Goal: Task Accomplishment & Management: Use online tool/utility

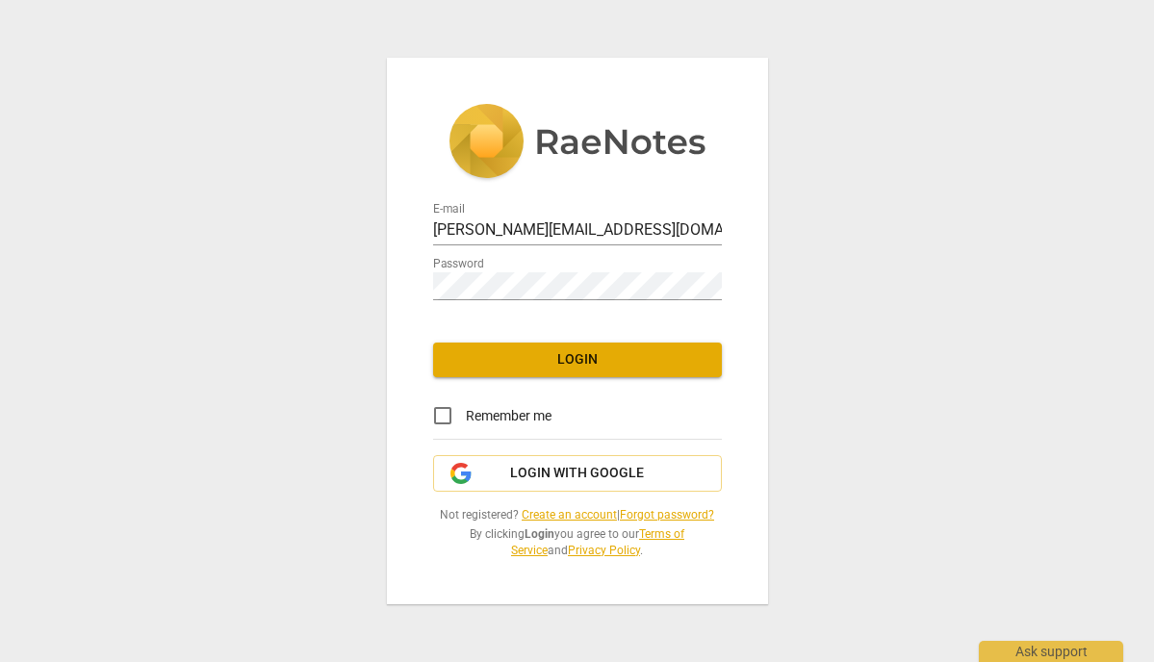
click at [546, 364] on span "Login" at bounding box center [577, 359] width 258 height 19
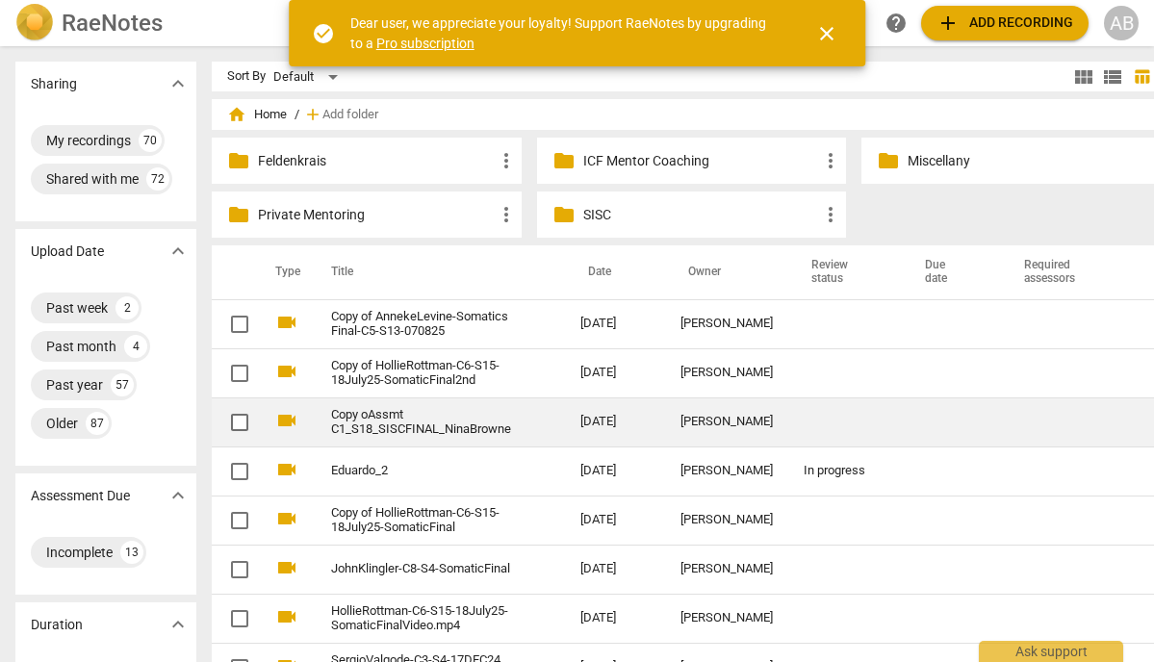
click at [355, 426] on link "Copy oAssmt C1_S18_SISCFINAL_NinaBrowne" at bounding box center [421, 422] width 180 height 29
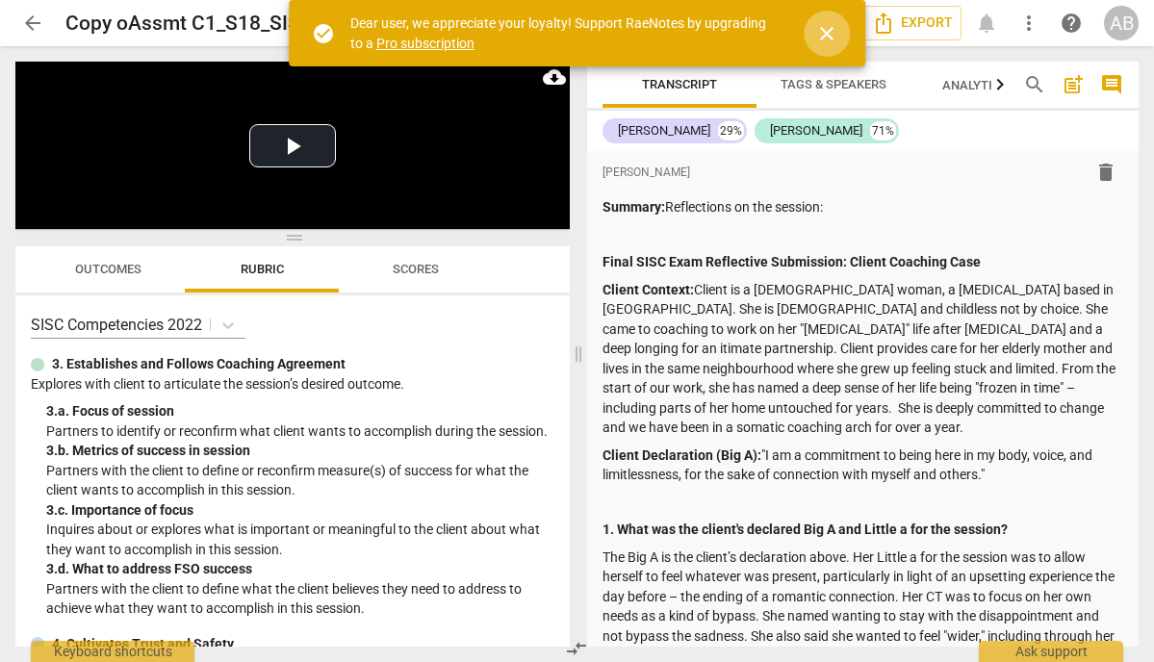
click at [826, 30] on span "close" at bounding box center [826, 33] width 23 height 23
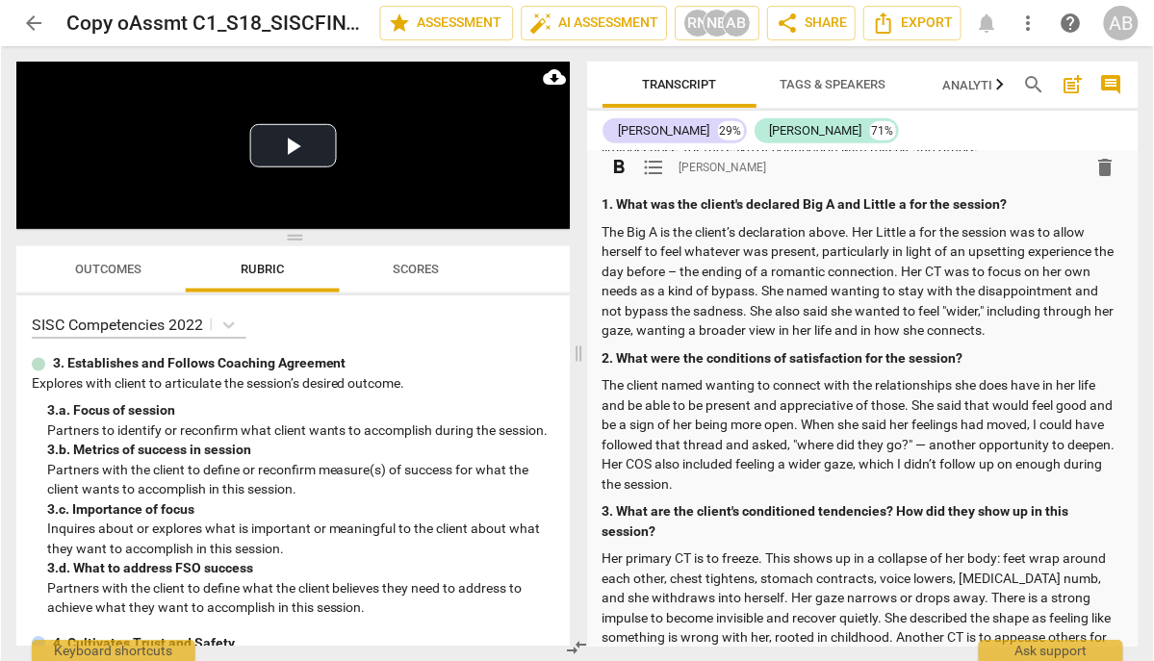
scroll to position [326, 0]
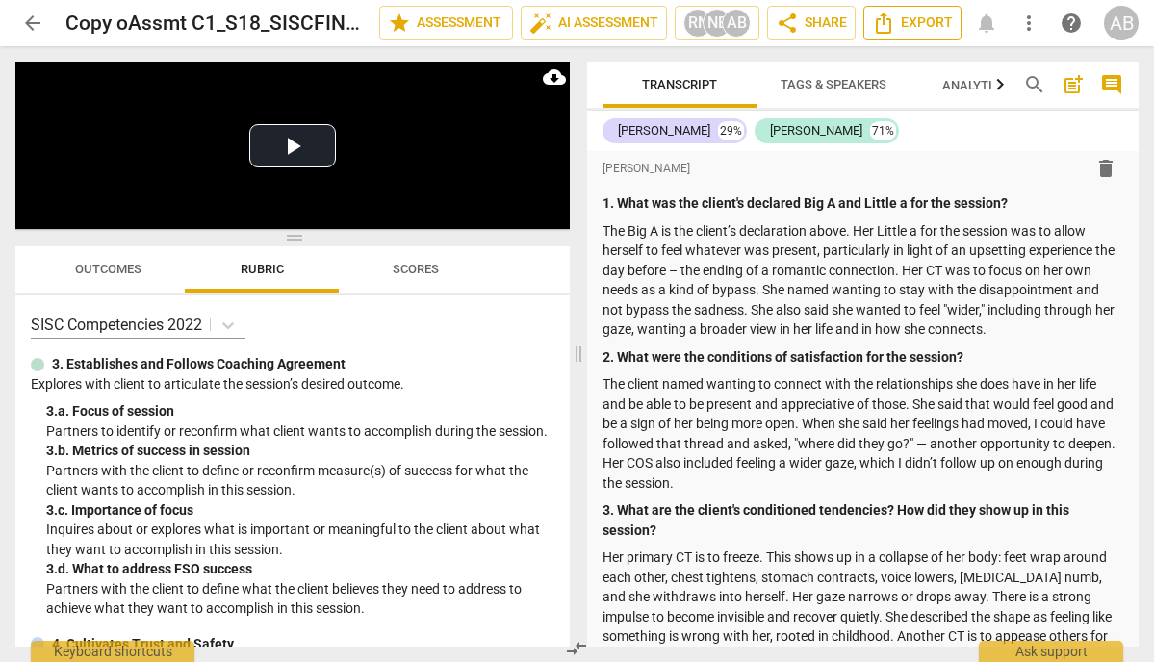
click at [891, 27] on icon "Export" at bounding box center [882, 23] width 15 height 21
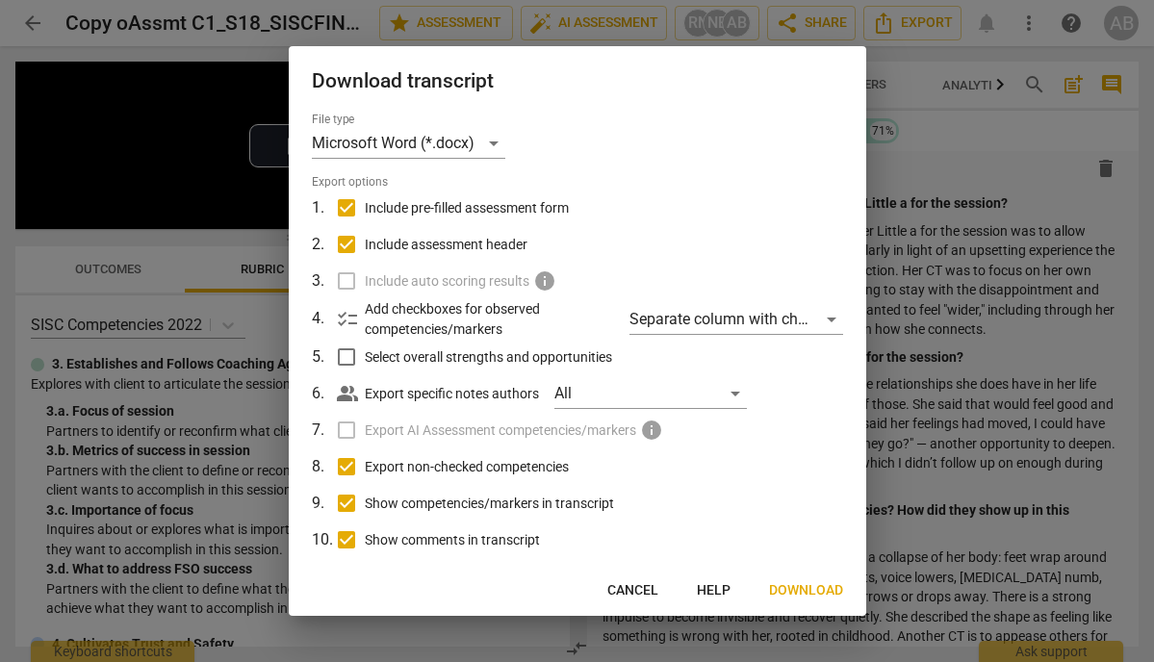
click at [775, 581] on button "Download" at bounding box center [805, 590] width 105 height 35
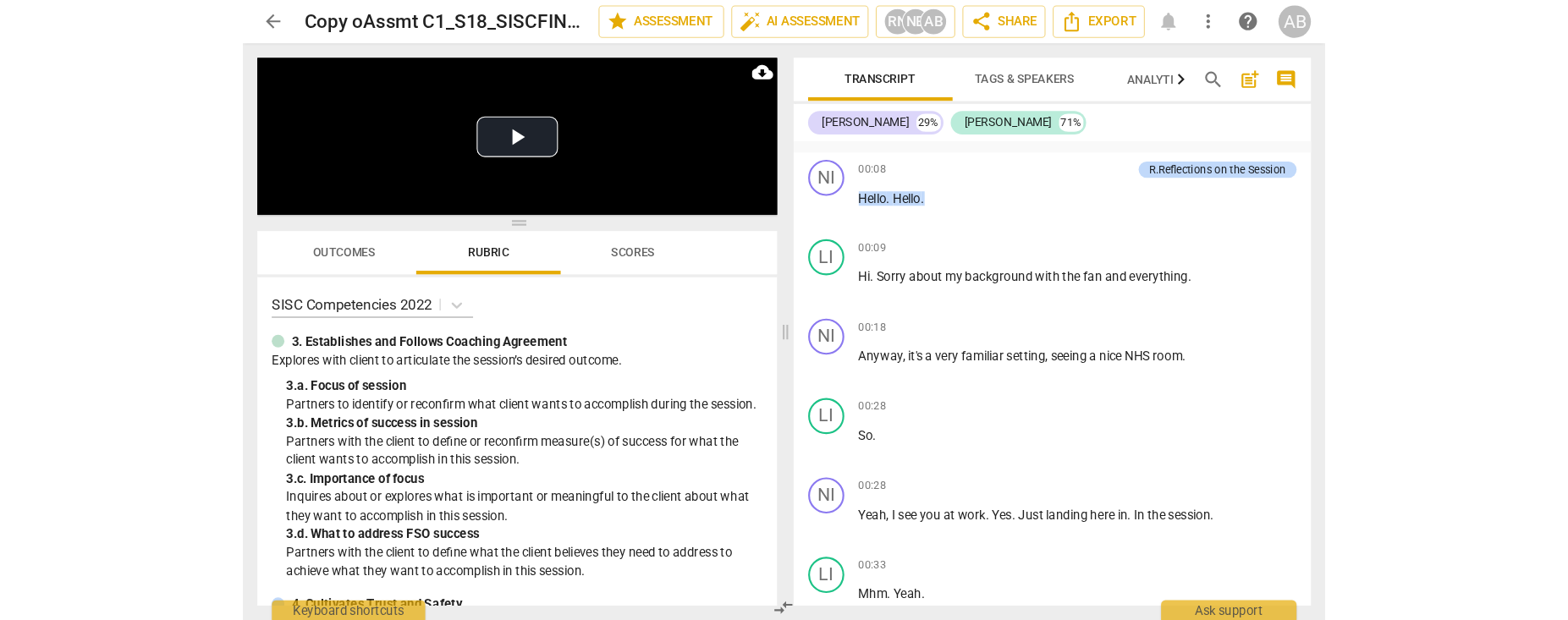
scroll to position [2726, 0]
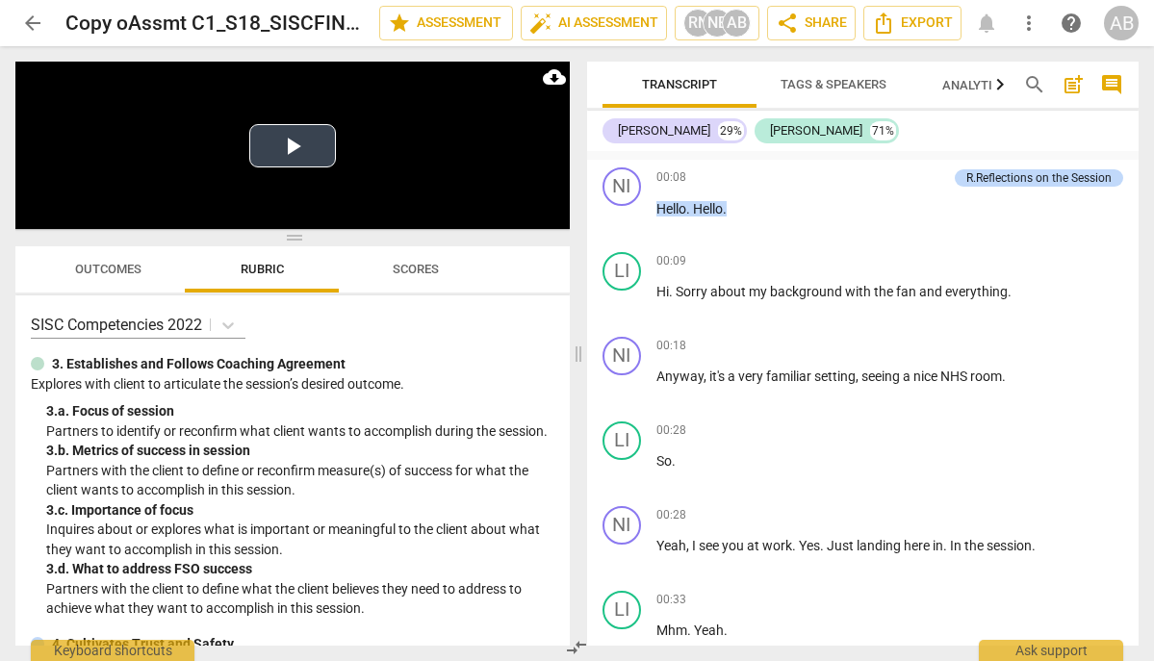
click at [293, 144] on button "Play Video" at bounding box center [292, 145] width 87 height 43
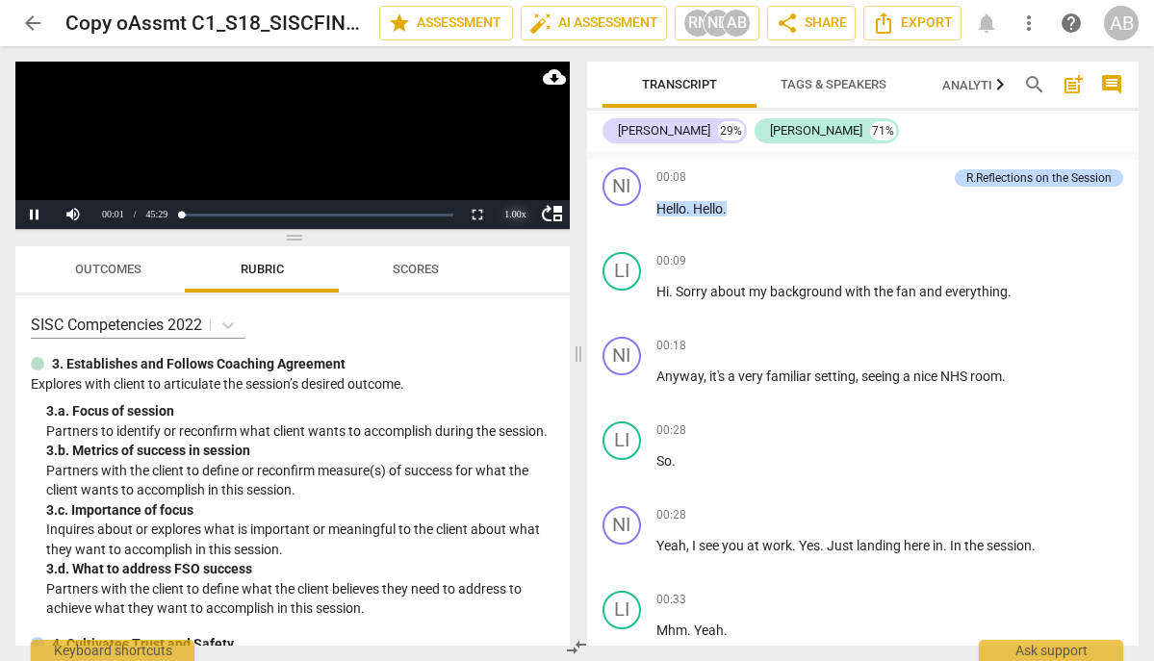
click at [516, 215] on div "1.00 x" at bounding box center [515, 214] width 38 height 29
click at [508, 169] on li "1.5x" at bounding box center [515, 169] width 38 height 21
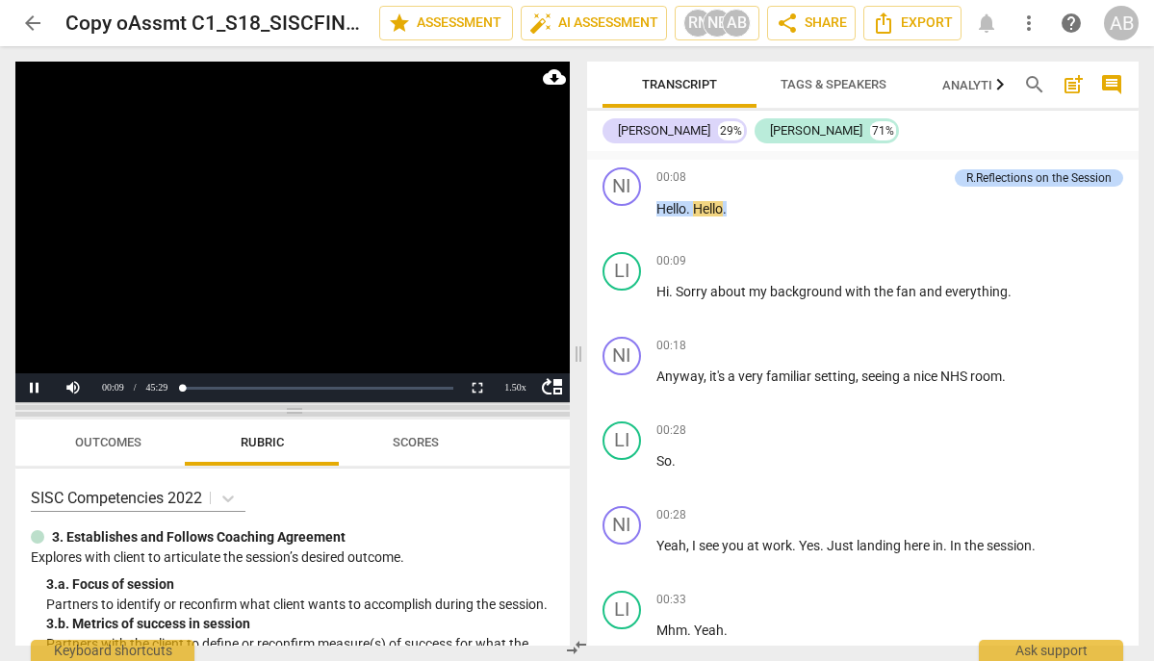
drag, startPoint x: 294, startPoint y: 237, endPoint x: 390, endPoint y: 410, distance: 197.6
click at [390, 410] on span at bounding box center [292, 411] width 554 height 12
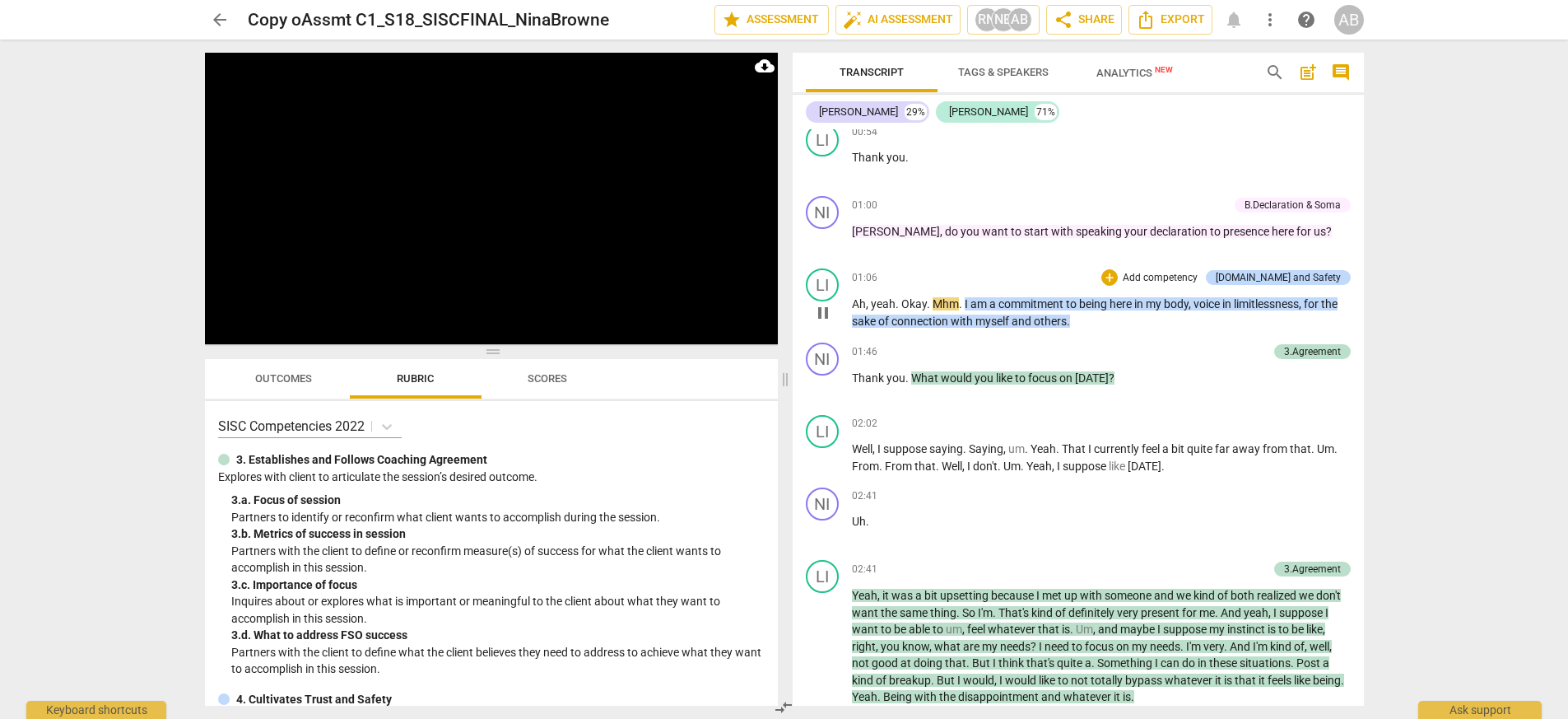
scroll to position [3077, 0]
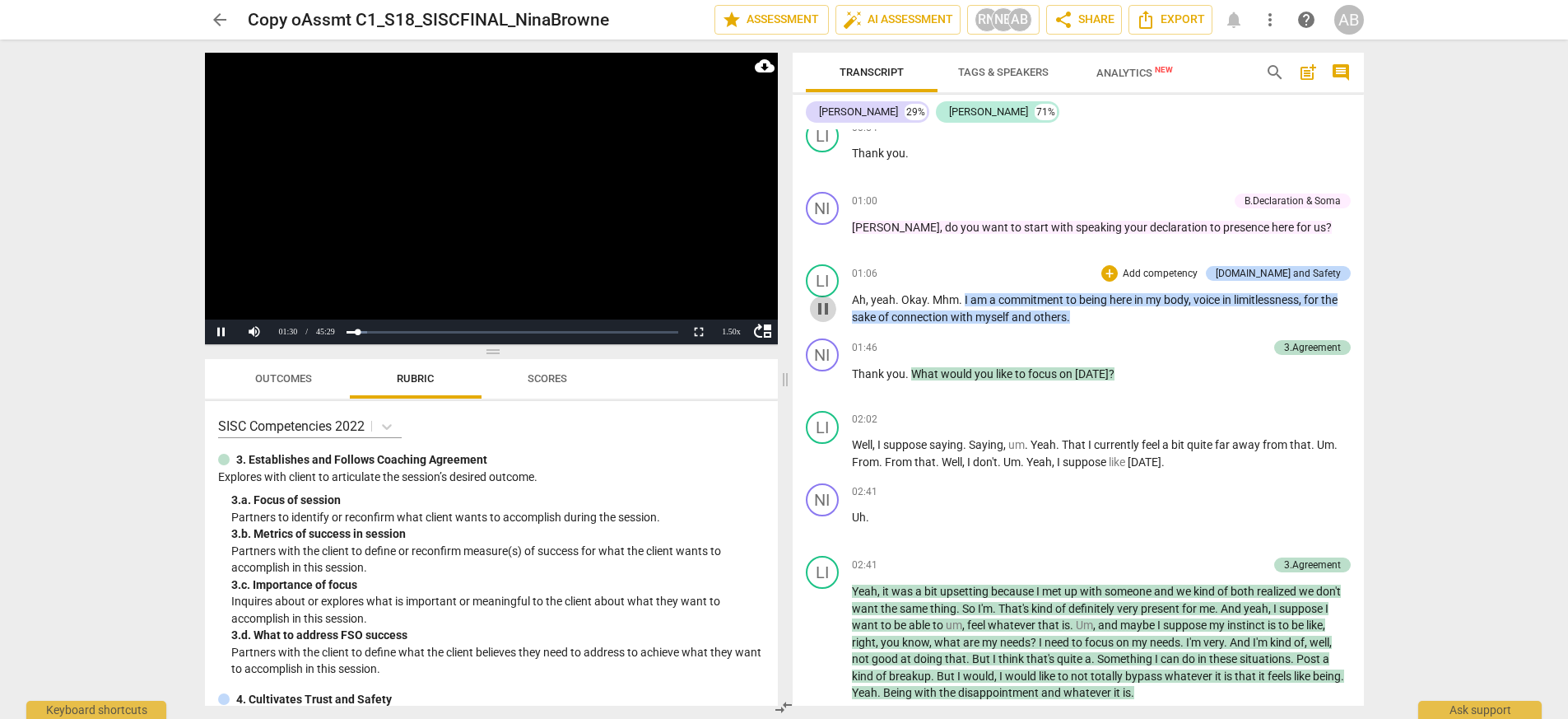
click at [825, 299] on span "pause" at bounding box center [823, 308] width 20 height 20
click at [986, 265] on div "+" at bounding box center [1109, 273] width 16 height 16
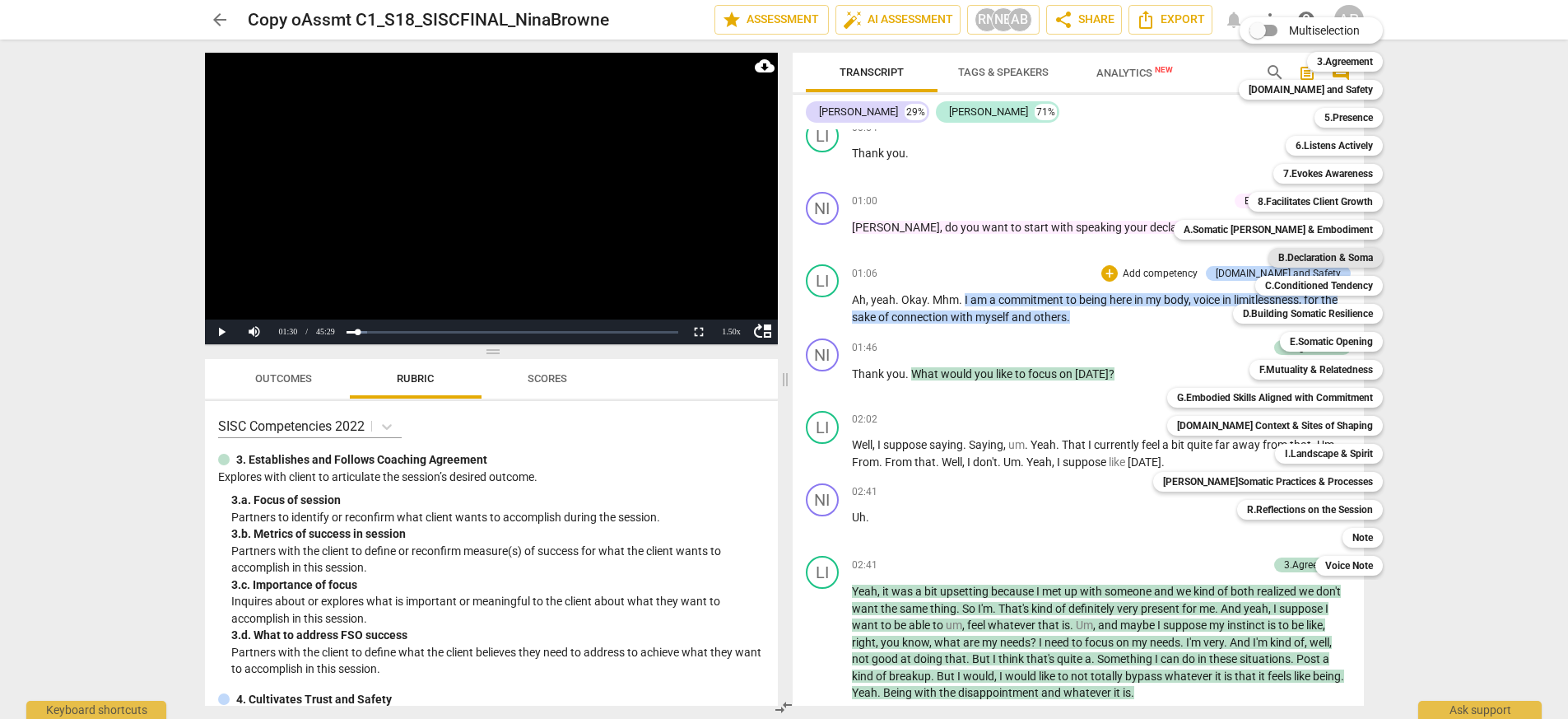
click at [986, 253] on b "B.Declaration & Soma" at bounding box center [1325, 258] width 95 height 20
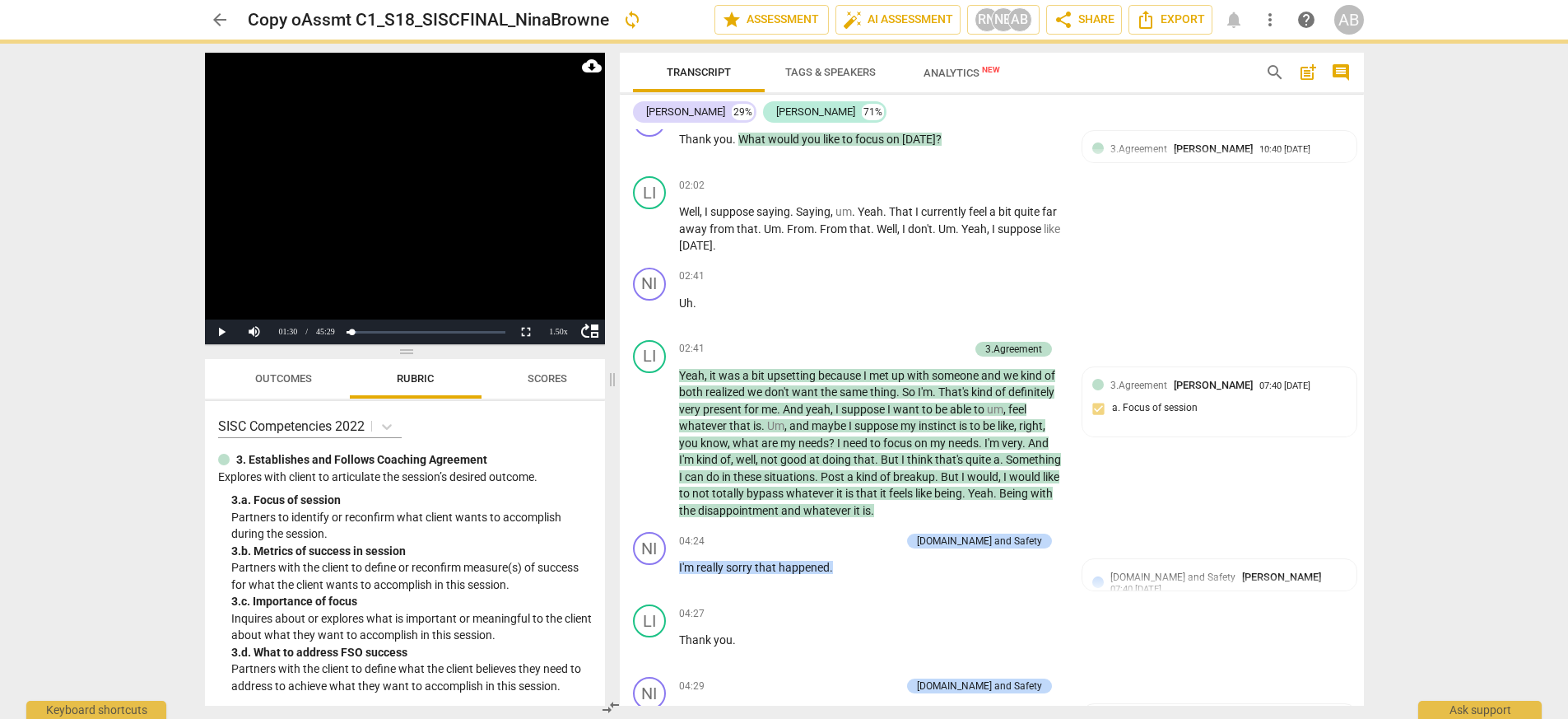
scroll to position [2858, 0]
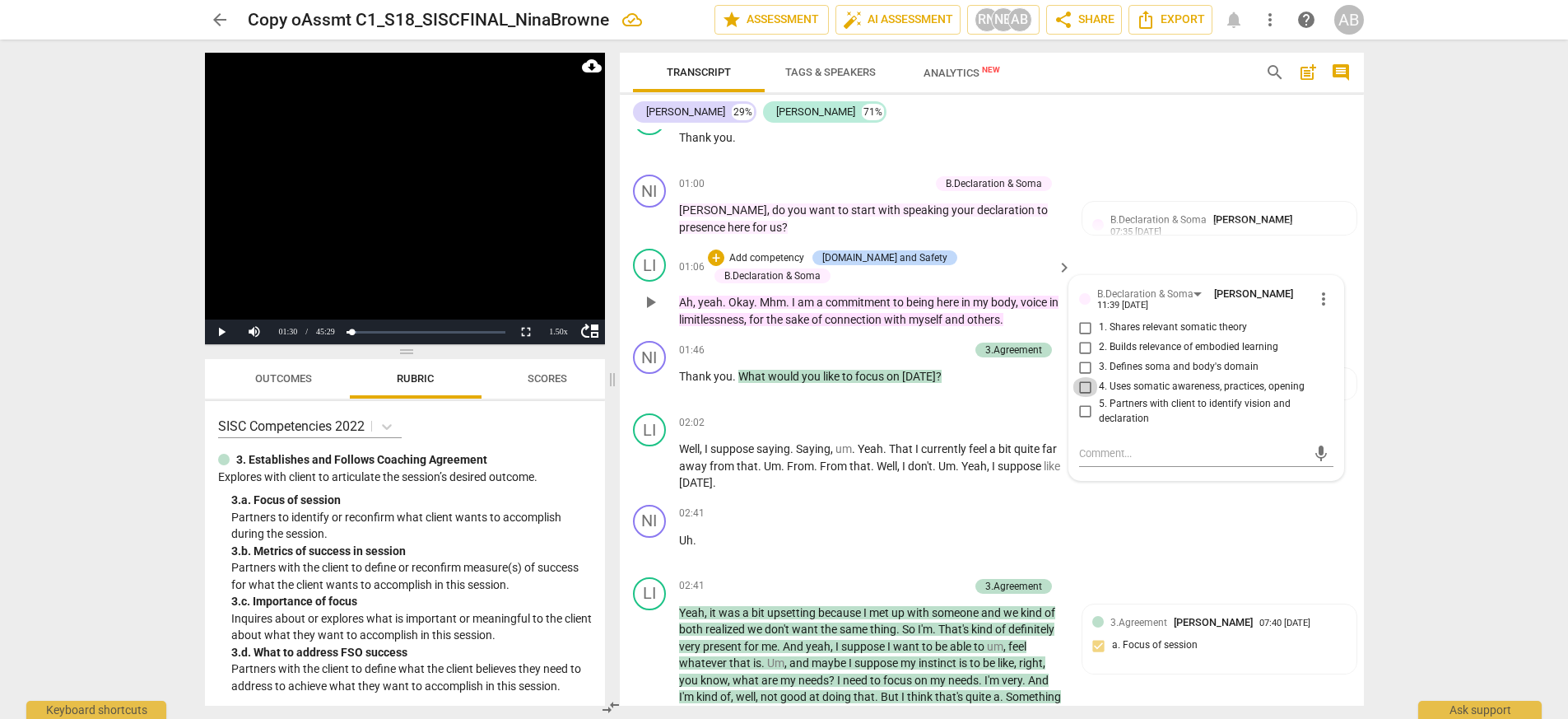
click at [986, 389] on input "4. Uses somatic awareness, practices, opening" at bounding box center [1086, 387] width 27 height 20
checkbox input "true"
click at [986, 451] on textarea at bounding box center [1192, 453] width 228 height 15
type textarea "M"
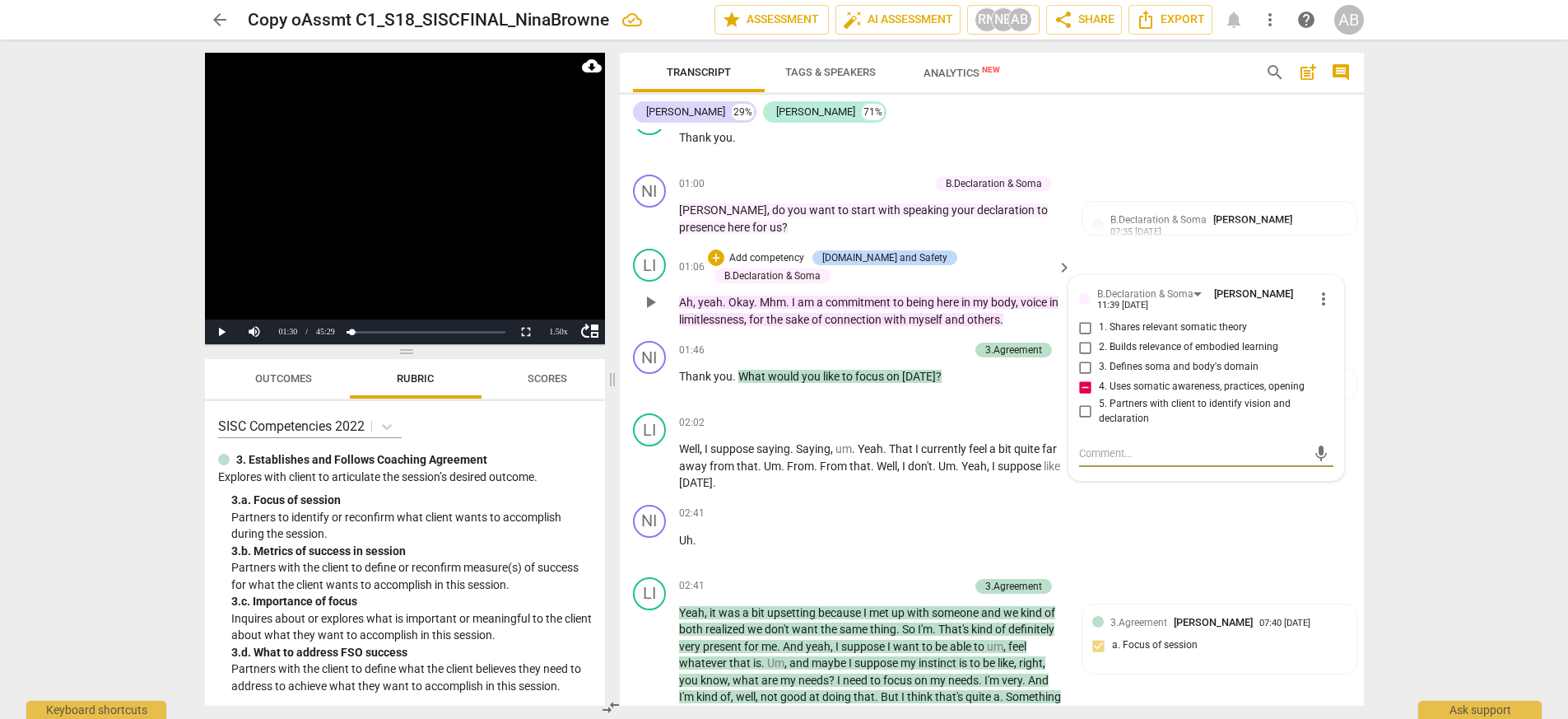
type textarea "M"
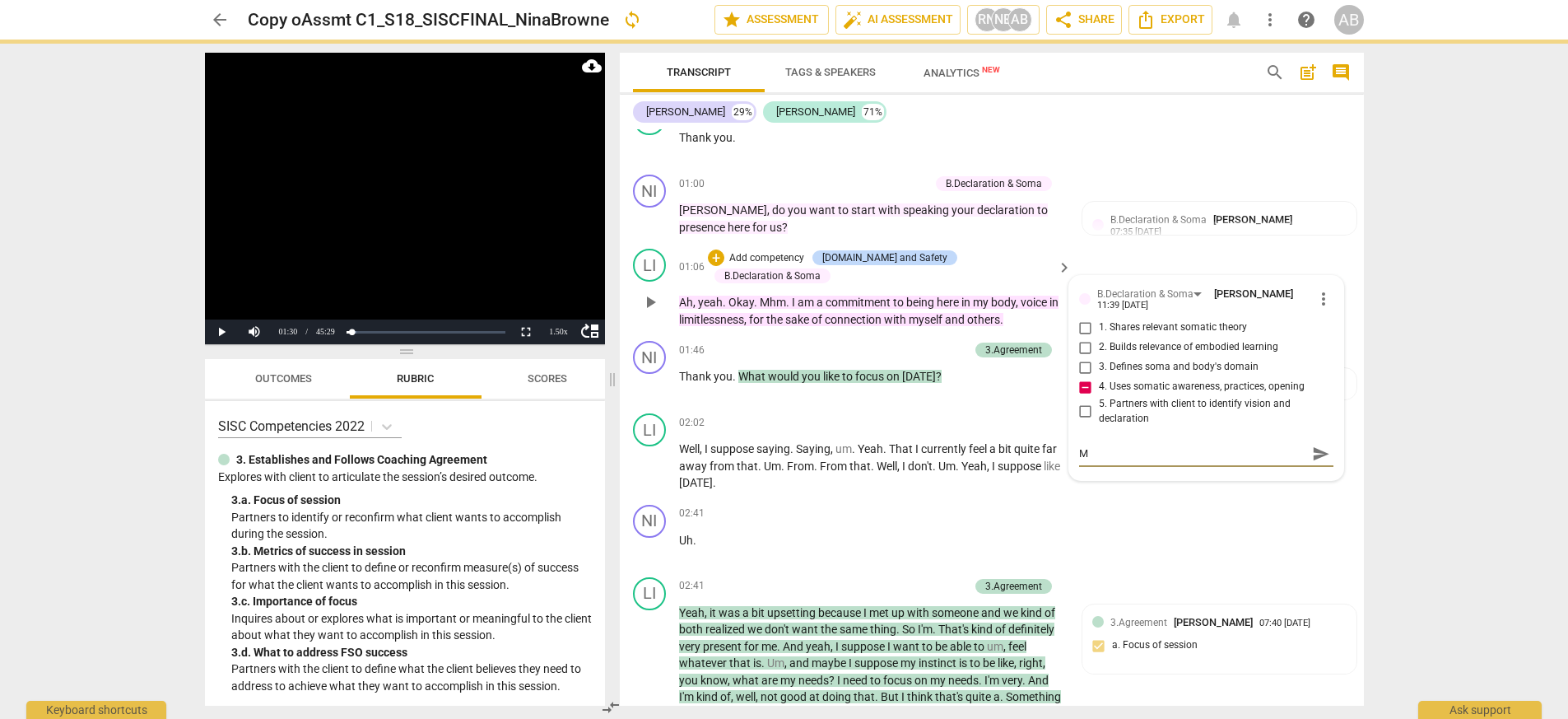
type textarea "Mi"
type textarea "Mis"
type textarea "Miss"
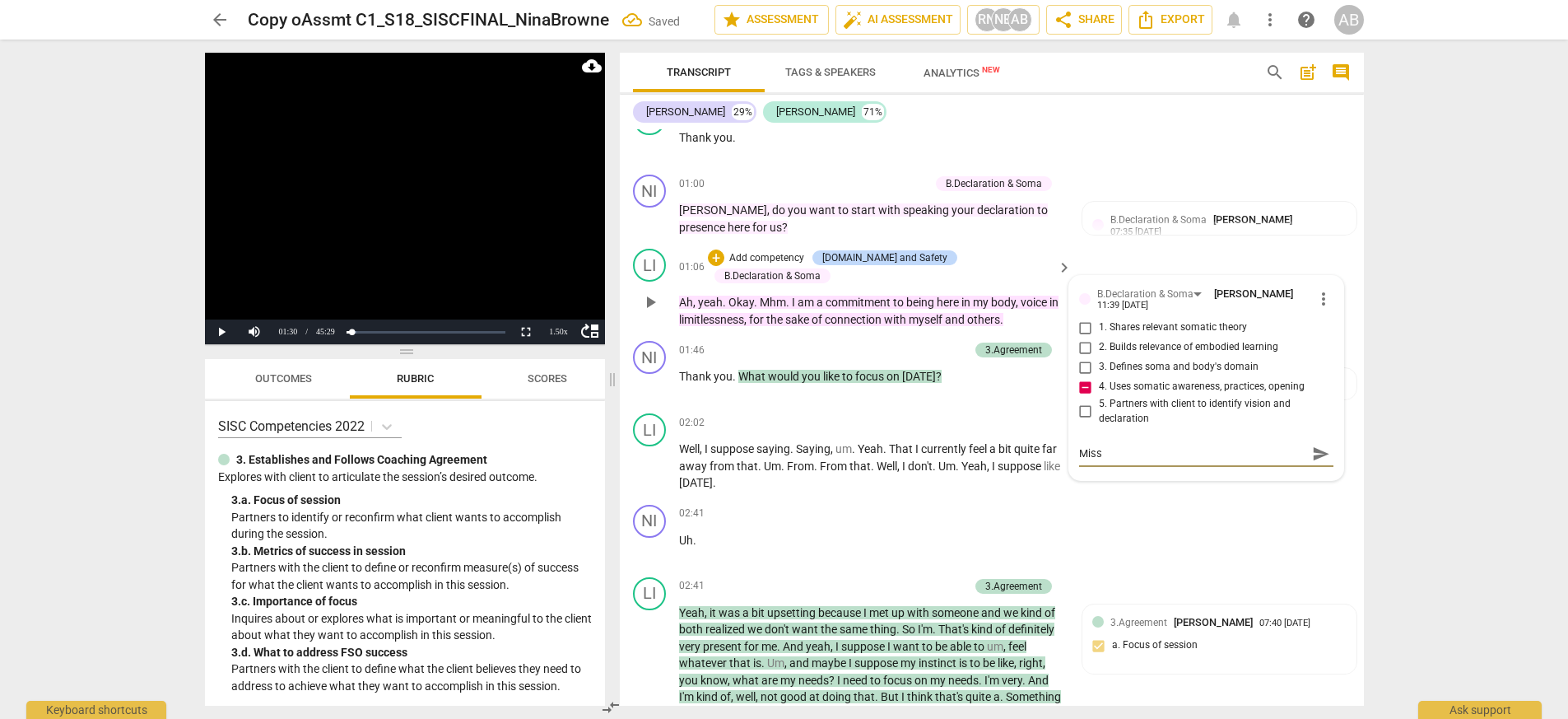
type textarea "Misse"
type textarea "Missed"
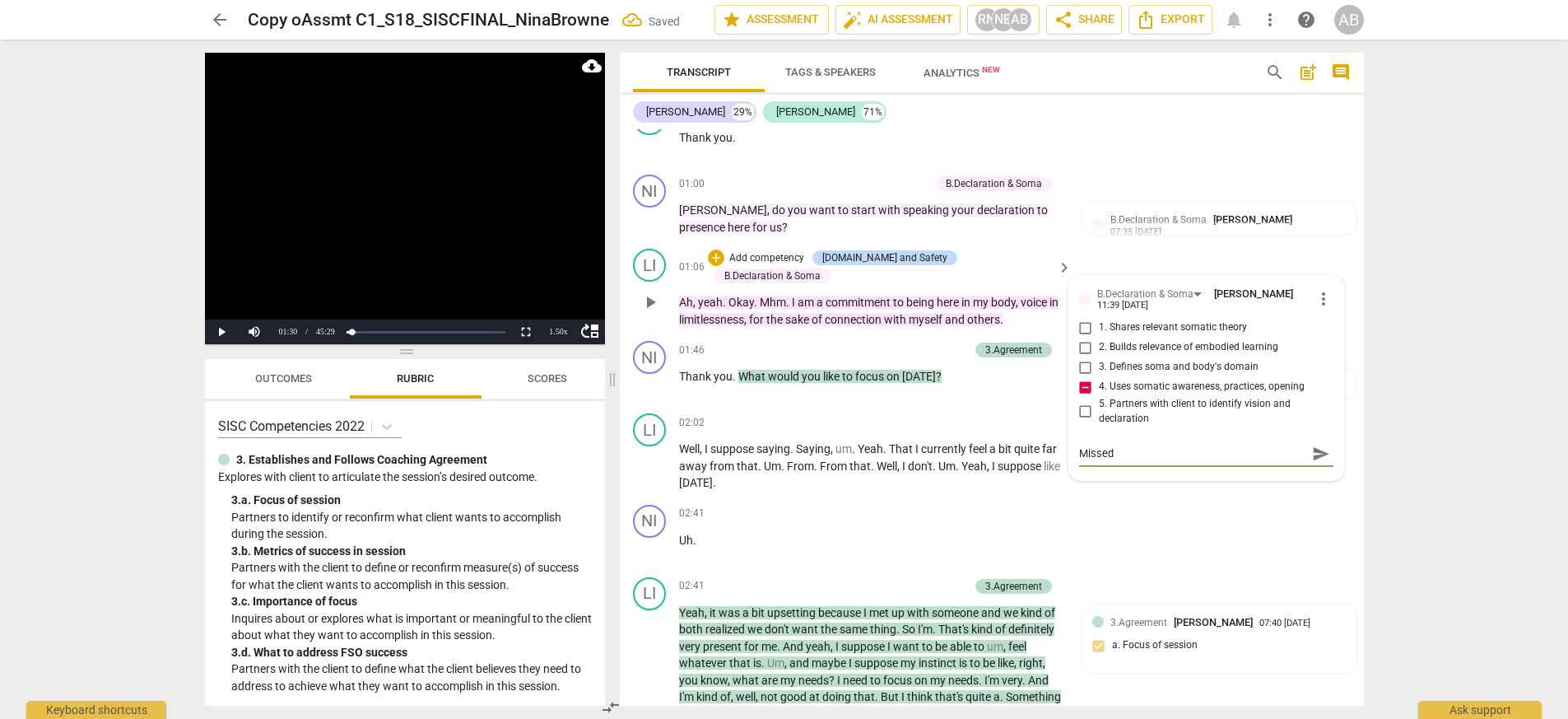
type textarea "Missed"
type textarea "Missed o"
type textarea "Missed op"
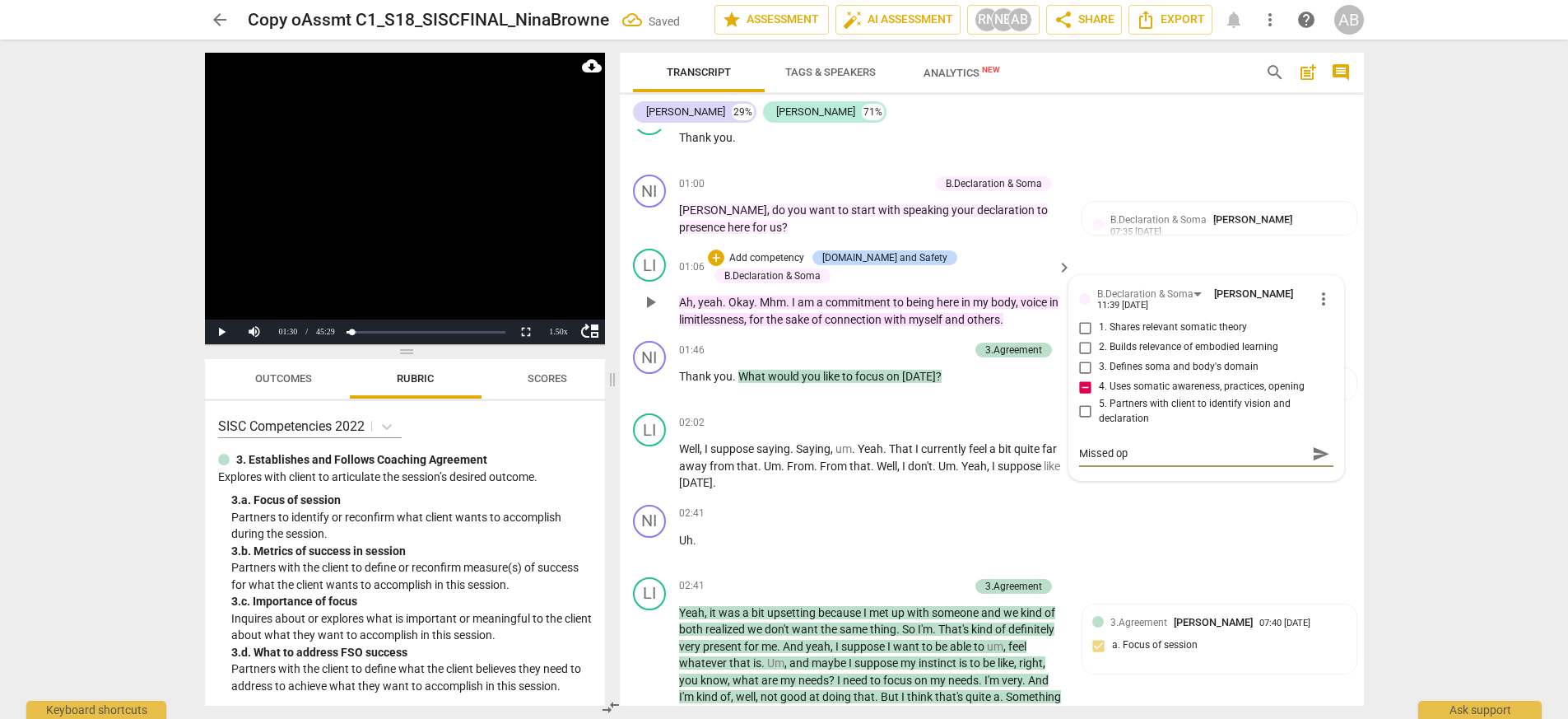
type textarea "Missed opp"
type textarea "Missed oppu"
type textarea "Missed opp"
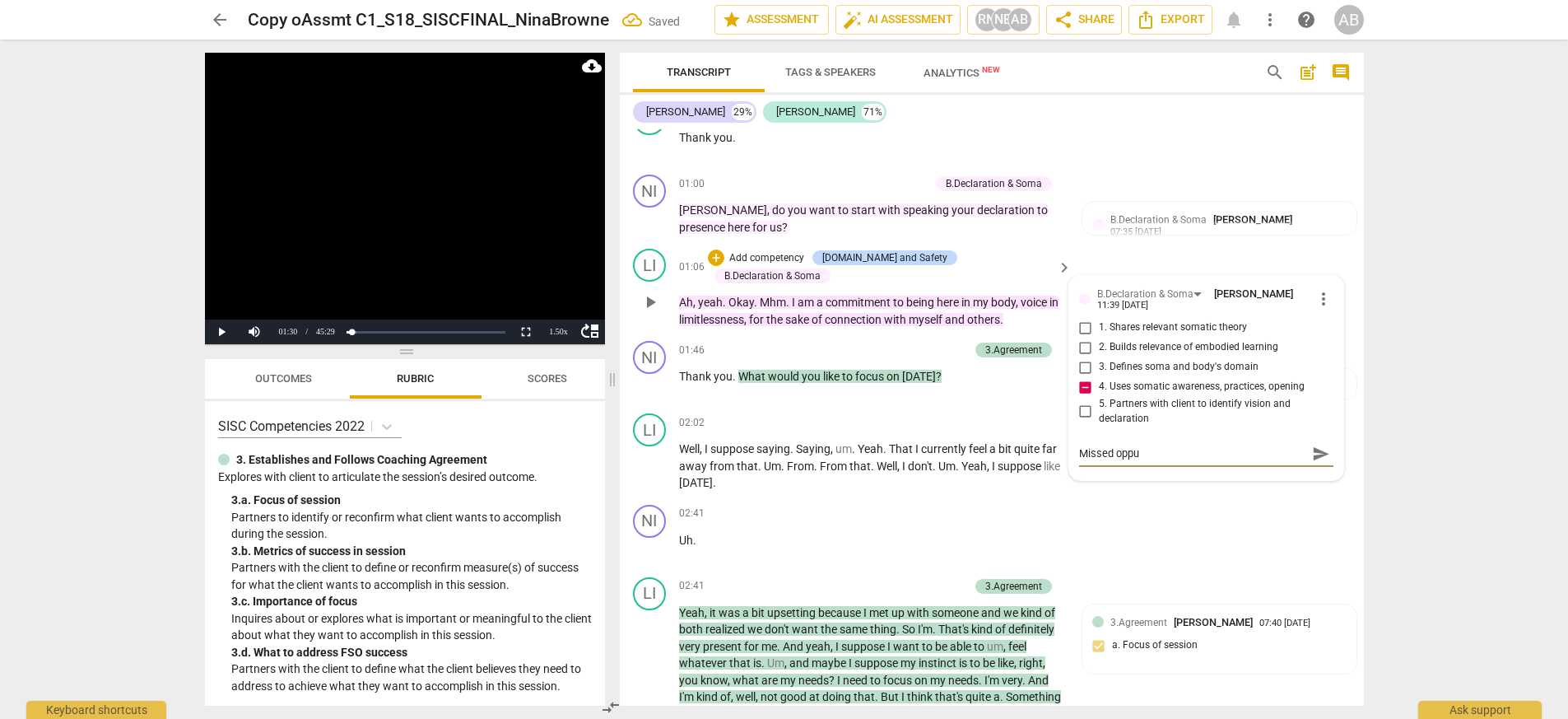
type textarea "Missed opp"
type textarea "Missed opp t"
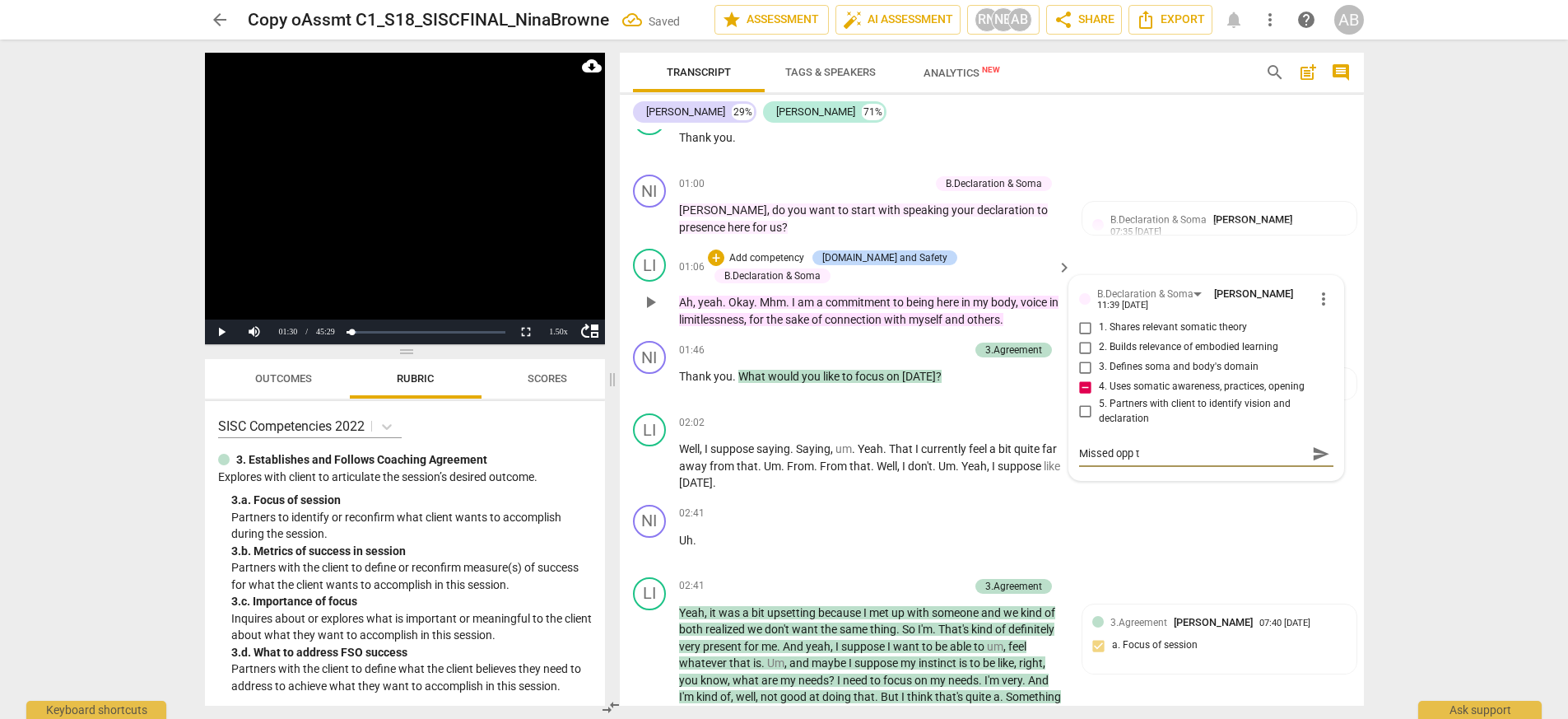
type textarea "Missed opp to"
type textarea "Missed opp to c"
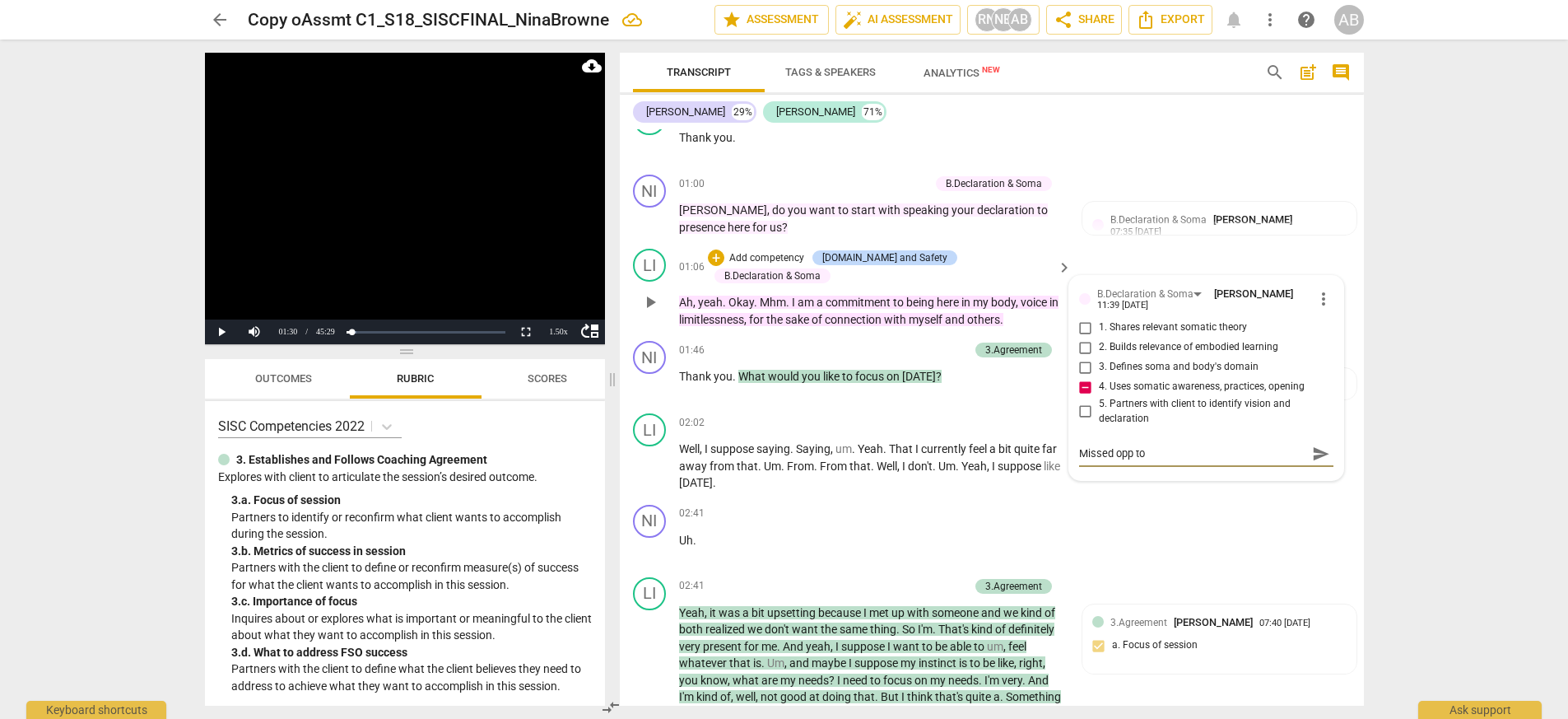
type textarea "Missed opp to c"
type textarea "Missed opp to ch"
type textarea "Missed opp to che"
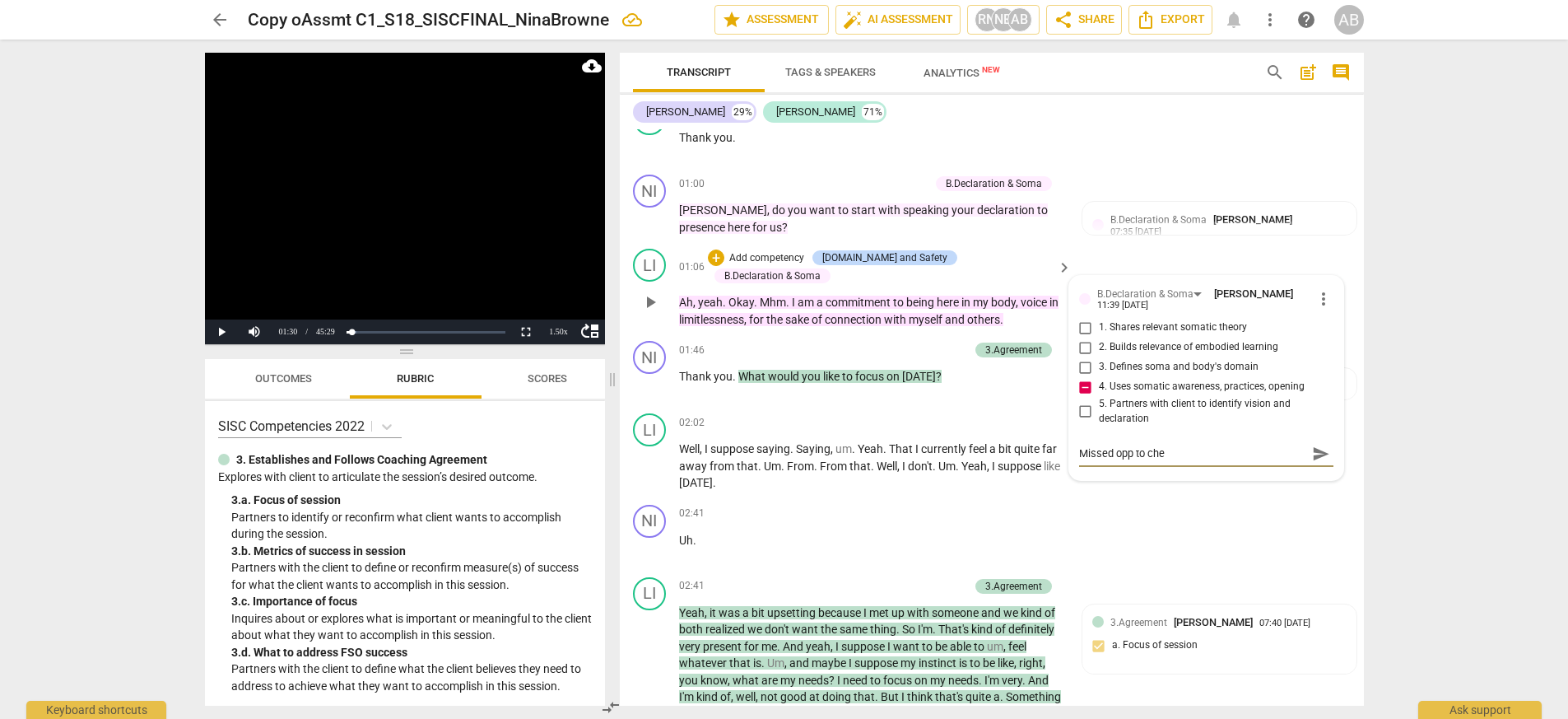
type textarea "Missed opp to chec"
type textarea "Missed opp to check"
type textarea "Missed opp to check h"
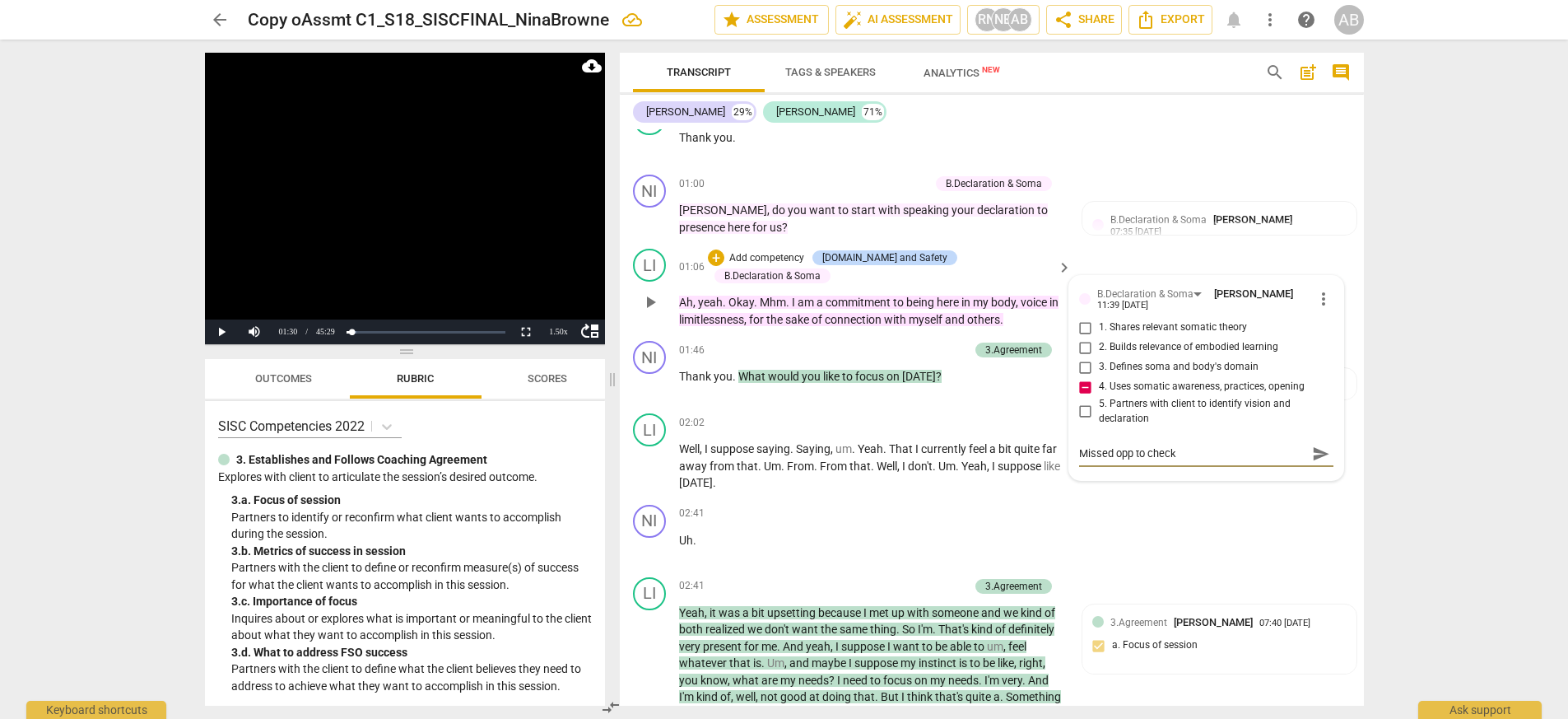
type textarea "Missed opp to check h"
type textarea "Missed opp to check ho"
type textarea "Missed opp to check how"
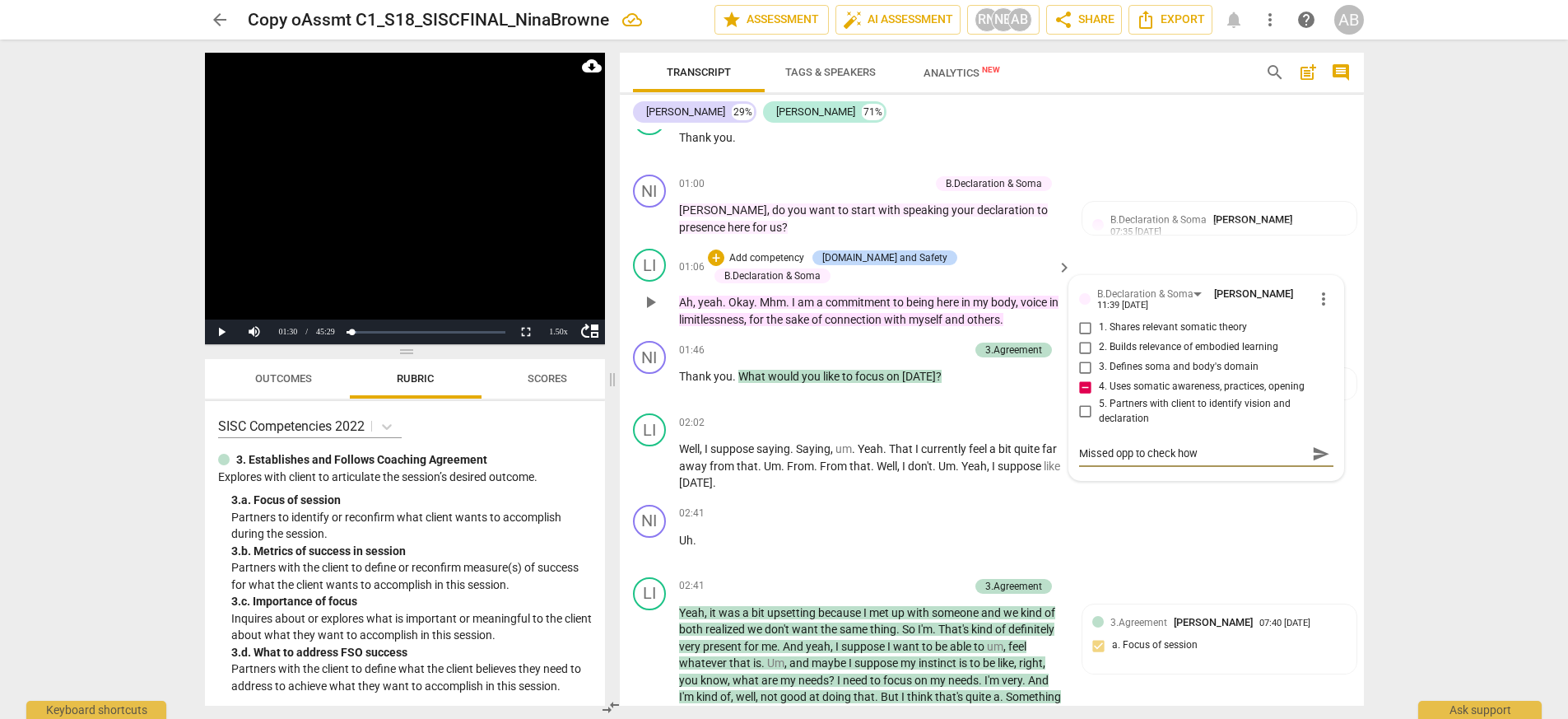
type textarea "Missed opp to check how"
type textarea "Missed opp to check how s"
type textarea "Missed opp to check how sh"
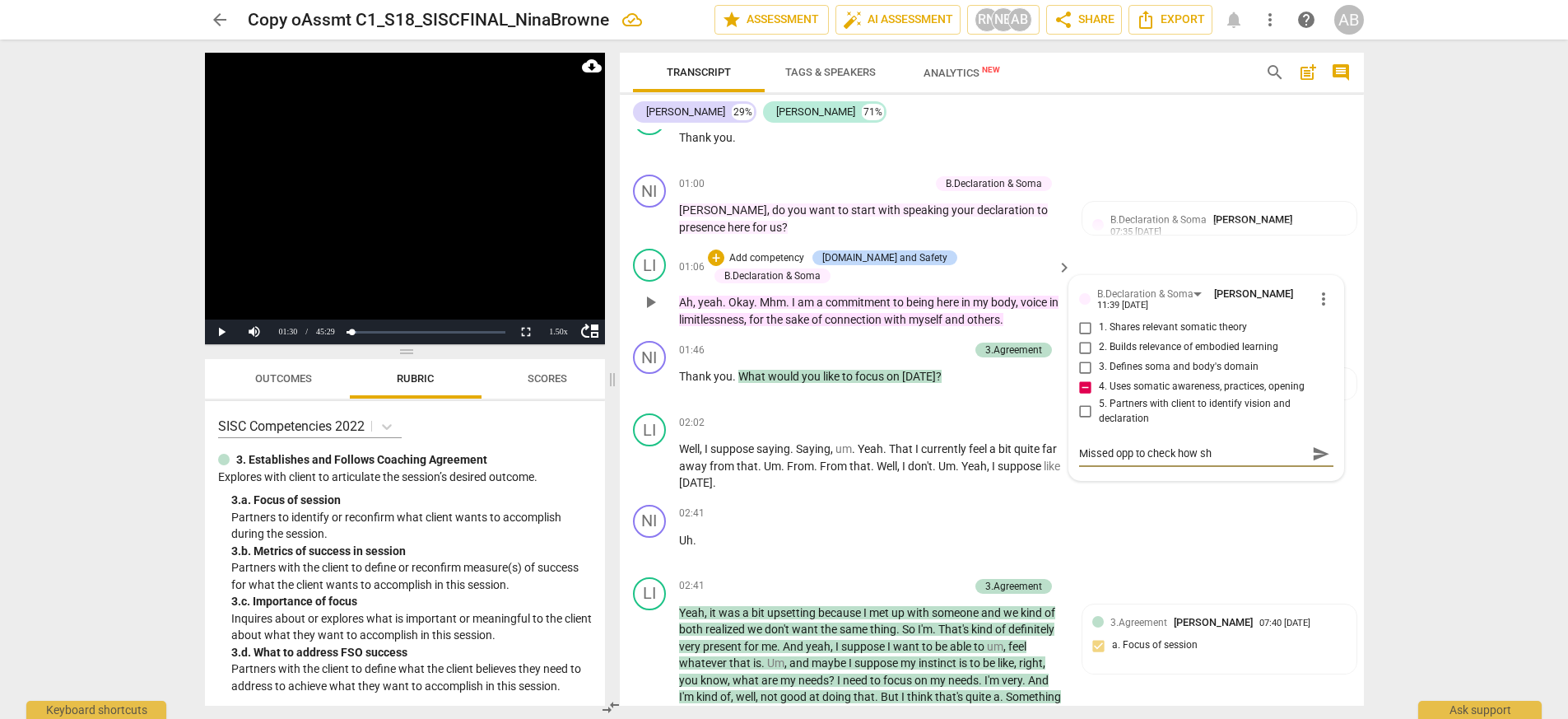
type textarea "Missed opp to check how she"
type textarea "Missed opp to check how she f"
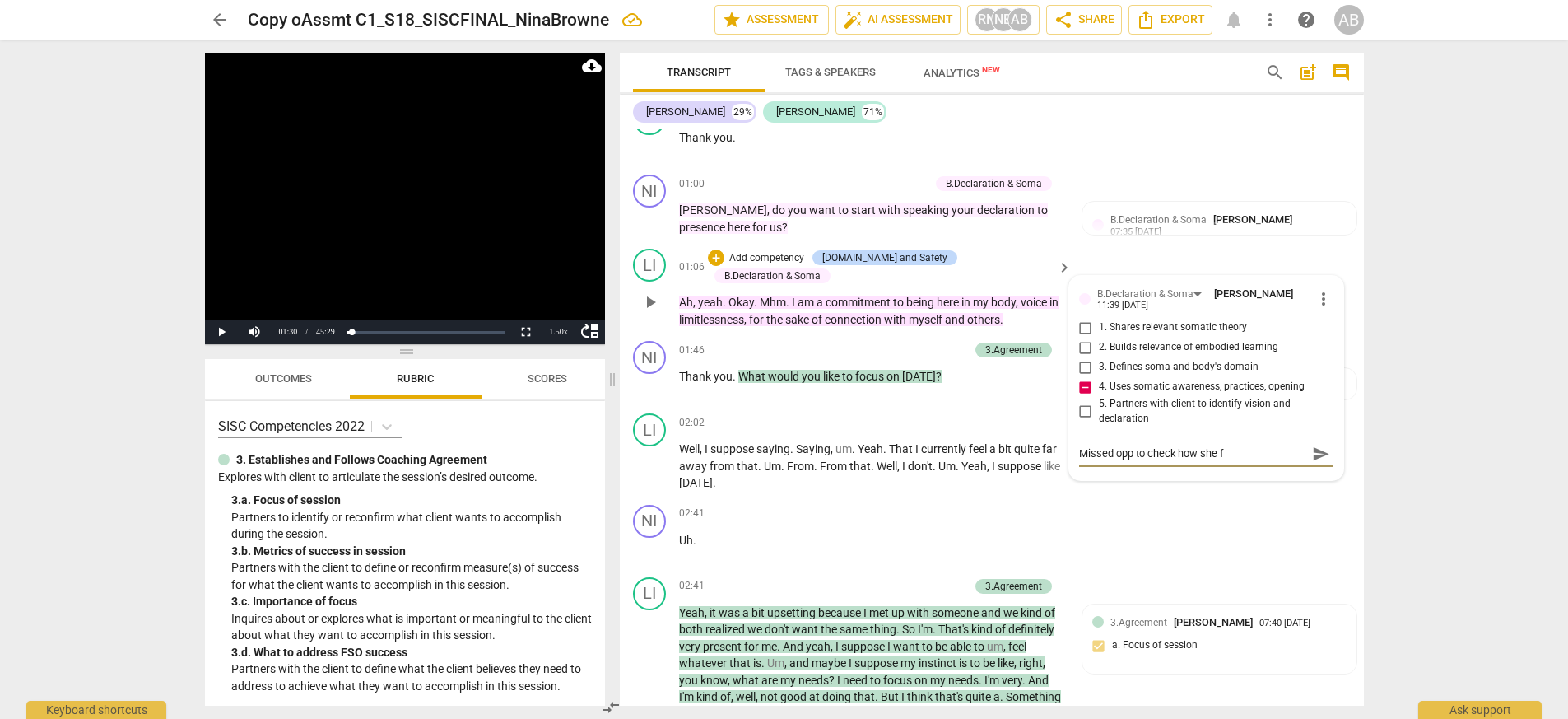
type textarea "Missed opp to check how she fe"
type textarea "Missed opp to check how she fee"
type textarea "Missed opp to check how she feel"
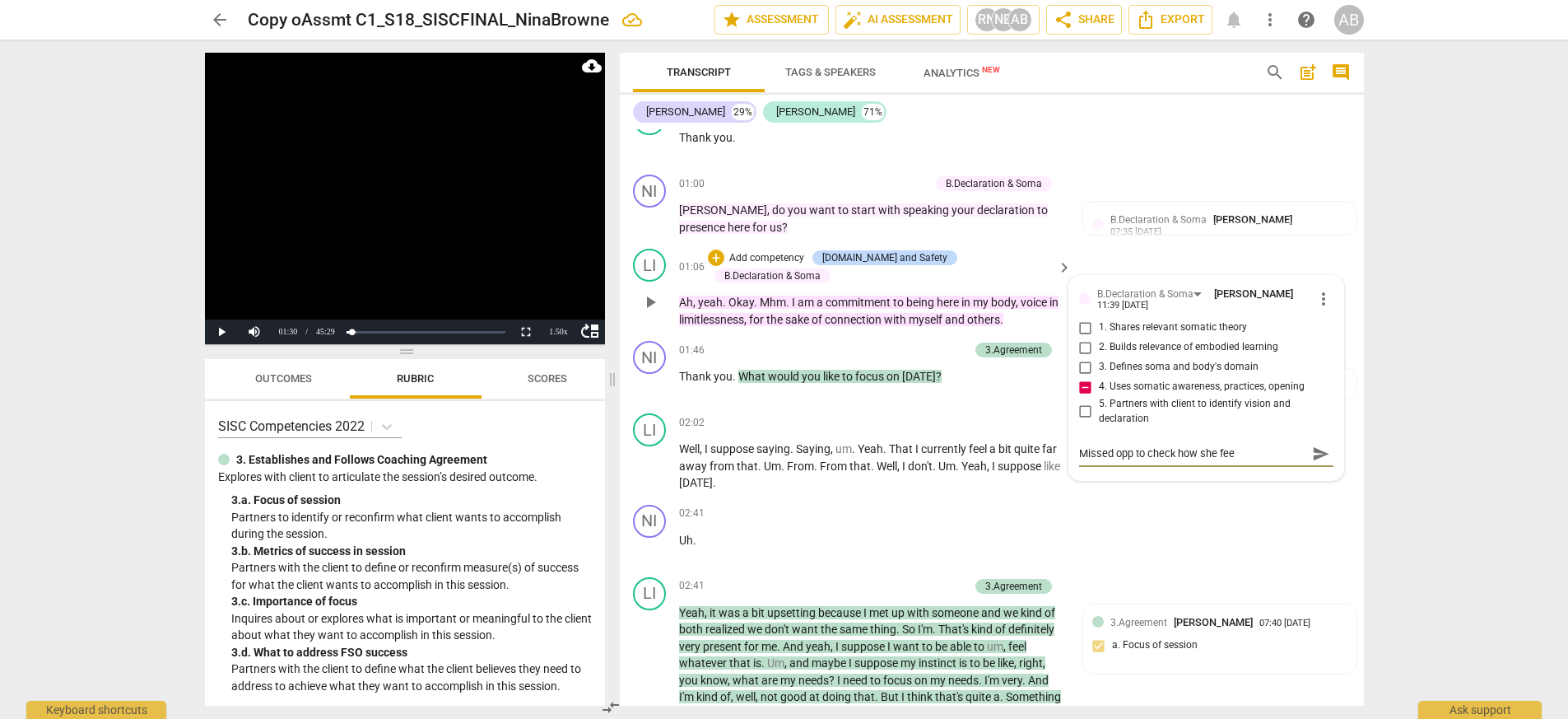
type textarea "Missed opp to check how she feel"
type textarea "Missed opp to check how she feels"
type textarea "Missed opp to check how she feels i"
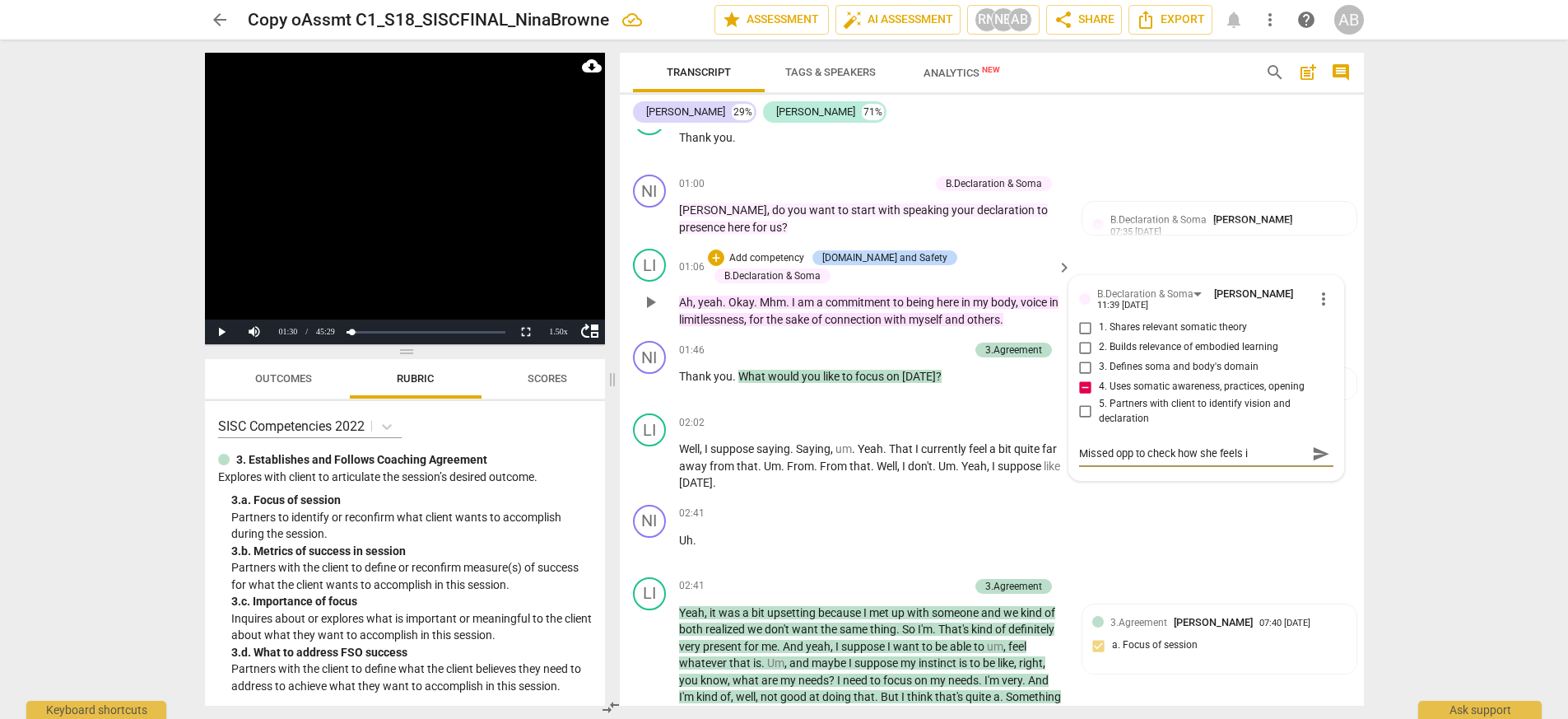
type textarea "Missed opp to check how she feels in"
type textarea "Missed opp to check how she feels in i"
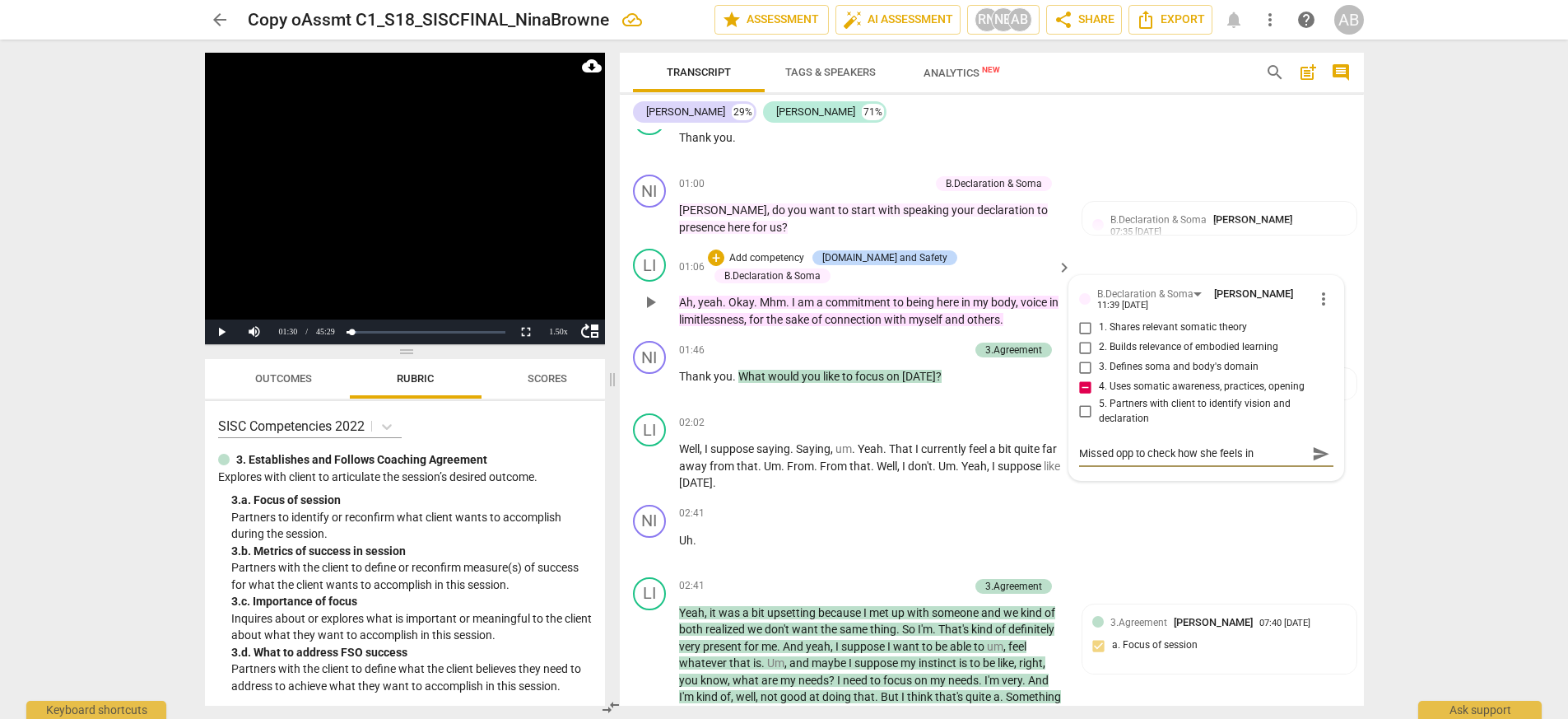
type textarea "Missed opp to check how she feels in i"
type textarea "Missed opp to check how she feels in it"
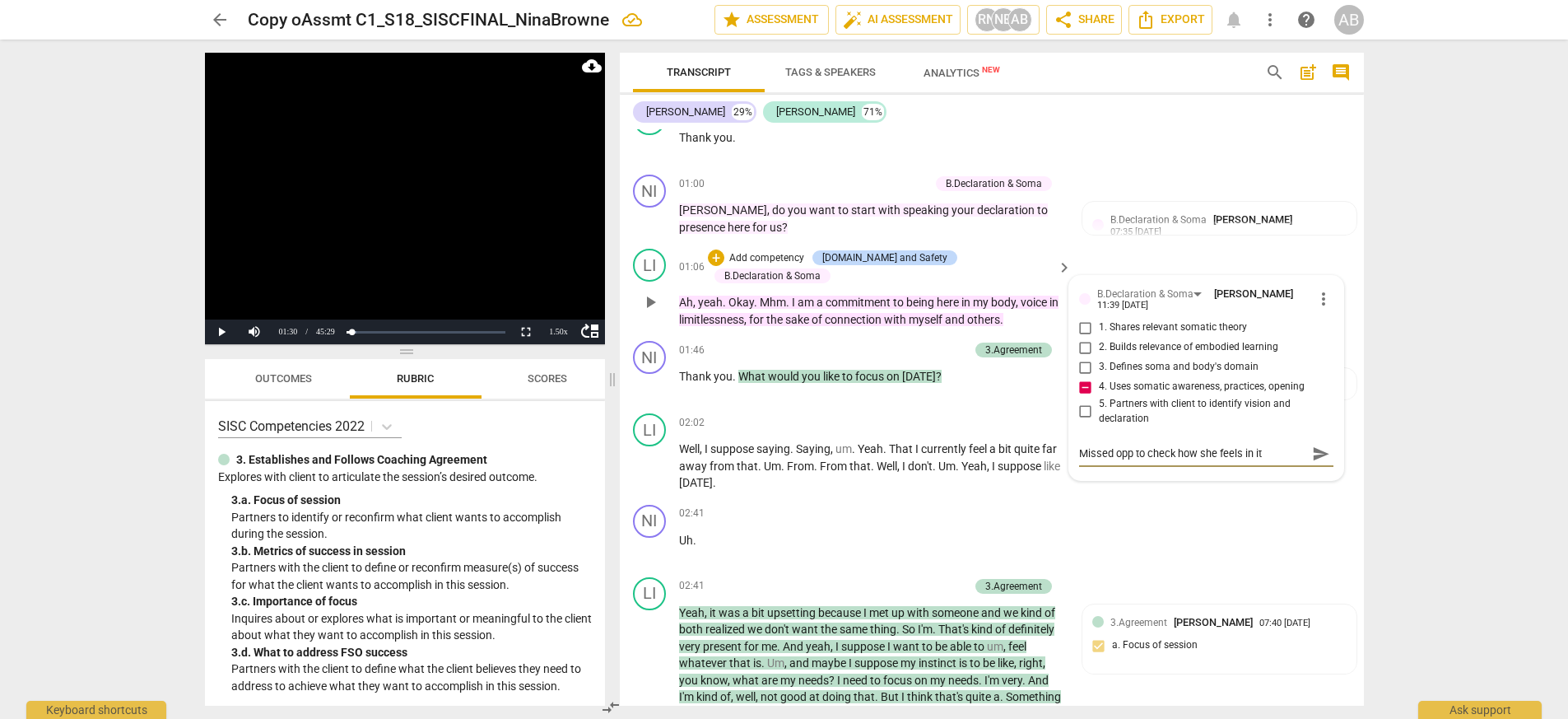
type textarea "Missed opp to check how she feels in it i"
type textarea "Missed opp to check how she feels in it in"
type textarea "Missed opp to check how she feels in it in t"
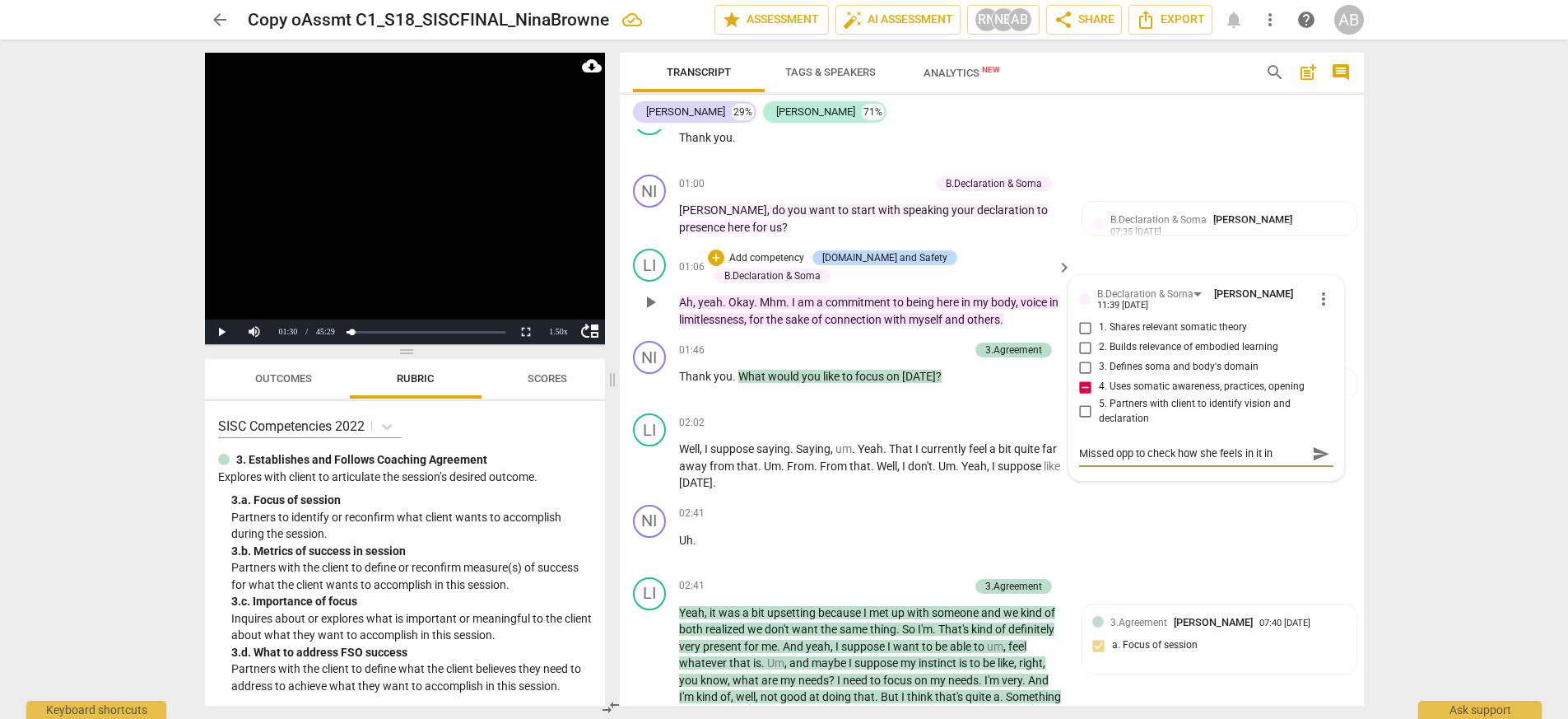
type textarea "Missed opp to check how she feels in it in t"
type textarea "Missed opp to check how she feels in it in th"
type textarea "Missed opp to check how she feels in it in thi"
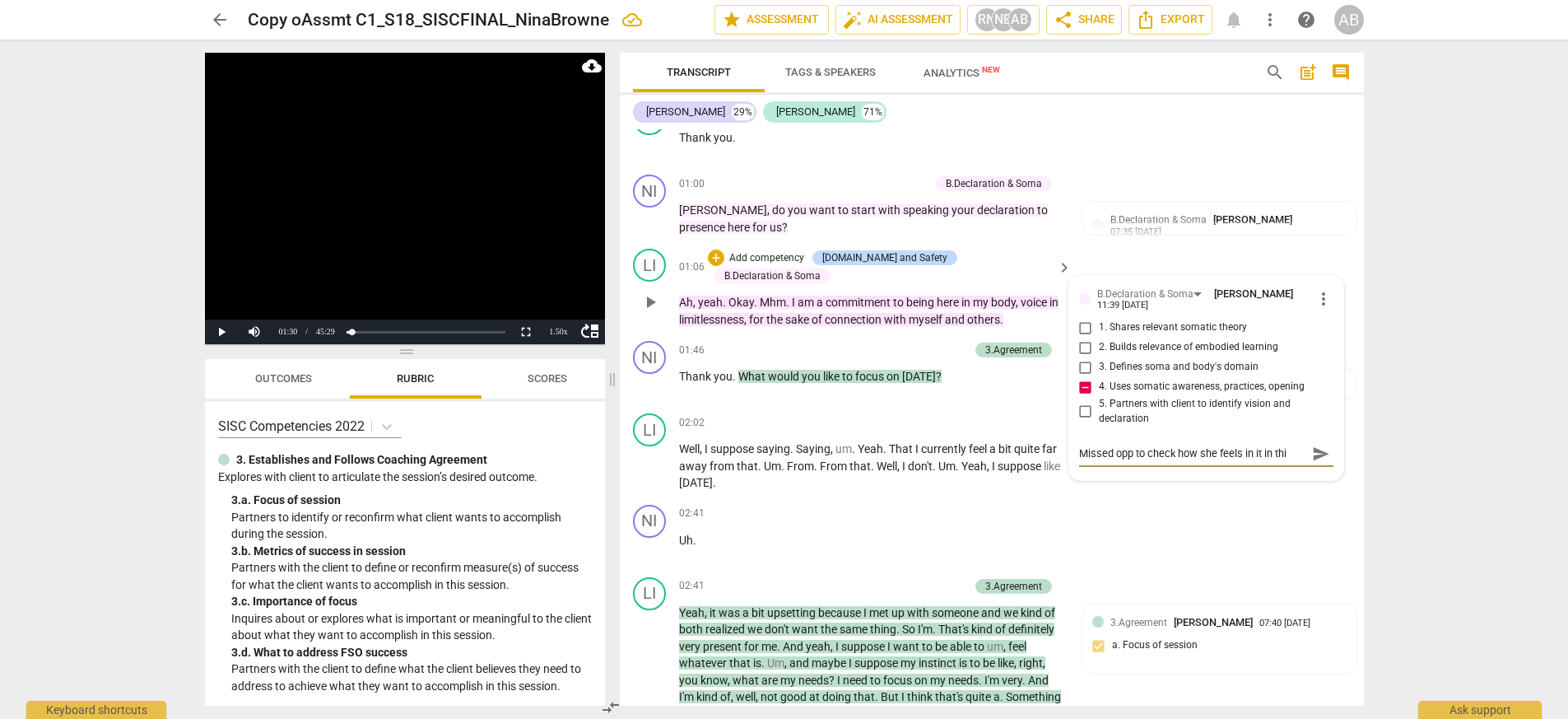
type textarea "Missed opp to check how she feels in it in th"
type textarea "Missed opp to check how she feels in it in the"
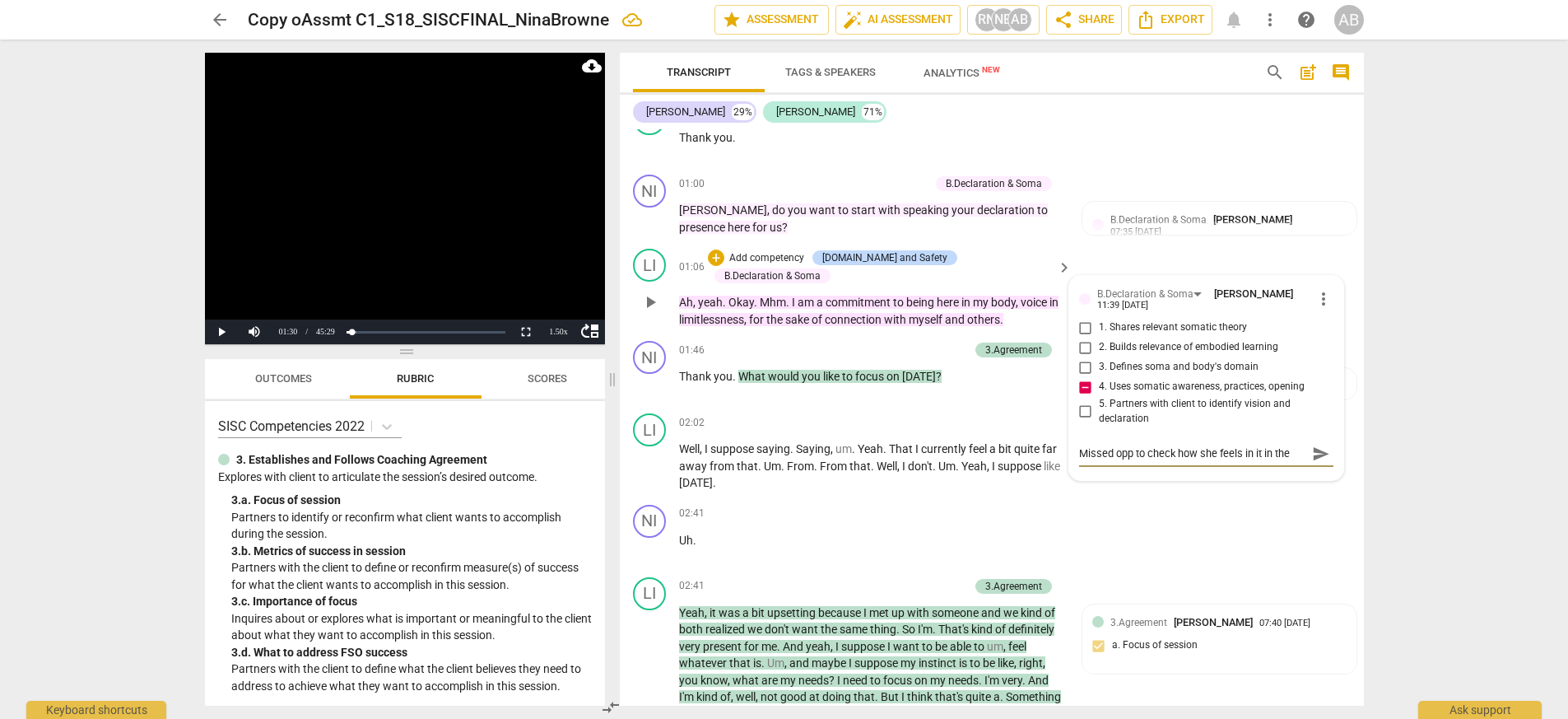
type textarea "Missed opp to check how she feels in it in the m"
type textarea "Missed opp to check how she feels in it in the mo"
type textarea "Missed opp to check how she feels in it in the mom"
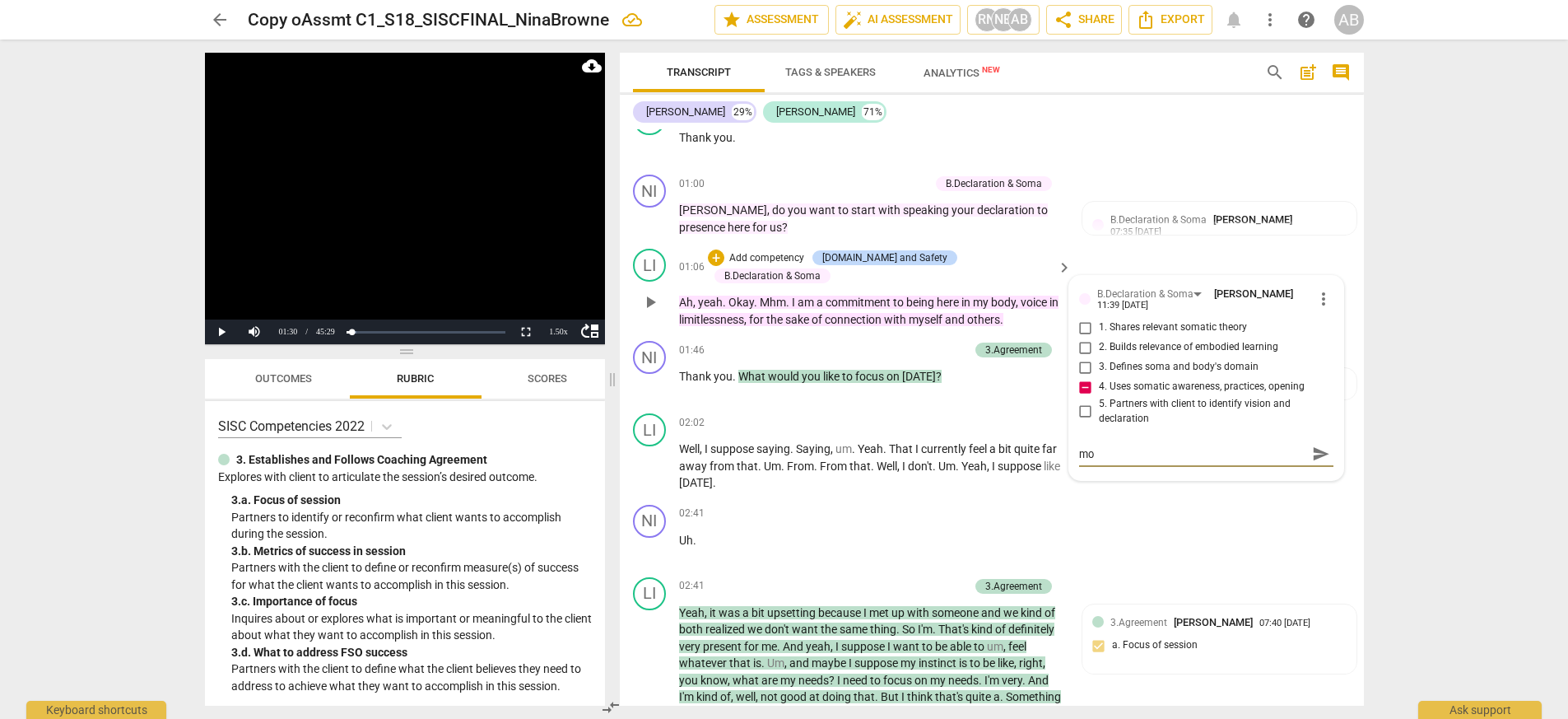
type textarea "Missed opp to check how she feels in it in the mom"
type textarea "Missed opp to check how she feels in it in the mome"
type textarea "Missed opp to check how she feels in it in the momen"
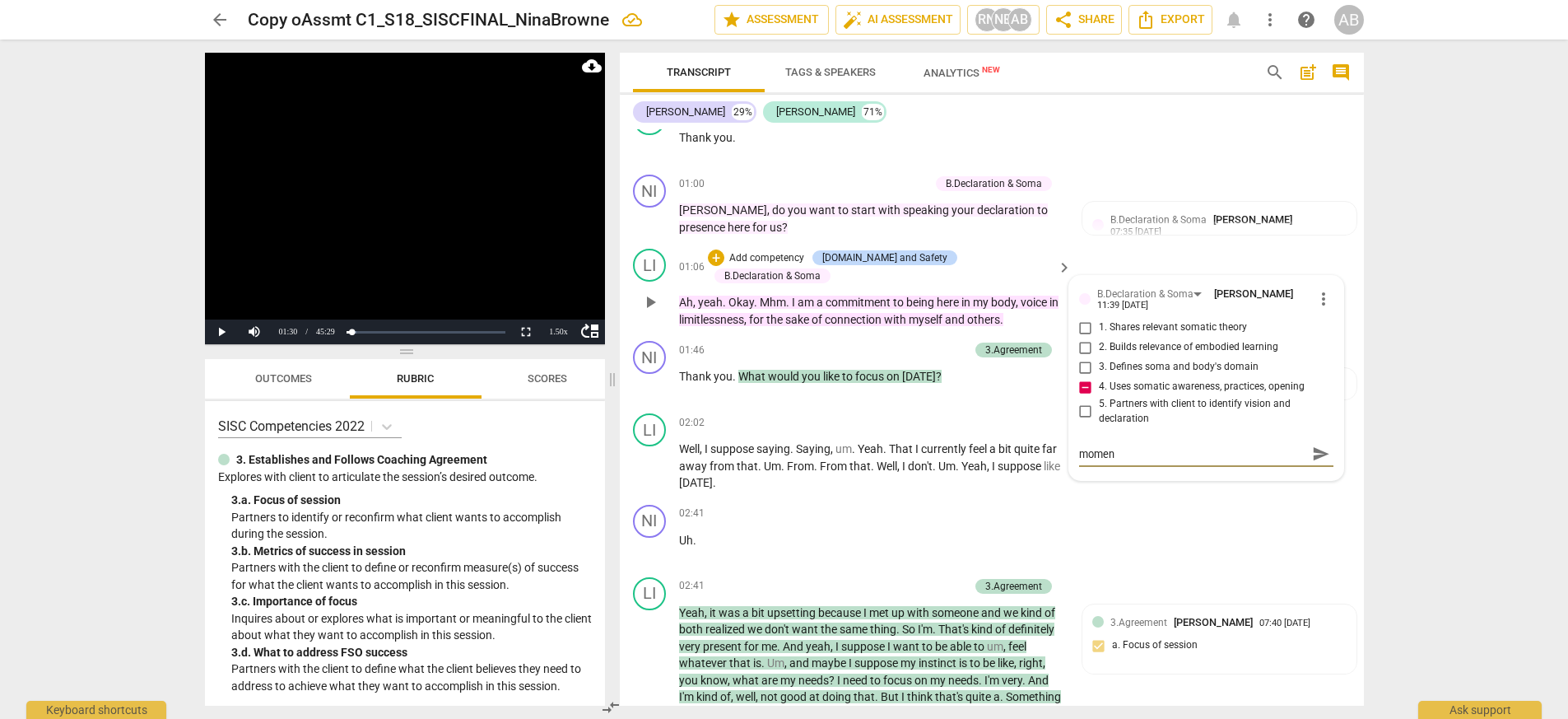
type textarea "Missed opp to check how she feels in it in the moment"
type textarea "Missed opp to check how she feels in it in the momen"
type textarea "Missed opp to check how she feels in it in the mome"
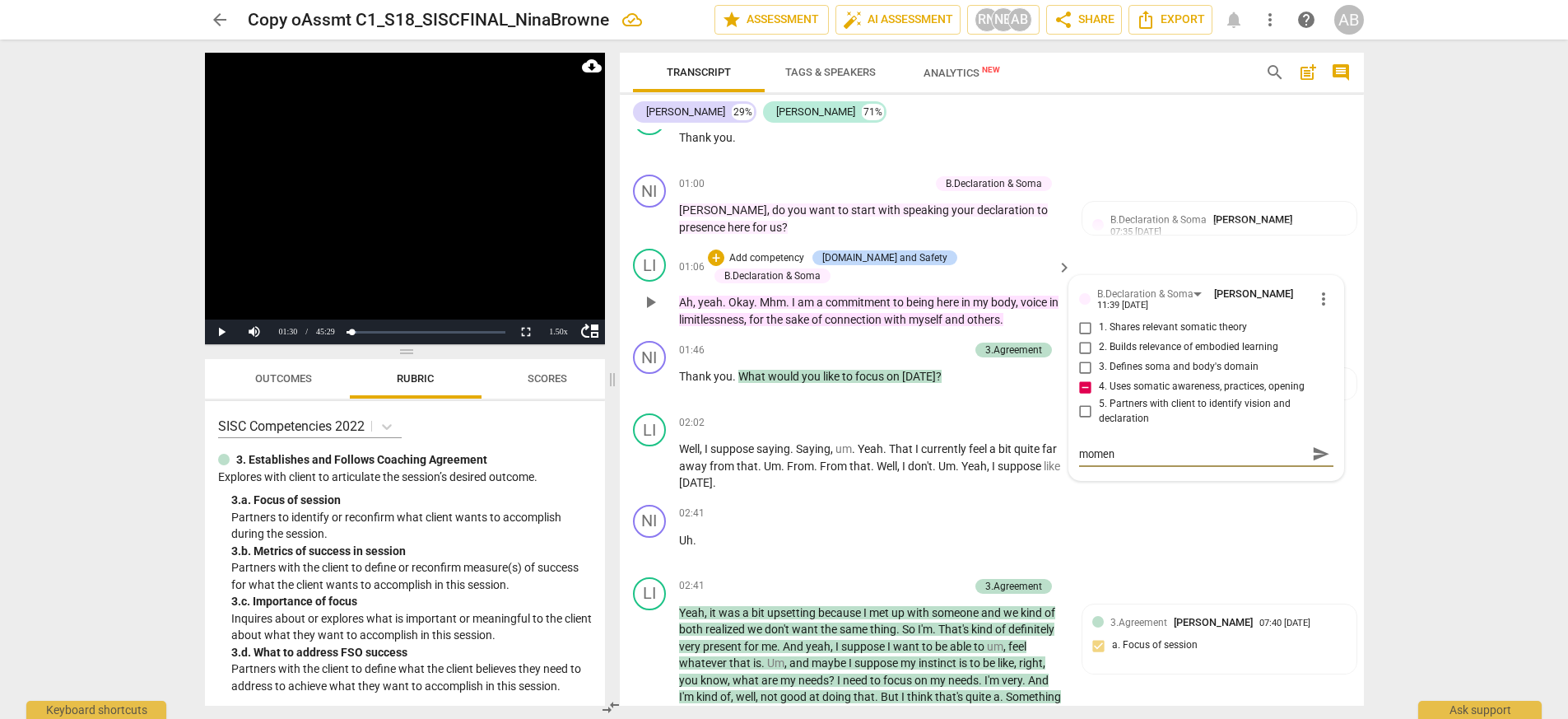
type textarea "Missed opp to check how she feels in it in the mome"
type textarea "Missed opp to check how she feels in it in the mom"
type textarea "Missed opp to check how she feels in it in the mo"
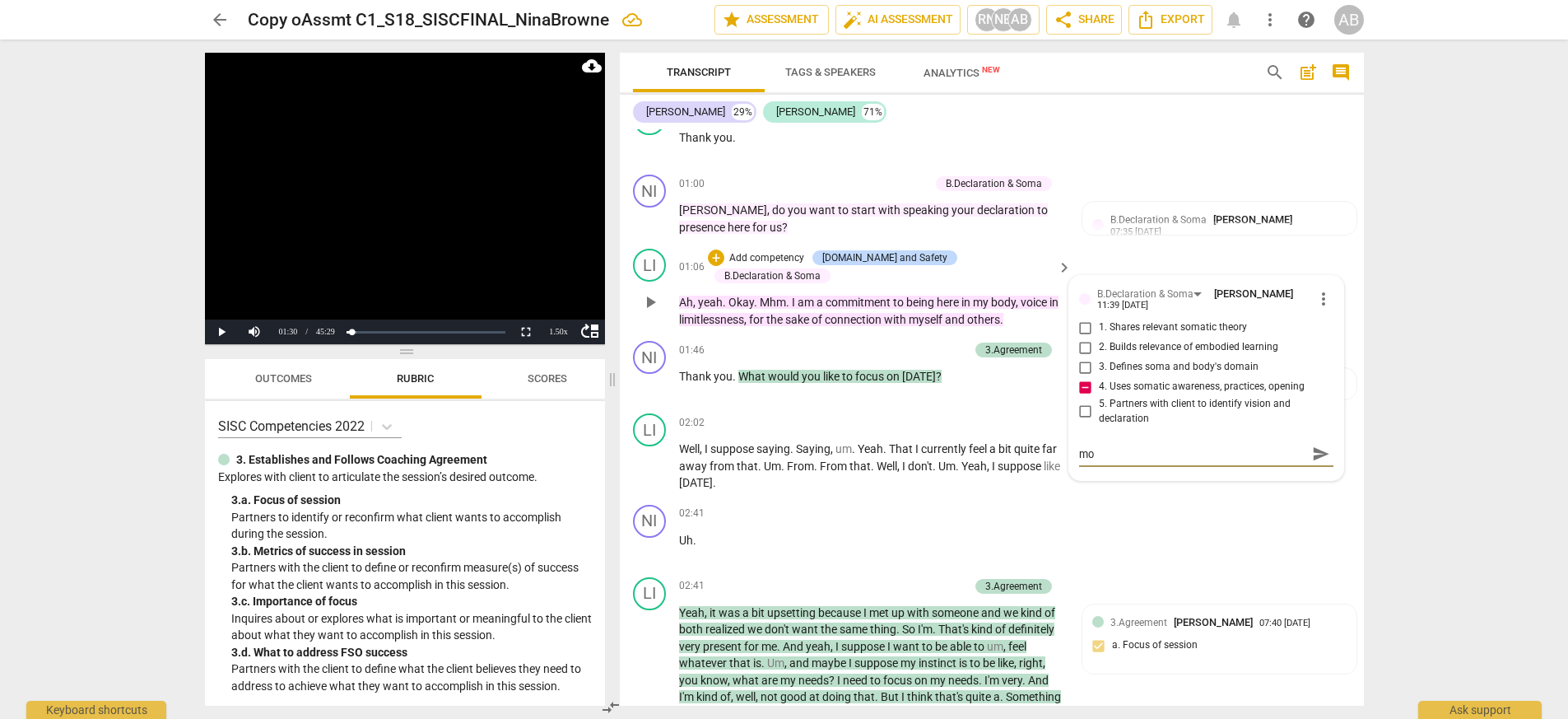
type textarea "Missed opp to check how she feels in it in the m"
type textarea "Missed opp to check how she feels in it in the"
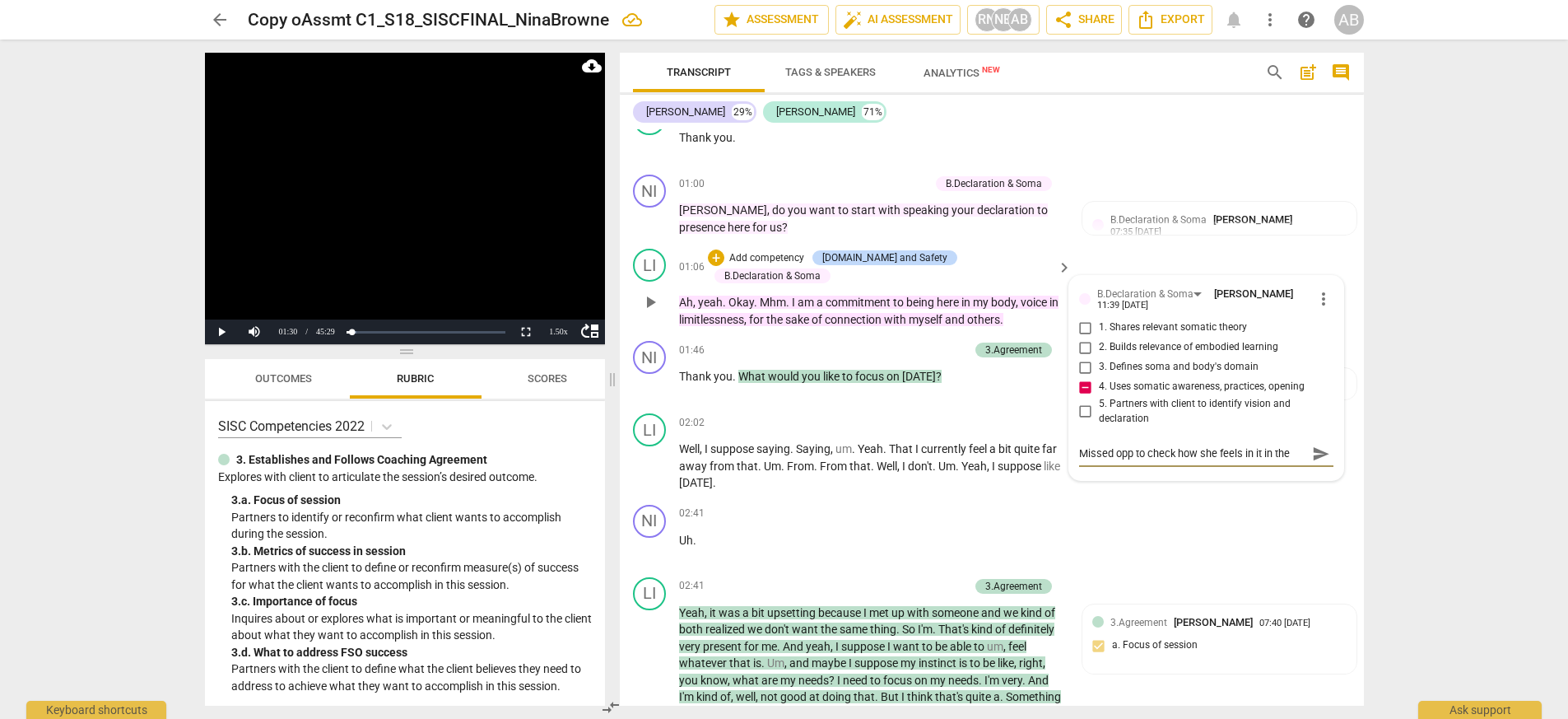
type textarea "Missed opp to check how she feels in it in the"
type textarea "Missed opp to check how she feels in it in th"
type textarea "Missed opp to check how she feels in it in t"
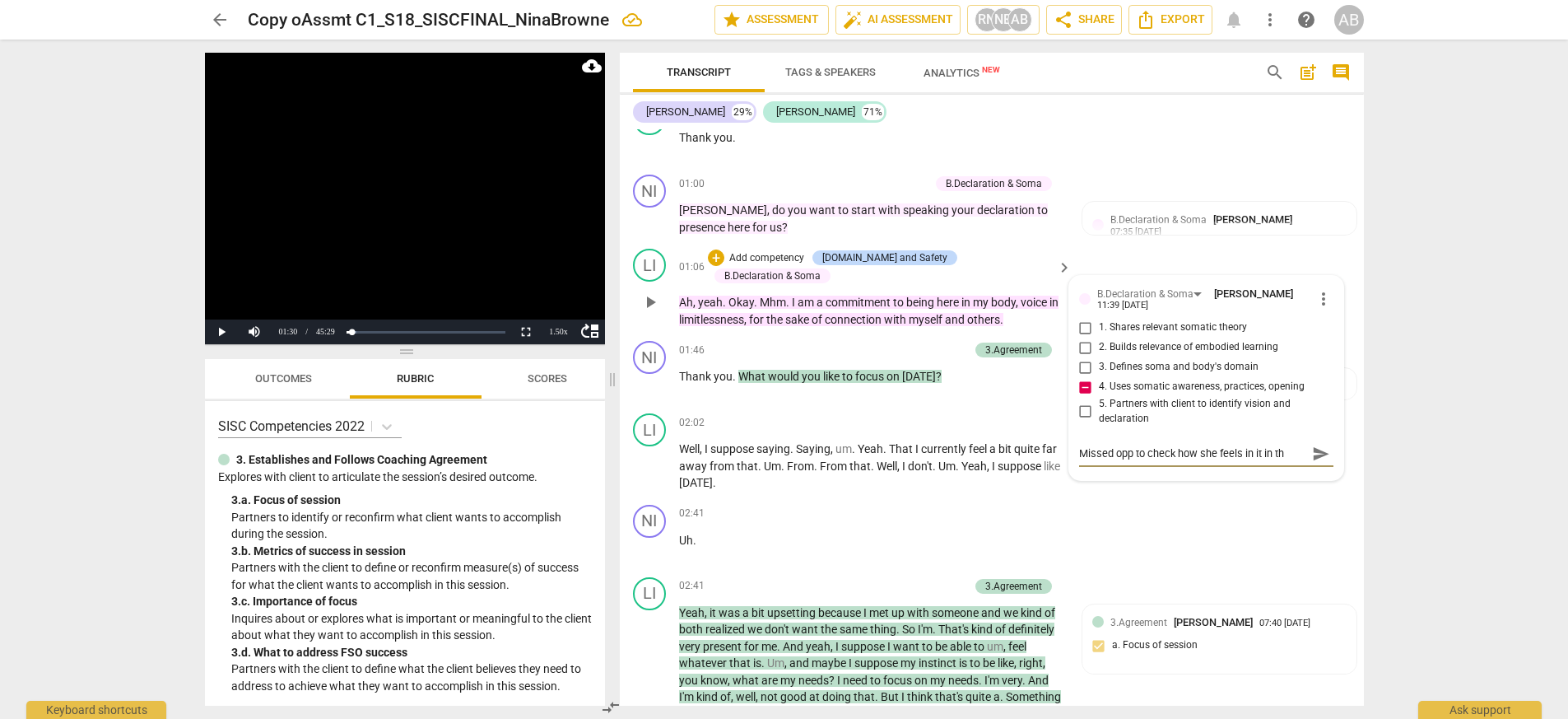
type textarea "Missed opp to check how she feels in it in t"
type textarea "Missed opp to check how she feels in it in"
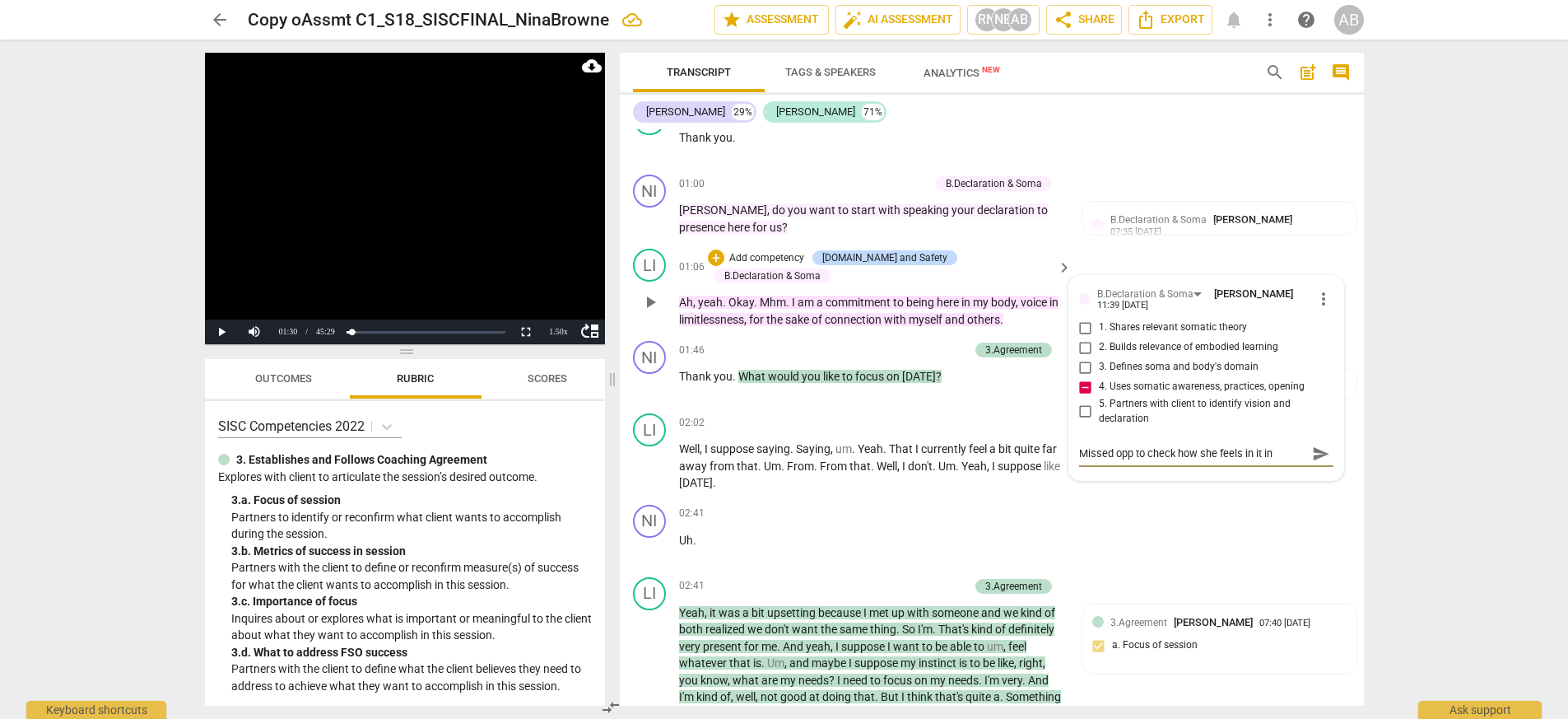
type textarea "Missed opp to check how she feels in it i"
type textarea "Missed opp to check how she feels in it"
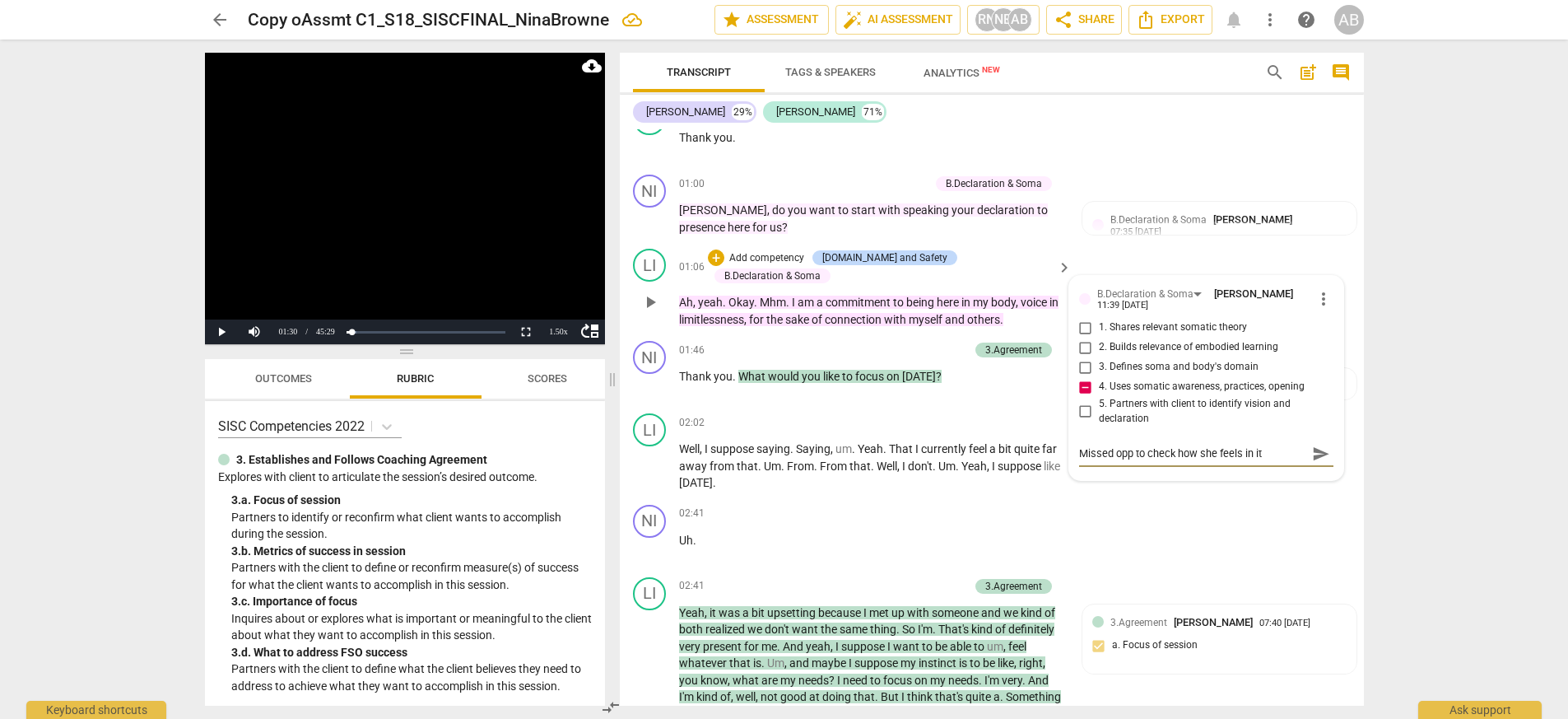
type textarea "Missed opp to check how she feels in it"
type textarea "Missed opp to check how she feels in i"
type textarea "Missed opp to check how she feels in"
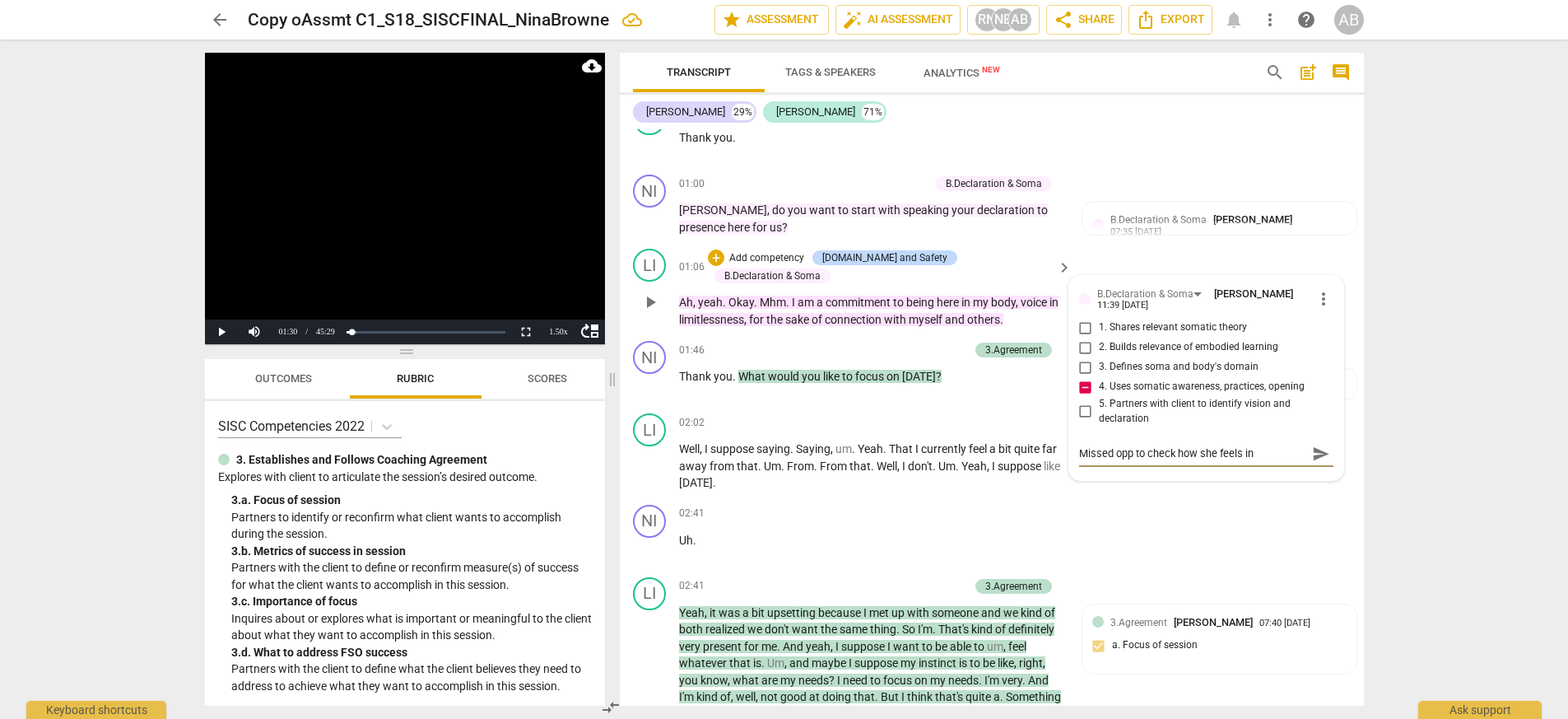
type textarea "Missed opp to check how she feels in"
type textarea "Missed opp to check how she feels i"
type textarea "Missed opp to check how she feels"
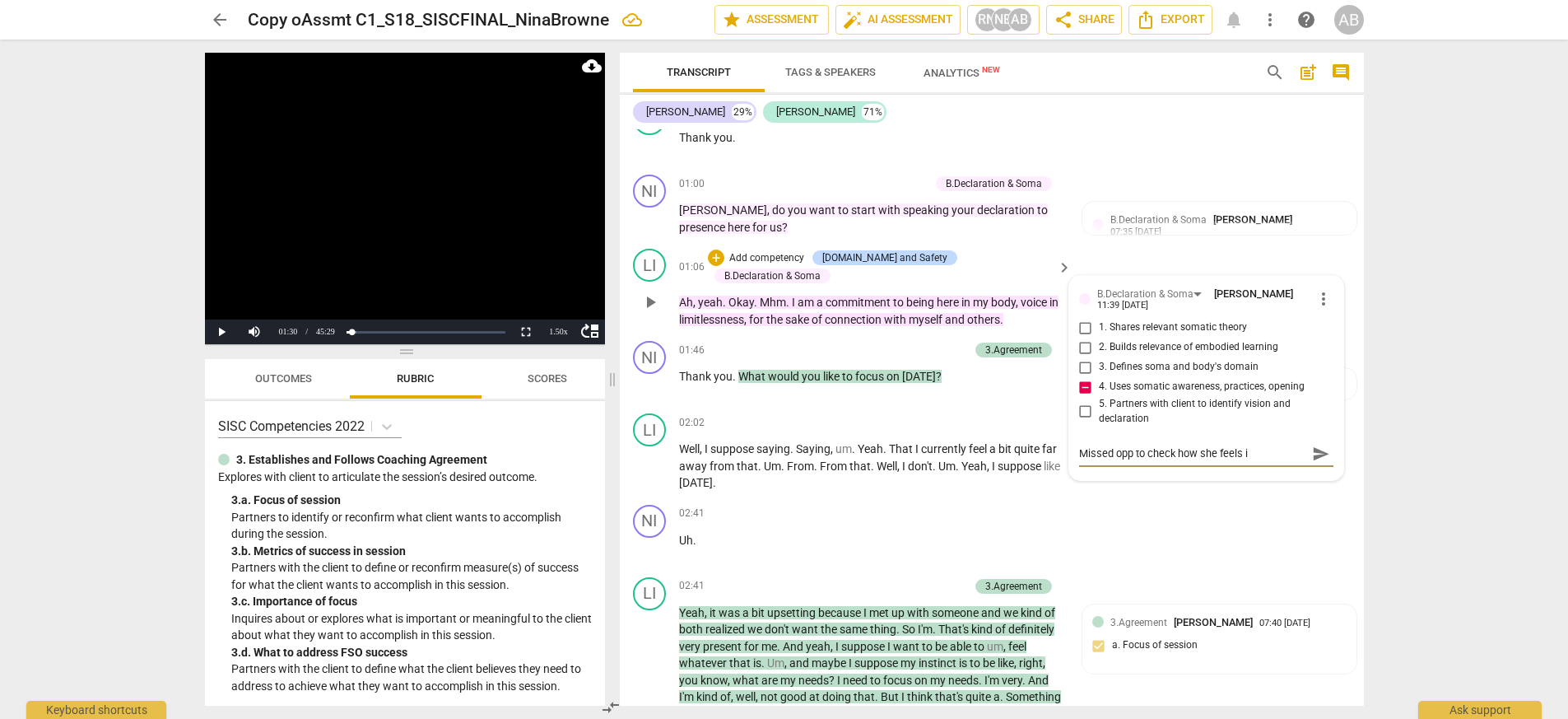
type textarea "Missed opp to check how she feels"
type textarea "Missed opp to check how she feel"
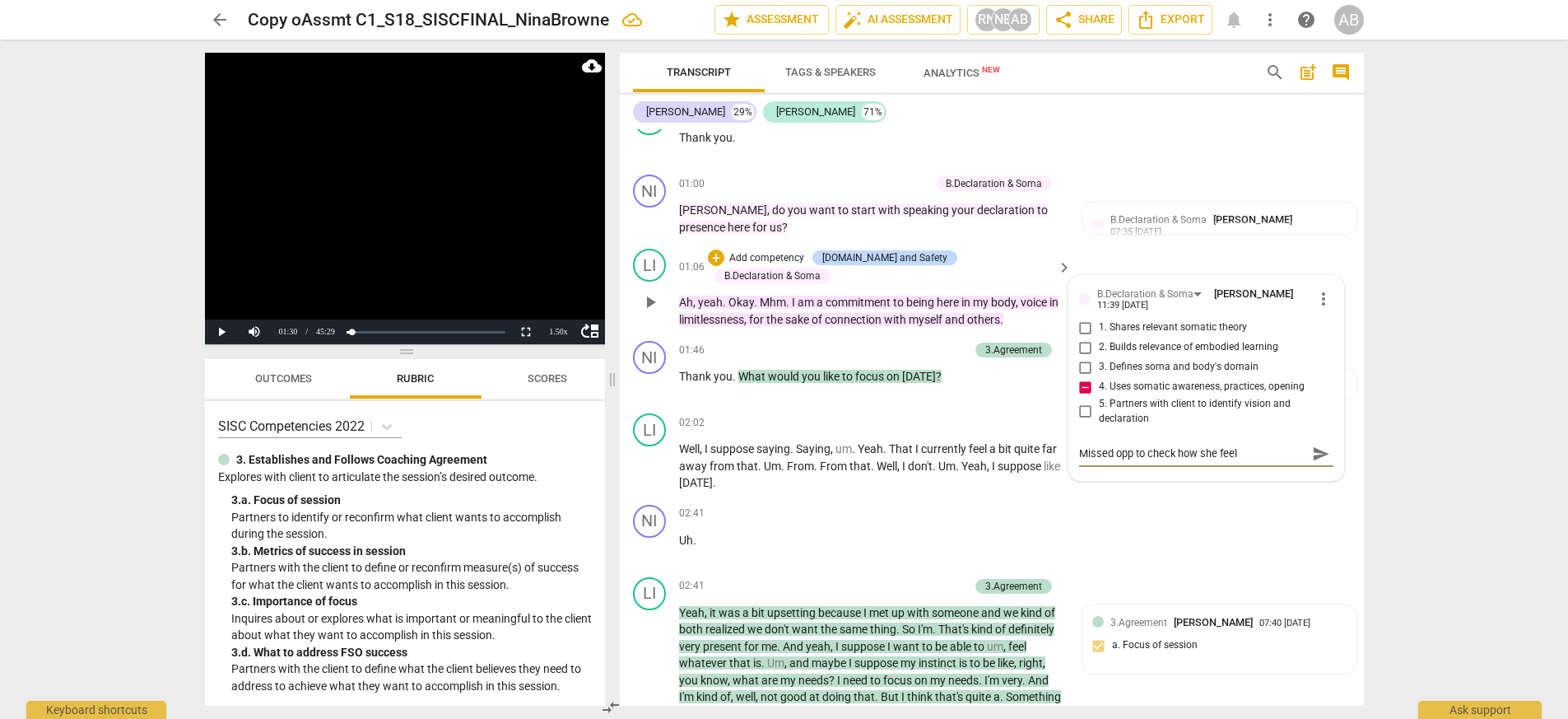
type textarea "Missed opp to check how she fee"
type textarea "Missed opp to check how she fe"
type textarea "Missed opp to check how she f"
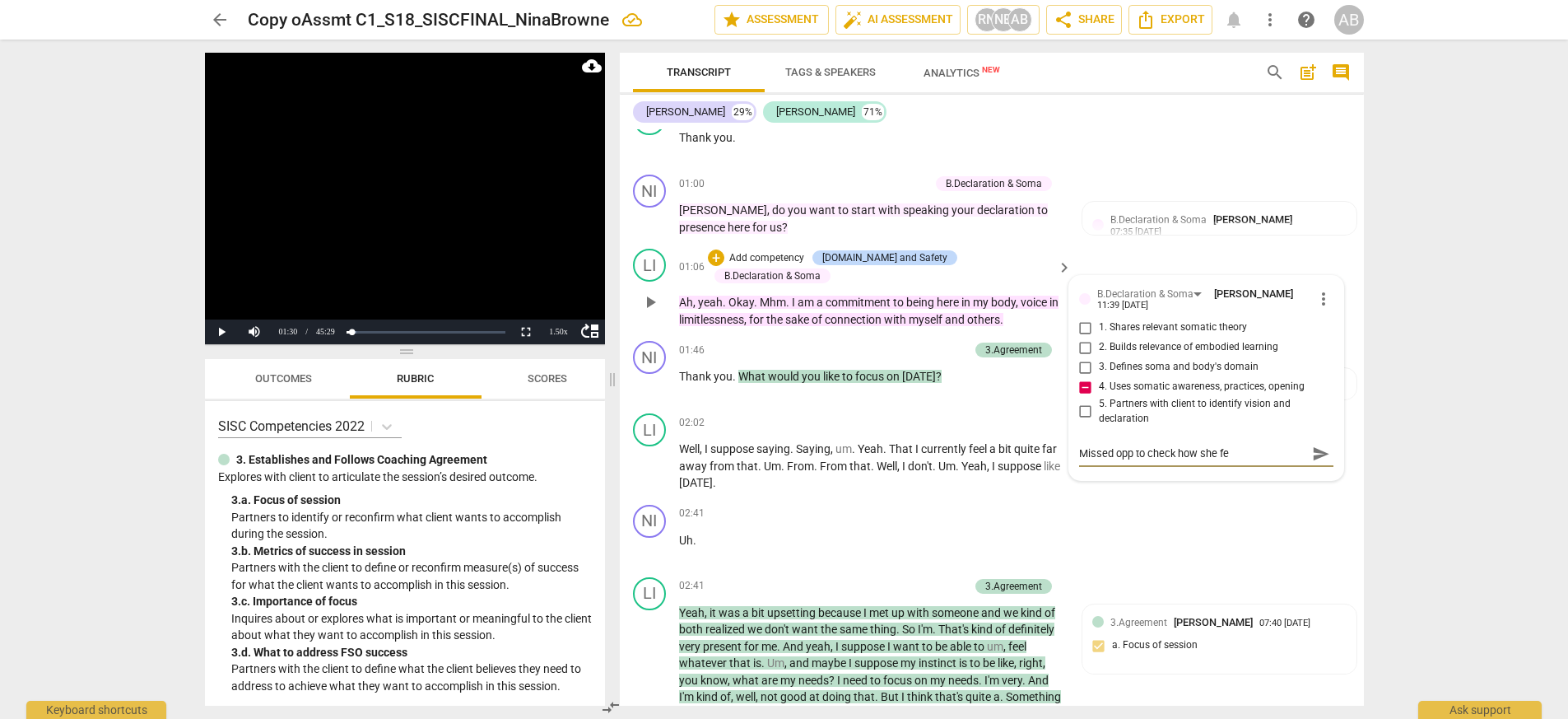
type textarea "Missed opp to check how she f"
type textarea "Missed opp to check how she"
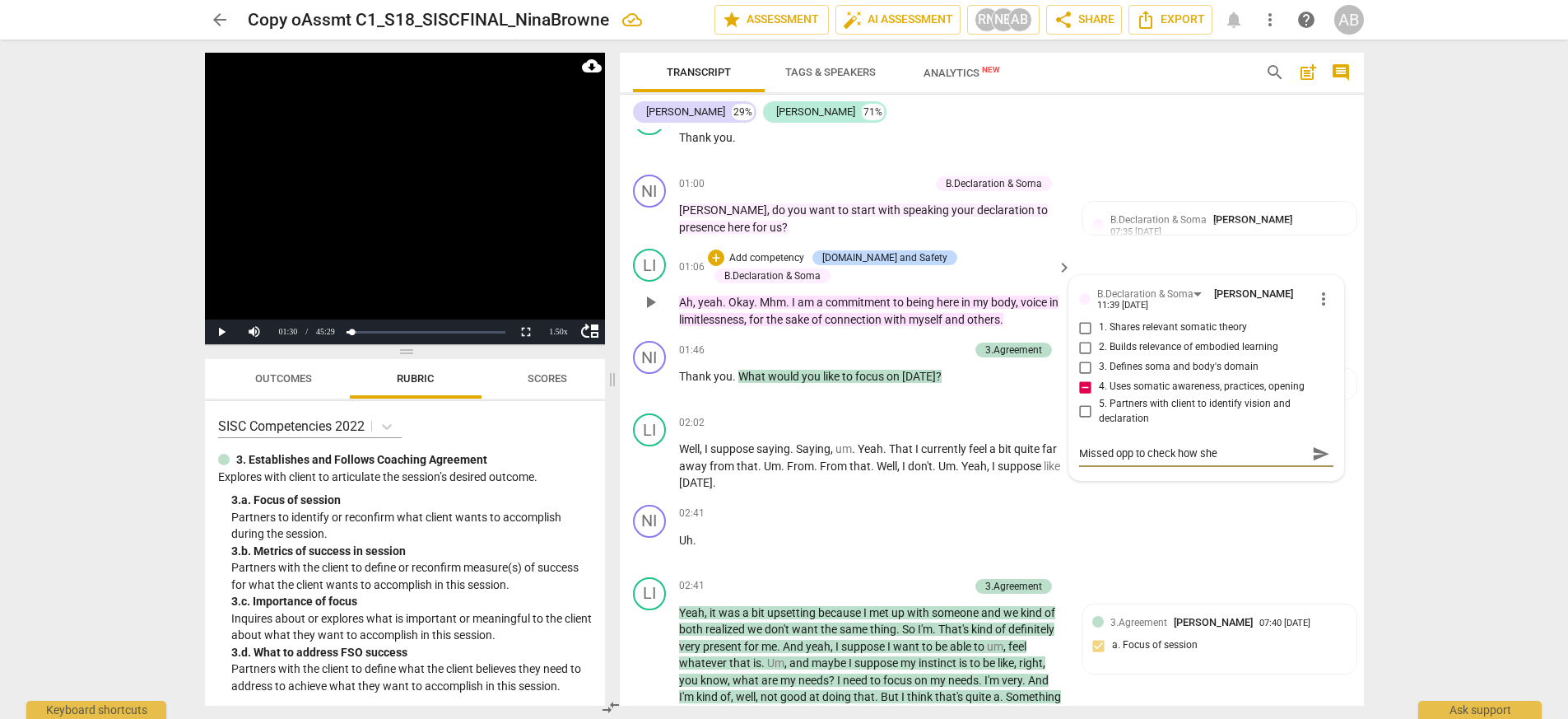
type textarea "Missed opp to check how sh"
type textarea "Missed opp to check how s"
type textarea "Missed opp to check how"
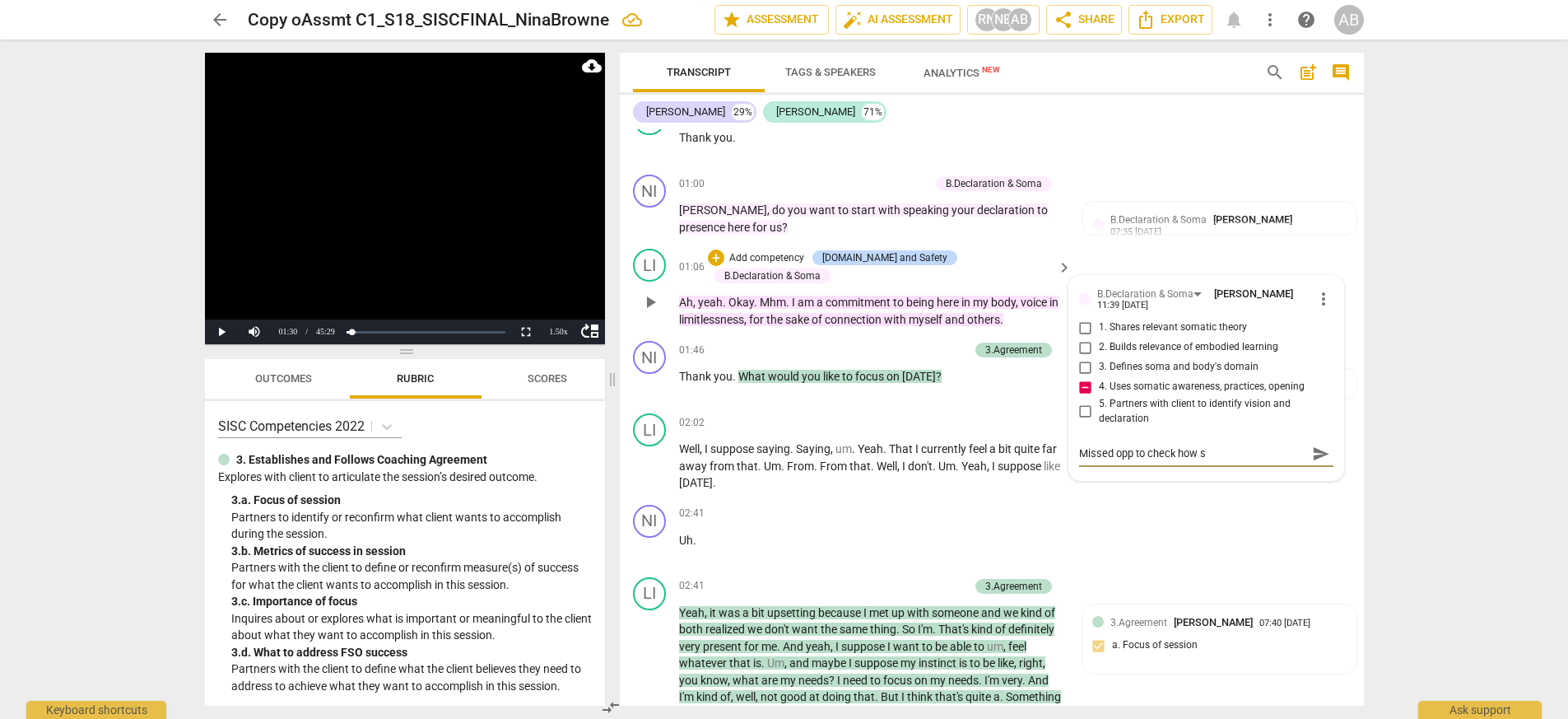
type textarea "Missed opp to check how"
type textarea "Missed opp to check ho"
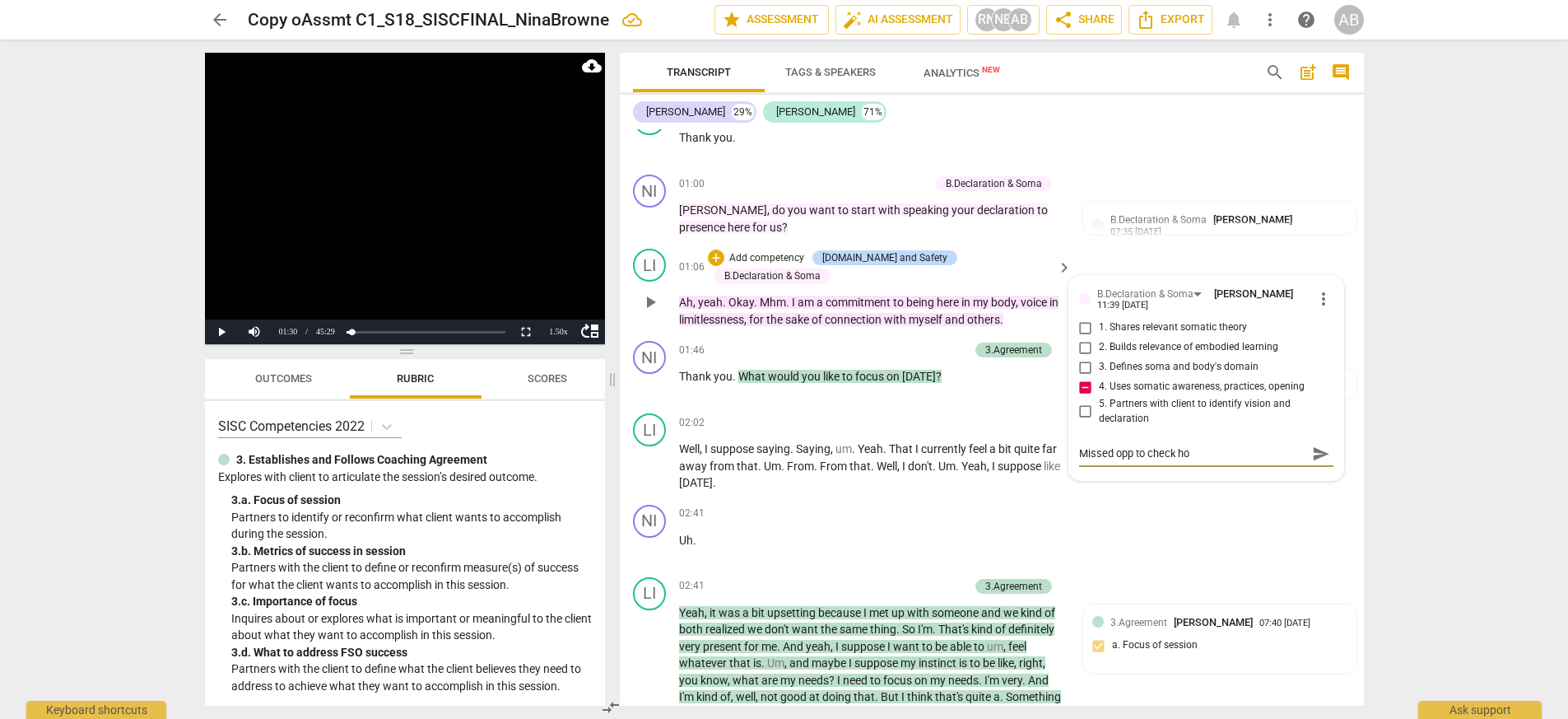
type textarea "Missed opp to check h"
type textarea "Missed opp to check"
type textarea "Missed opp to check w"
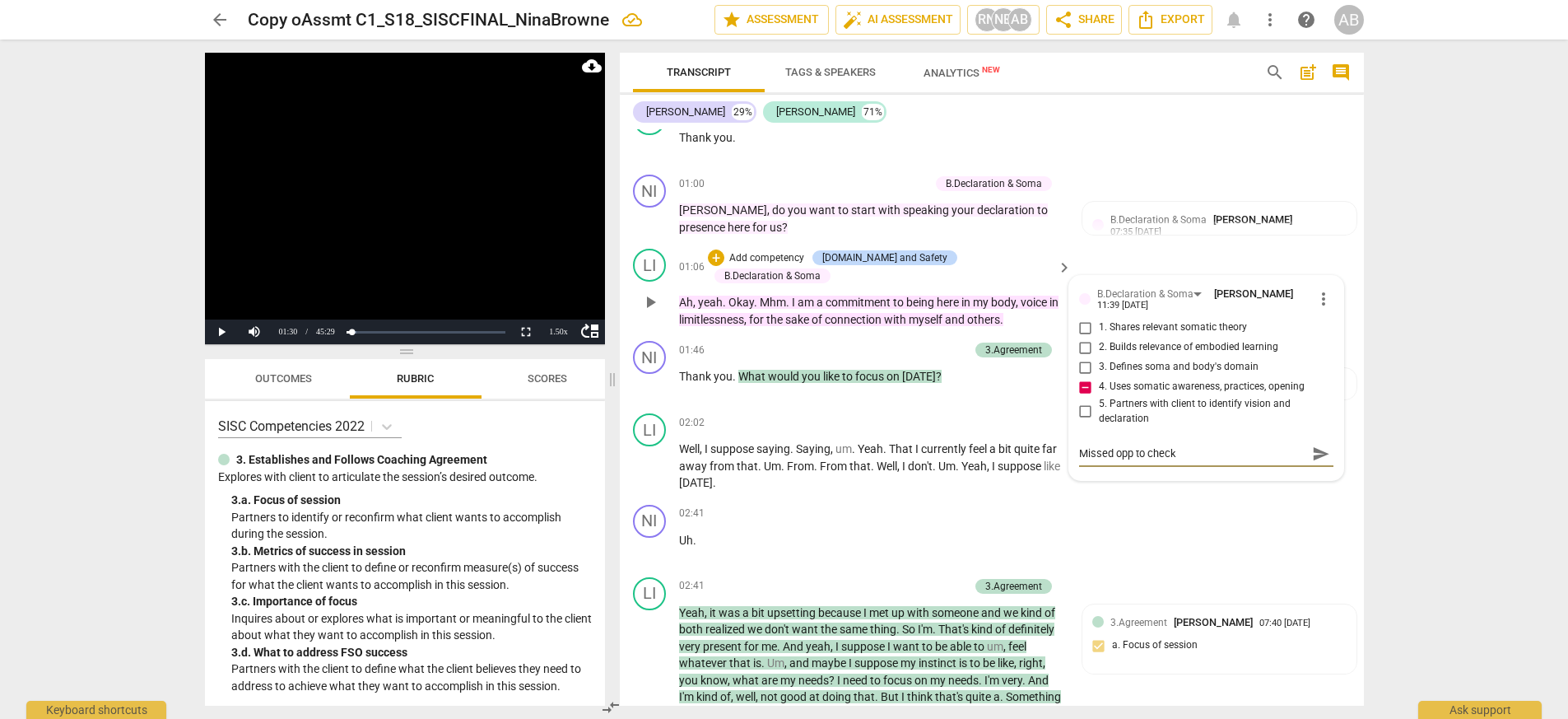
type textarea "Missed opp to check w"
type textarea "Missed opp to check wh"
type textarea "Missed opp to check wha"
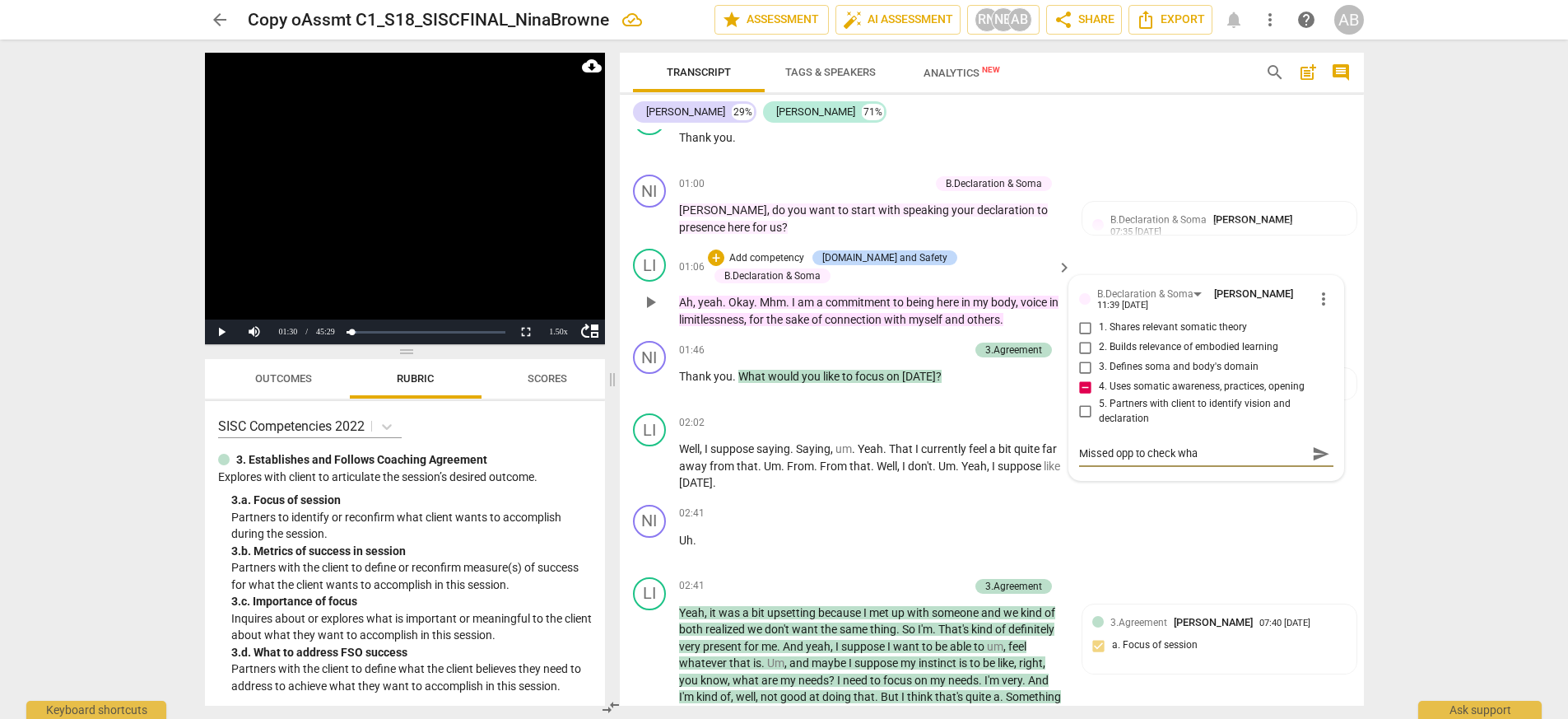
type textarea "Missed opp to check what"
type textarea "Missed opp to check what i"
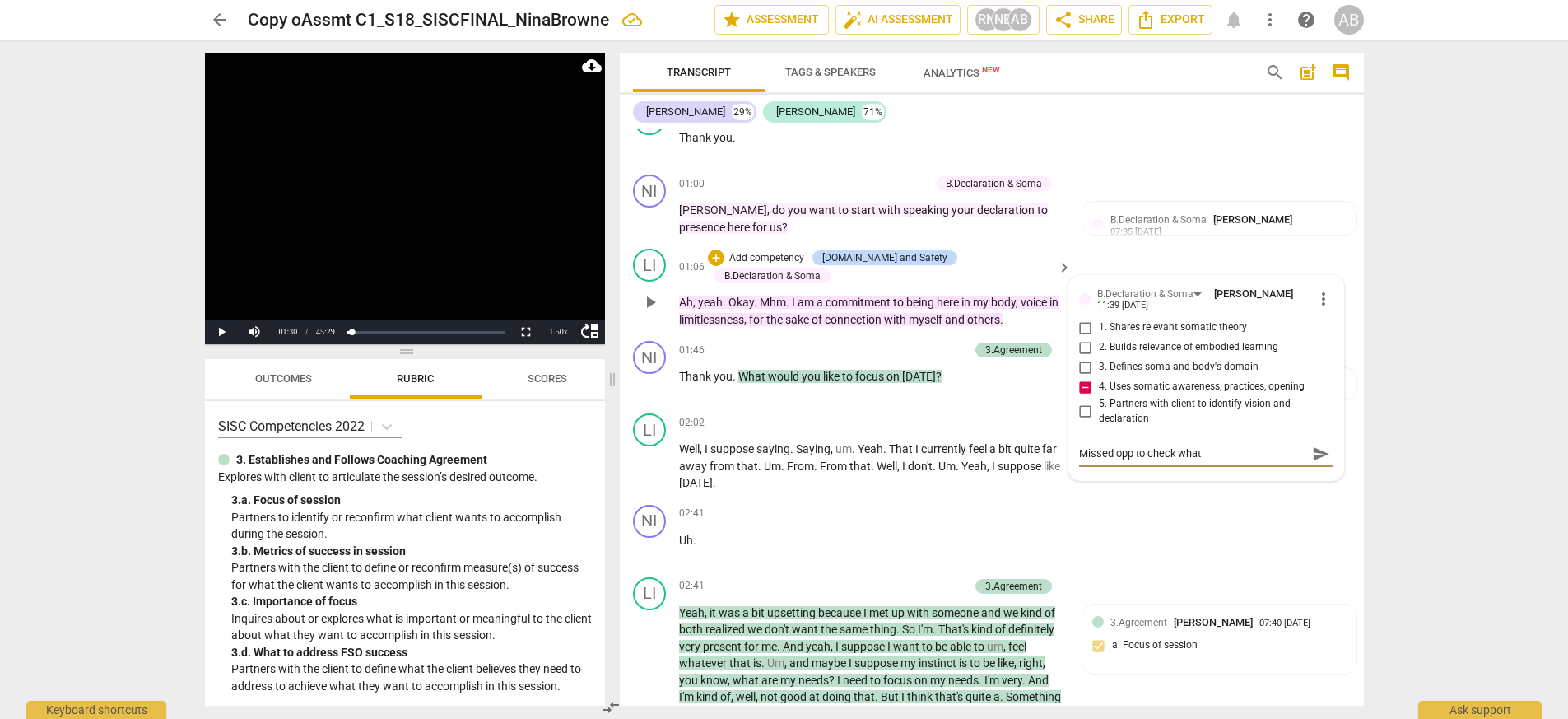
type textarea "Missed opp to check what i"
type textarea "Missed opp to check what it"
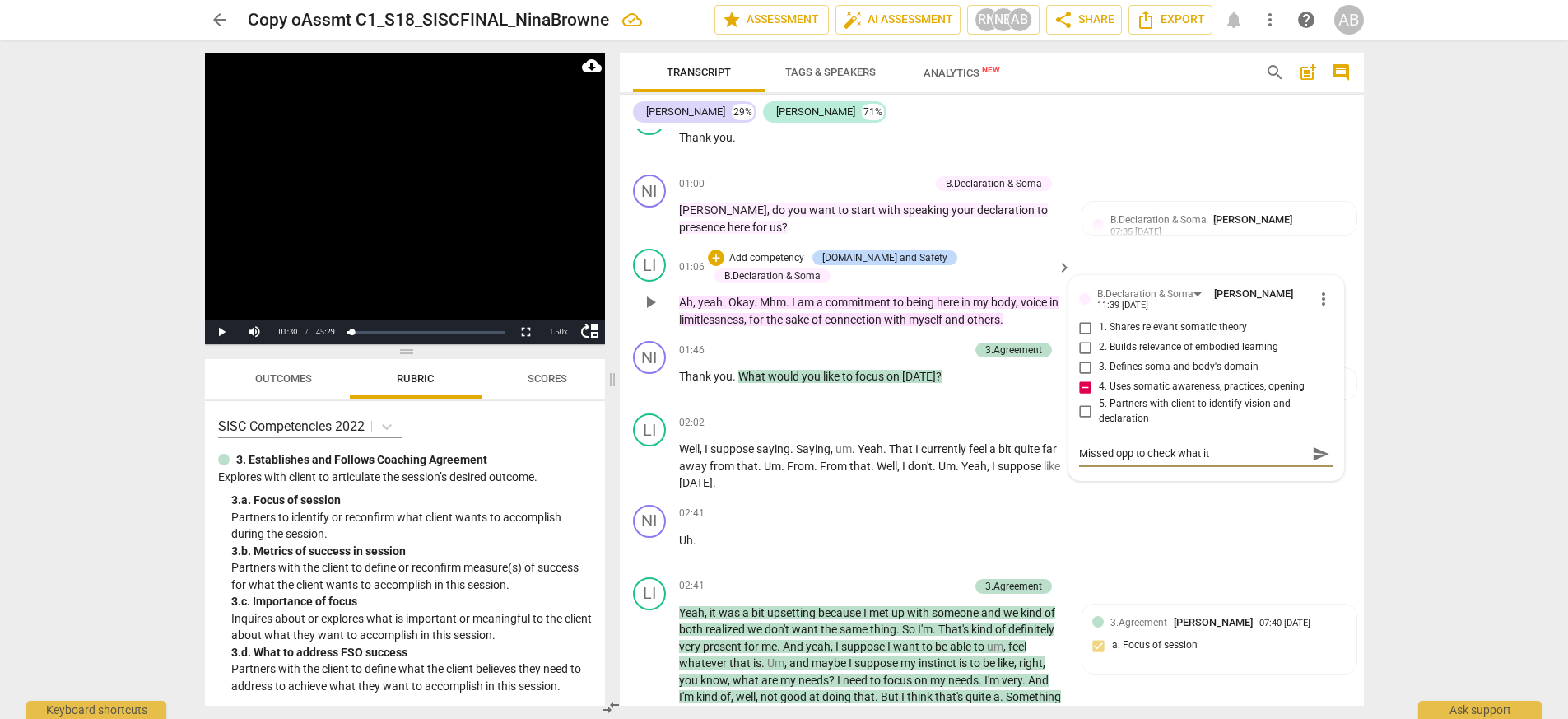
type textarea "Missed opp to check what it c"
type textarea "Missed opp to check what it cu"
type textarea "Missed opp to check what it cur"
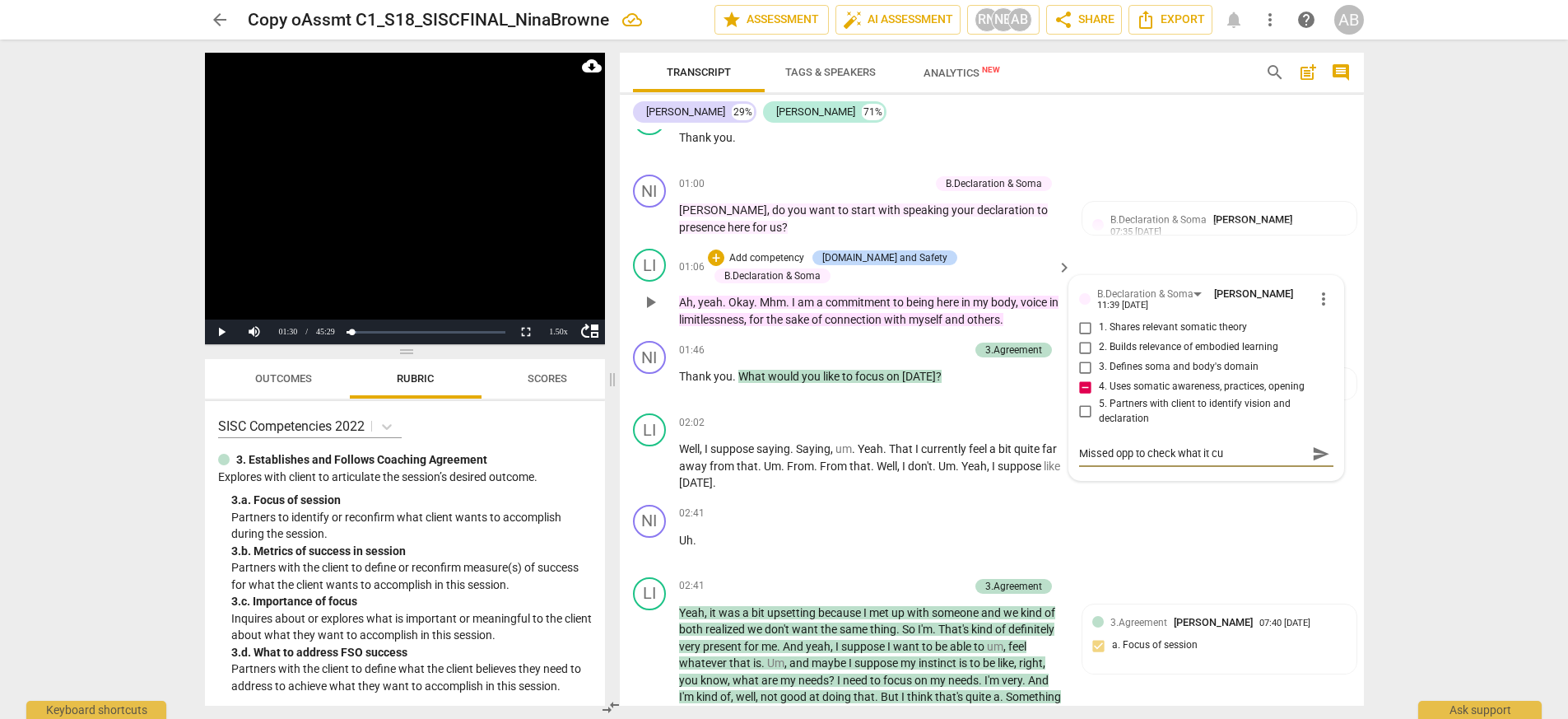
type textarea "Missed opp to check what it cur"
type textarea "Missed opp to check what it curr"
type textarea "Missed opp to check what it curre"
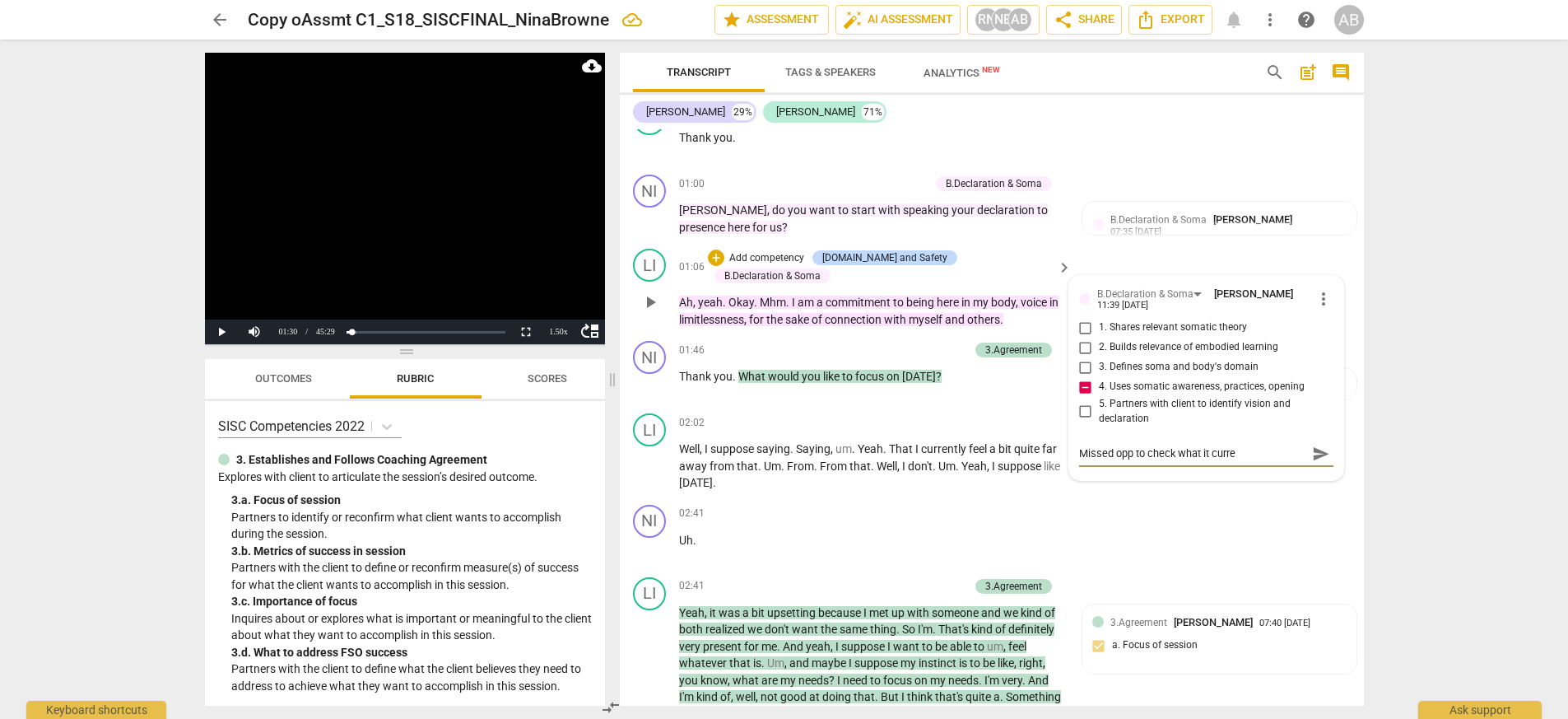
type textarea "Missed opp to check what it curren"
type textarea "Missed opp to check what it currenr"
type textarea "Missed opp to check what it currenrt"
type textarea "Missed opp to check what it currenr"
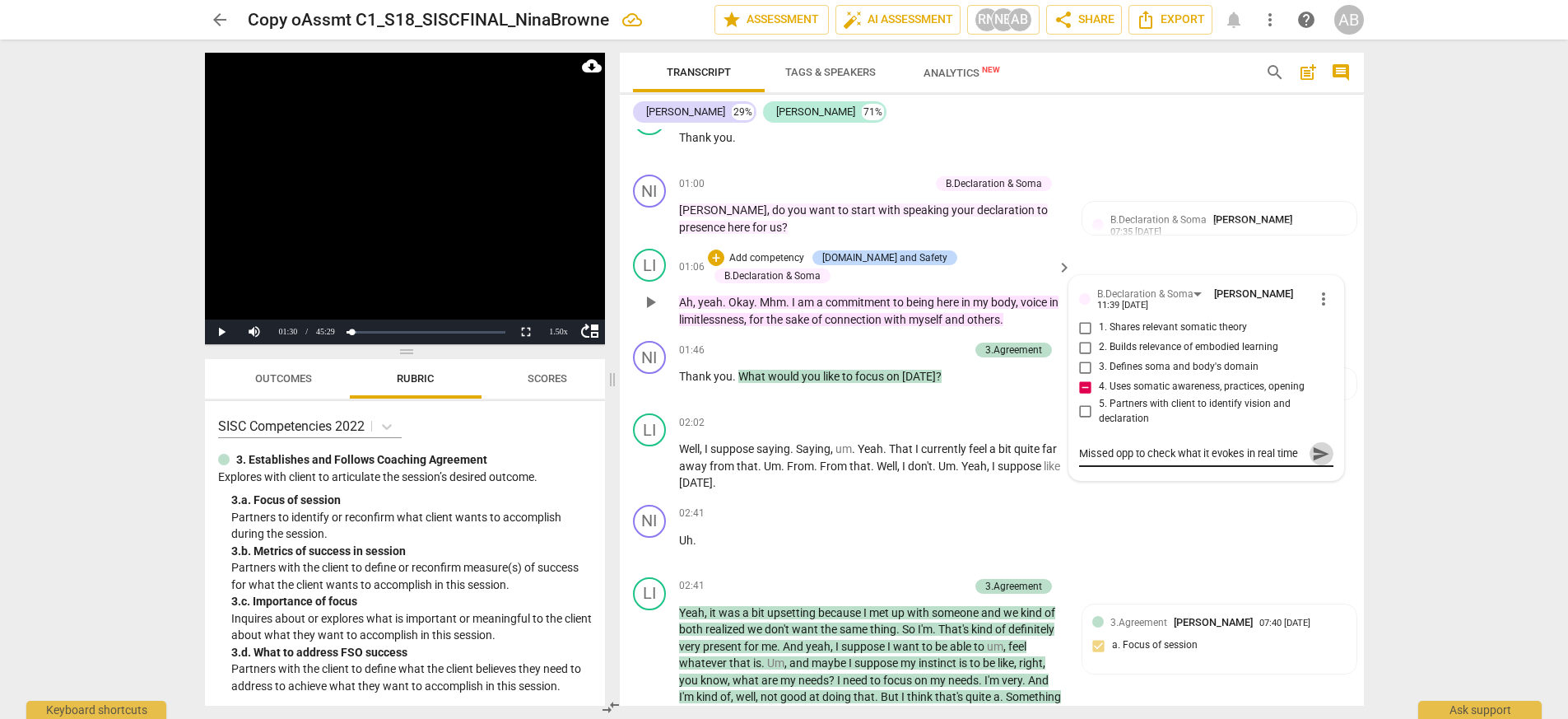
click at [986, 456] on span "send" at bounding box center [1321, 454] width 18 height 18
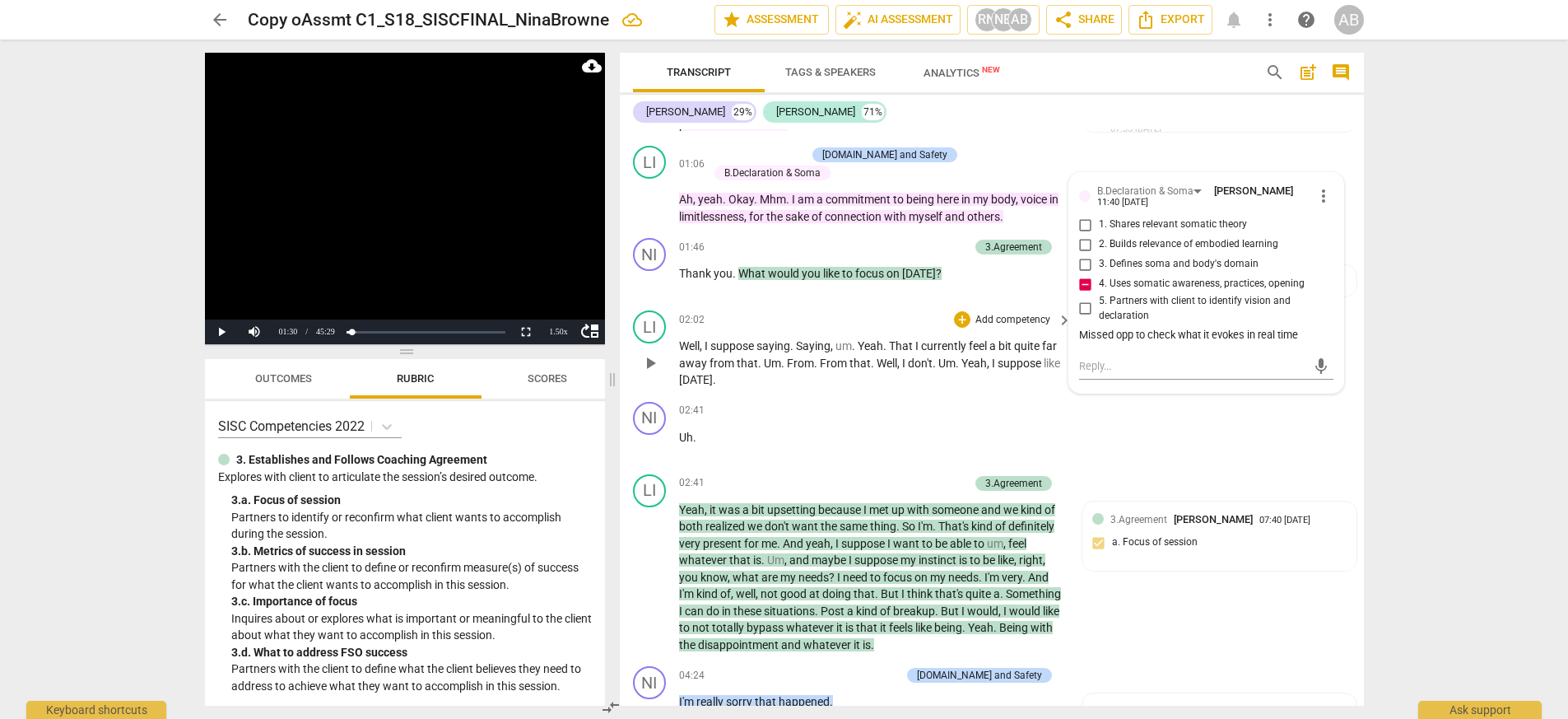
scroll to position [2963, 0]
click at [986, 330] on div "Missed opp to check what it evokes in real time" at bounding box center [1205, 334] width 254 height 15
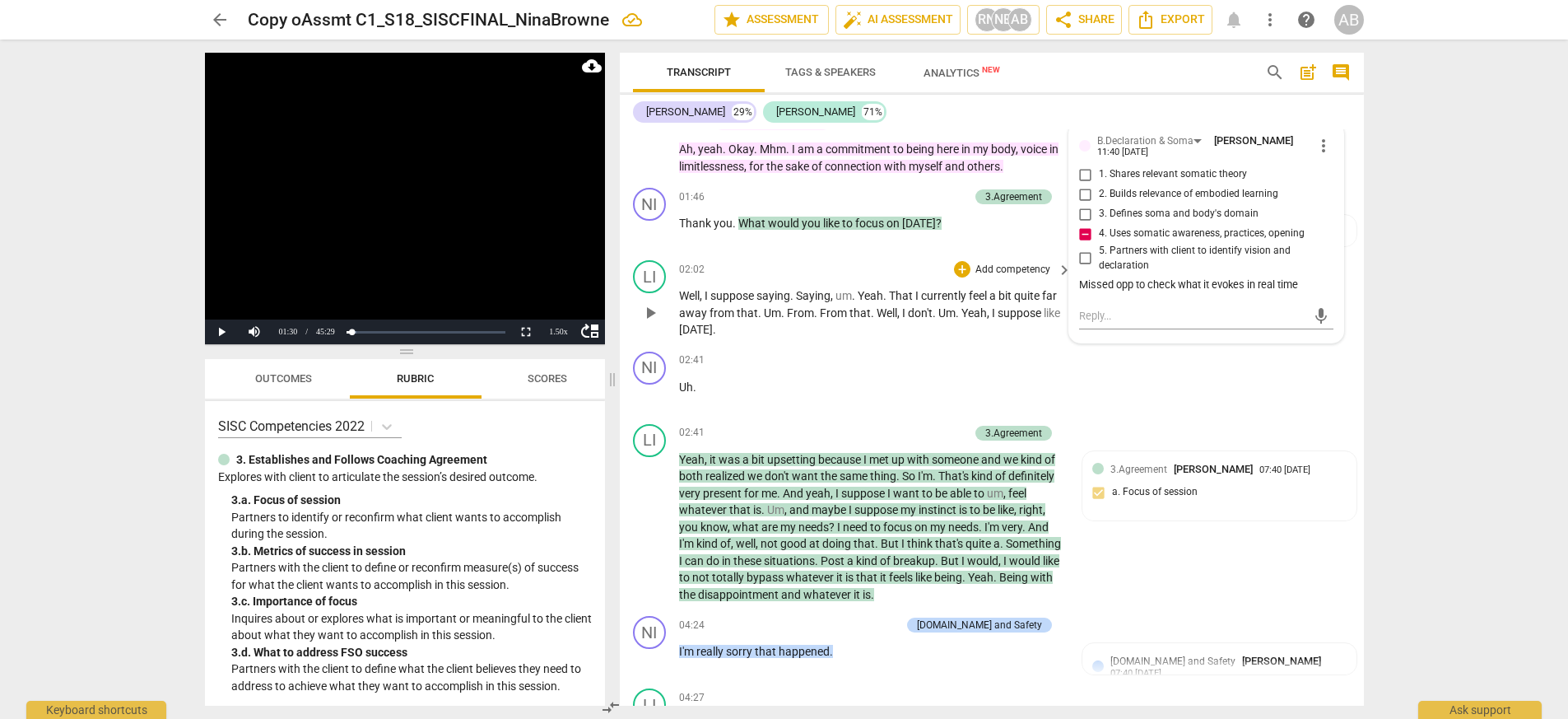
scroll to position [3016, 0]
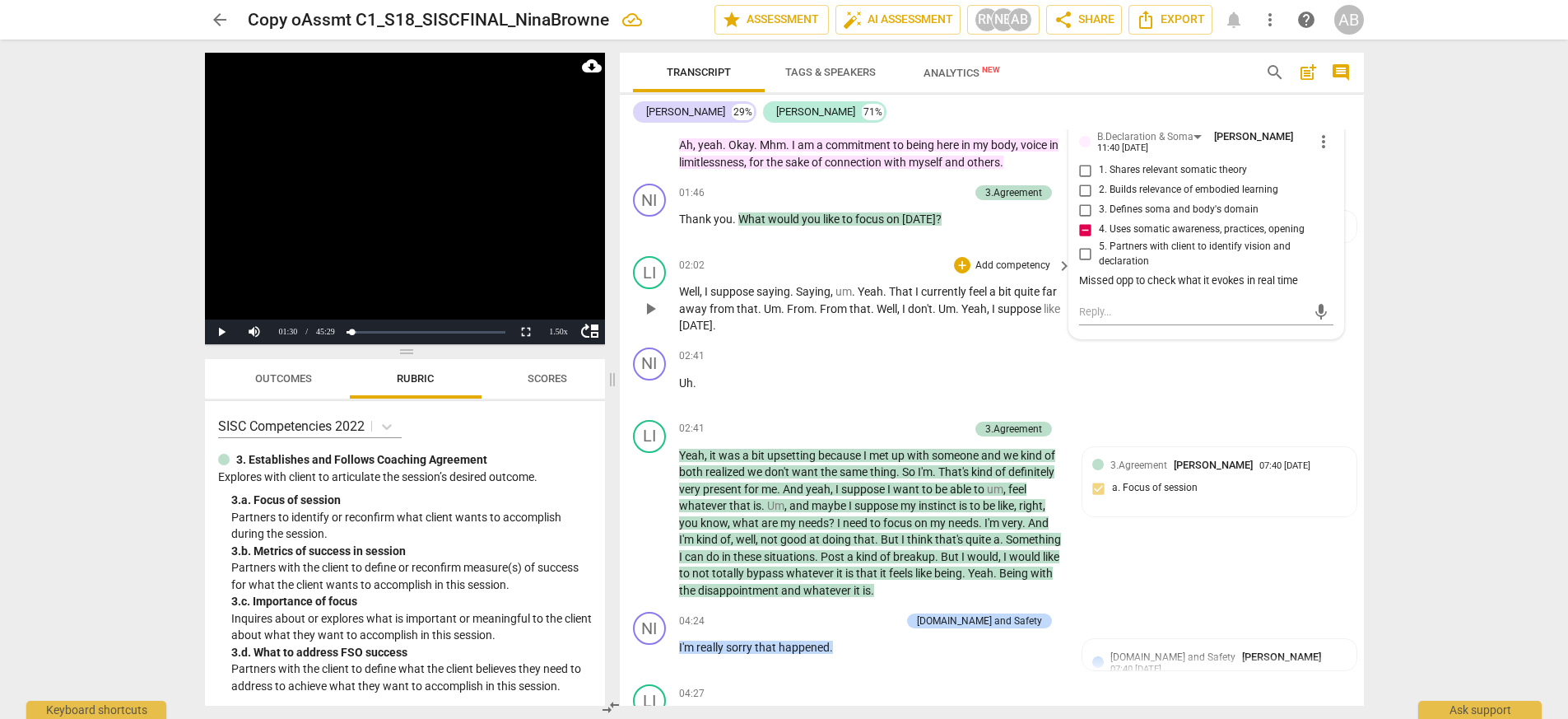
click at [666, 294] on div "play_arrow pause" at bounding box center [658, 309] width 42 height 40
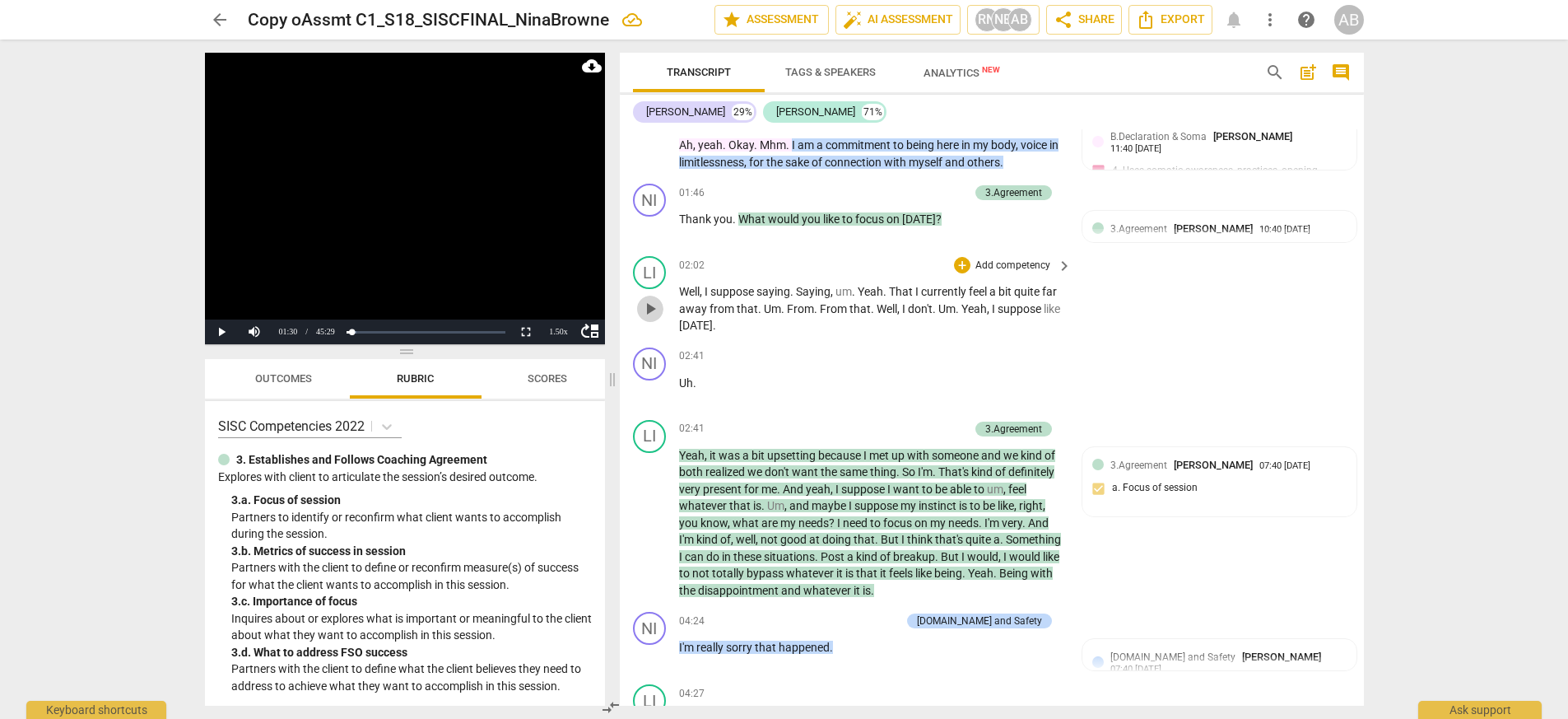
click at [649, 300] on span "play_arrow" at bounding box center [649, 308] width 20 height 20
click at [678, 361] on div "NI play_arrow pause" at bounding box center [656, 377] width 46 height 59
click at [677, 360] on div "NI play_arrow pause" at bounding box center [656, 377] width 46 height 59
click at [680, 377] on span "Uh" at bounding box center [686, 383] width 14 height 13
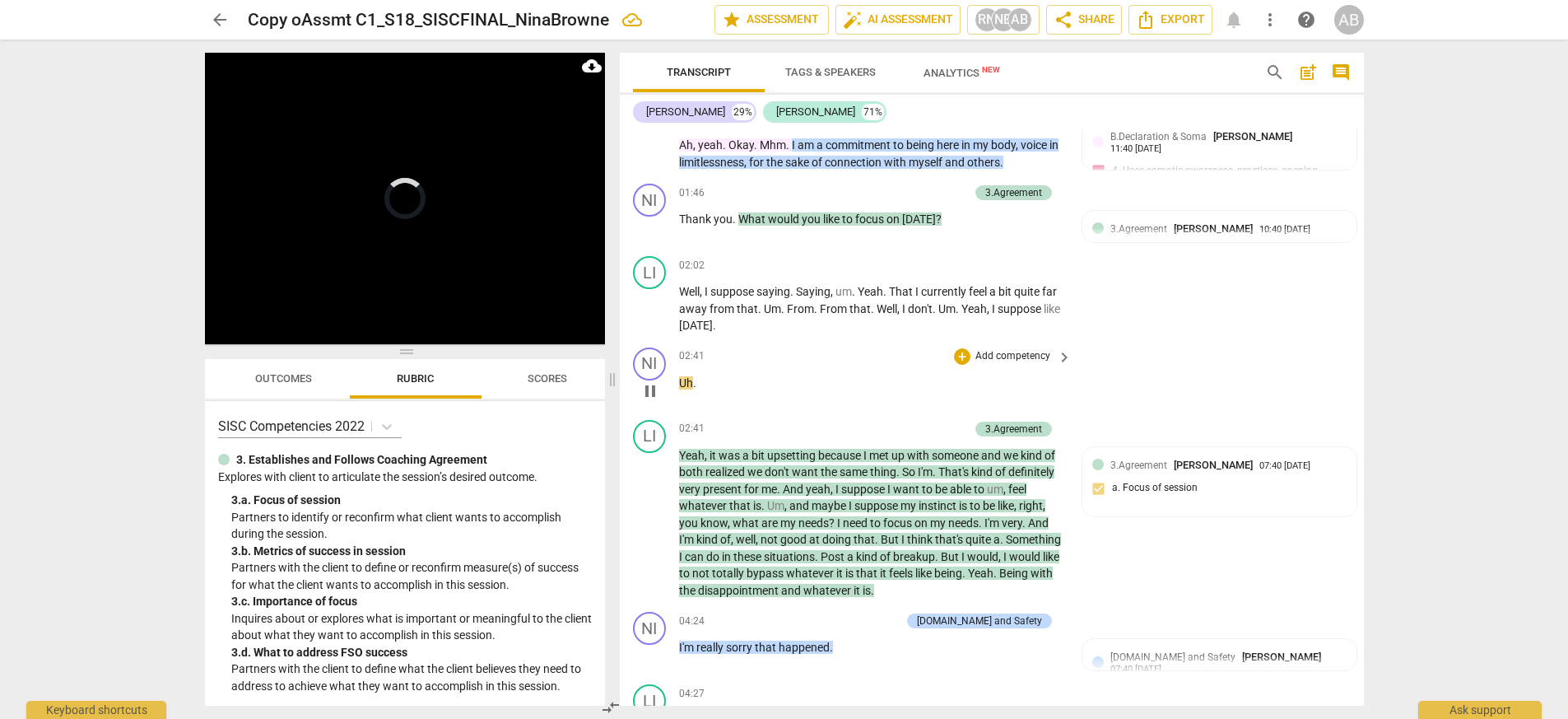
click at [680, 377] on span "Uh" at bounding box center [686, 383] width 14 height 13
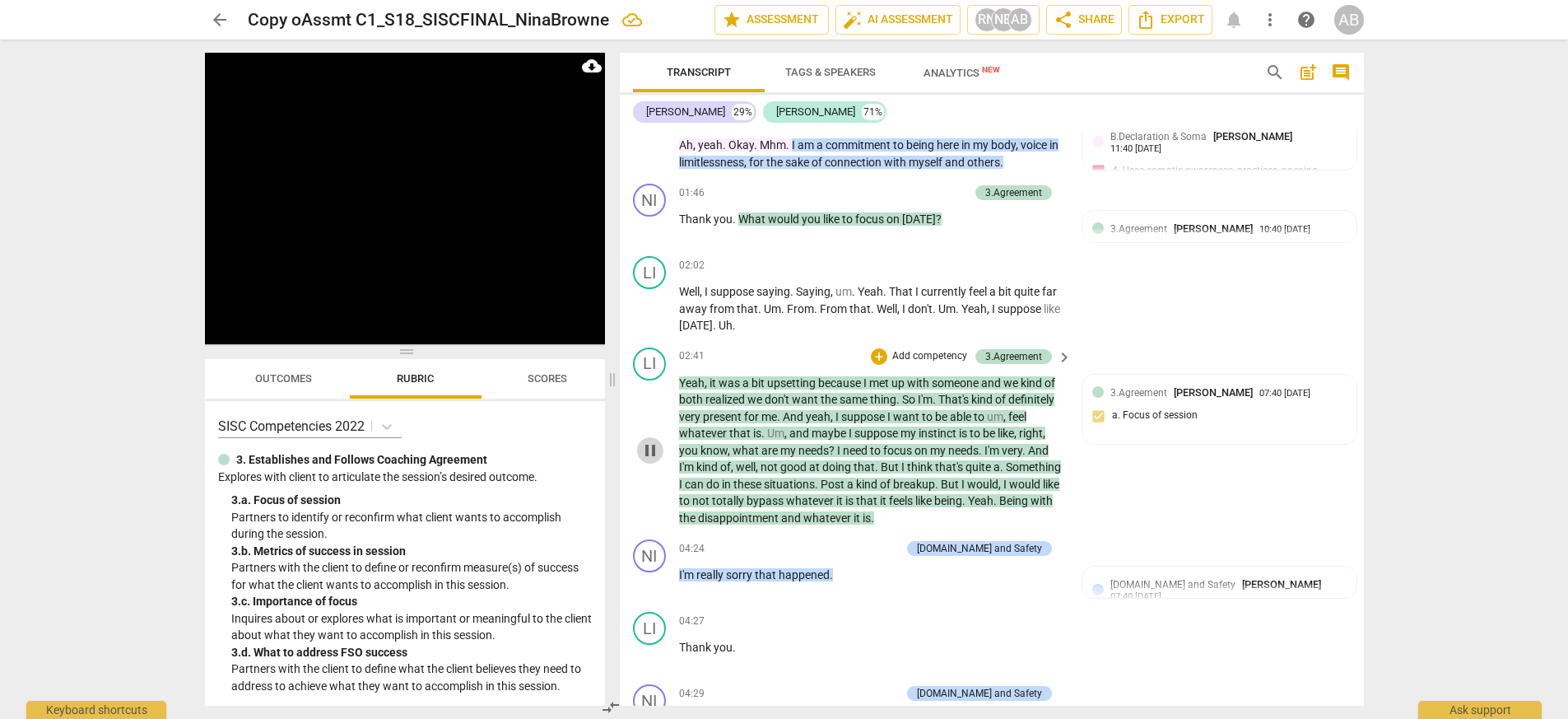
click at [651, 441] on span "pause" at bounding box center [649, 450] width 20 height 20
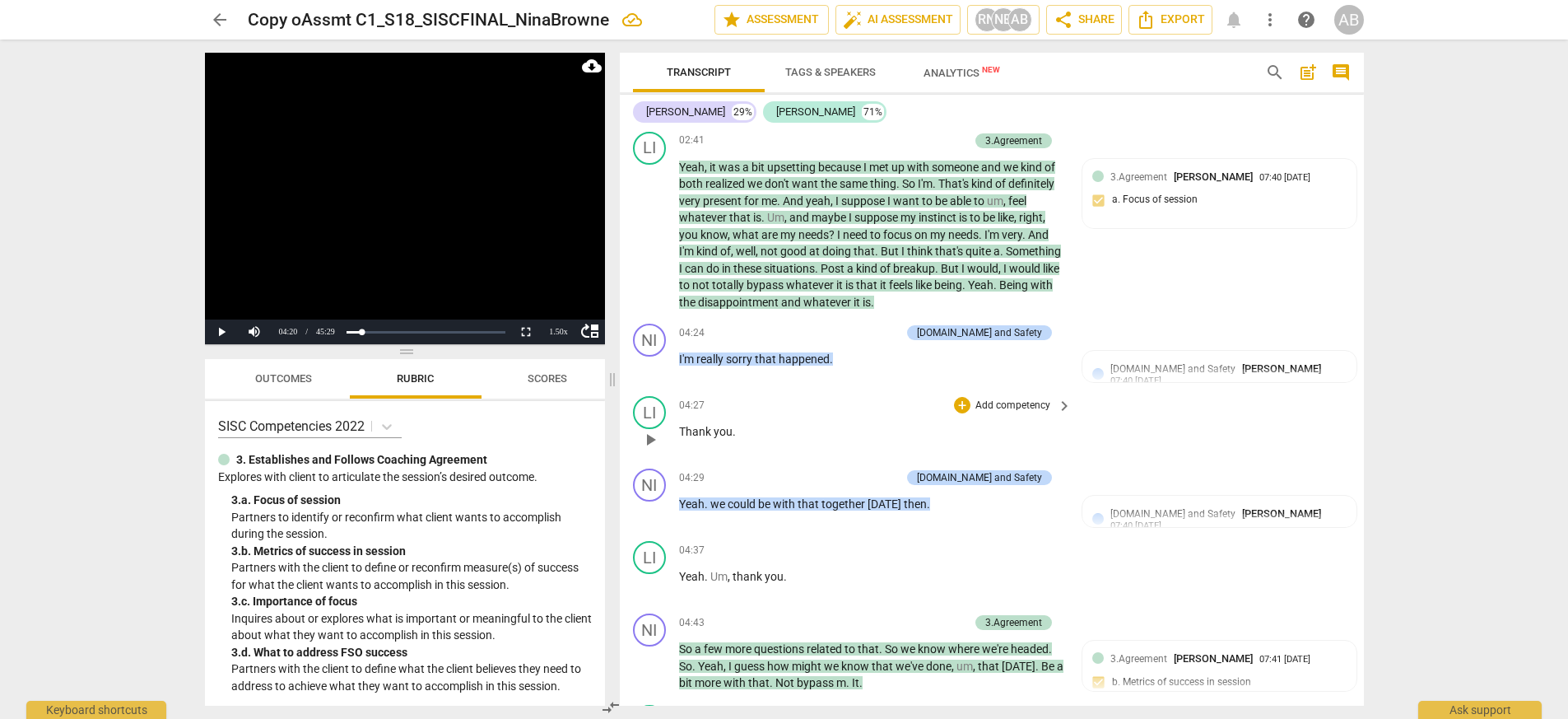
scroll to position [3233, 0]
click at [651, 356] on span "play_arrow" at bounding box center [649, 365] width 20 height 20
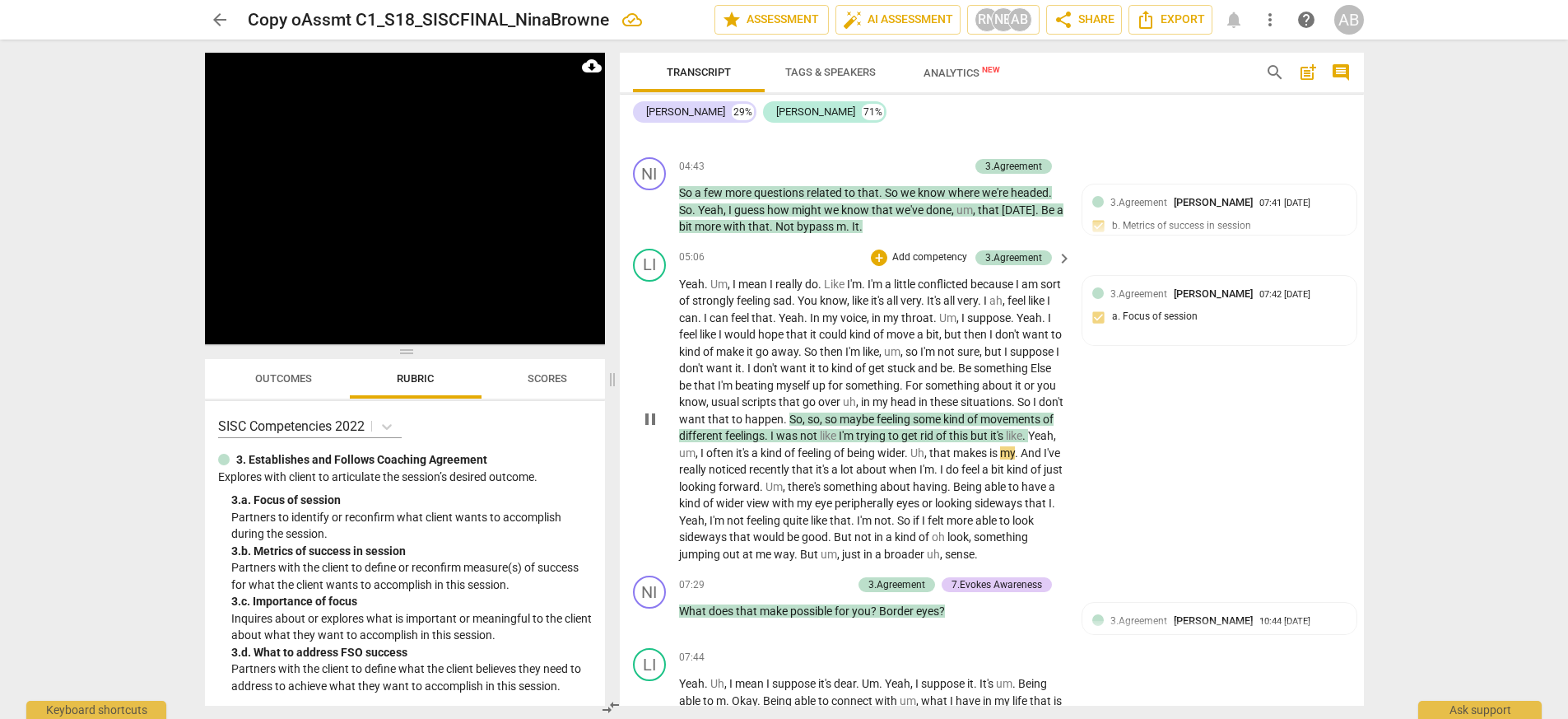
scroll to position [3676, 0]
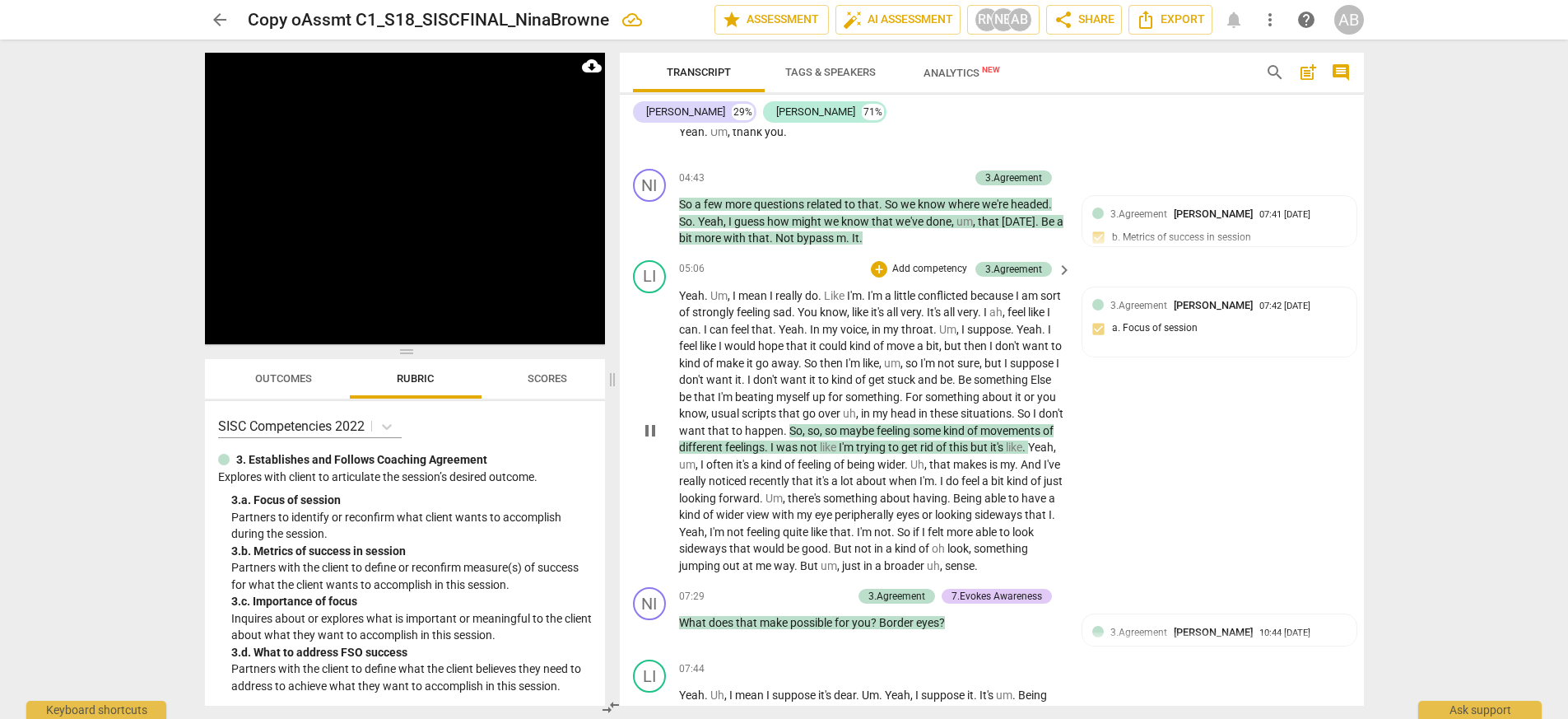
click at [646, 421] on span "pause" at bounding box center [649, 431] width 20 height 20
click at [646, 421] on span "play_arrow" at bounding box center [649, 431] width 20 height 20
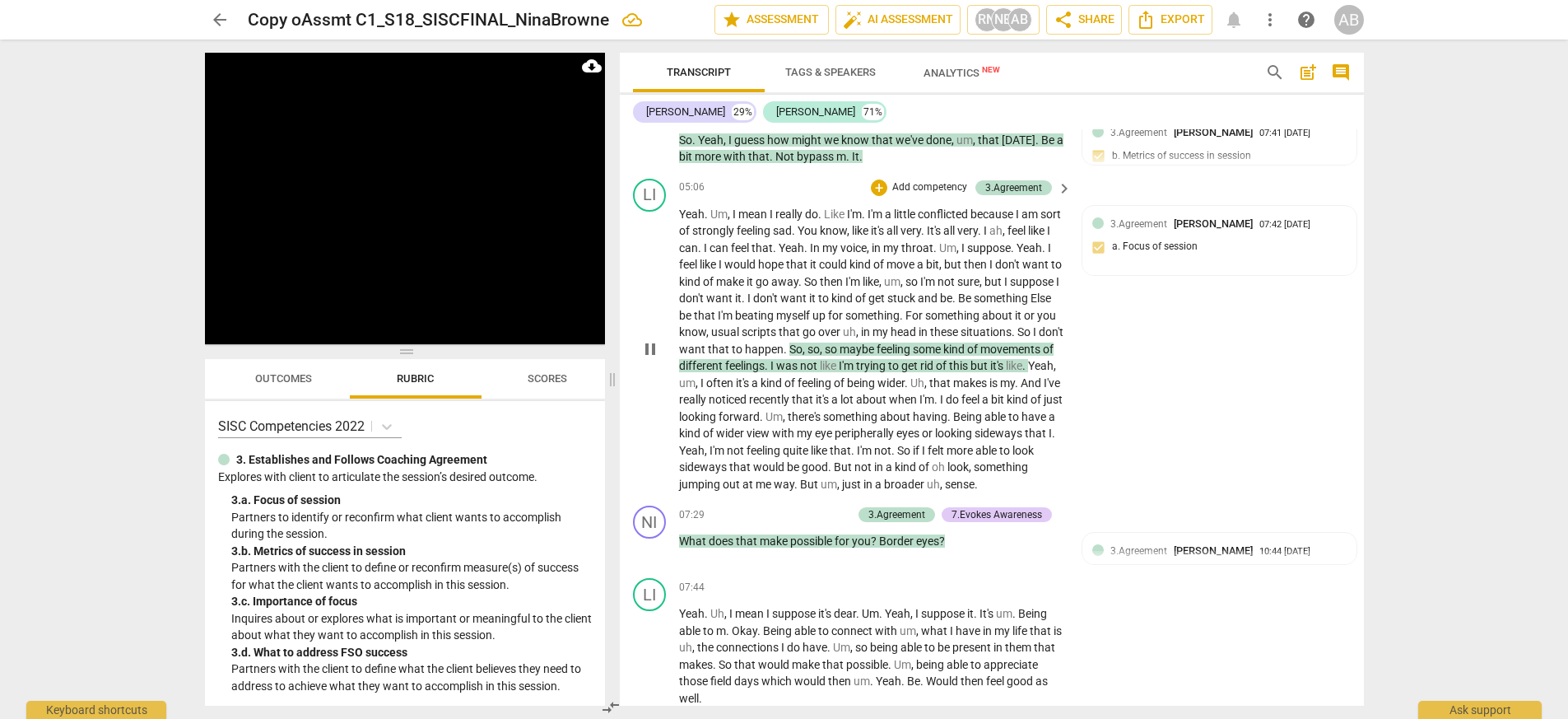
scroll to position [3764, 0]
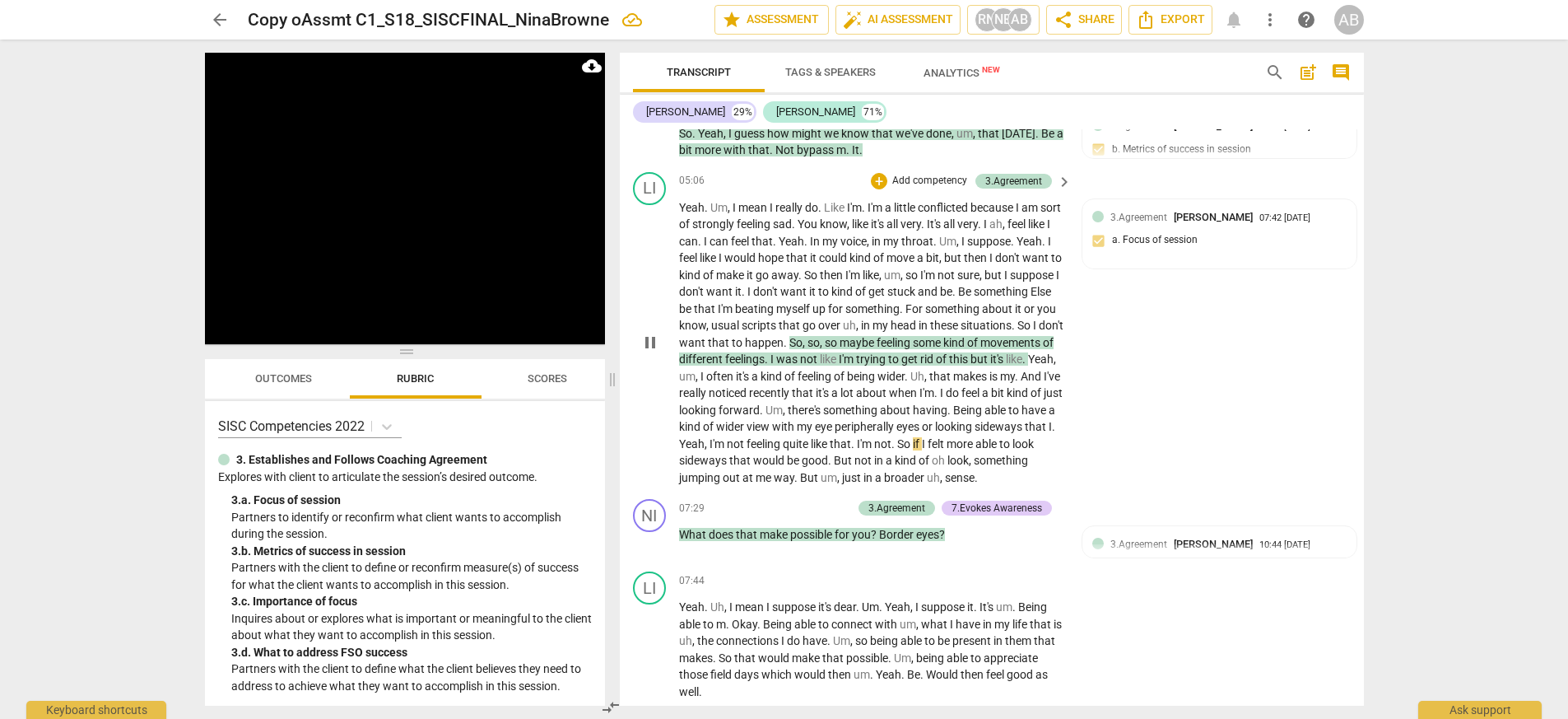
click at [986, 240] on span "I" at bounding box center [1050, 241] width 3 height 13
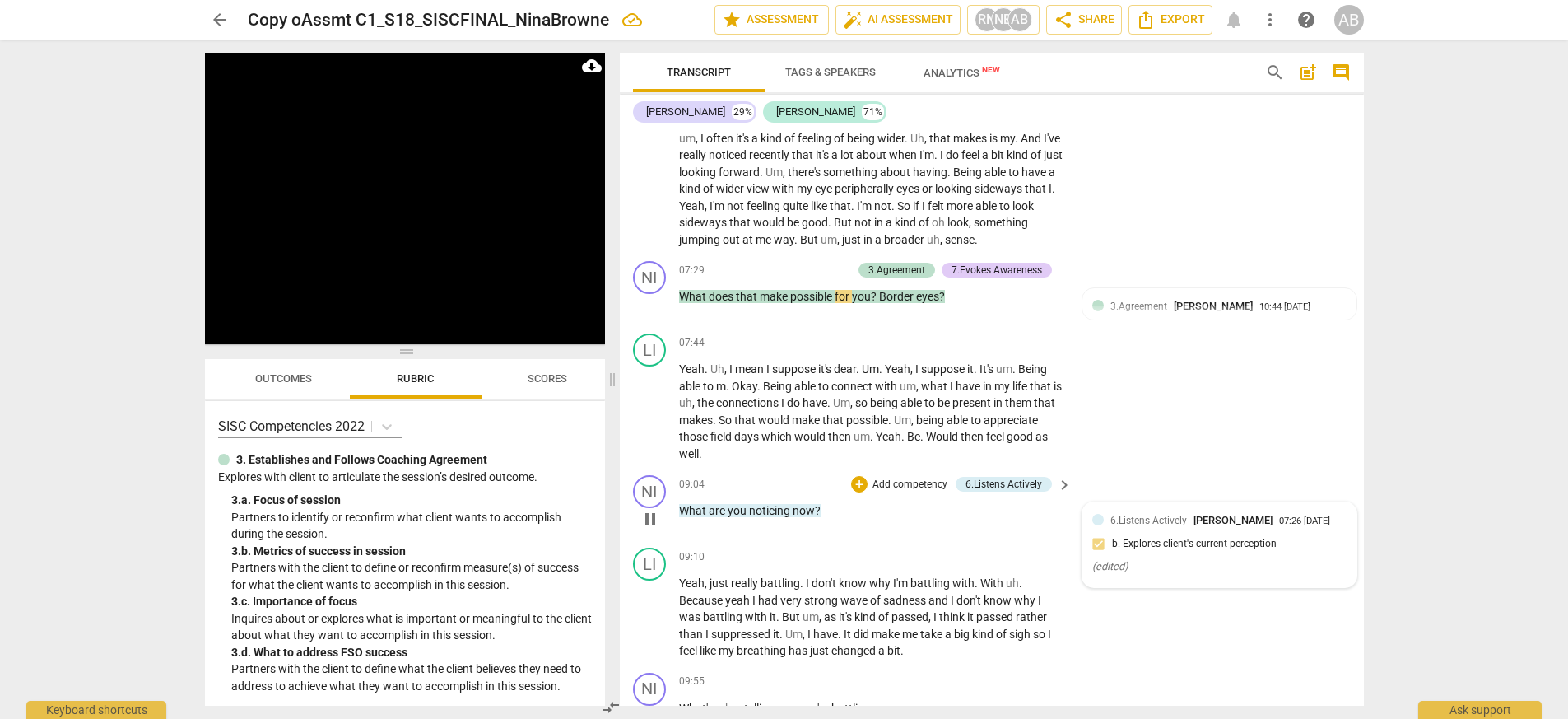
scroll to position [4004, 0]
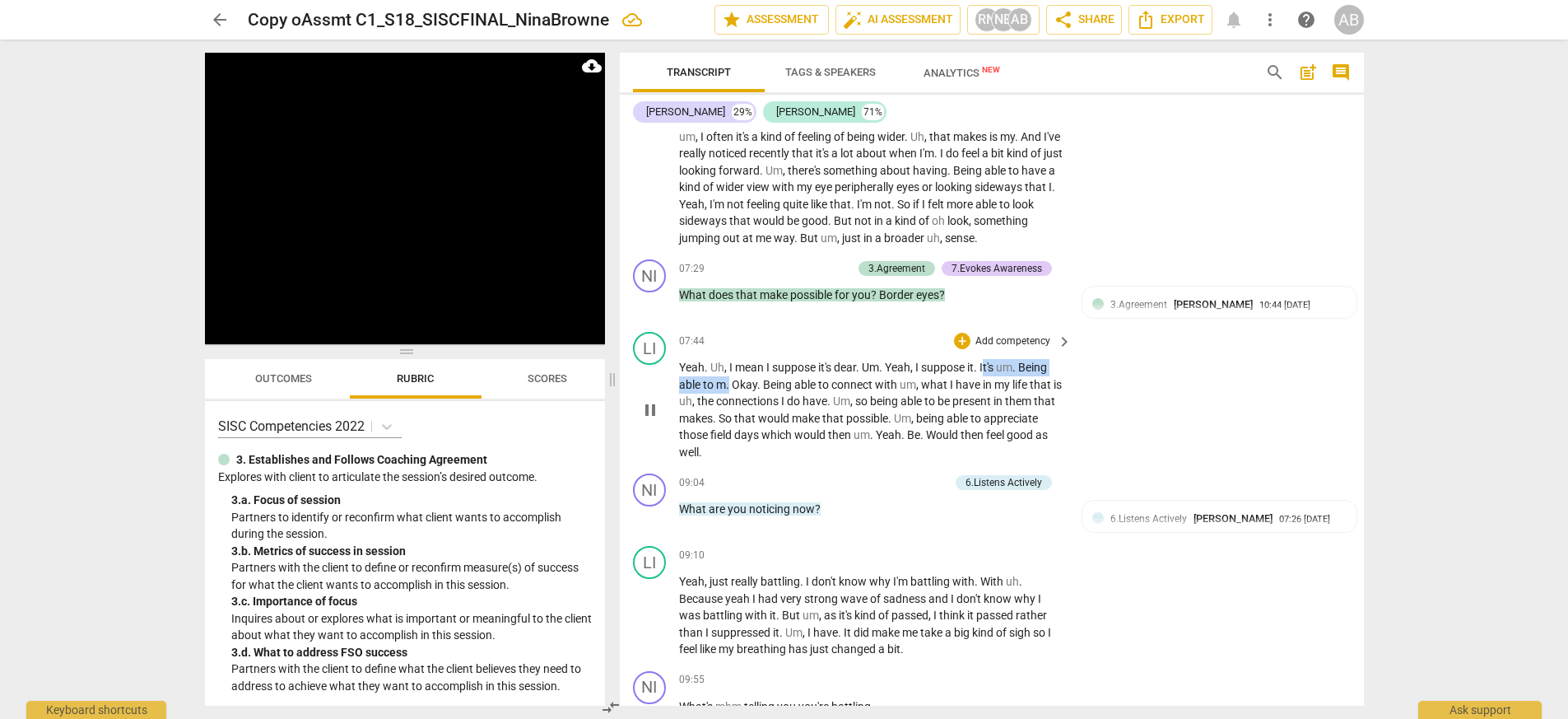
drag, startPoint x: 985, startPoint y: 365, endPoint x: 730, endPoint y: 382, distance: 255.6
click at [730, 382] on p "Yeah . Uh , I mean I suppose it's dear . Um . Yeah , I suppose it . It's um . B…" at bounding box center [872, 409] width 385 height 101
click at [966, 342] on div "+" at bounding box center [962, 341] width 16 height 16
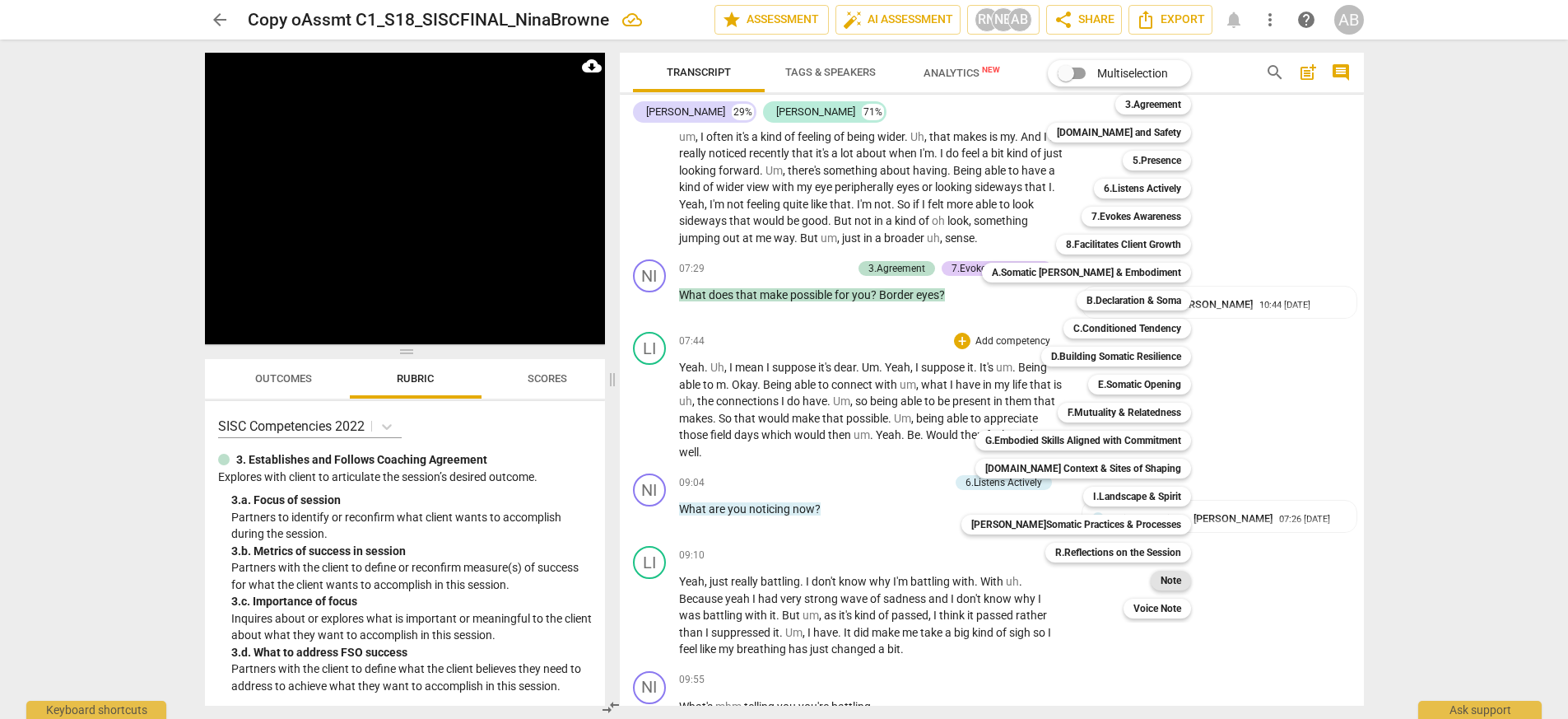
click at [986, 566] on b "Note" at bounding box center [1171, 580] width 21 height 20
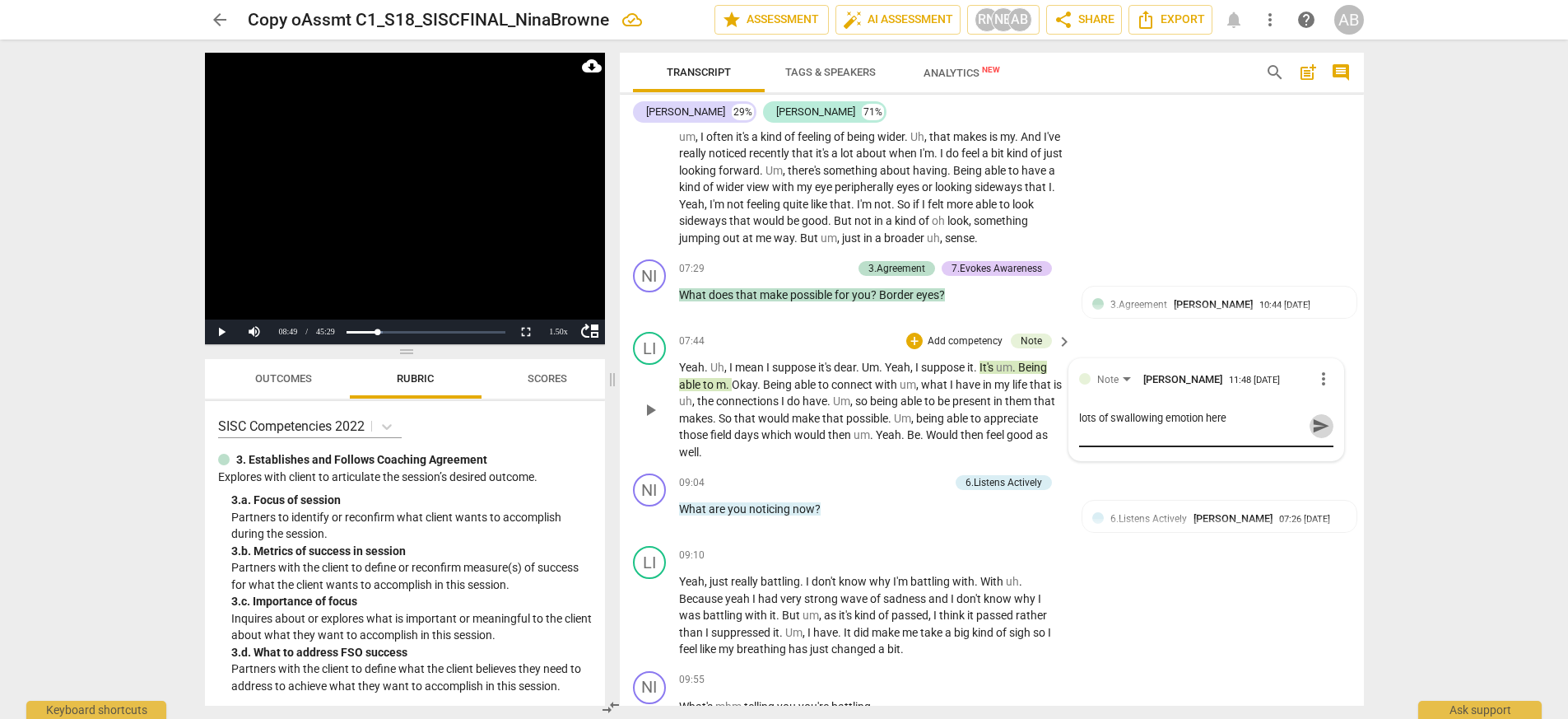
click at [986, 422] on span "send" at bounding box center [1321, 425] width 18 height 18
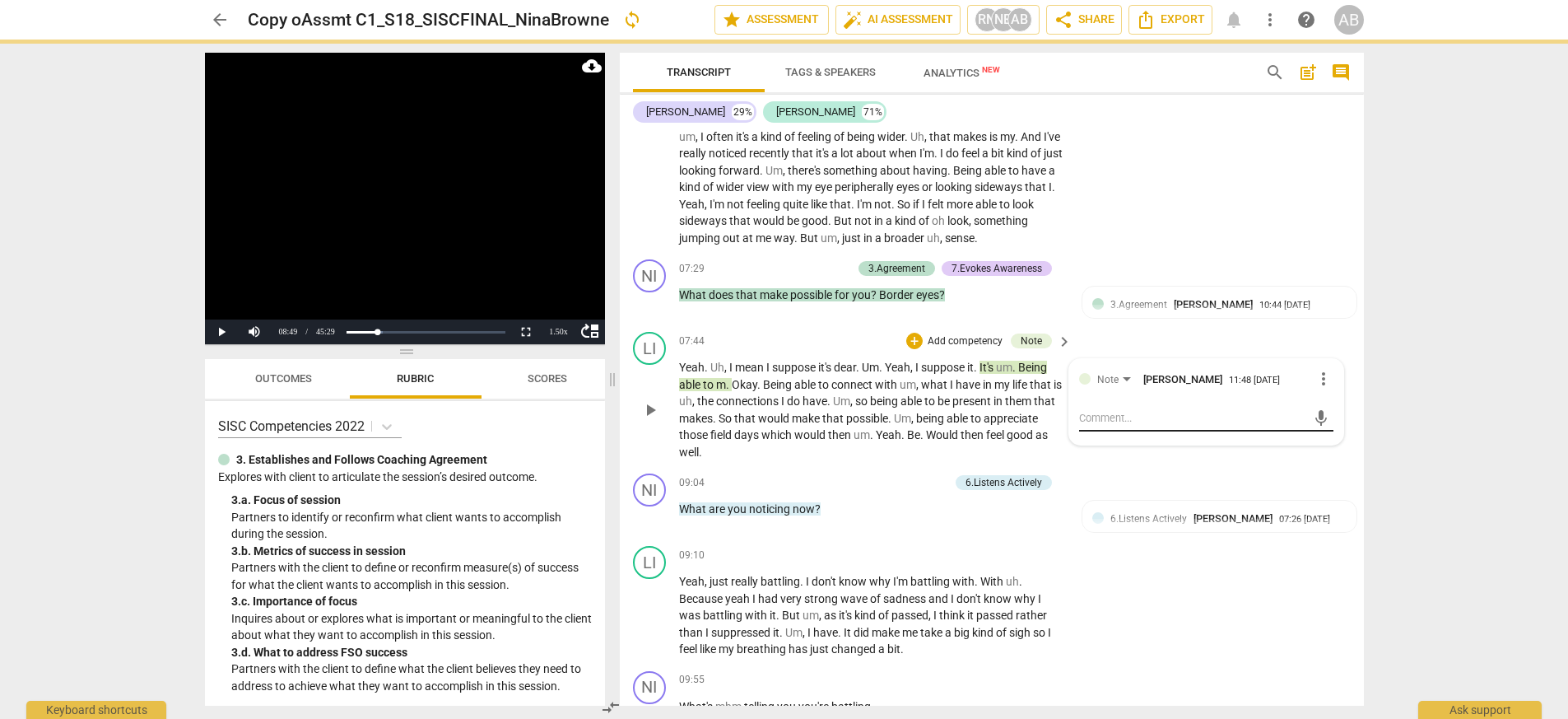
scroll to position [4000, 0]
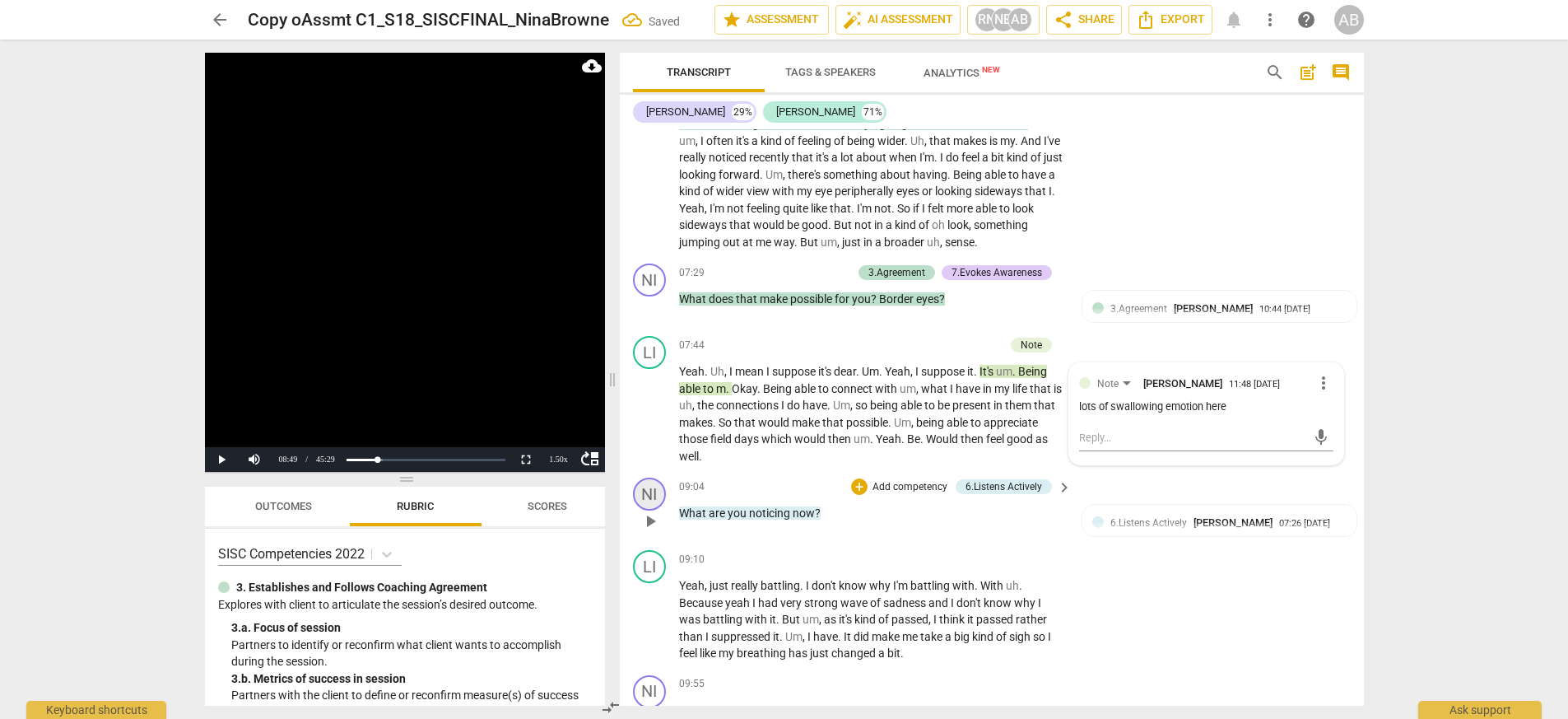
drag, startPoint x: 405, startPoint y: 353, endPoint x: 657, endPoint y: 480, distance: 282.2
click at [605, 480] on div "Play Video move_up Play Current Time 08:49 / Duration Time 45:29 Loaded : 0% Pr…" at bounding box center [405, 379] width 400 height 653
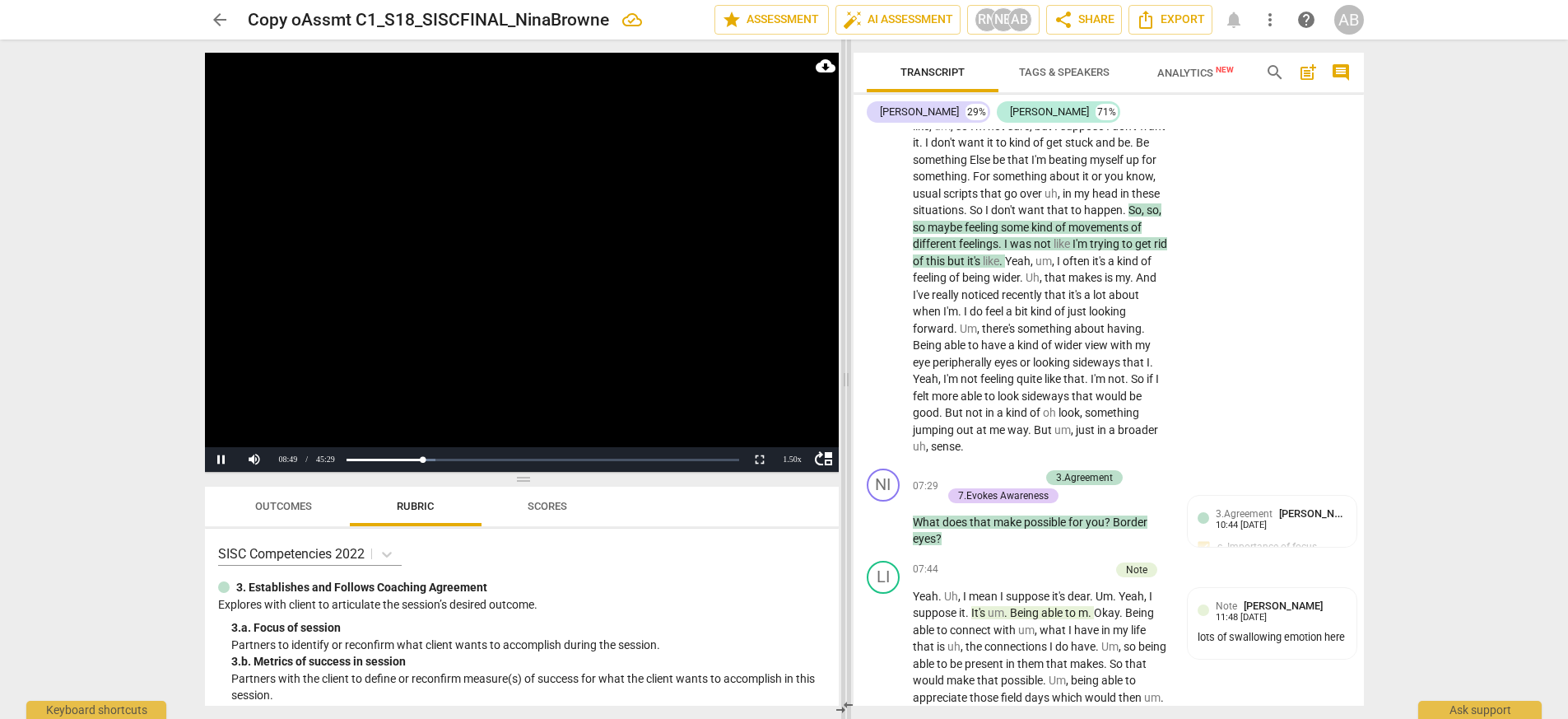
scroll to position [4567, 0]
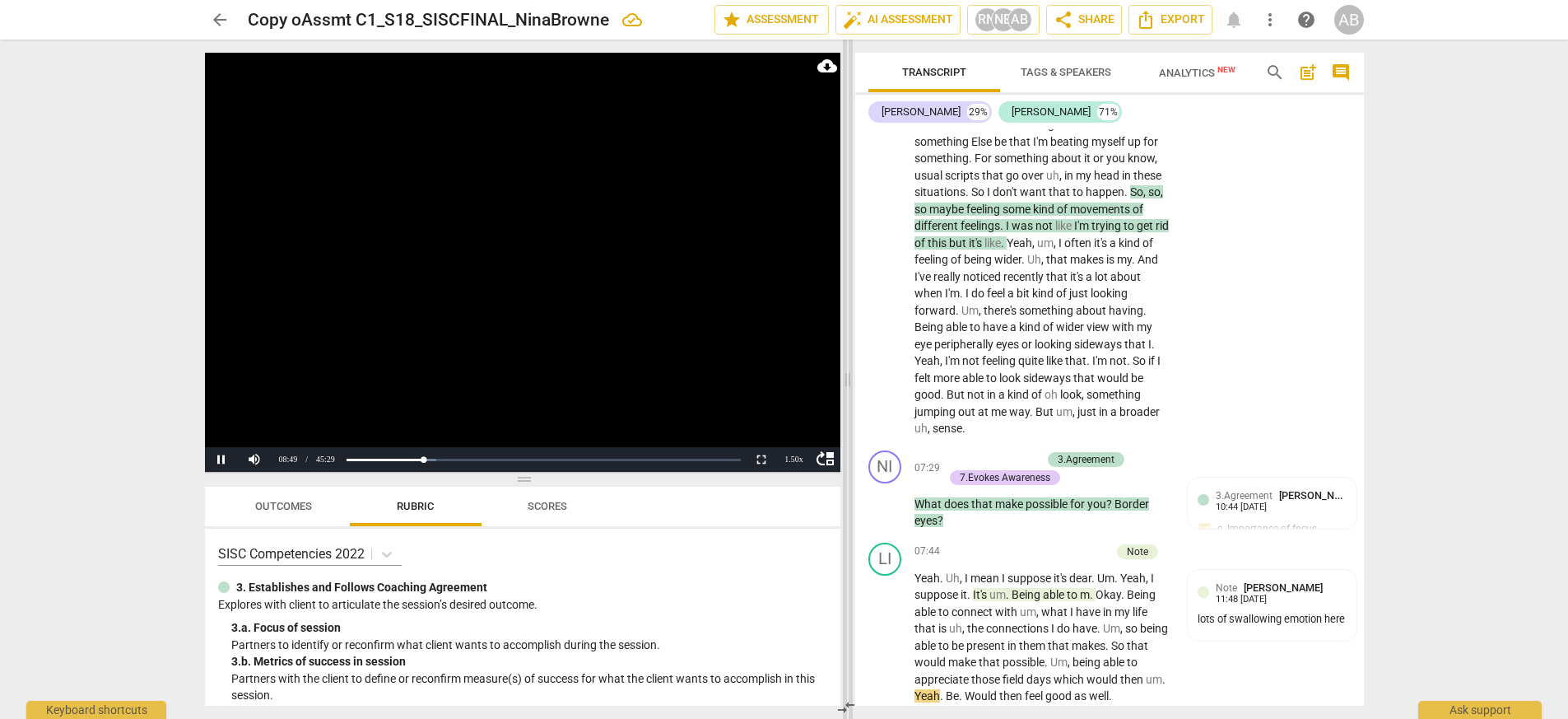
drag, startPoint x: 614, startPoint y: 377, endPoint x: 849, endPoint y: 374, distance: 235.0
click at [849, 374] on span at bounding box center [848, 379] width 10 height 680
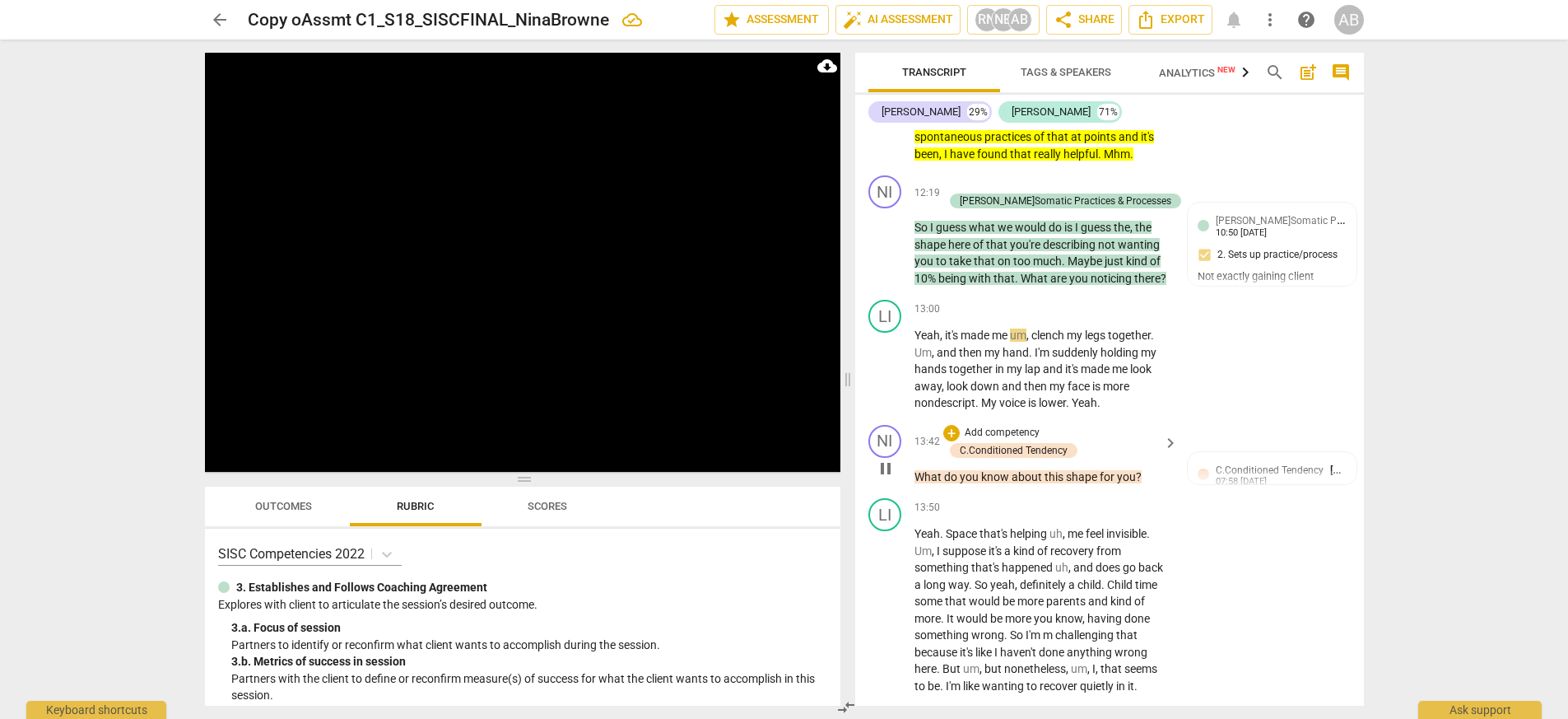
scroll to position [5868, 0]
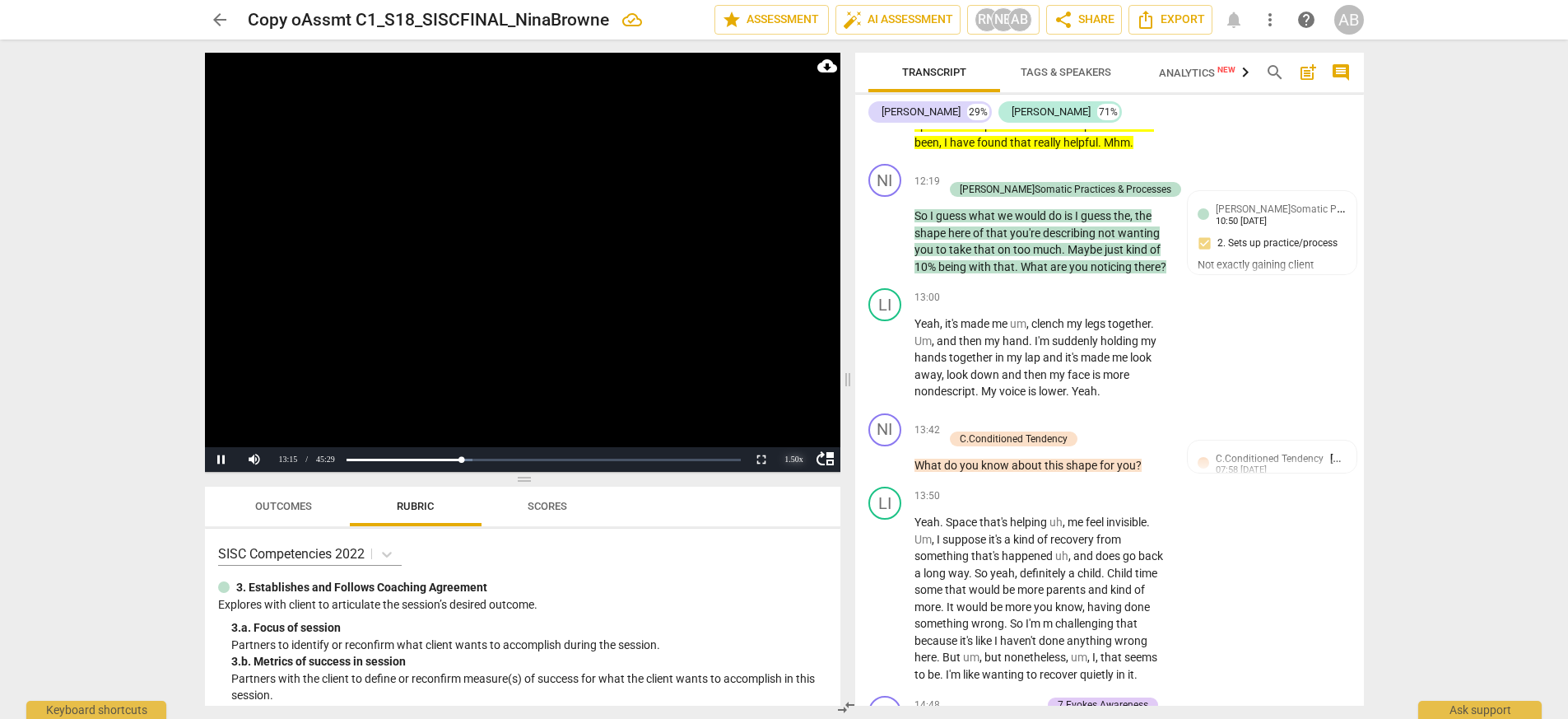
click at [798, 453] on div "1.50 x" at bounding box center [794, 459] width 33 height 25
click at [796, 437] on li "2x" at bounding box center [794, 438] width 33 height 18
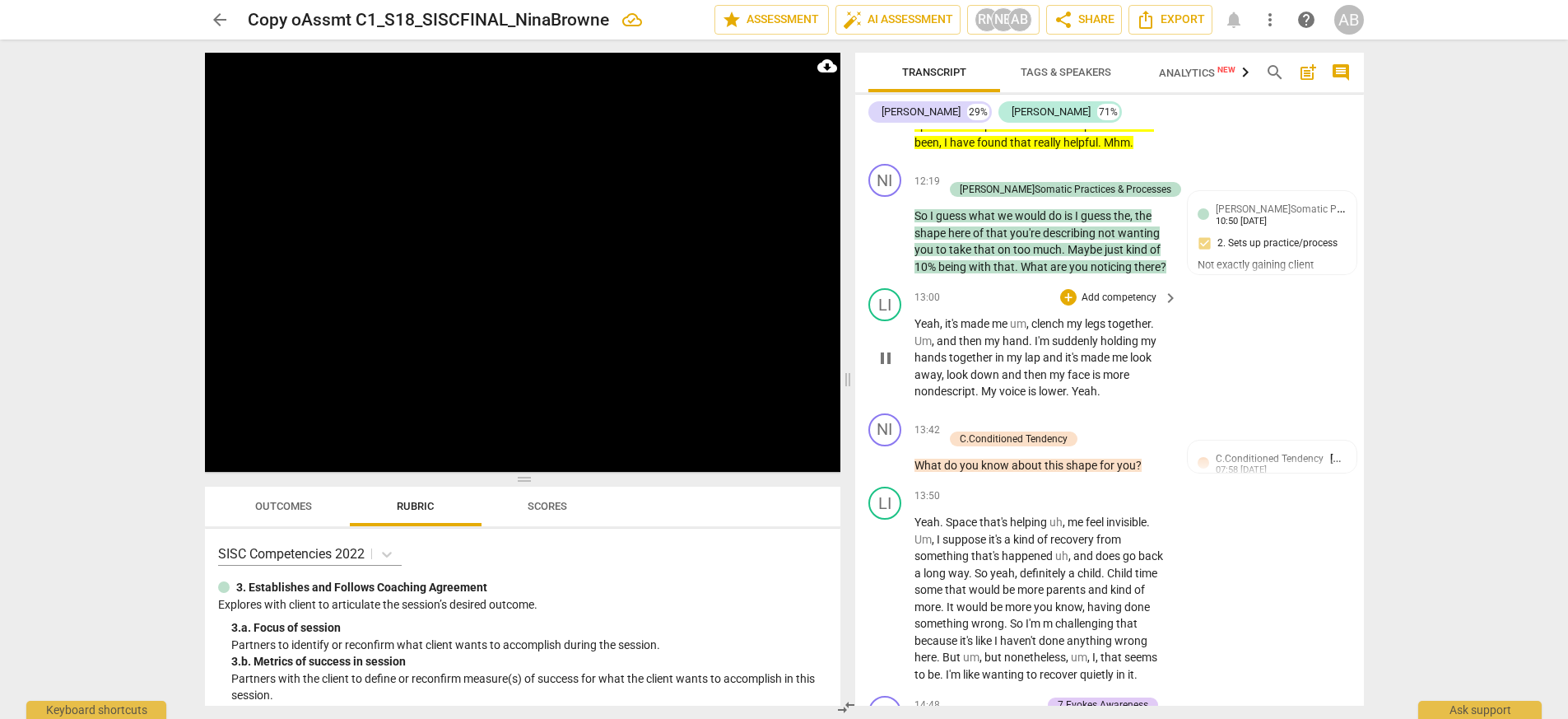
click at [882, 348] on span "pause" at bounding box center [885, 358] width 20 height 20
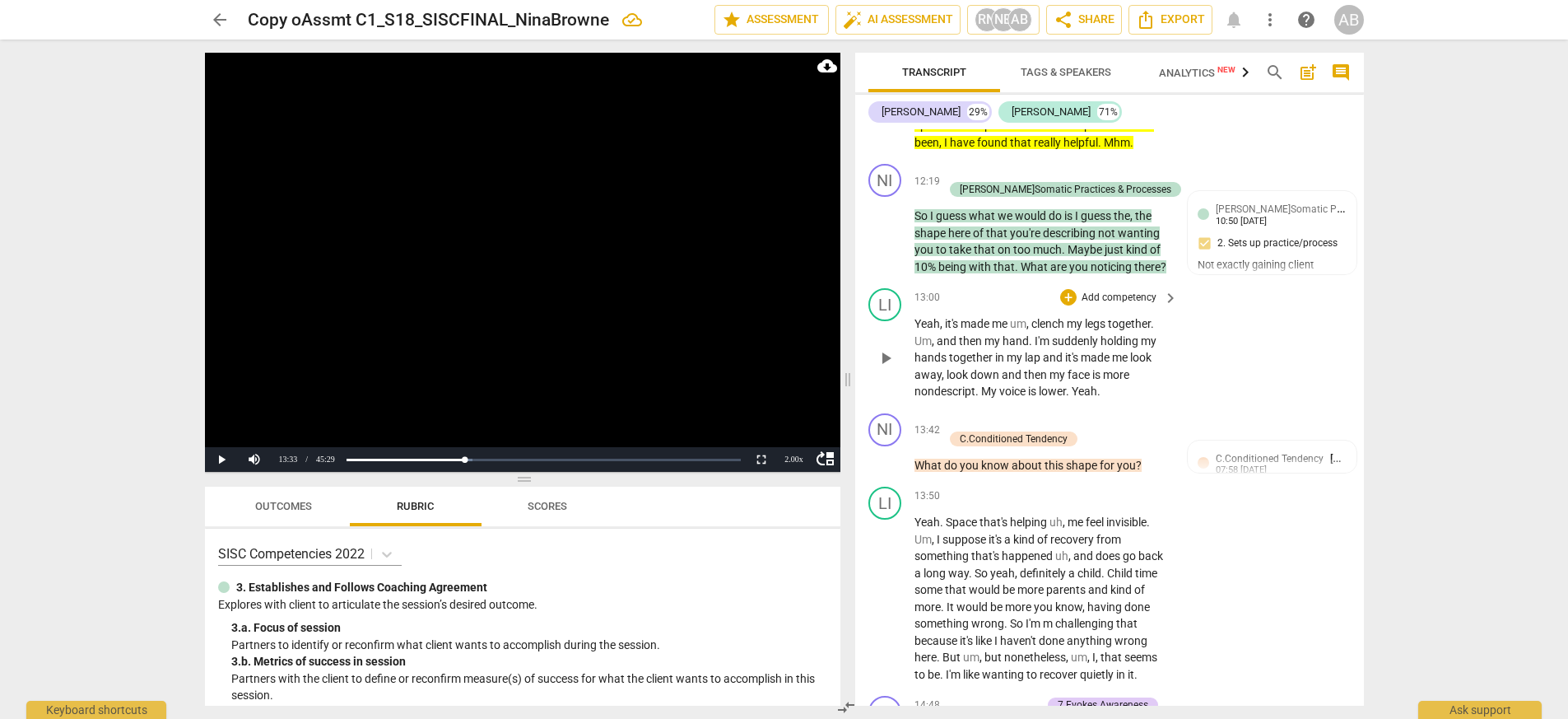
click at [917, 384] on span "nondescript" at bounding box center [944, 390] width 61 height 13
drag, startPoint x: 1023, startPoint y: 337, endPoint x: 979, endPoint y: 362, distance: 50.6
click at [979, 362] on p "Yeah , it's made me um , clench my legs together . Um , and then my hand . I'm …" at bounding box center [1042, 357] width 255 height 85
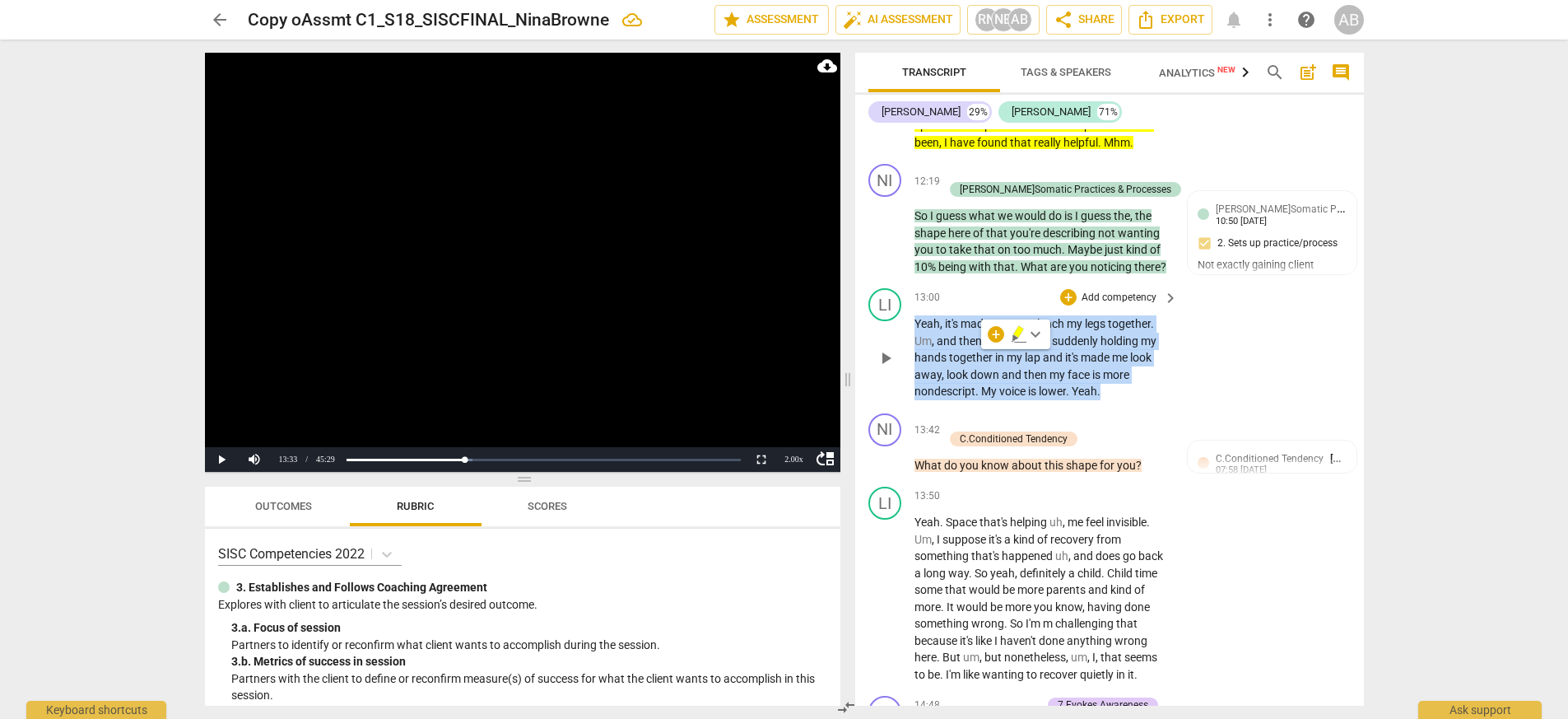
click at [986, 364] on div "LI play_arrow pause 13:00 + Add competency keyboard_arrow_right Yeah , it's mad…" at bounding box center [1109, 344] width 509 height 125
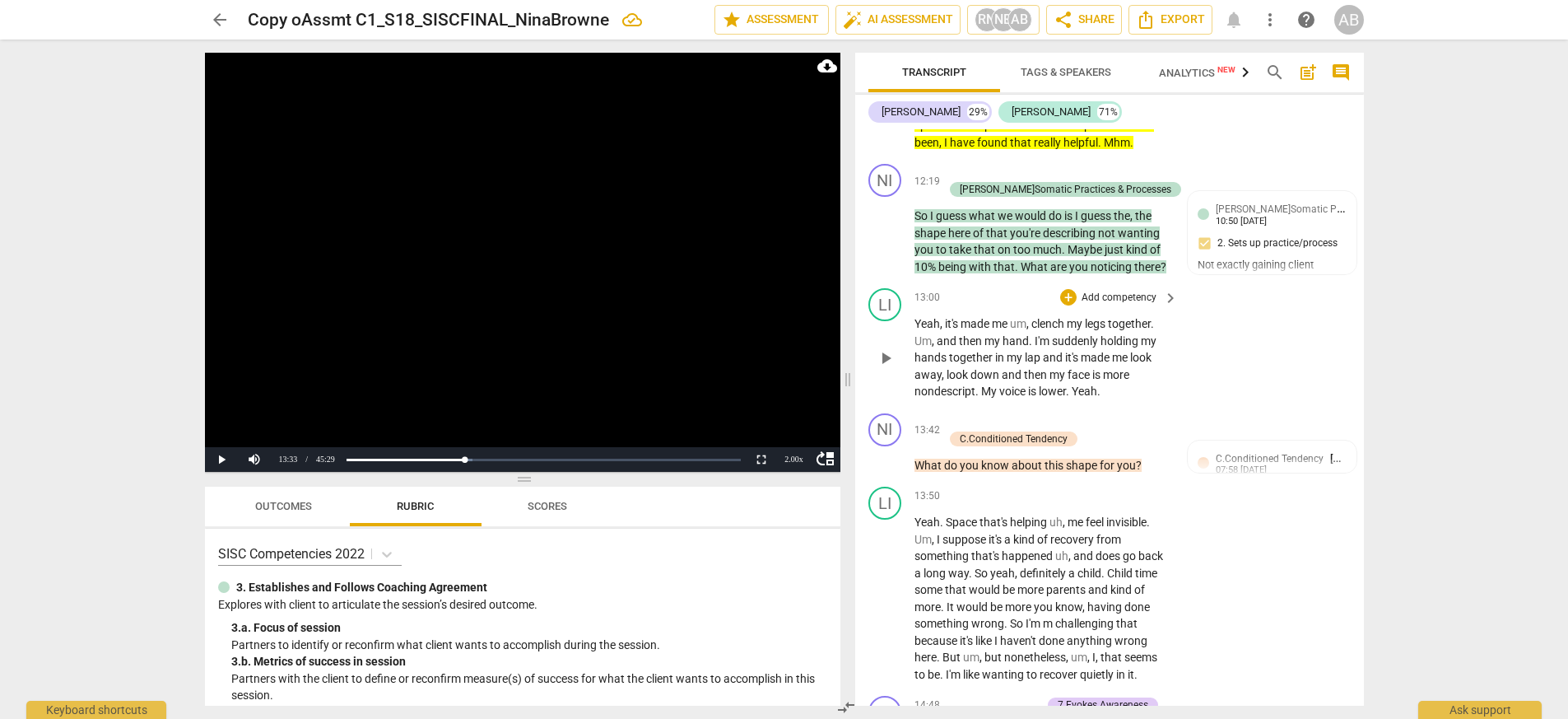
click at [986, 364] on div "LI play_arrow pause 13:00 + Add competency keyboard_arrow_right Yeah , it's mad…" at bounding box center [1109, 344] width 509 height 125
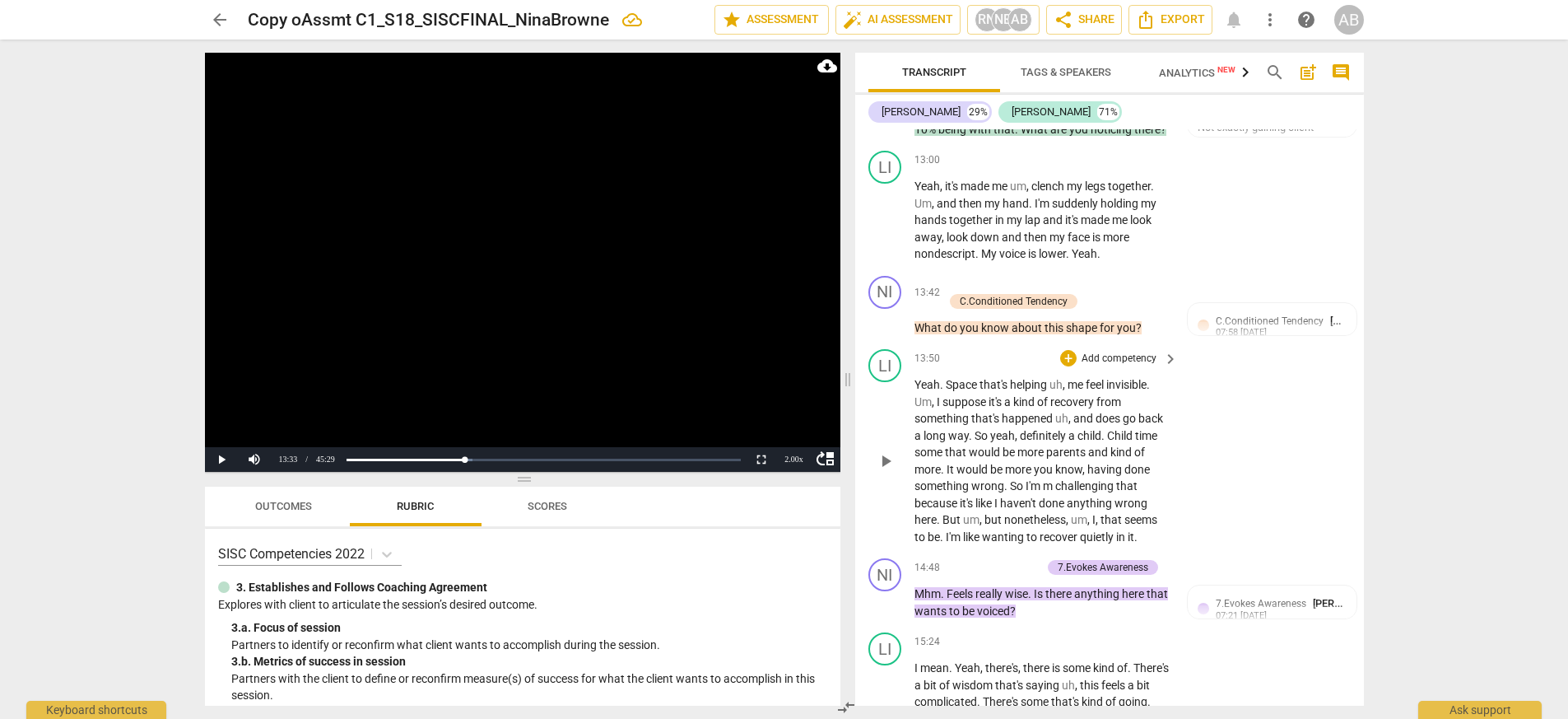
scroll to position [6005, 0]
click at [883, 452] on span "play_arrow" at bounding box center [885, 461] width 20 height 20
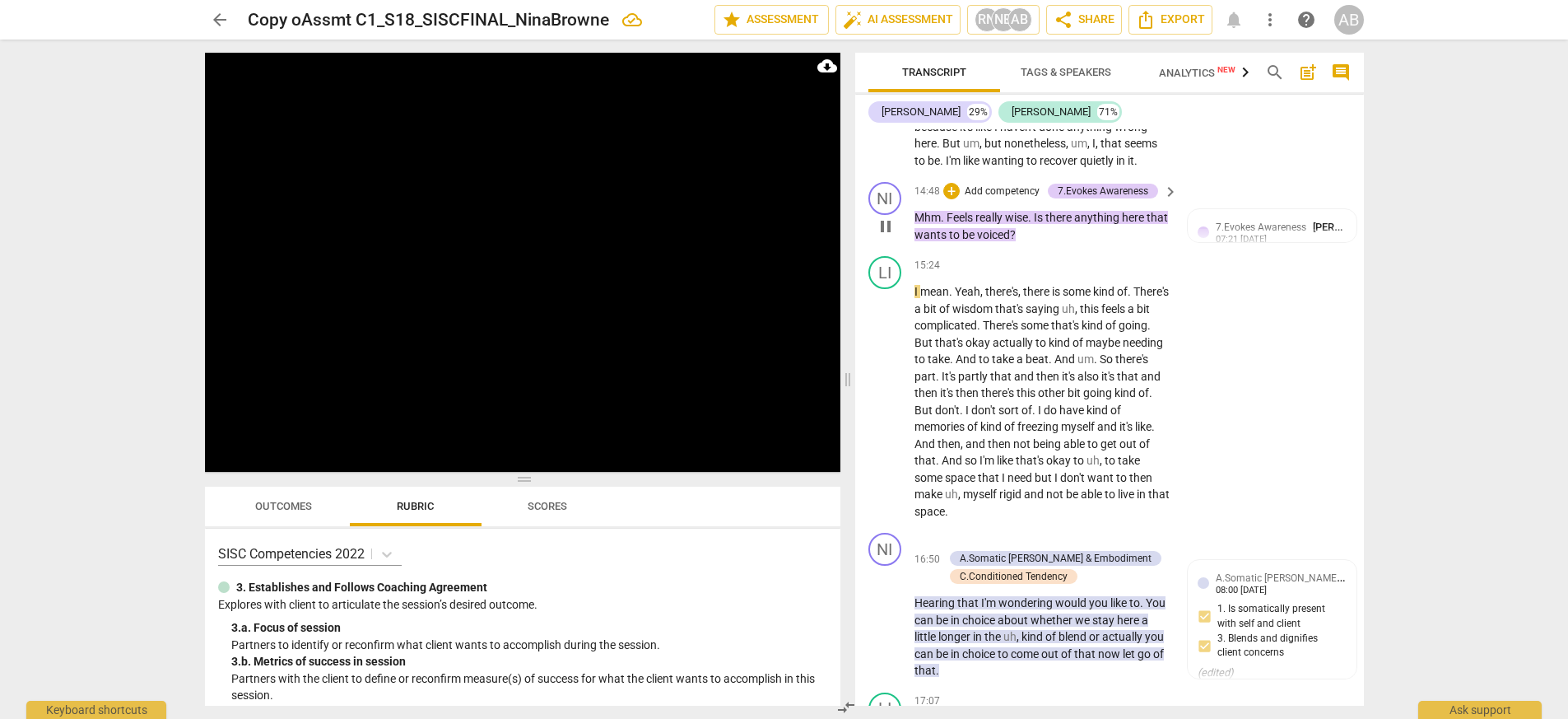
scroll to position [6457, 0]
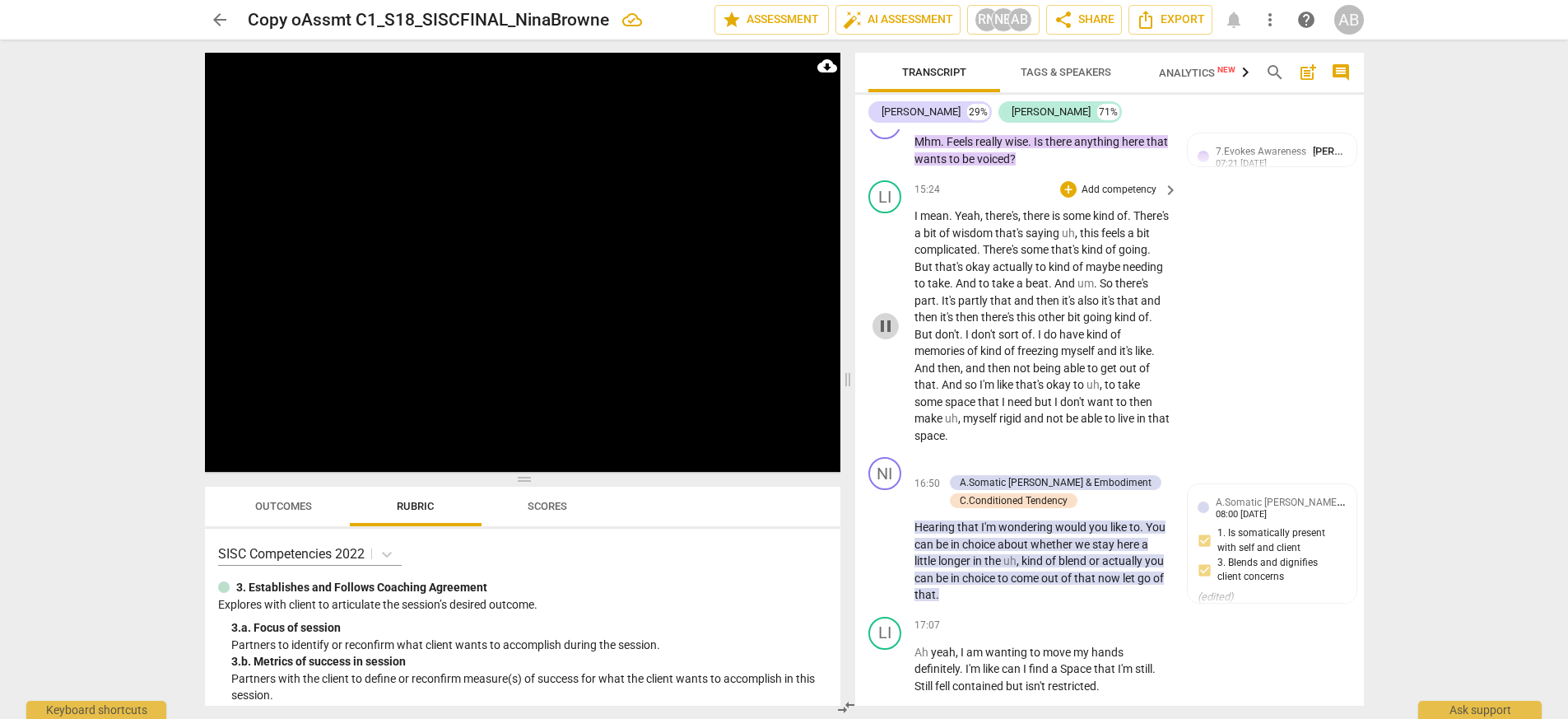
click at [891, 316] on span "pause" at bounding box center [885, 325] width 20 height 20
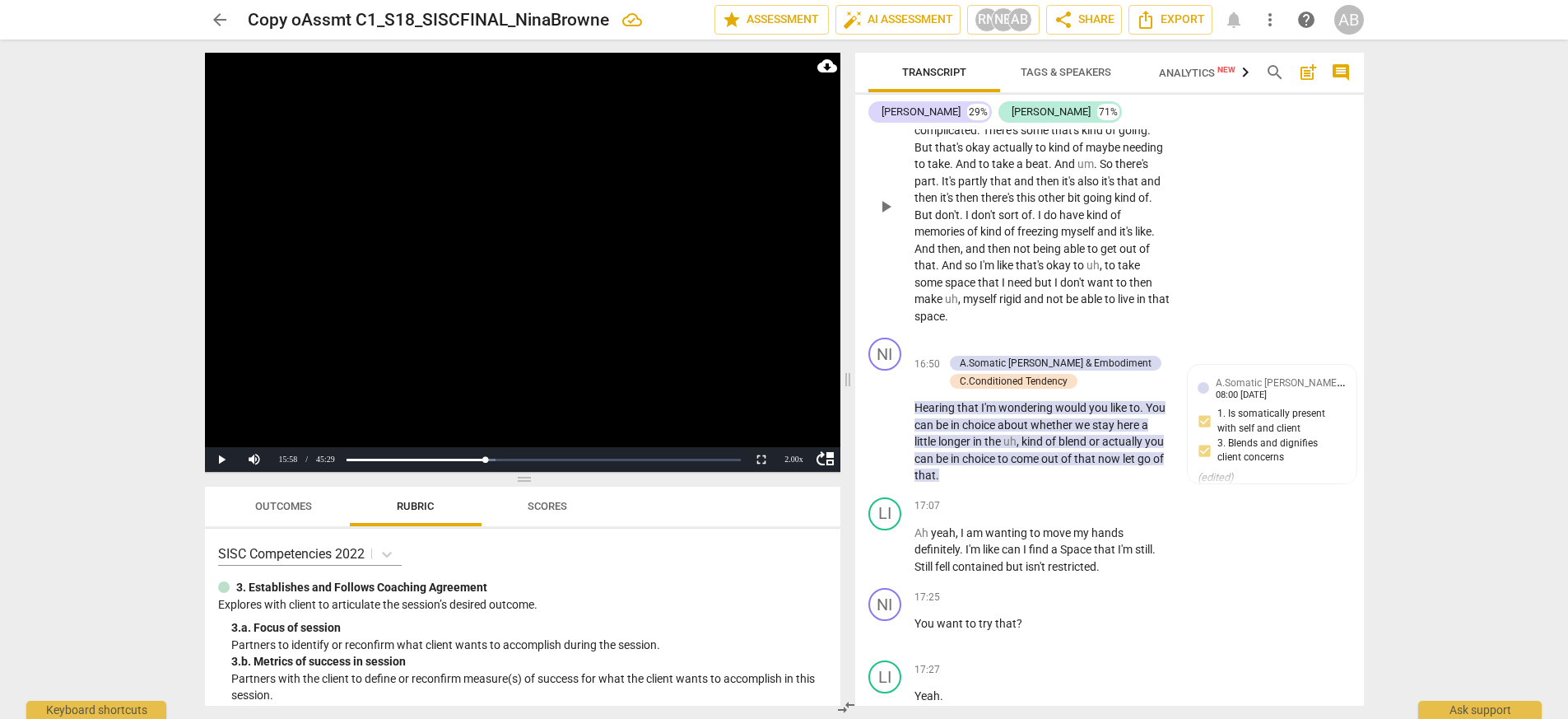
scroll to position [6584, 0]
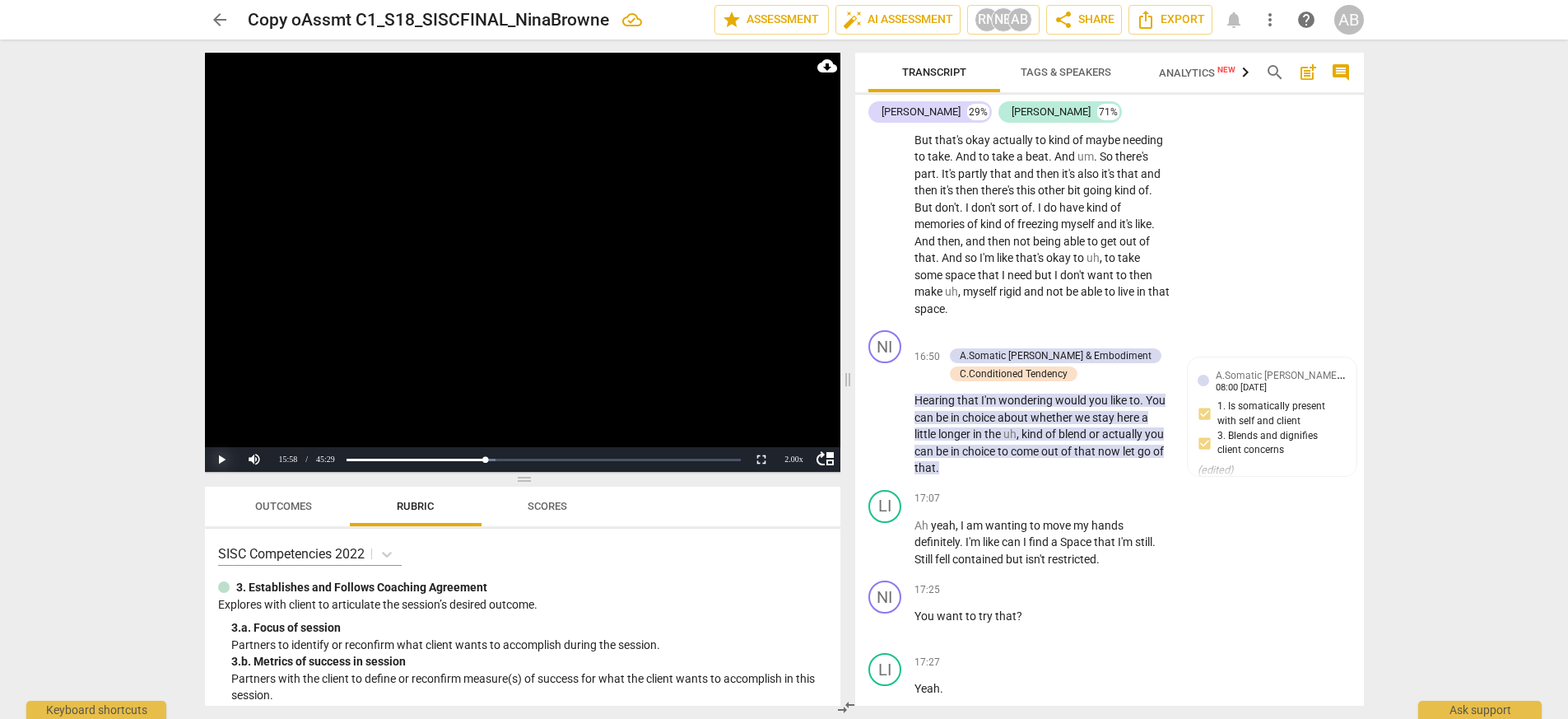
click at [225, 459] on button "Play" at bounding box center [222, 459] width 33 height 25
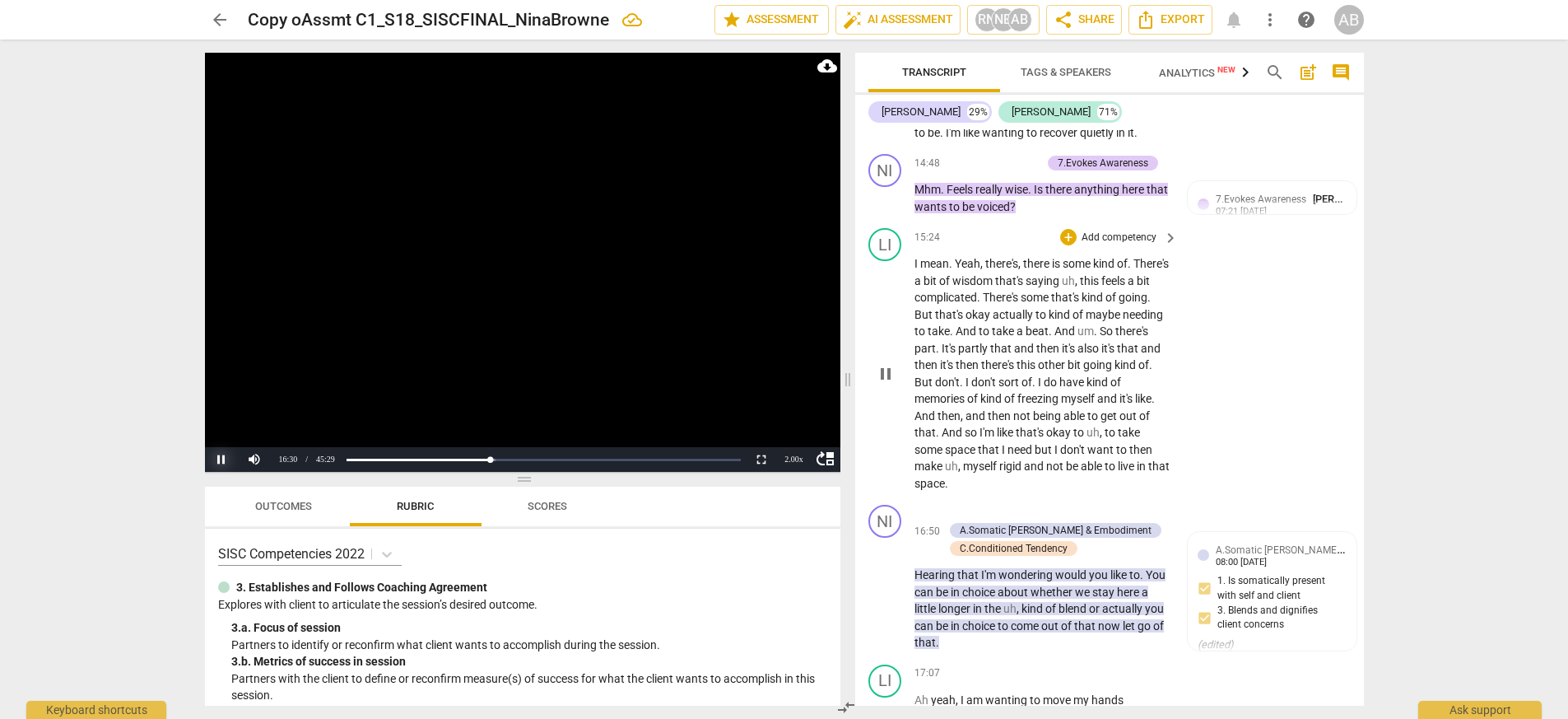
scroll to position [6409, 0]
click at [216, 458] on button "Pause" at bounding box center [222, 459] width 33 height 25
click at [986, 258] on span "There's" at bounding box center [1151, 264] width 35 height 13
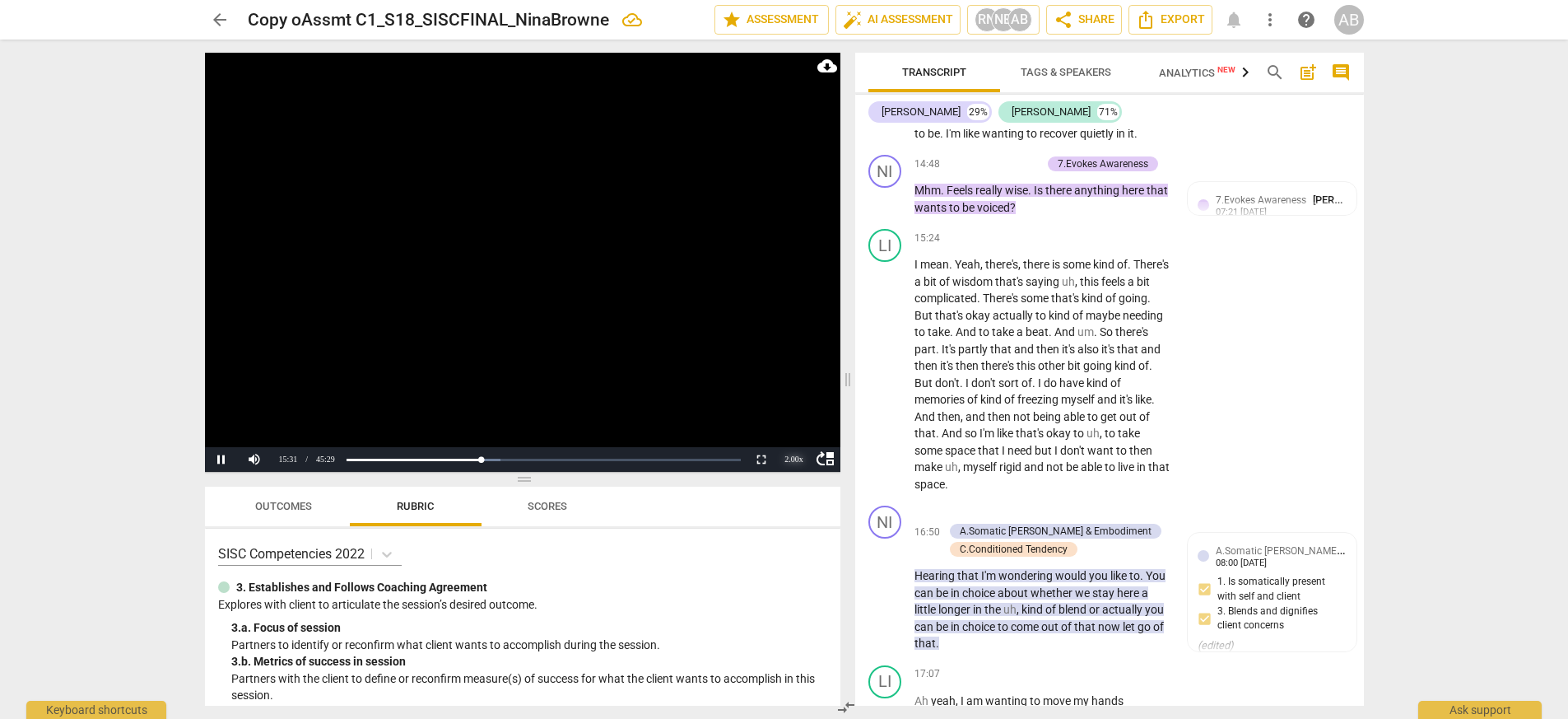
click at [794, 455] on div "2.00 x" at bounding box center [794, 459] width 33 height 25
click at [794, 419] on li "1.5x" at bounding box center [794, 420] width 33 height 18
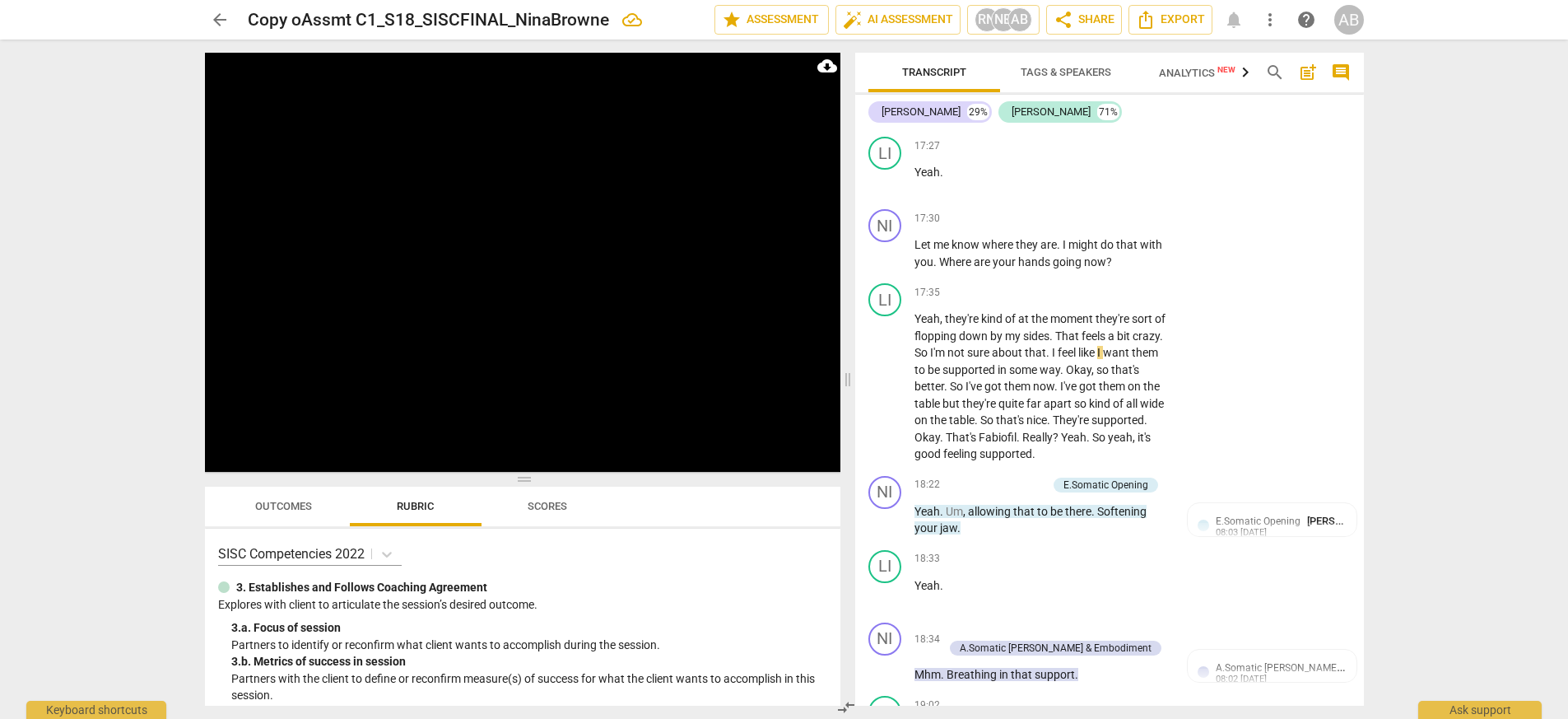
scroll to position [7107, 0]
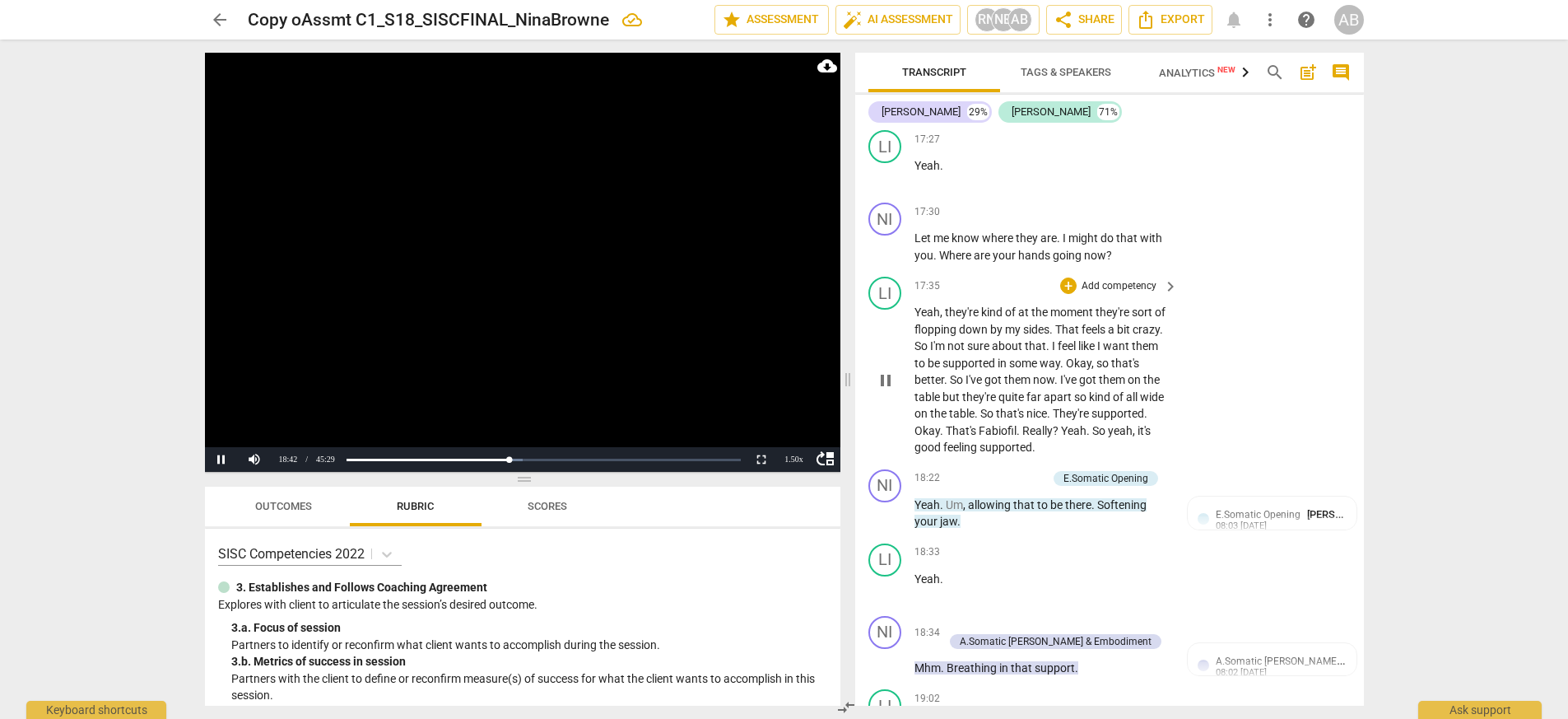
click at [882, 371] on span "pause" at bounding box center [885, 380] width 20 height 20
drag, startPoint x: 1095, startPoint y: 392, endPoint x: 1092, endPoint y: 410, distance: 18.2
click at [986, 410] on p "Yeah , they're kind of at the moment they're sort of flopping down by my sides …" at bounding box center [1042, 380] width 255 height 152
click at [986, 391] on div "+" at bounding box center [1050, 389] width 16 height 16
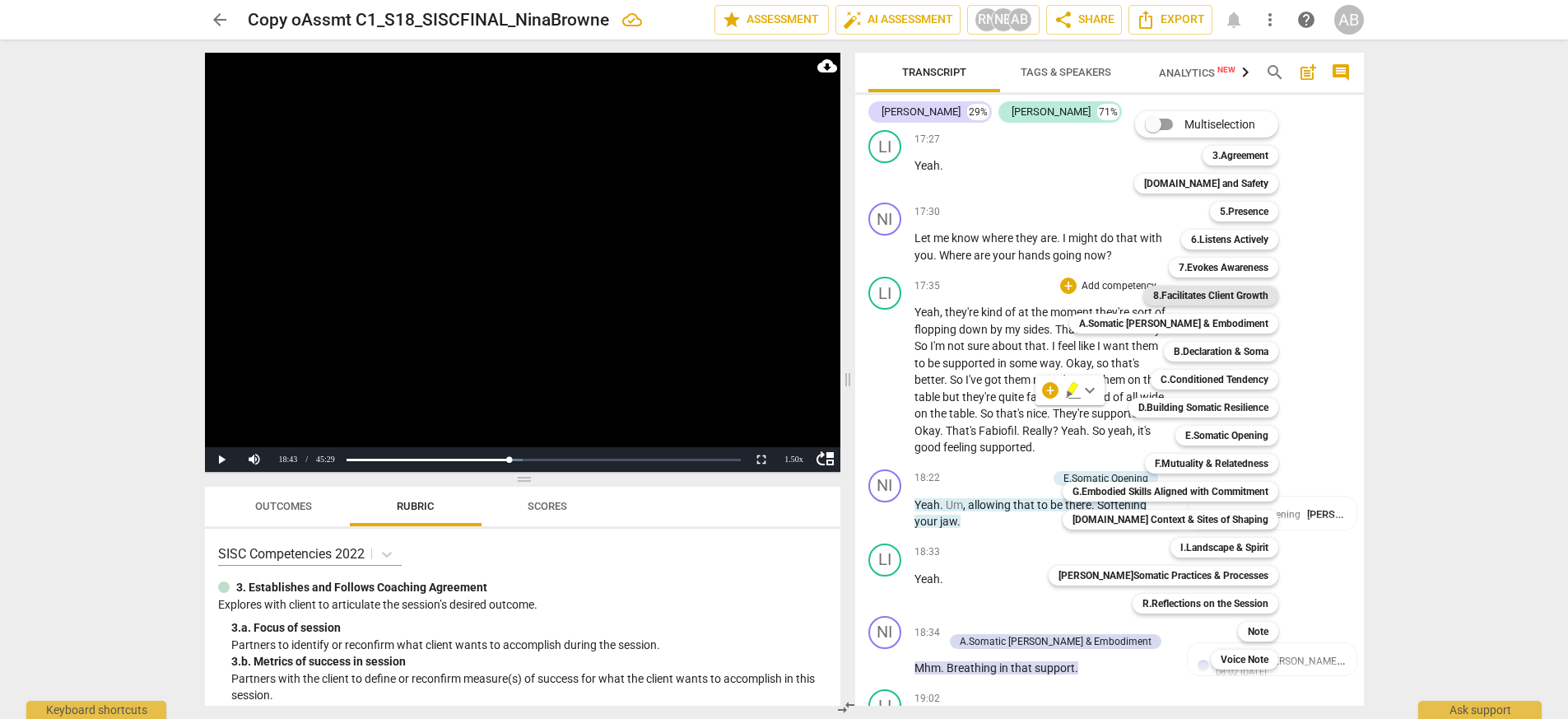
click at [986, 297] on b "8.Facilitates Client Growth" at bounding box center [1210, 295] width 115 height 20
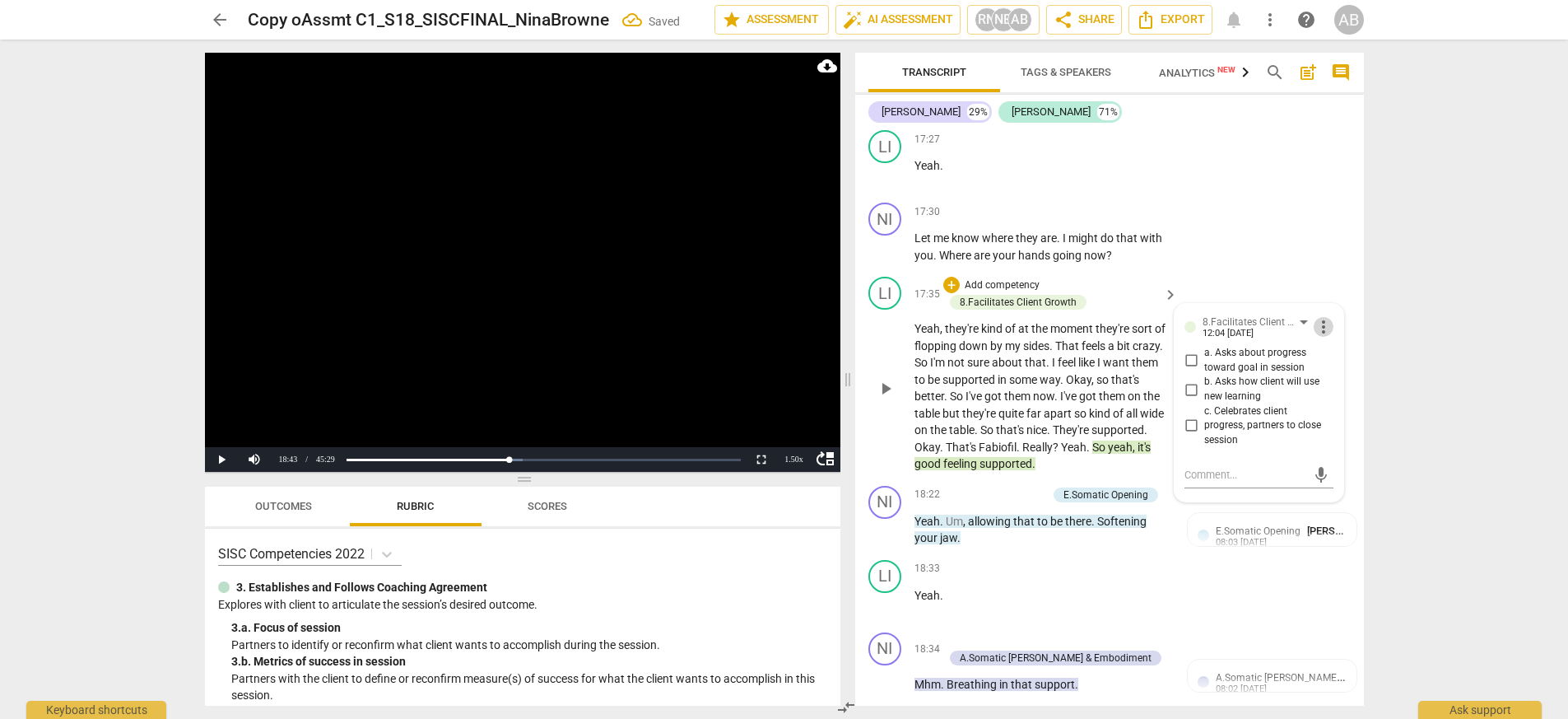
click at [986, 317] on span "more_vert" at bounding box center [1322, 326] width 20 height 20
click at [986, 329] on li "Delete" at bounding box center [1341, 321] width 56 height 32
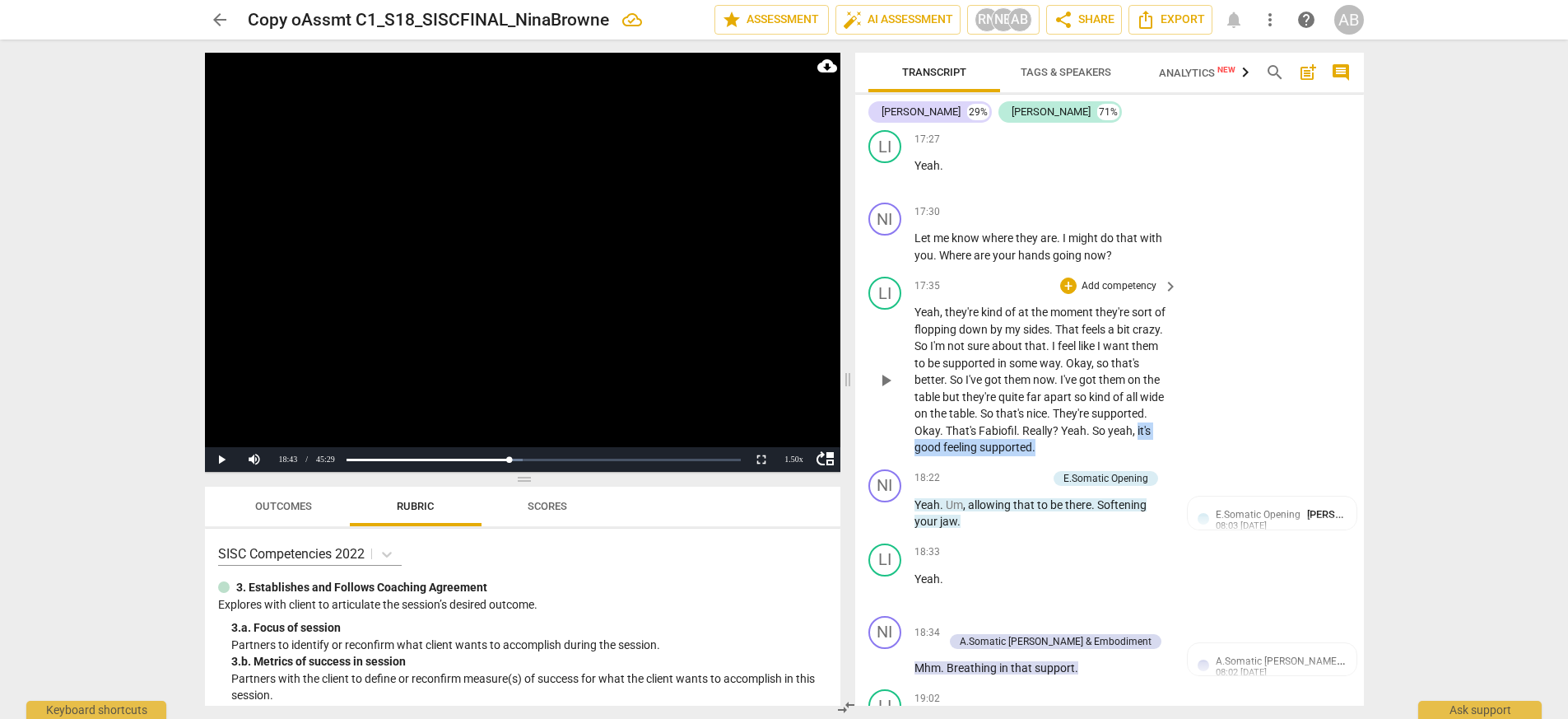
drag, startPoint x: 1136, startPoint y: 395, endPoint x: 1129, endPoint y: 408, distance: 14.8
click at [986, 408] on p "Yeah , they're kind of at the moment they're sort of flopping down by my sides …" at bounding box center [1042, 380] width 255 height 152
click at [986, 395] on div "+" at bounding box center [1050, 389] width 16 height 16
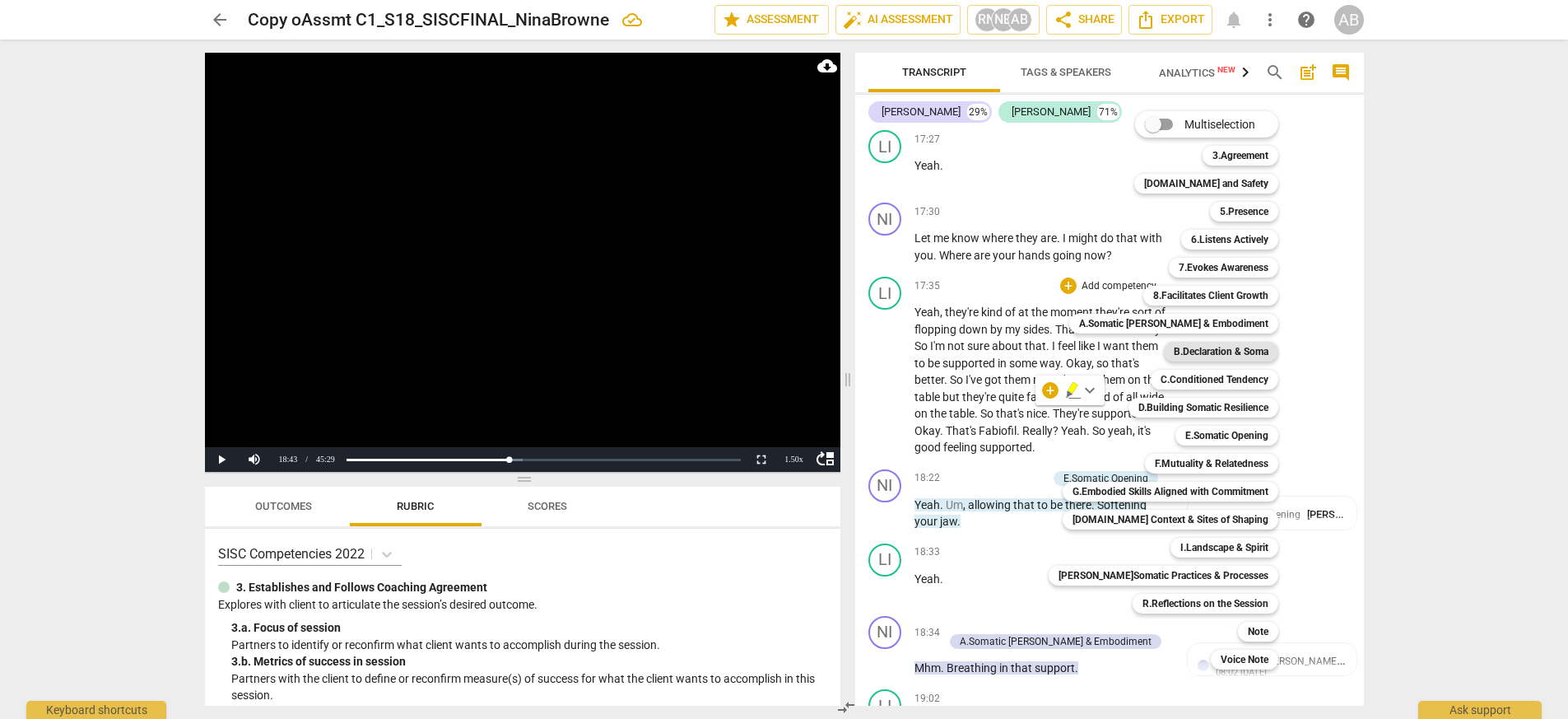
click at [986, 355] on b "B.Declaration & Soma" at bounding box center [1221, 351] width 95 height 20
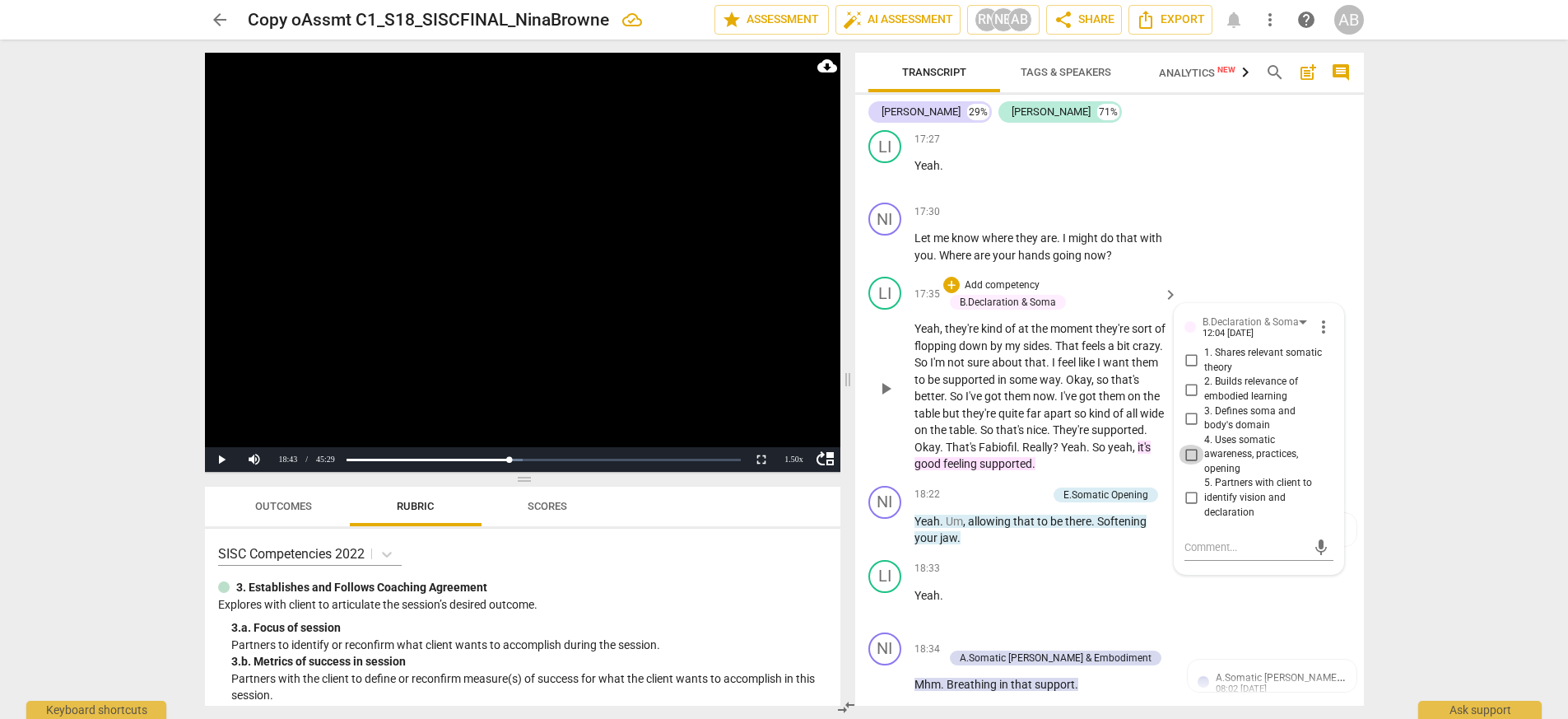
click at [986, 445] on input "4. Uses somatic awareness, practices, opening" at bounding box center [1191, 455] width 27 height 20
click at [986, 539] on textarea at bounding box center [1245, 547] width 121 height 15
click at [986, 539] on textarea "NO explorn of what's good or really how she's recognizing or what's possible" at bounding box center [1245, 570] width 121 height 62
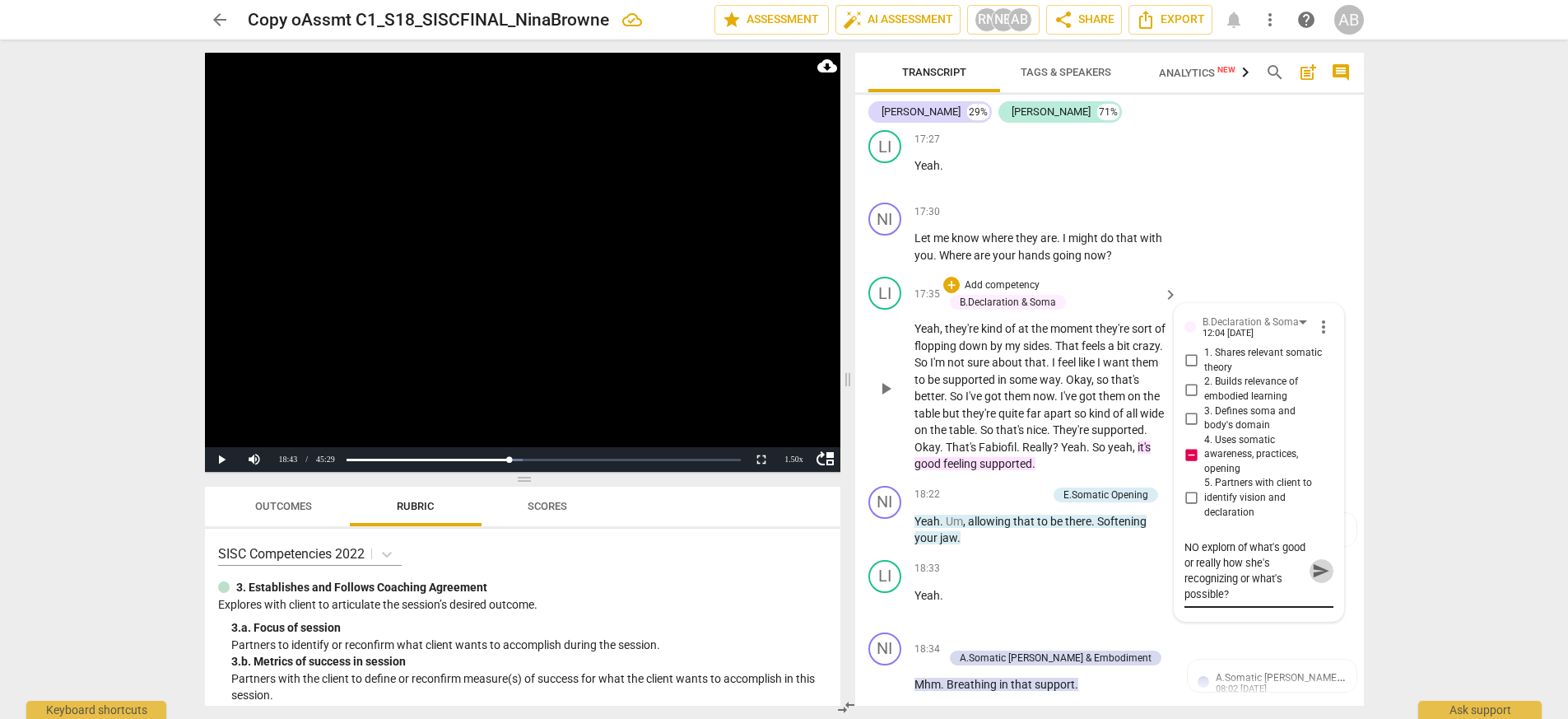
click at [986, 562] on span "send" at bounding box center [1321, 570] width 18 height 18
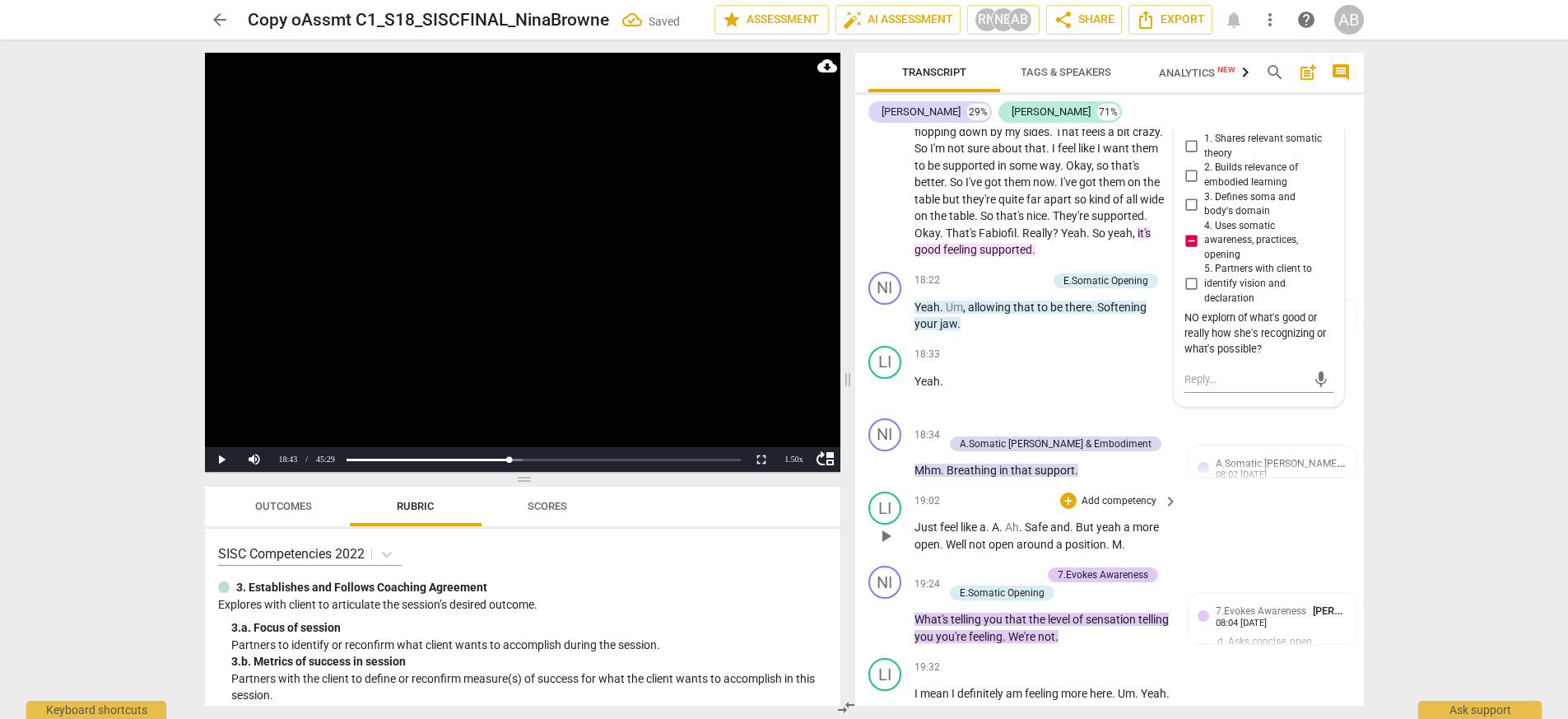
scroll to position [7326, 0]
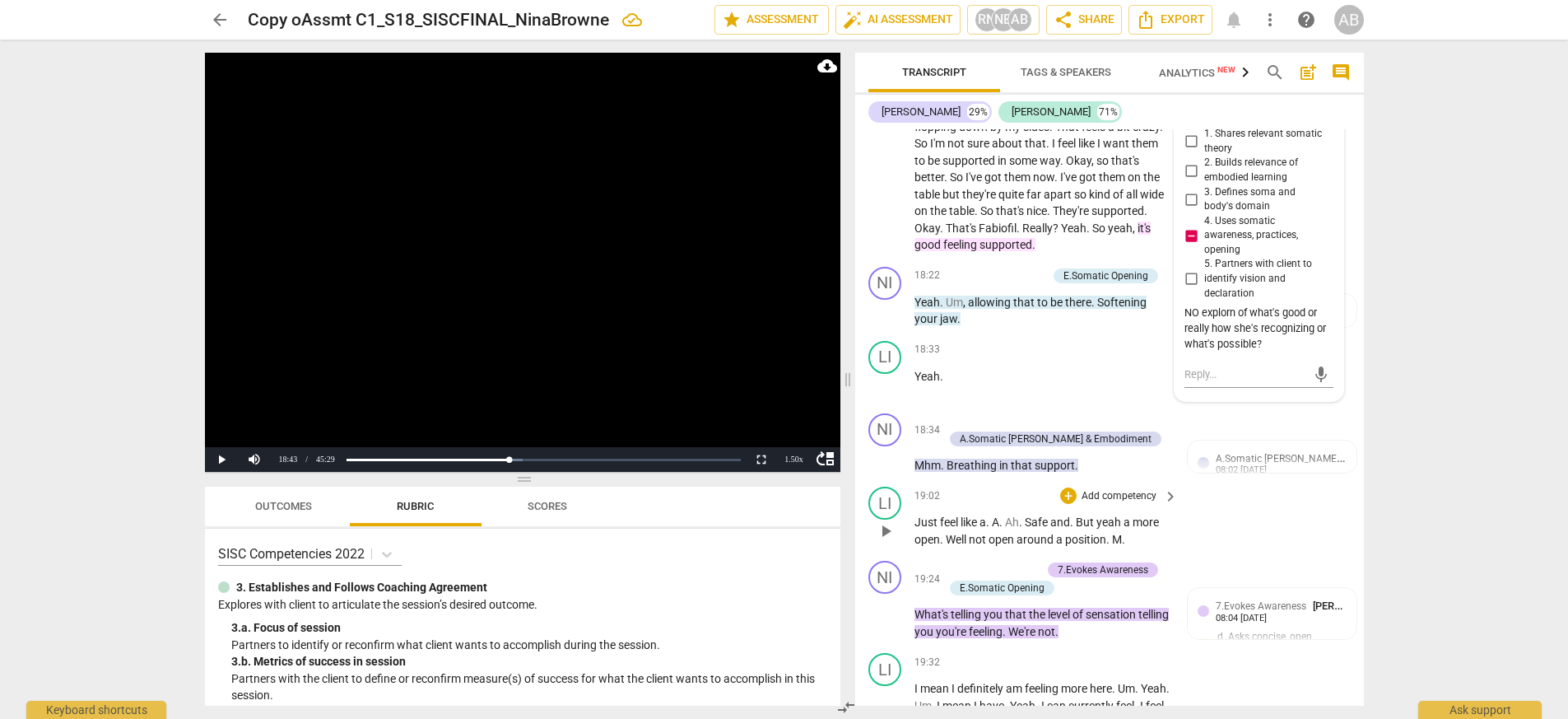
click at [895, 521] on span "play_arrow" at bounding box center [885, 531] width 20 height 20
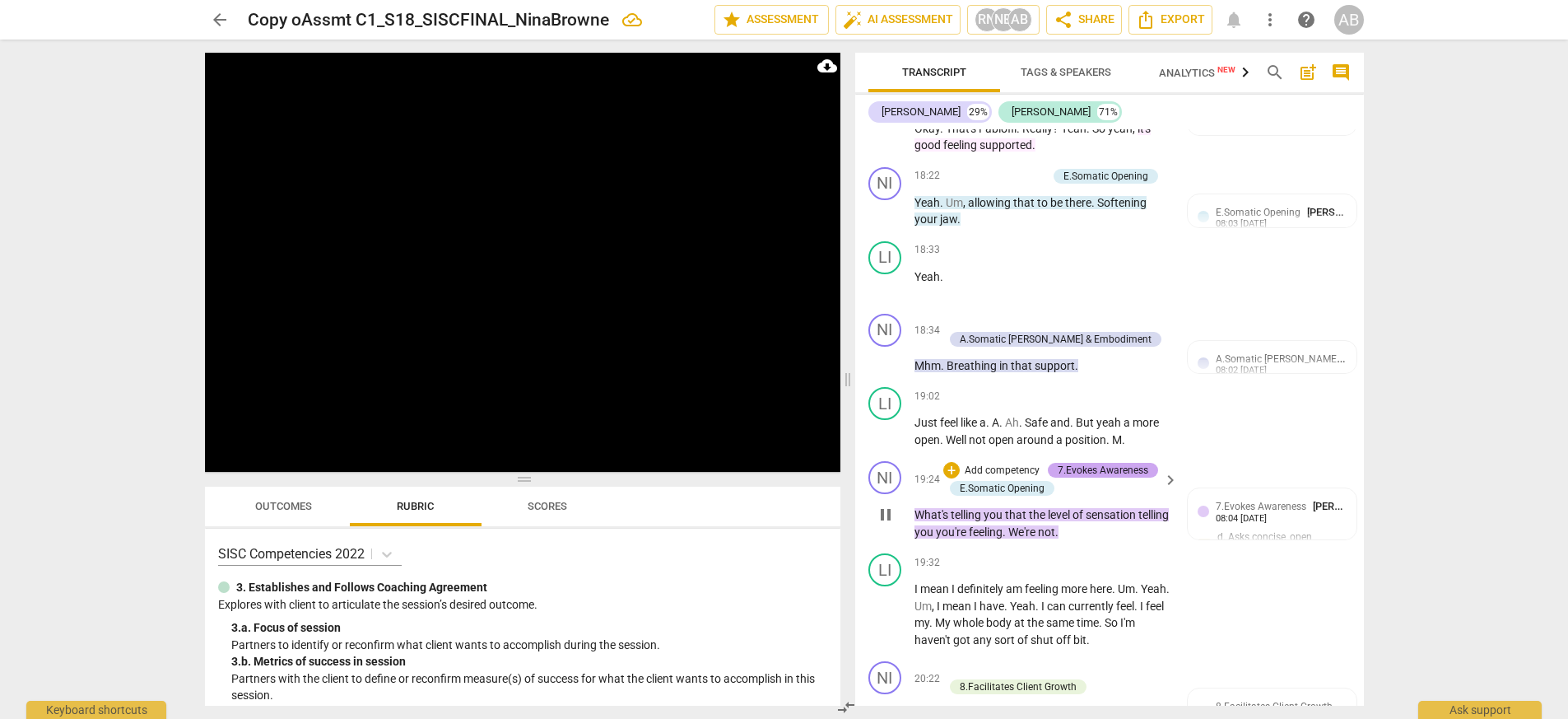
scroll to position [7455, 0]
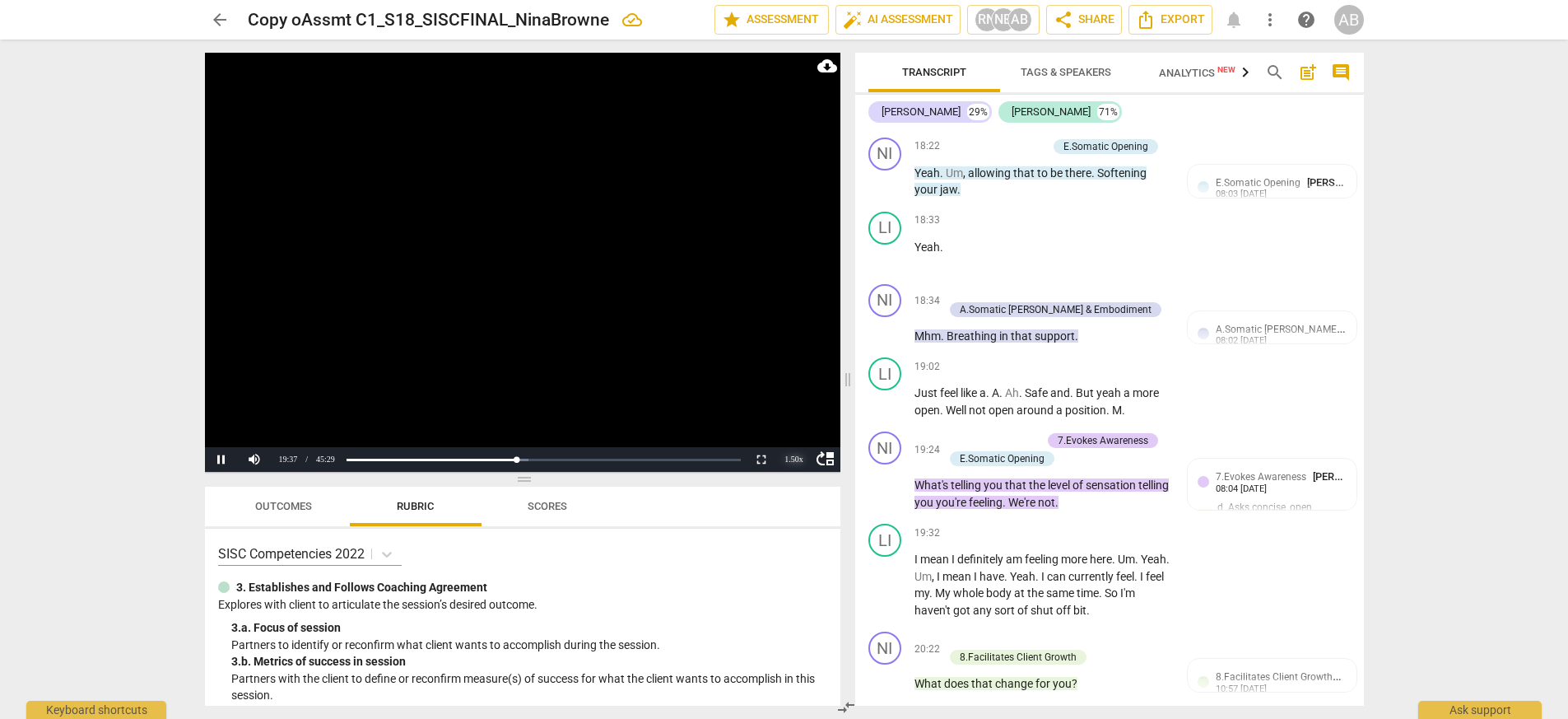
click at [795, 460] on div "1.50 x" at bounding box center [794, 459] width 33 height 25
click at [799, 380] on li "1x" at bounding box center [794, 385] width 33 height 18
click at [885, 475] on span "pause" at bounding box center [885, 484] width 20 height 20
click at [225, 460] on button "Play" at bounding box center [222, 459] width 33 height 25
click at [917, 478] on span "What's" at bounding box center [932, 484] width 36 height 13
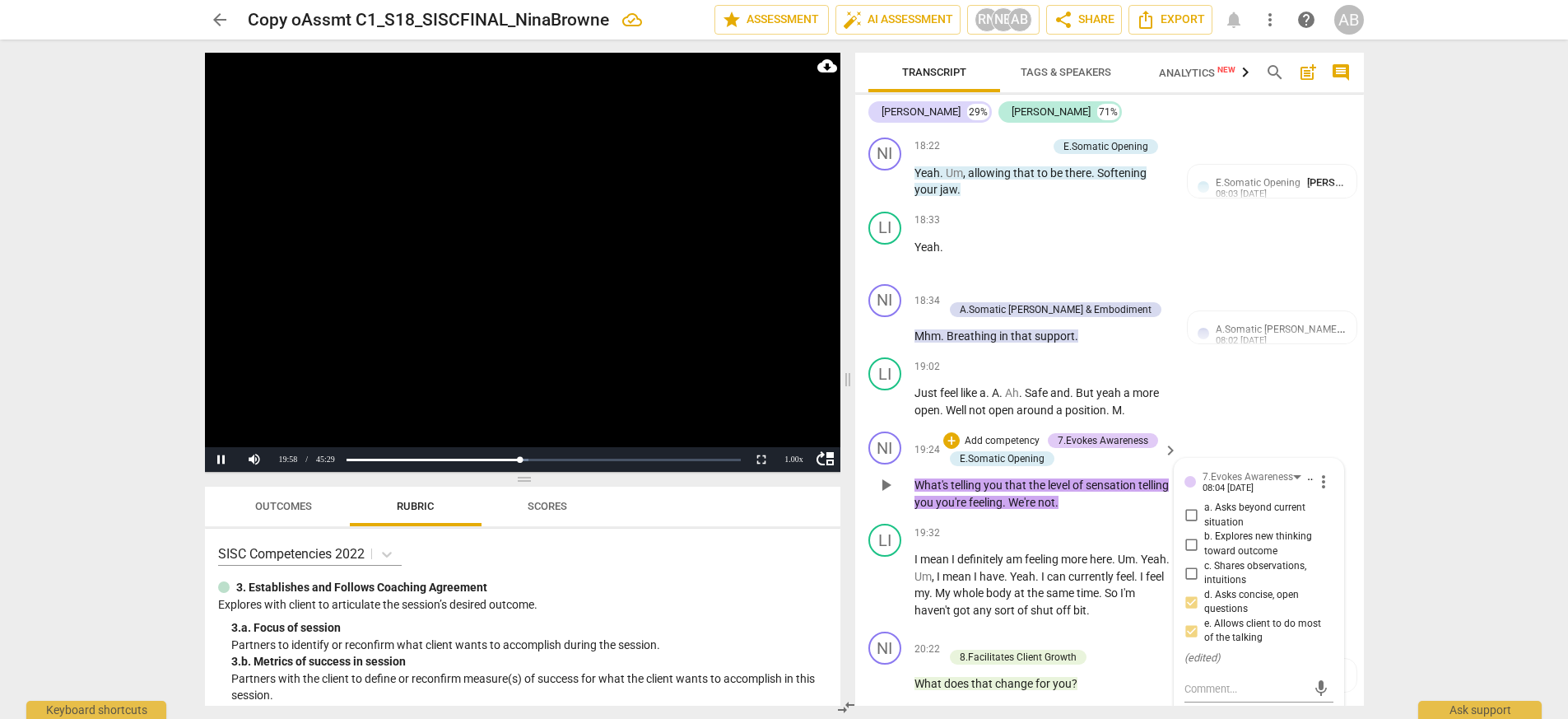
click at [917, 478] on span "What's" at bounding box center [932, 484] width 36 height 13
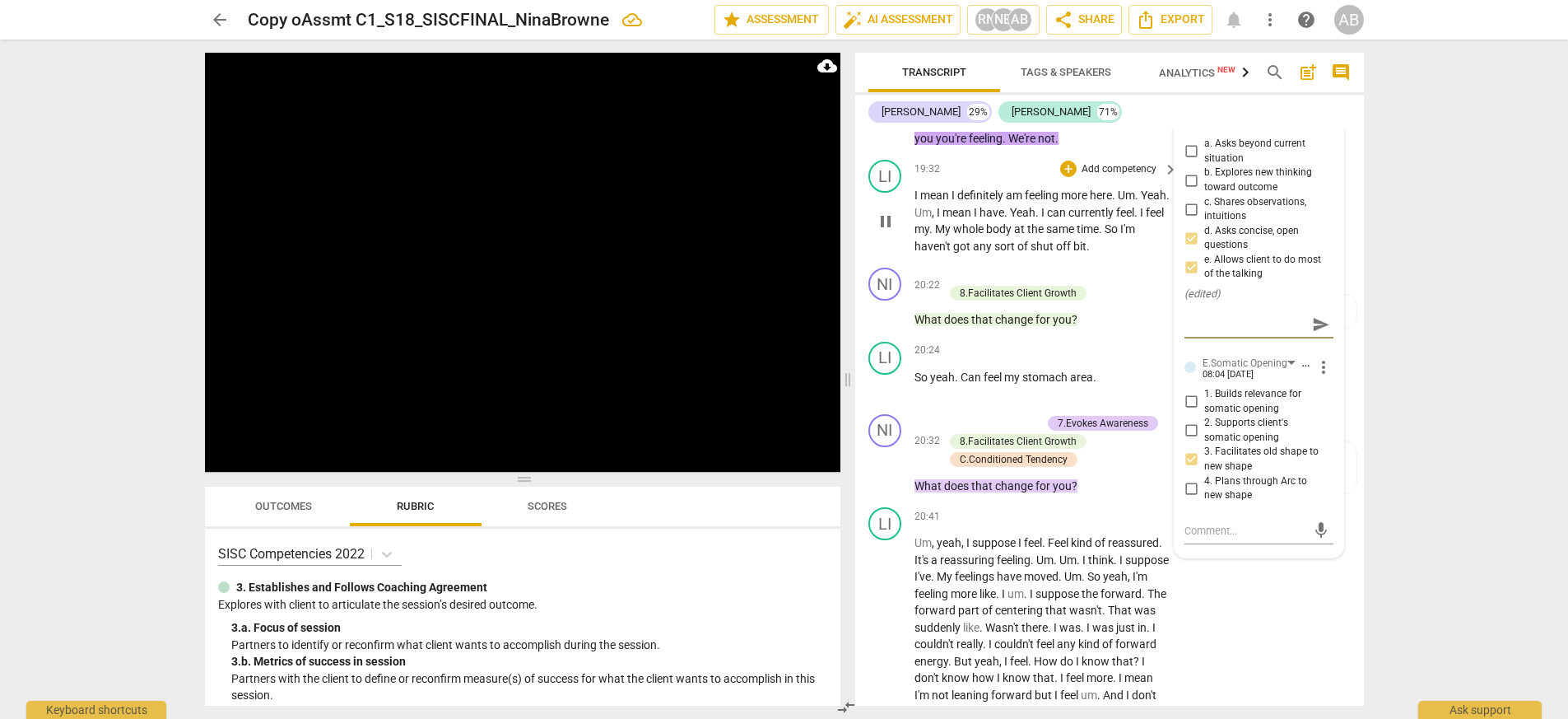
scroll to position [7826, 0]
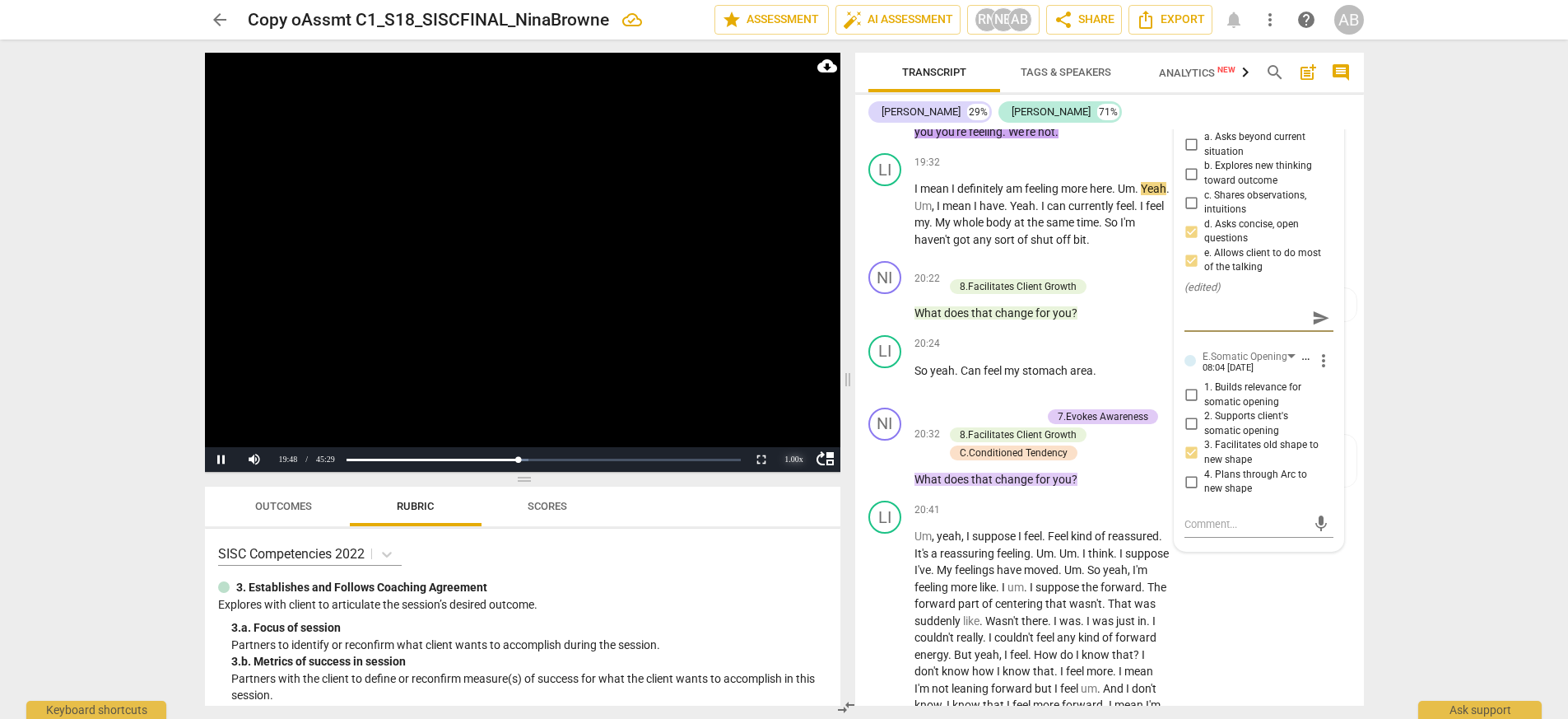
click at [795, 457] on div "1.00 x" at bounding box center [794, 459] width 33 height 25
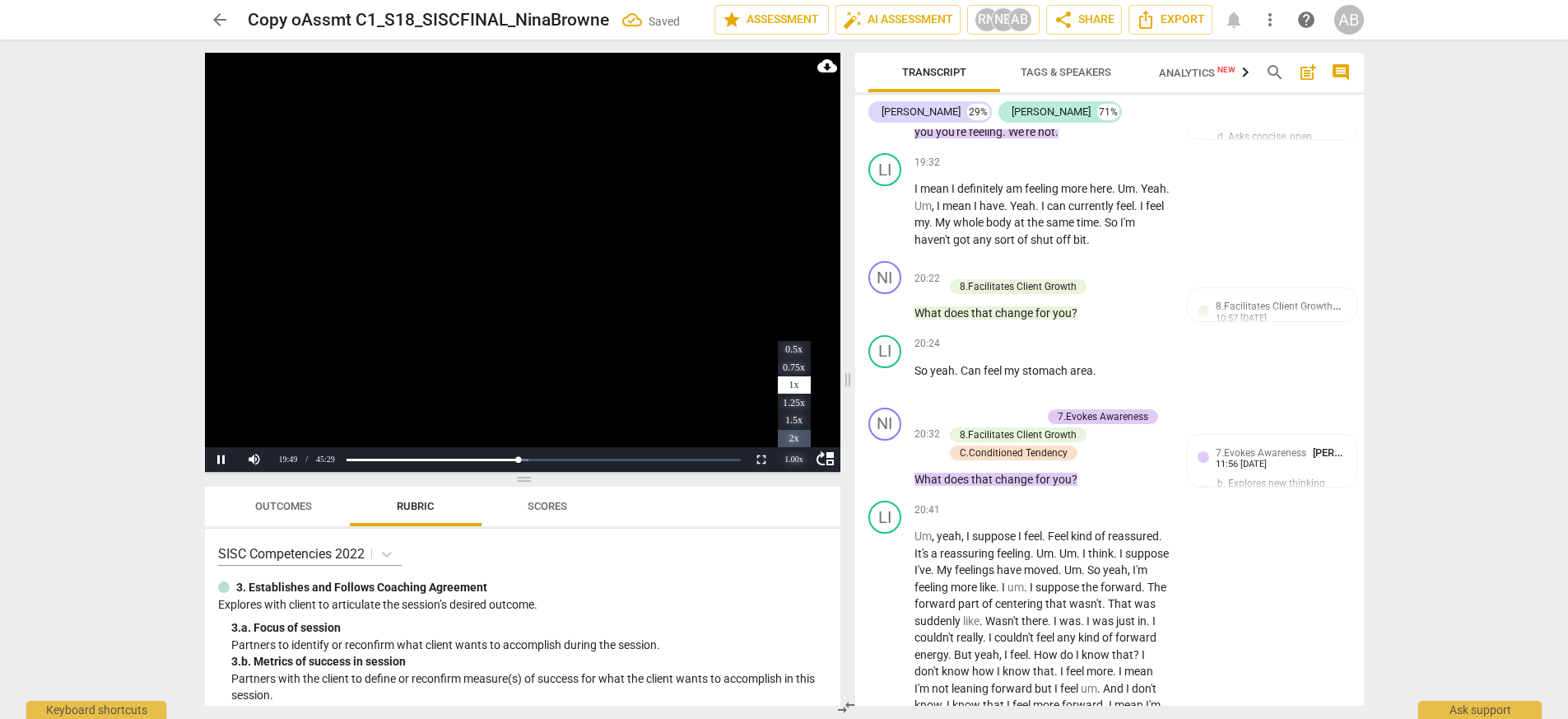
click at [790, 439] on li "2x" at bounding box center [794, 438] width 33 height 18
click at [216, 459] on button "Pause" at bounding box center [222, 459] width 33 height 25
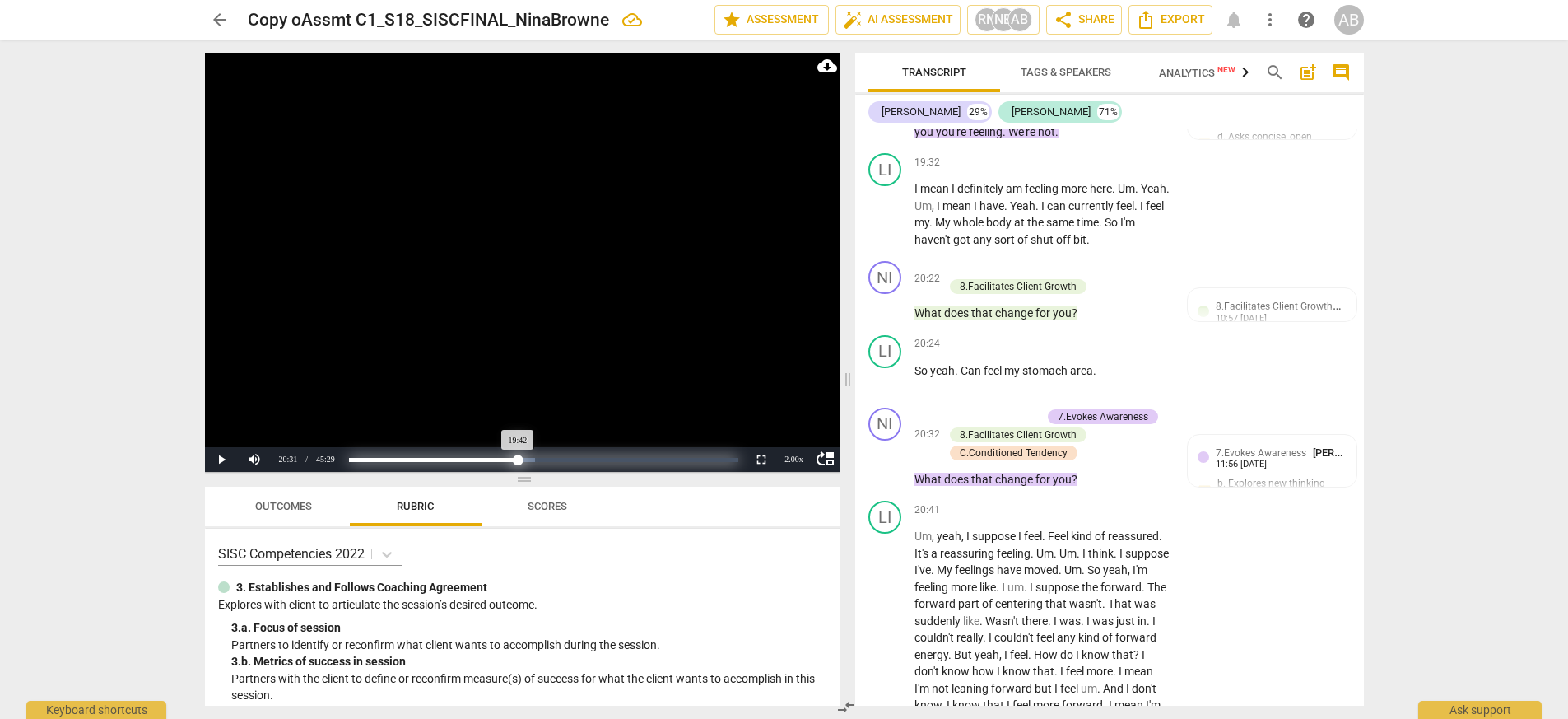
click at [518, 461] on div "Progress : 43.34%" at bounding box center [433, 460] width 169 height 4
click at [793, 458] on div "2.00 x" at bounding box center [794, 459] width 33 height 25
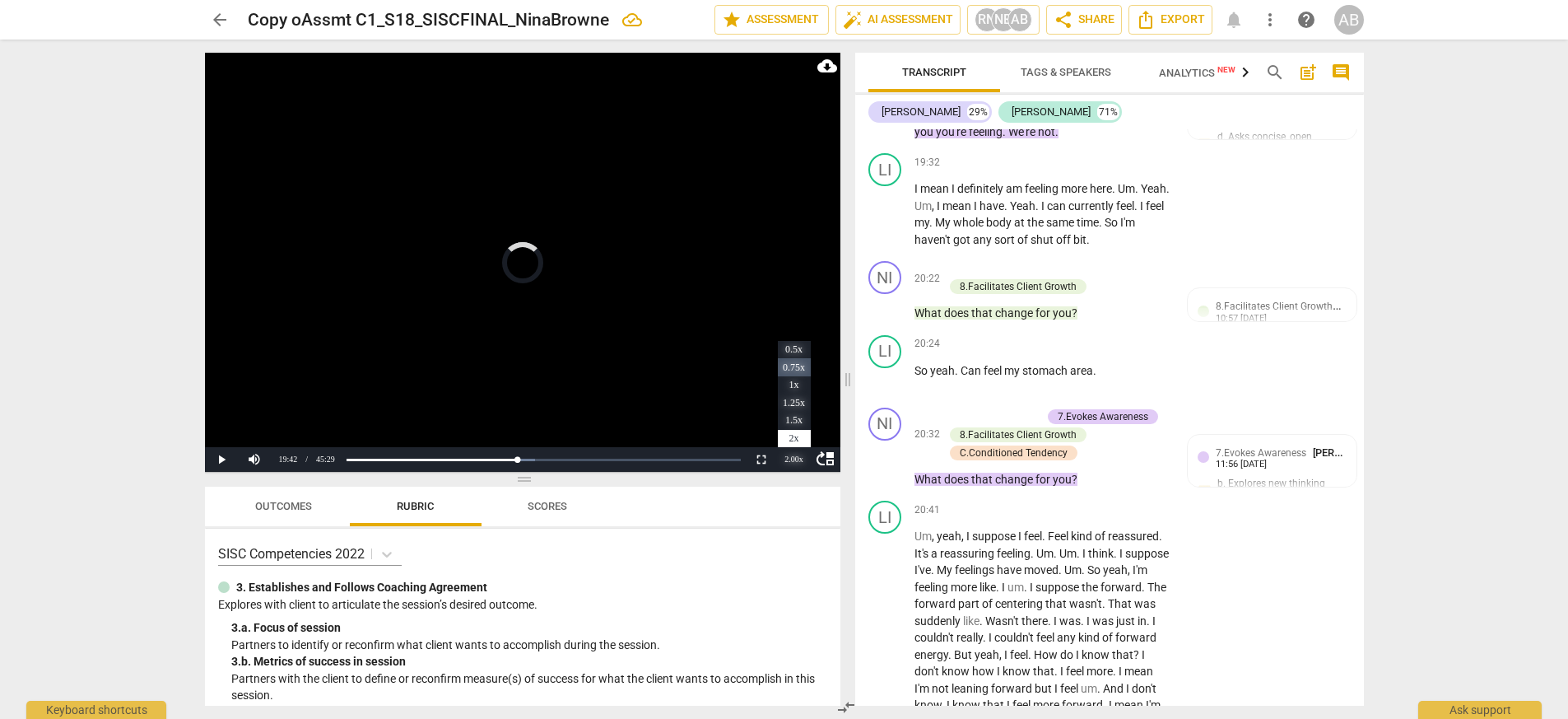
click at [792, 367] on li "0.75x" at bounding box center [794, 367] width 33 height 18
click at [913, 203] on div "play_arrow pause" at bounding box center [893, 214] width 42 height 56
click at [986, 216] on span "So" at bounding box center [1112, 222] width 15 height 13
click at [893, 205] on span "play_arrow" at bounding box center [885, 215] width 20 height 20
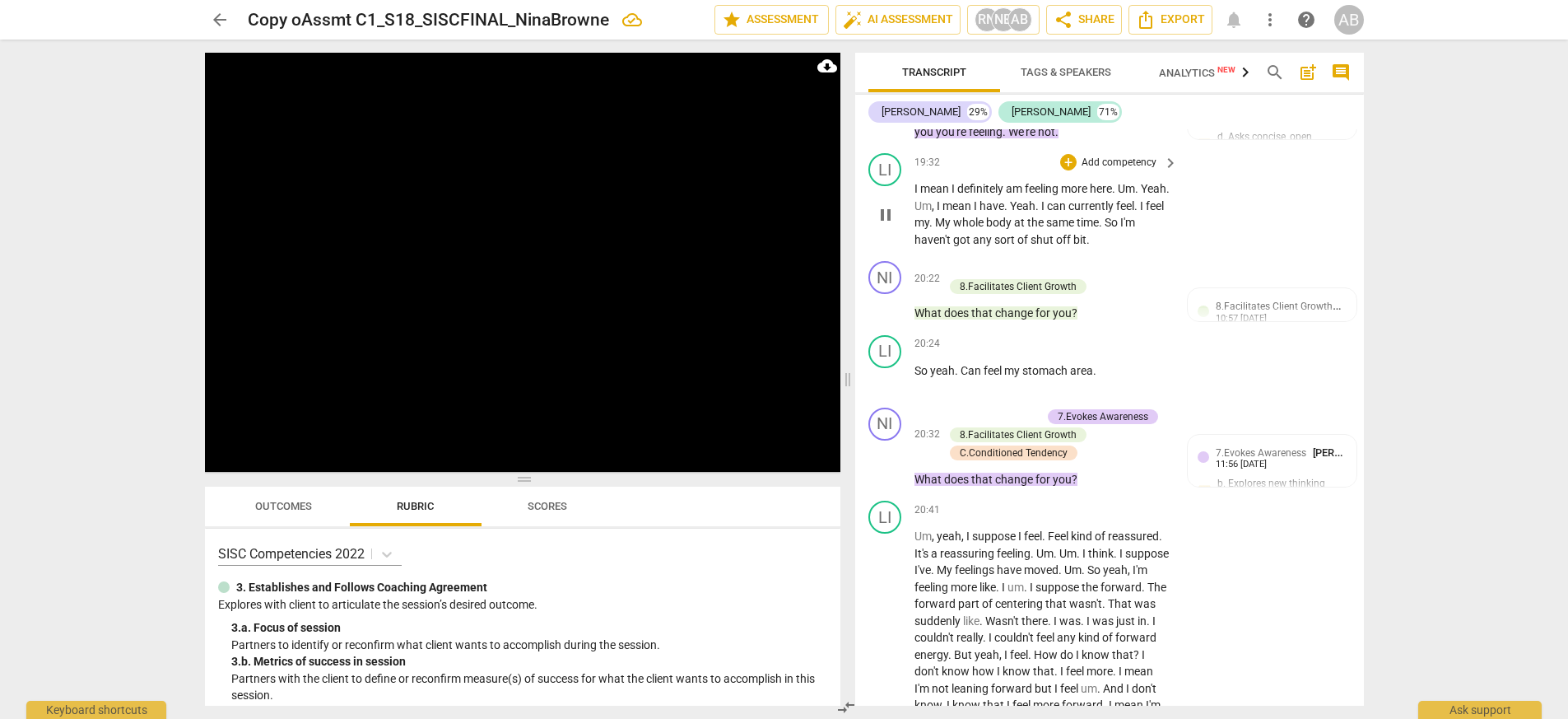
click at [986, 216] on span "So" at bounding box center [1112, 222] width 15 height 13
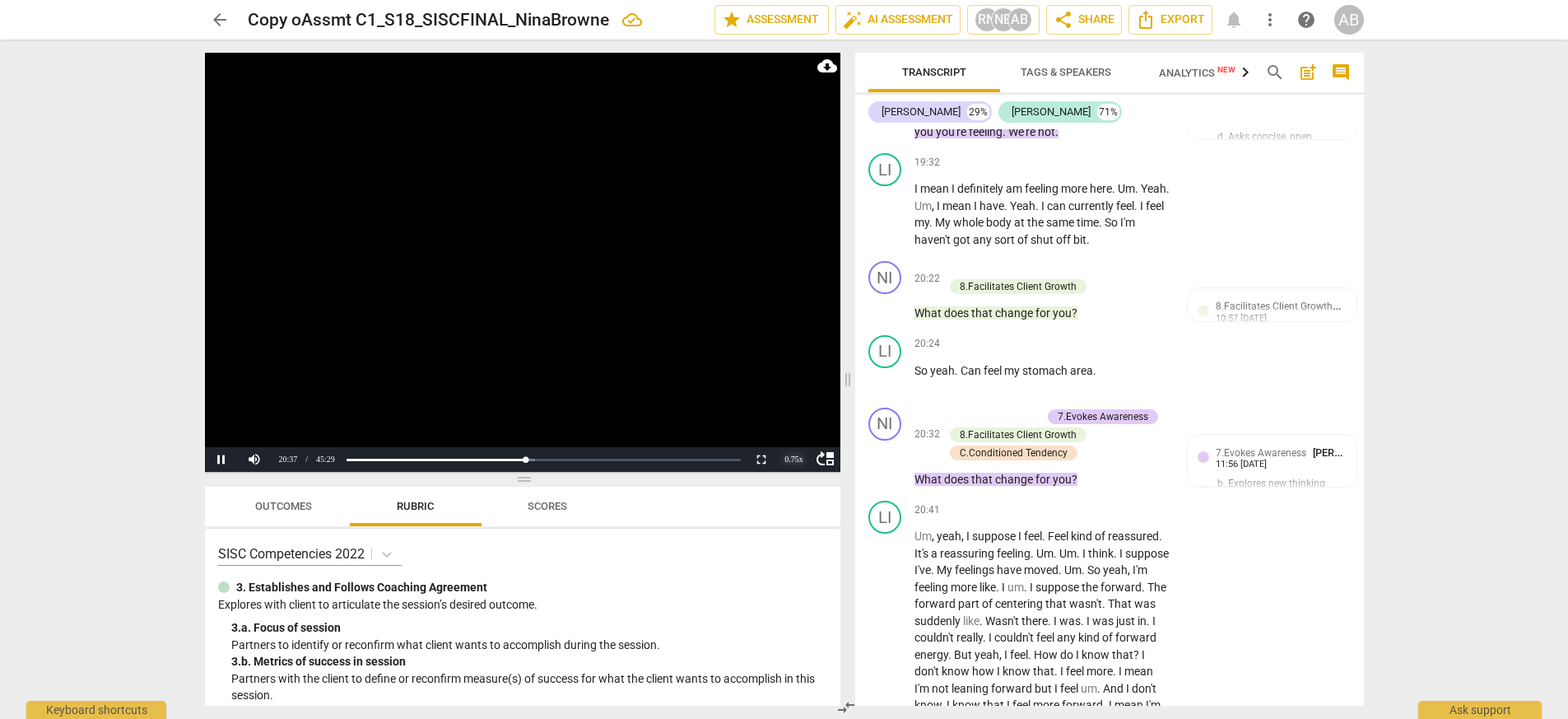
click at [793, 458] on div "0.75 x" at bounding box center [794, 459] width 33 height 25
click at [792, 436] on li "2x" at bounding box center [794, 438] width 33 height 18
click at [219, 466] on button "Pause" at bounding box center [222, 459] width 33 height 25
click at [986, 365] on div "This line is not in the video here." at bounding box center [1271, 372] width 148 height 15
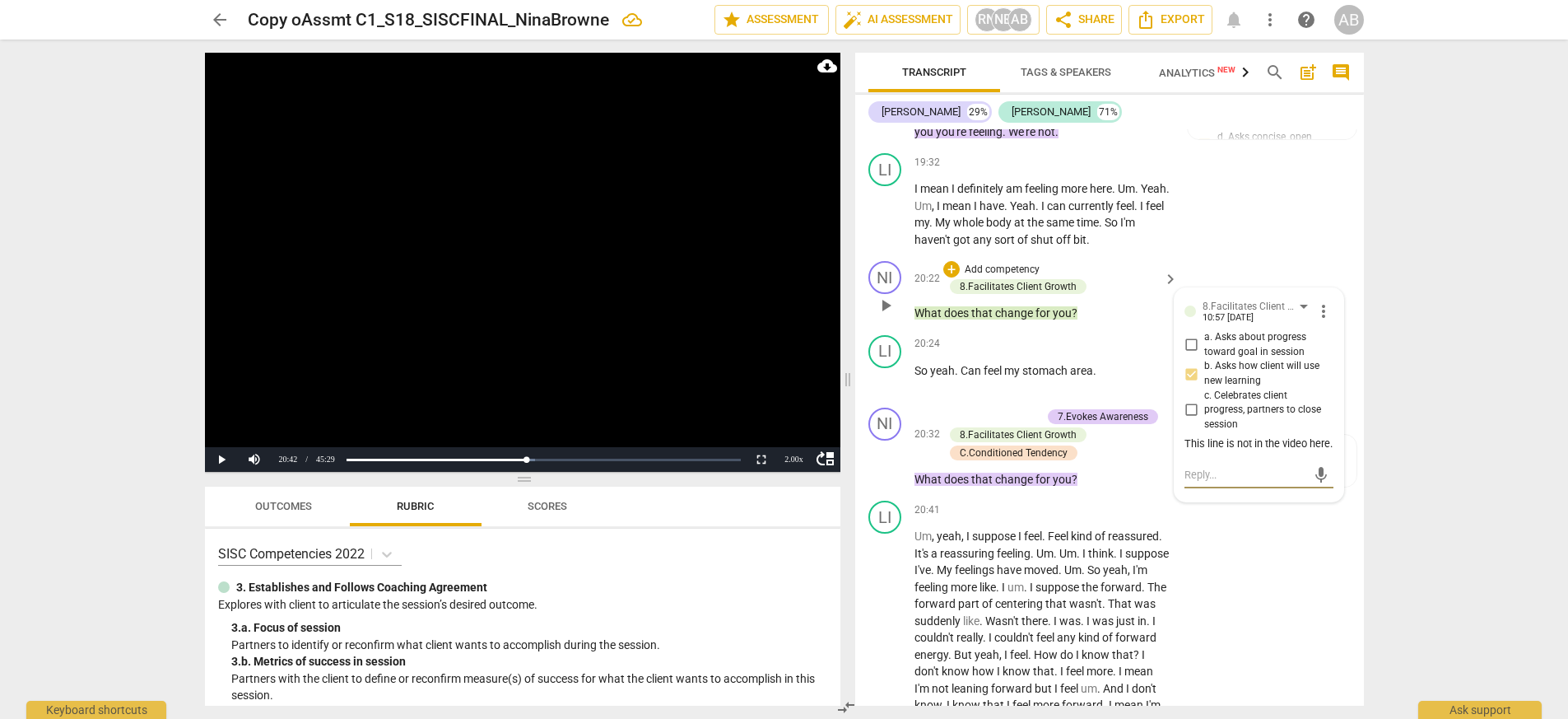
click at [986, 466] on textarea at bounding box center [1245, 474] width 121 height 15
click at [986, 473] on span "send" at bounding box center [1321, 482] width 18 height 18
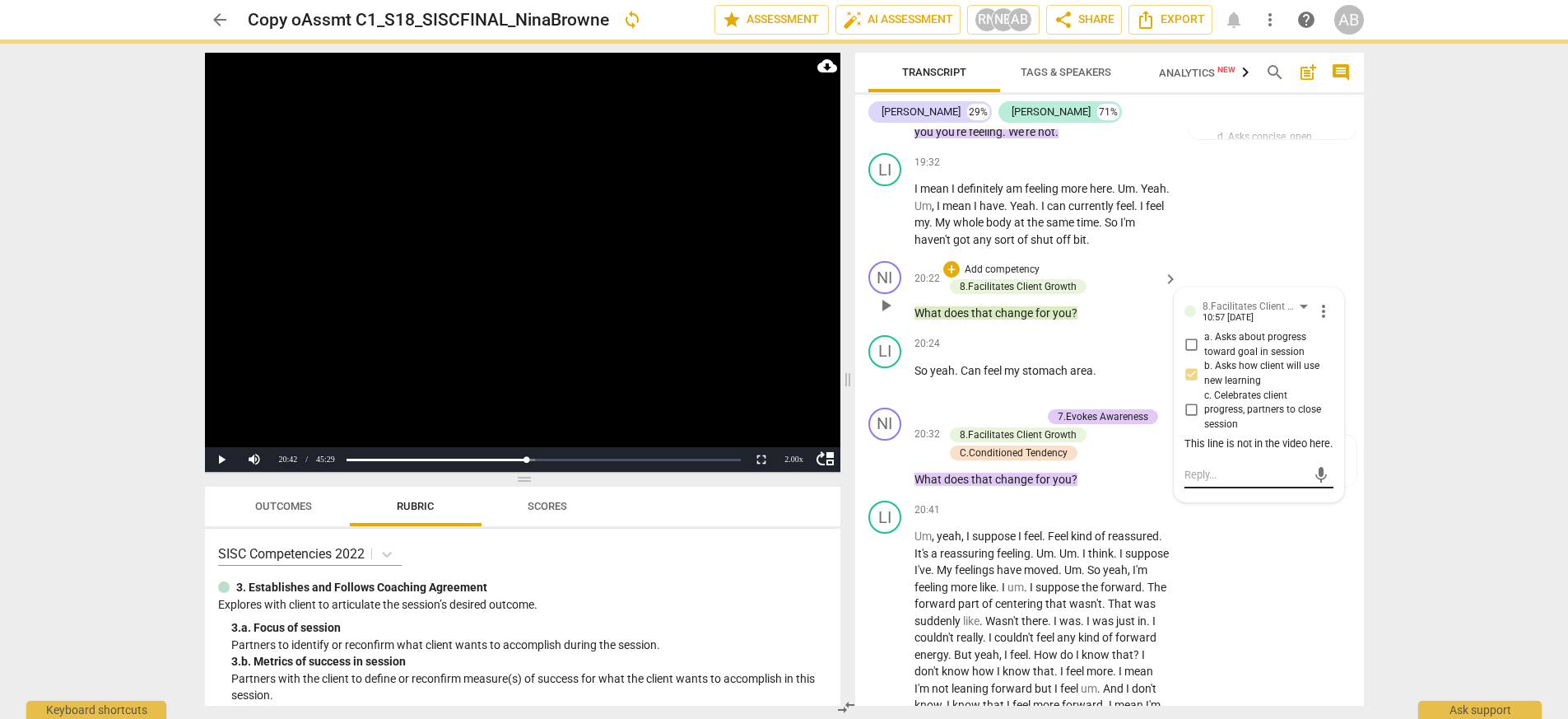
scroll to position [0, 0]
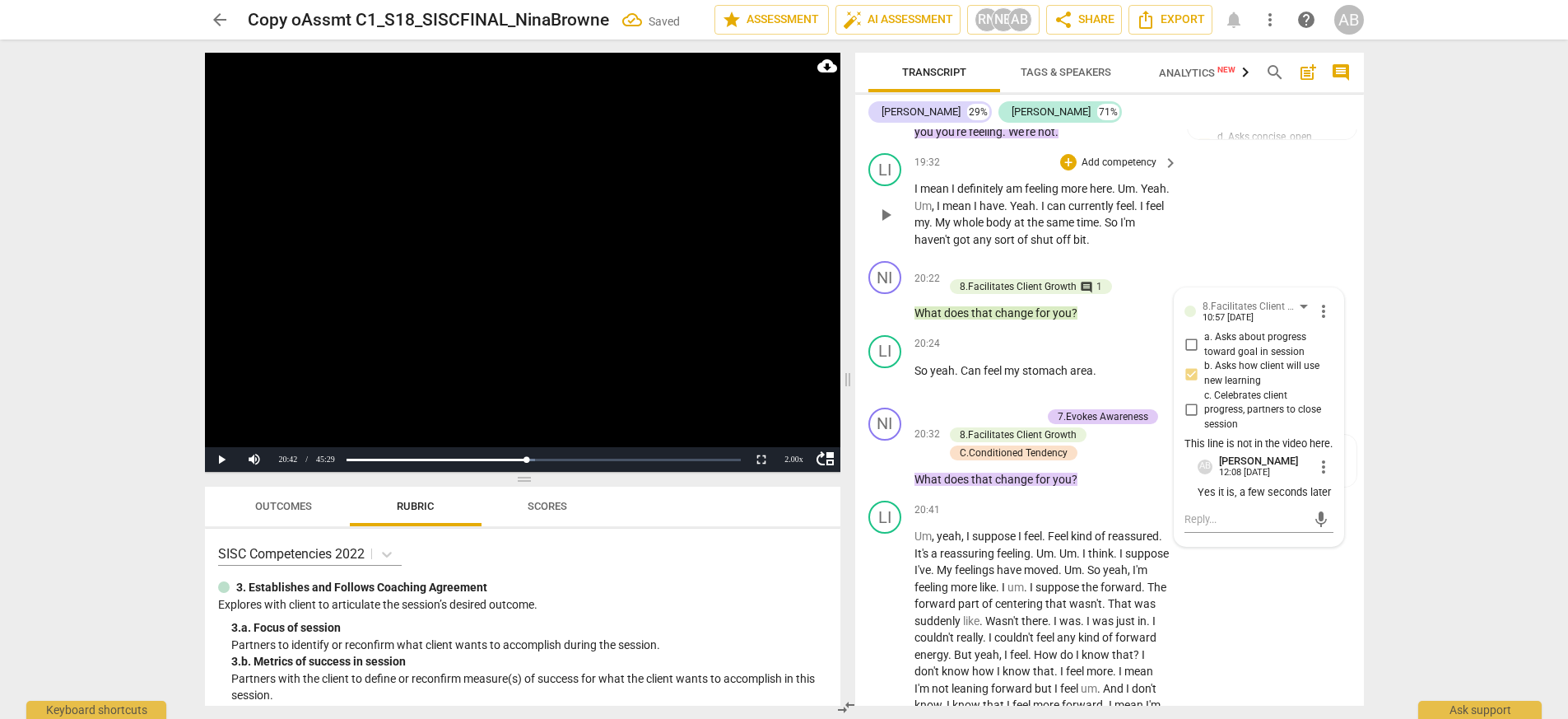
click at [986, 206] on div "LI play_arrow pause 19:32 + Add competency keyboard_arrow_right I mean I defini…" at bounding box center [1109, 200] width 509 height 108
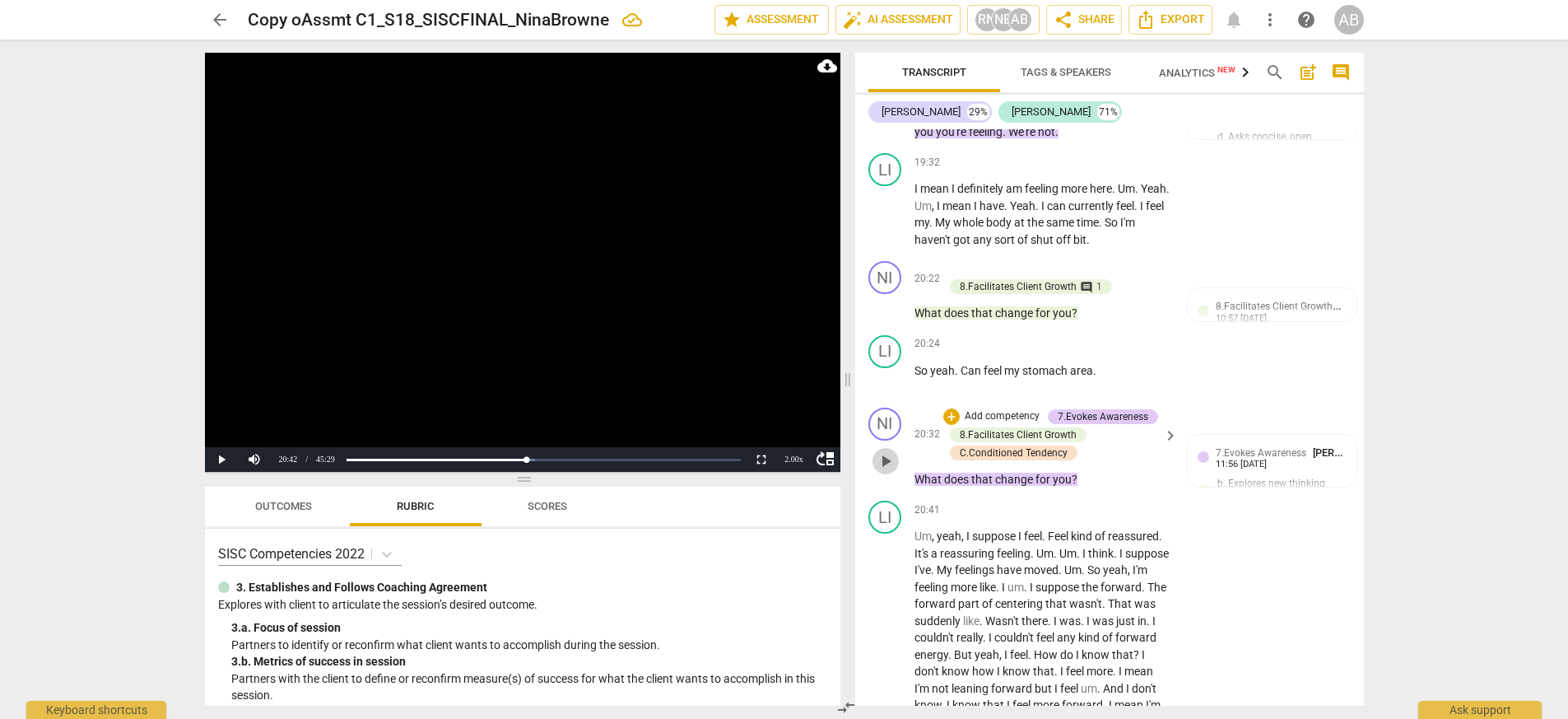
click at [883, 451] on span "play_arrow" at bounding box center [885, 461] width 20 height 20
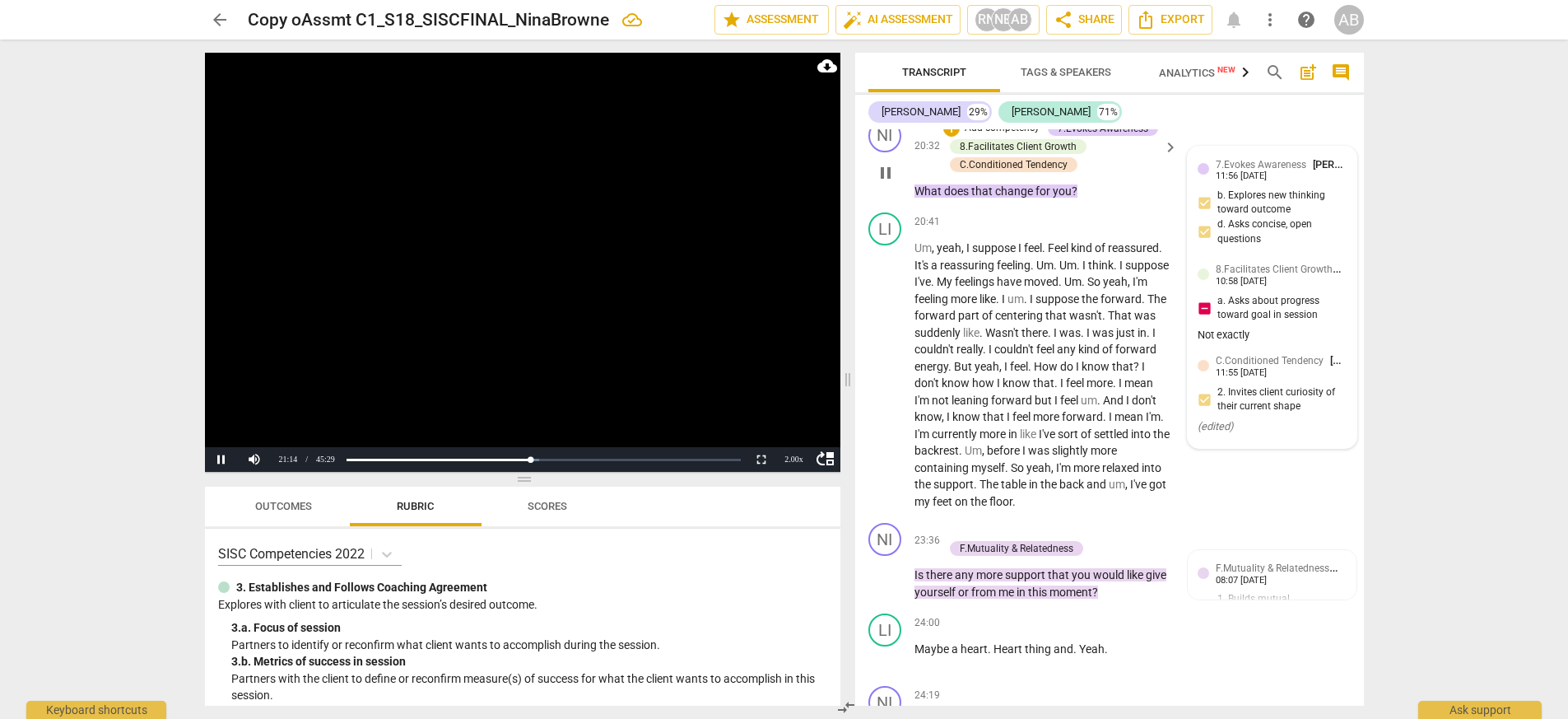
scroll to position [8115, 0]
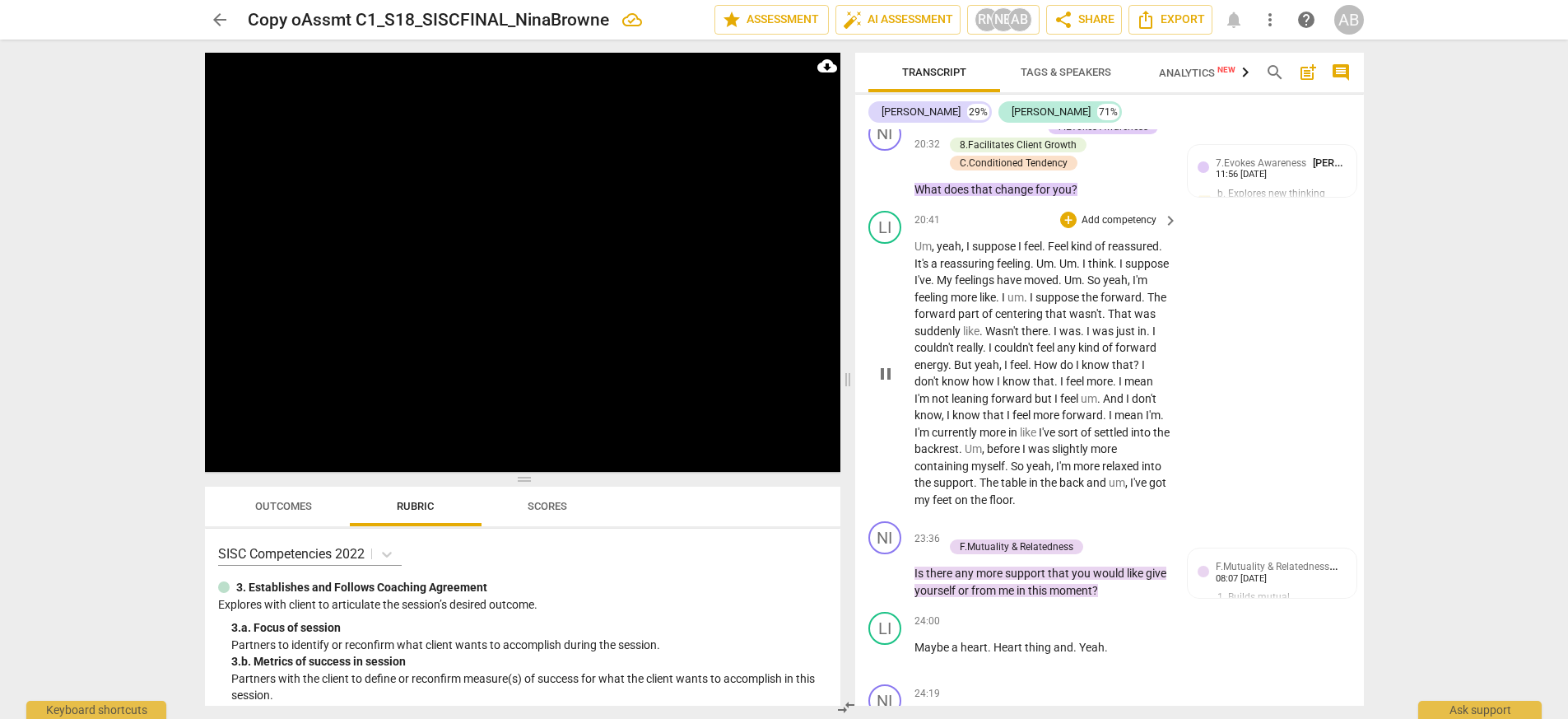
click at [986, 318] on div "LI play_arrow pause 20:41 + Add competency keyboard_arrow_right Um , yeah , I s…" at bounding box center [1109, 360] width 509 height 311
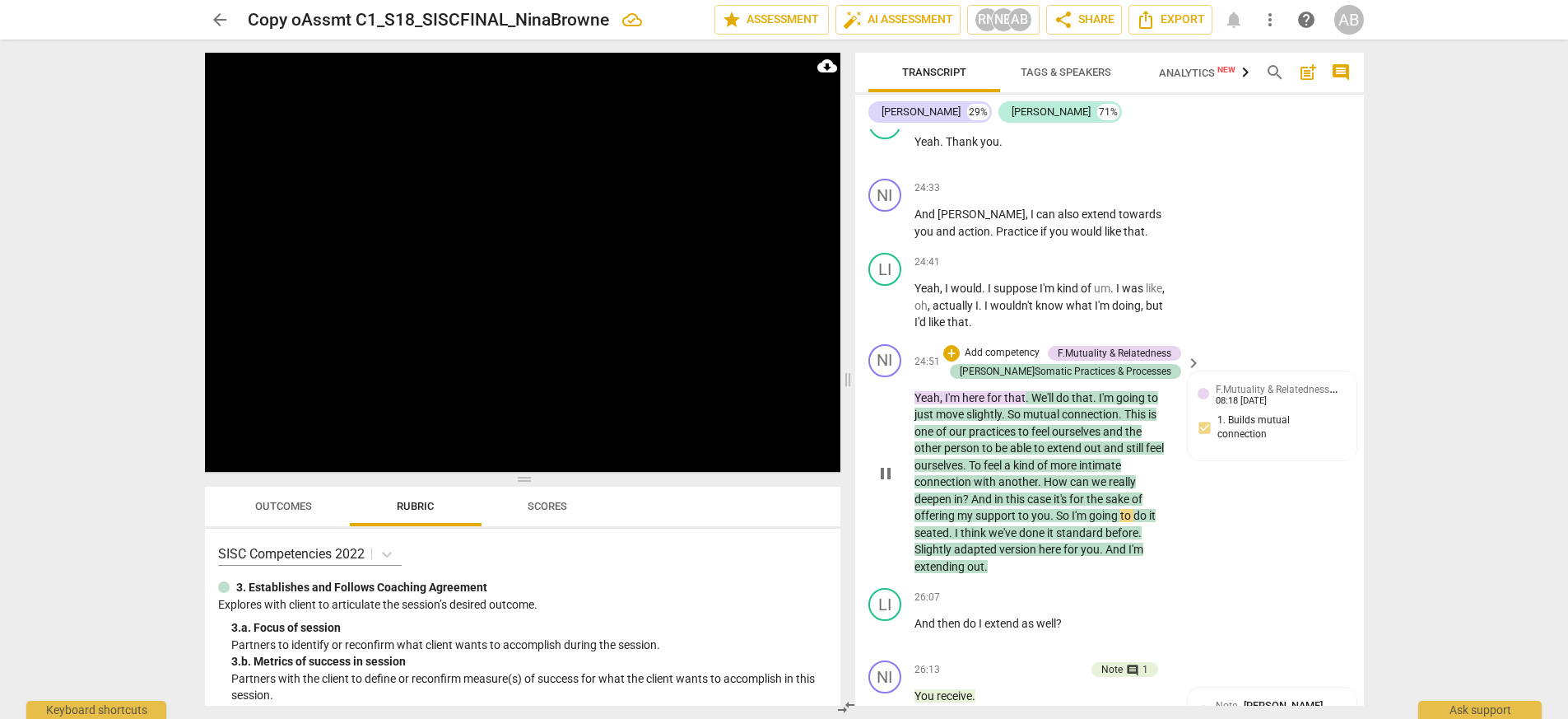
scroll to position [8769, 0]
click at [986, 464] on div "NI play_arrow pause 24:51 + Add competency F.Mutuality & Relatedness [PERSON_NA…" at bounding box center [1109, 459] width 509 height 245
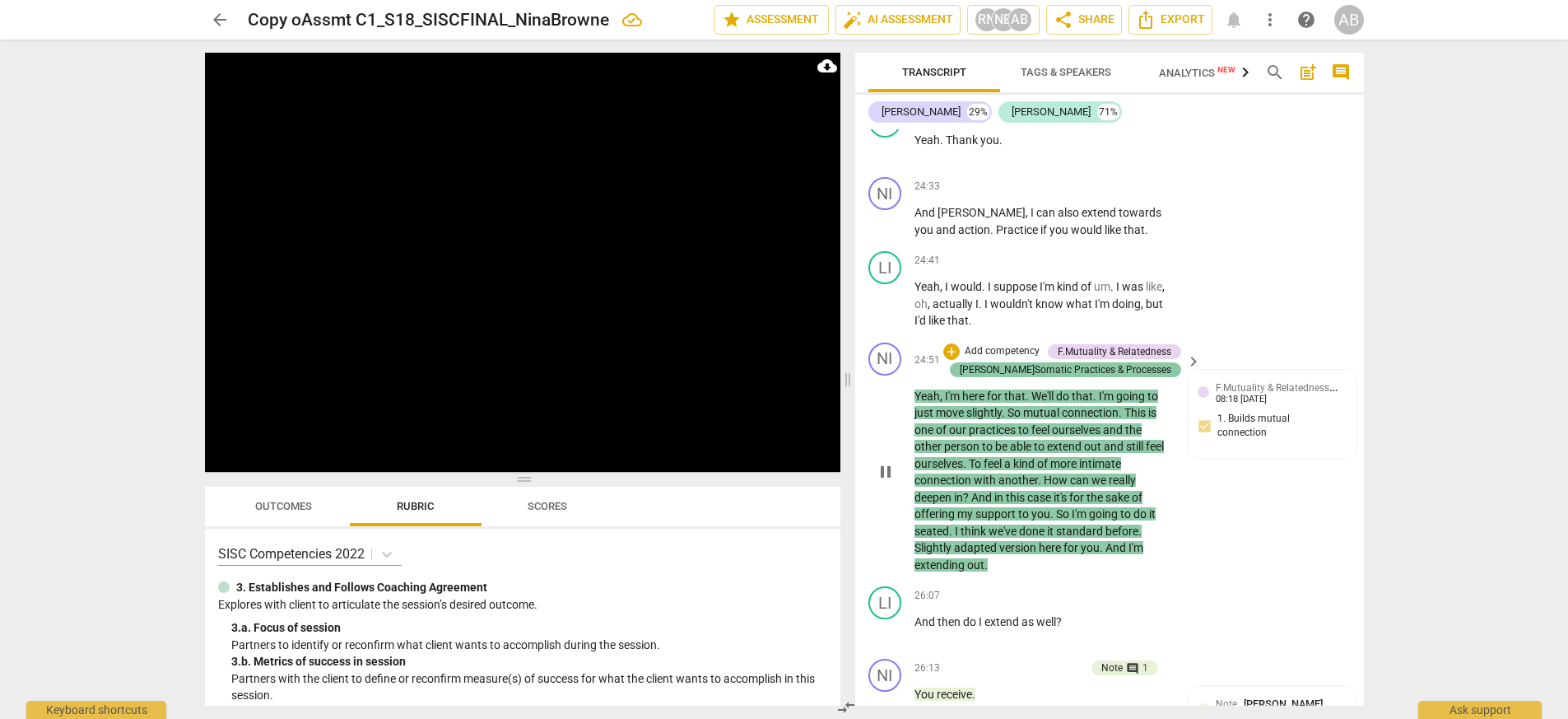
click at [986, 362] on div "[PERSON_NAME]Somatic Practices & Processes" at bounding box center [1065, 369] width 211 height 15
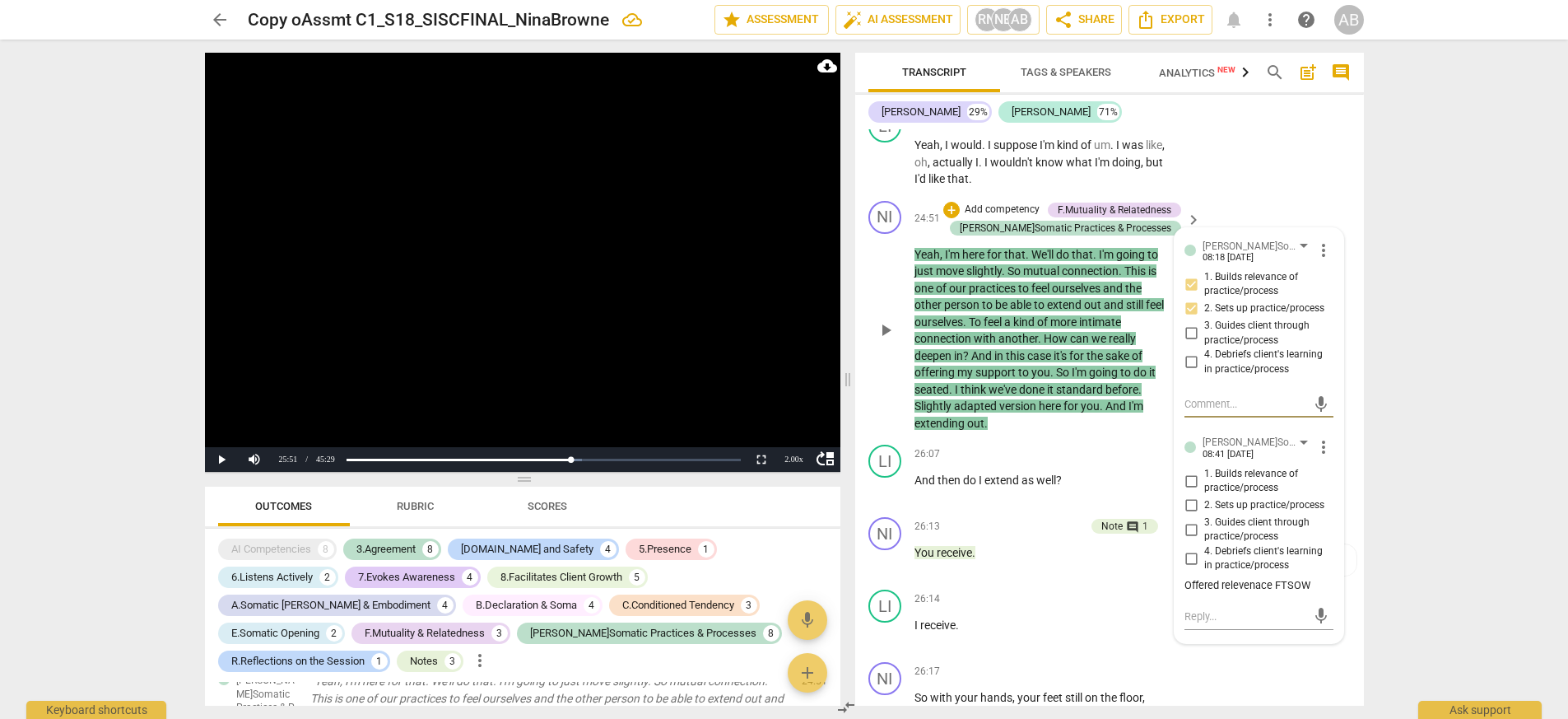
scroll to position [8918, 0]
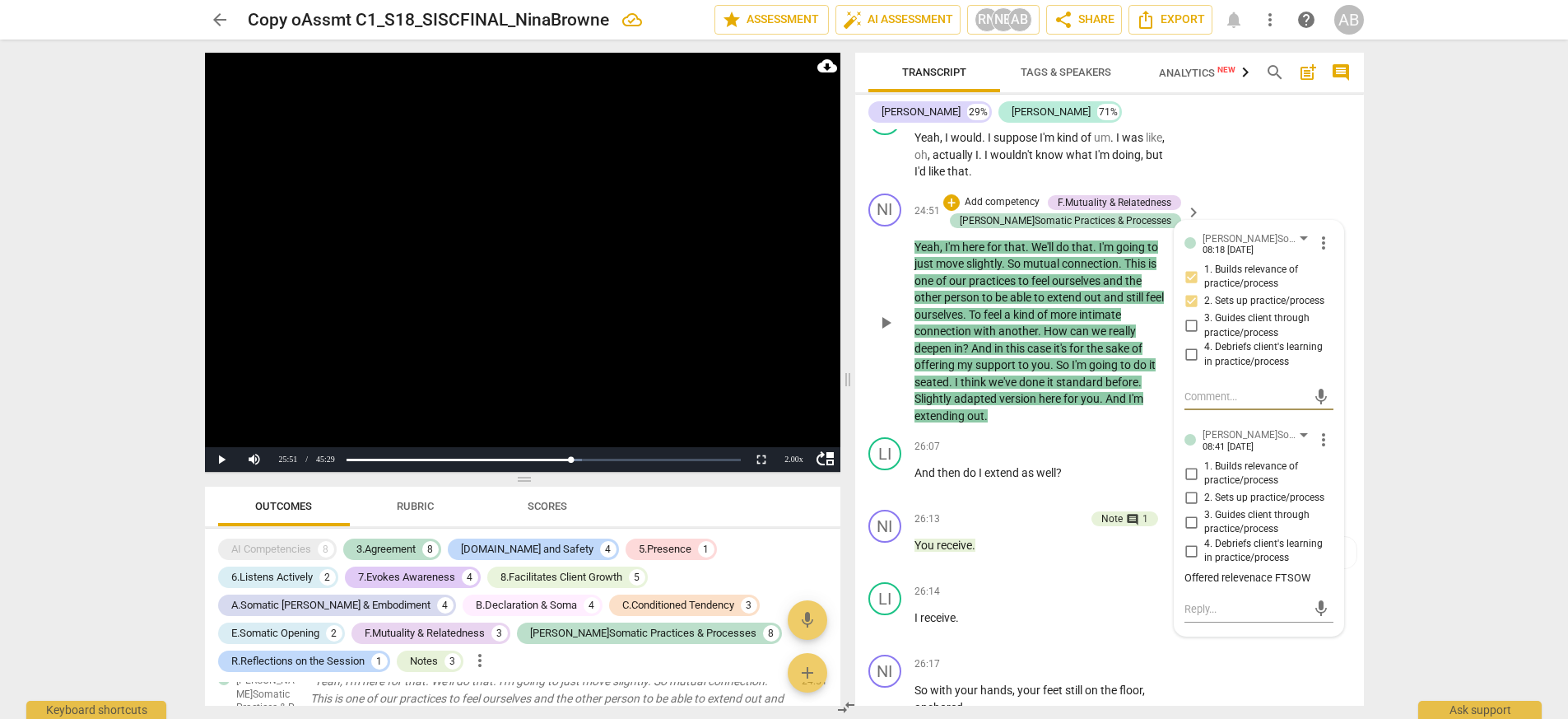
click at [986, 464] on input "1. Builds relevance of practice/process" at bounding box center [1191, 473] width 27 height 20
click at [986, 489] on input "2. Sets up practice/process" at bounding box center [1191, 498] width 27 height 20
click at [986, 511] on div "comment 1" at bounding box center [1135, 518] width 26 height 15
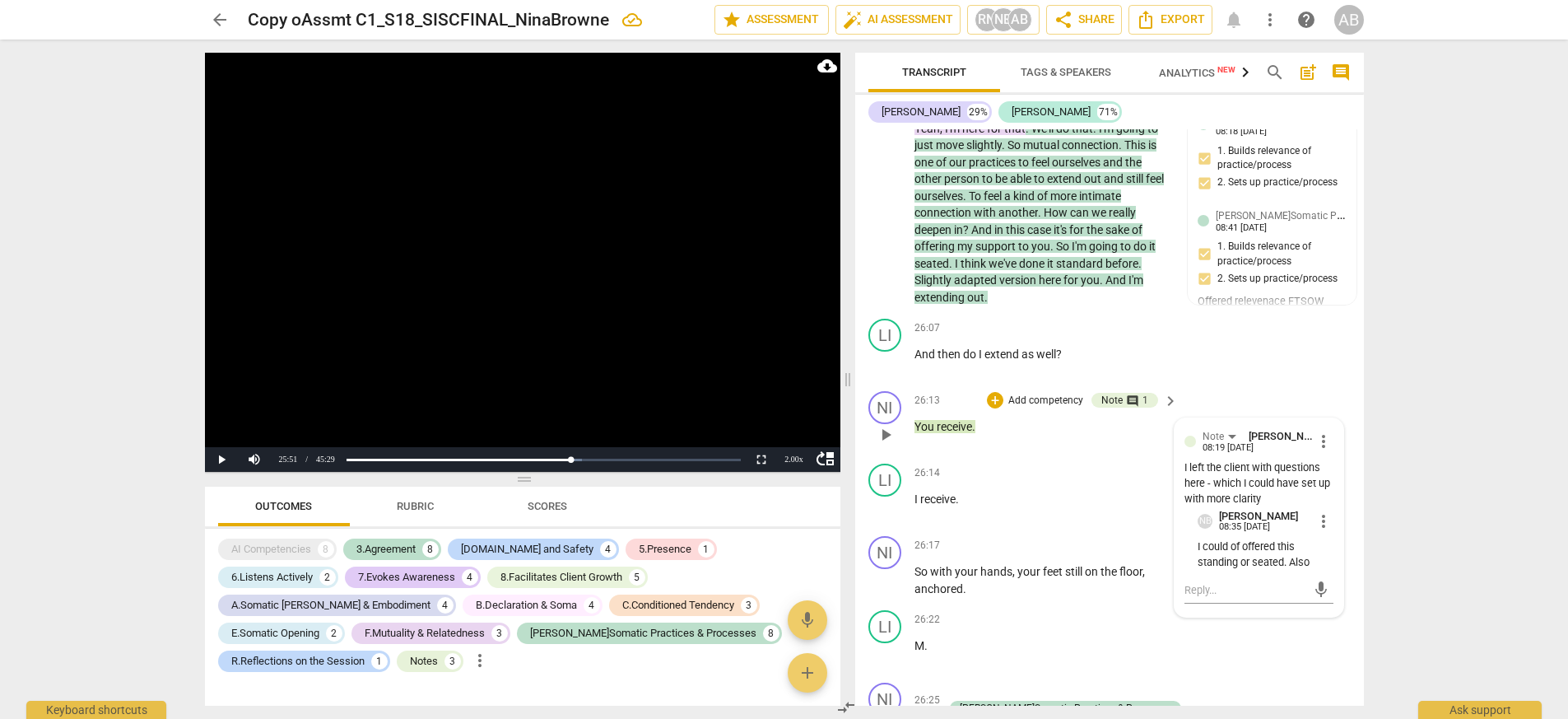
scroll to position [9041, 0]
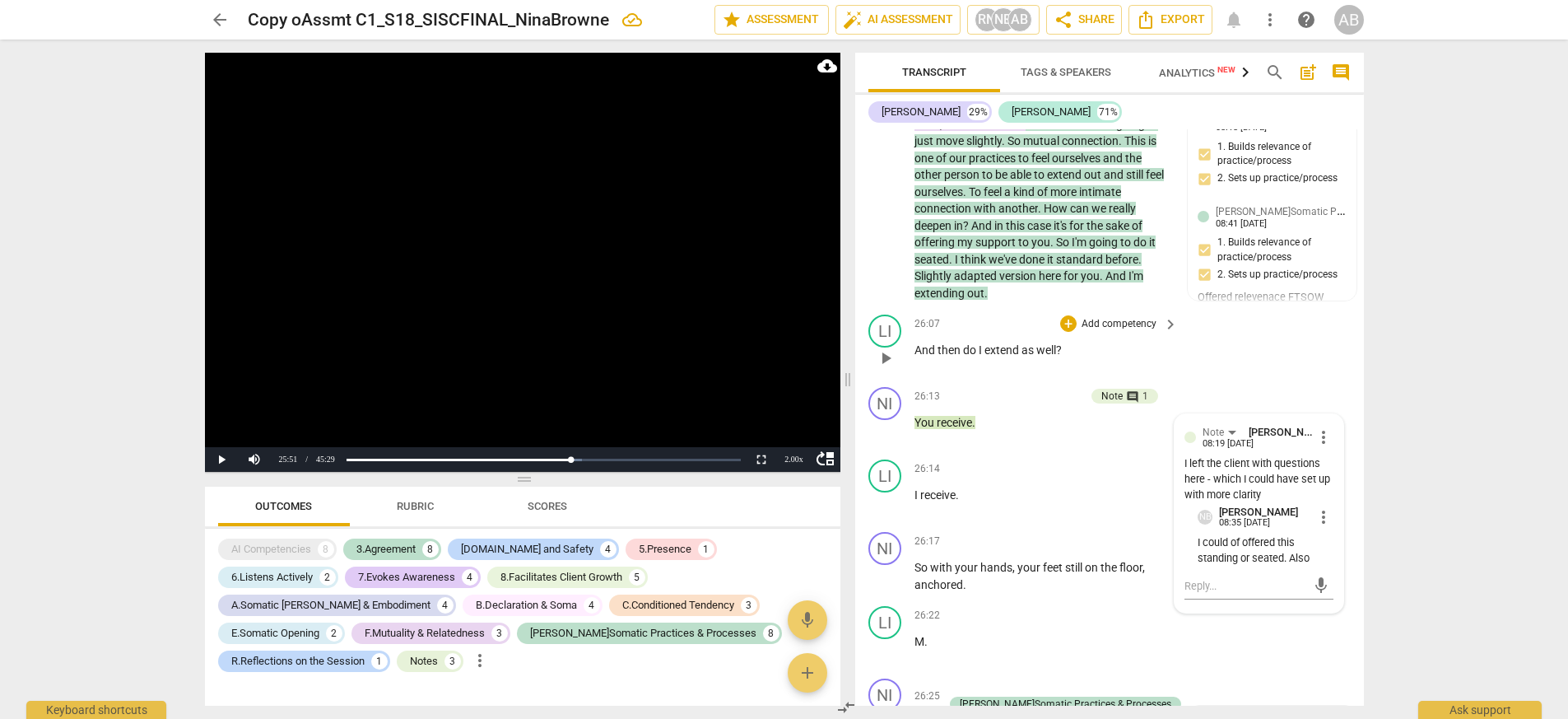
click at [892, 348] on span "play_arrow" at bounding box center [885, 358] width 20 height 20
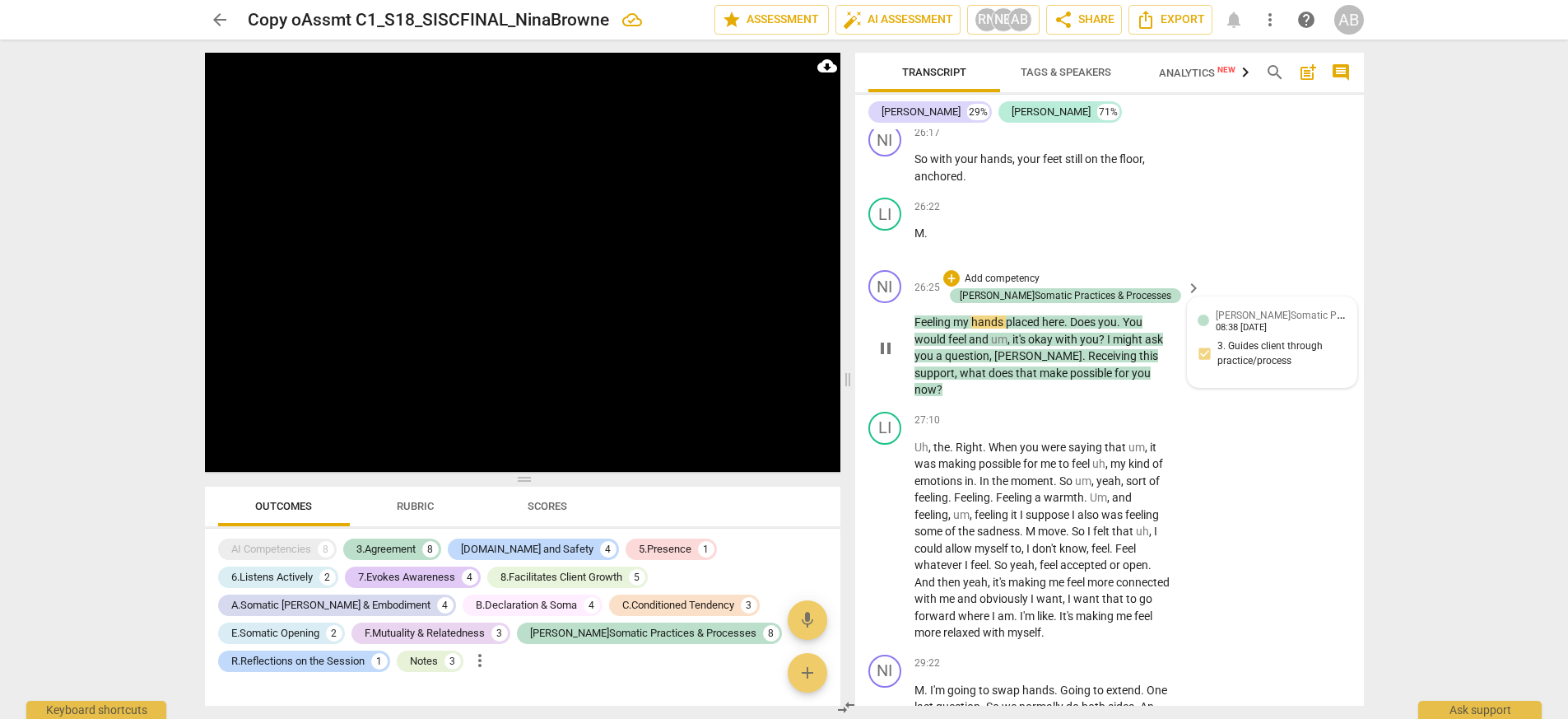
scroll to position [9455, 0]
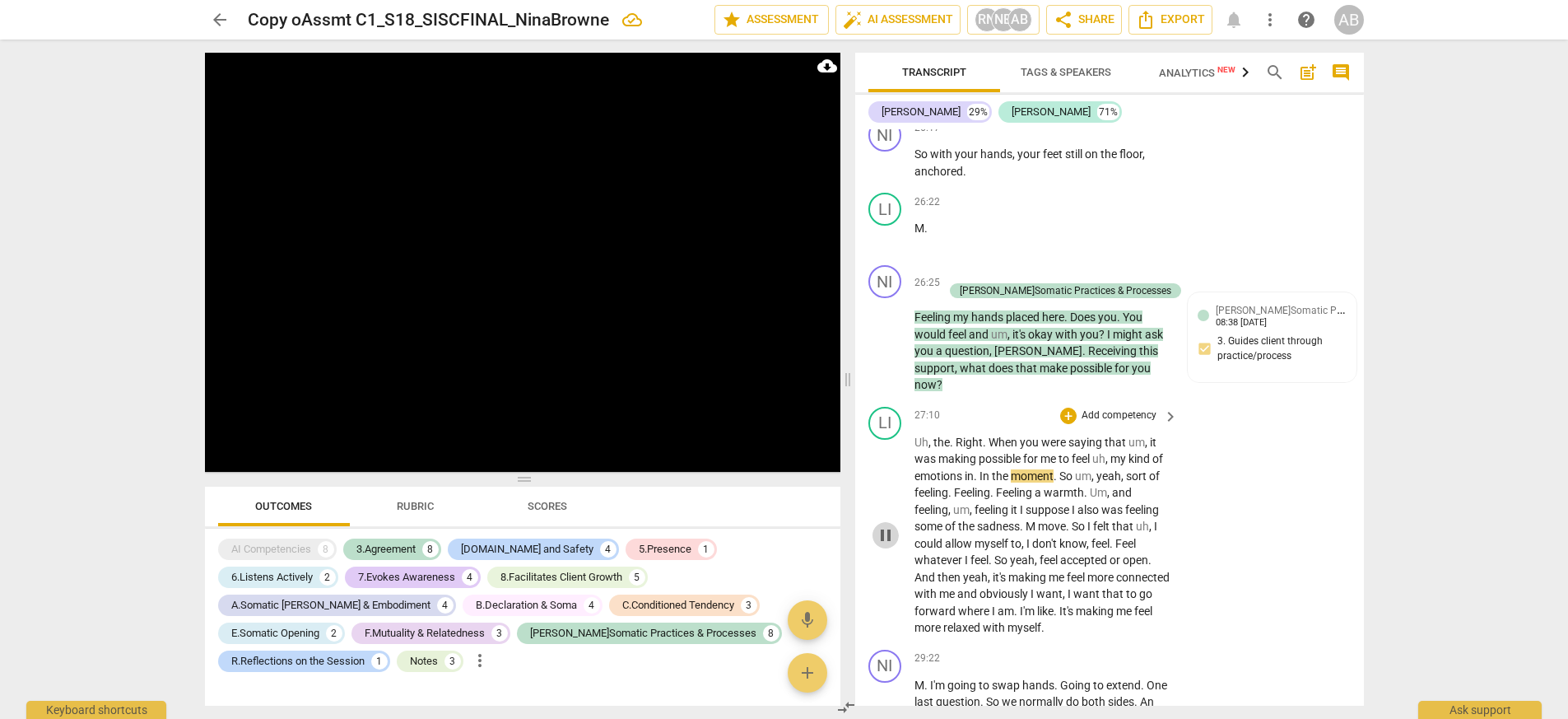
click at [879, 526] on span "pause" at bounding box center [885, 535] width 20 height 20
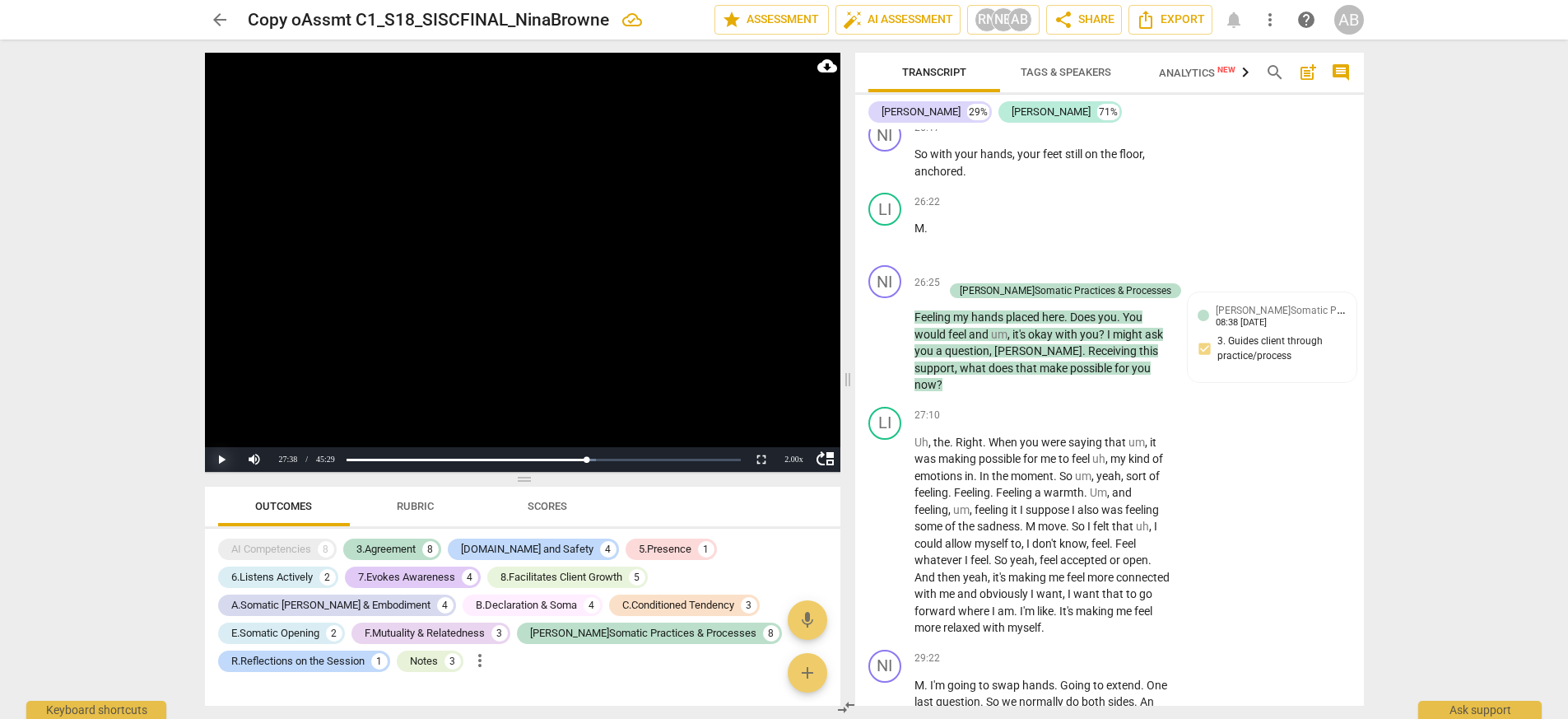
click at [221, 456] on button "Play" at bounding box center [222, 459] width 33 height 25
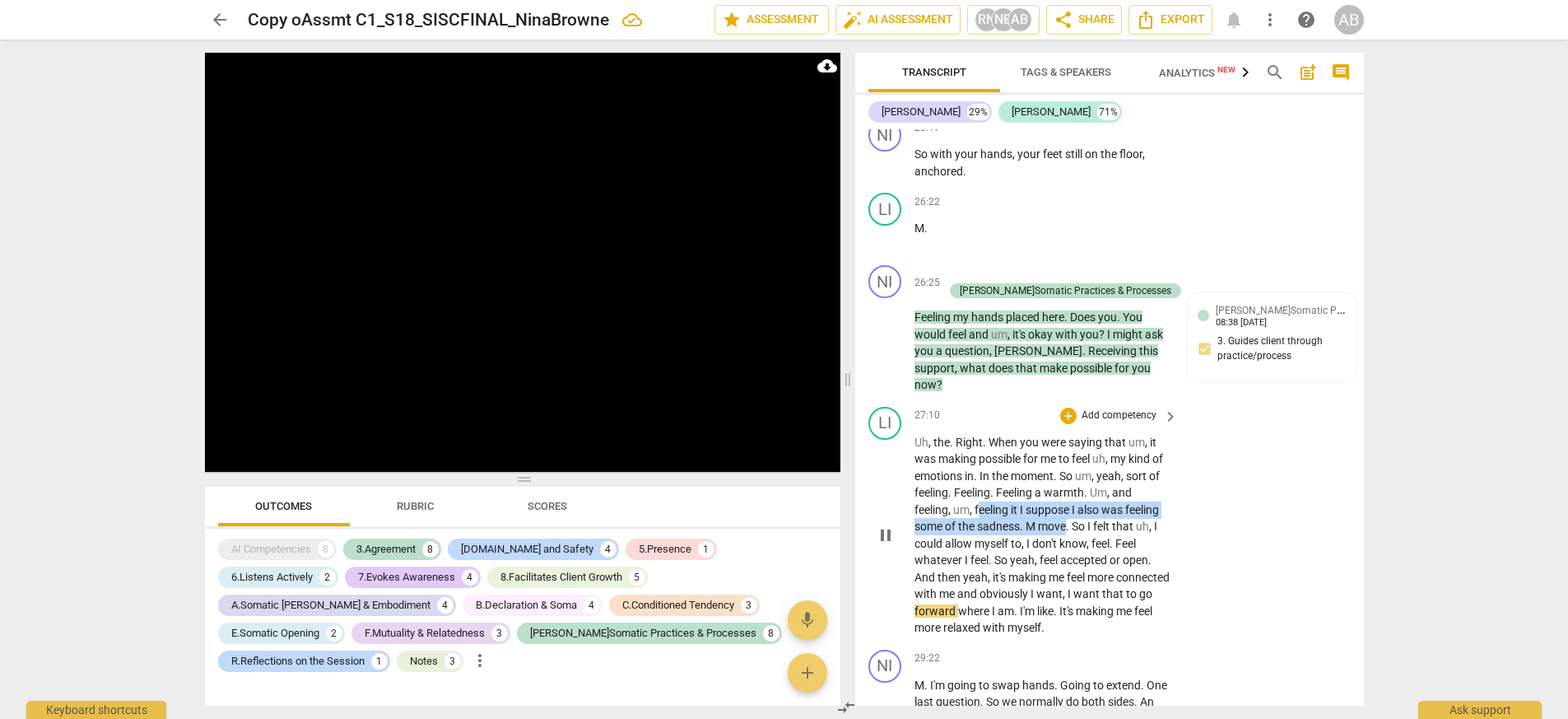
drag, startPoint x: 978, startPoint y: 473, endPoint x: 1068, endPoint y: 486, distance: 90.9
click at [986, 489] on p "Uh , the . Right . When you were saying that um , it was making possible for me…" at bounding box center [1042, 535] width 255 height 203
click at [986, 469] on div "+" at bounding box center [1082, 469] width 16 height 16
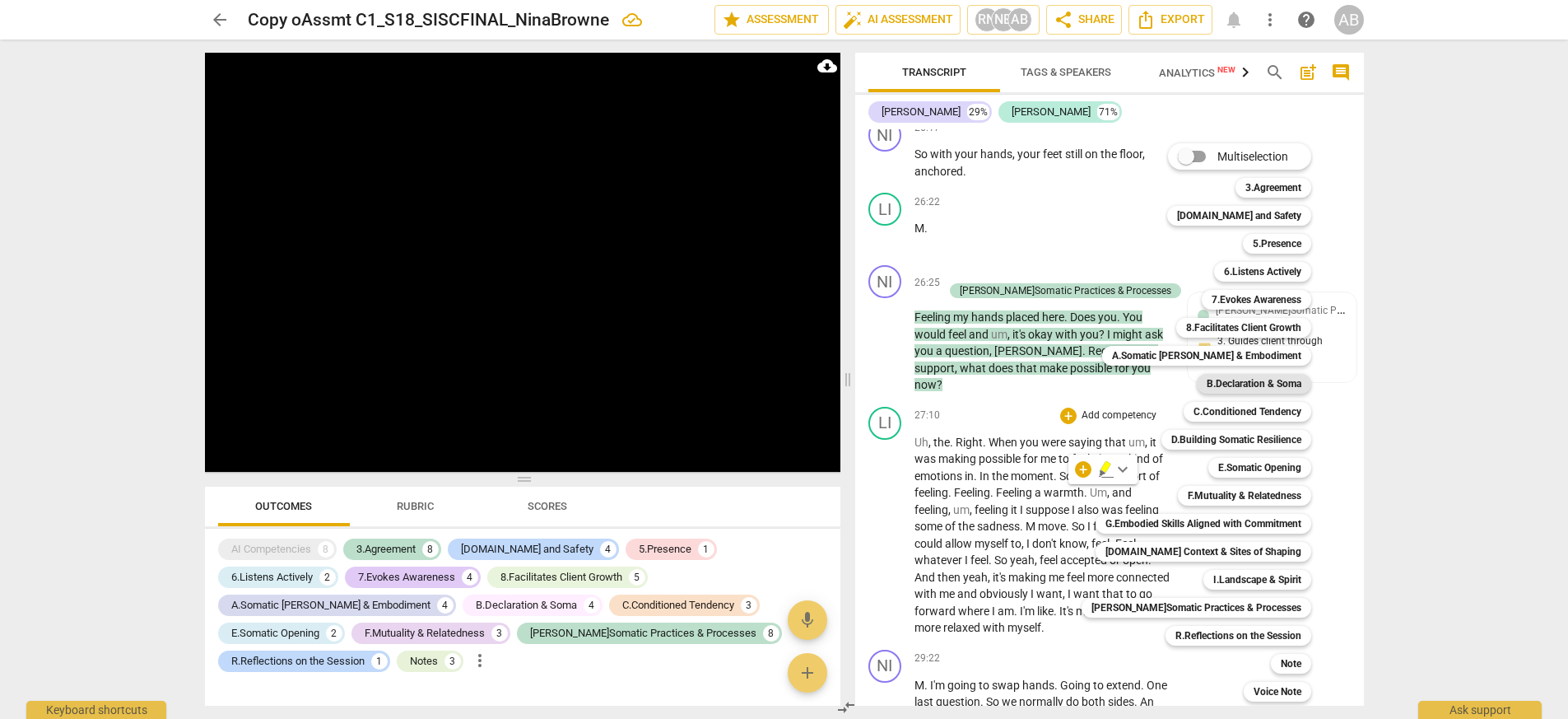
click at [986, 383] on b "B.Declaration & Soma" at bounding box center [1253, 383] width 95 height 20
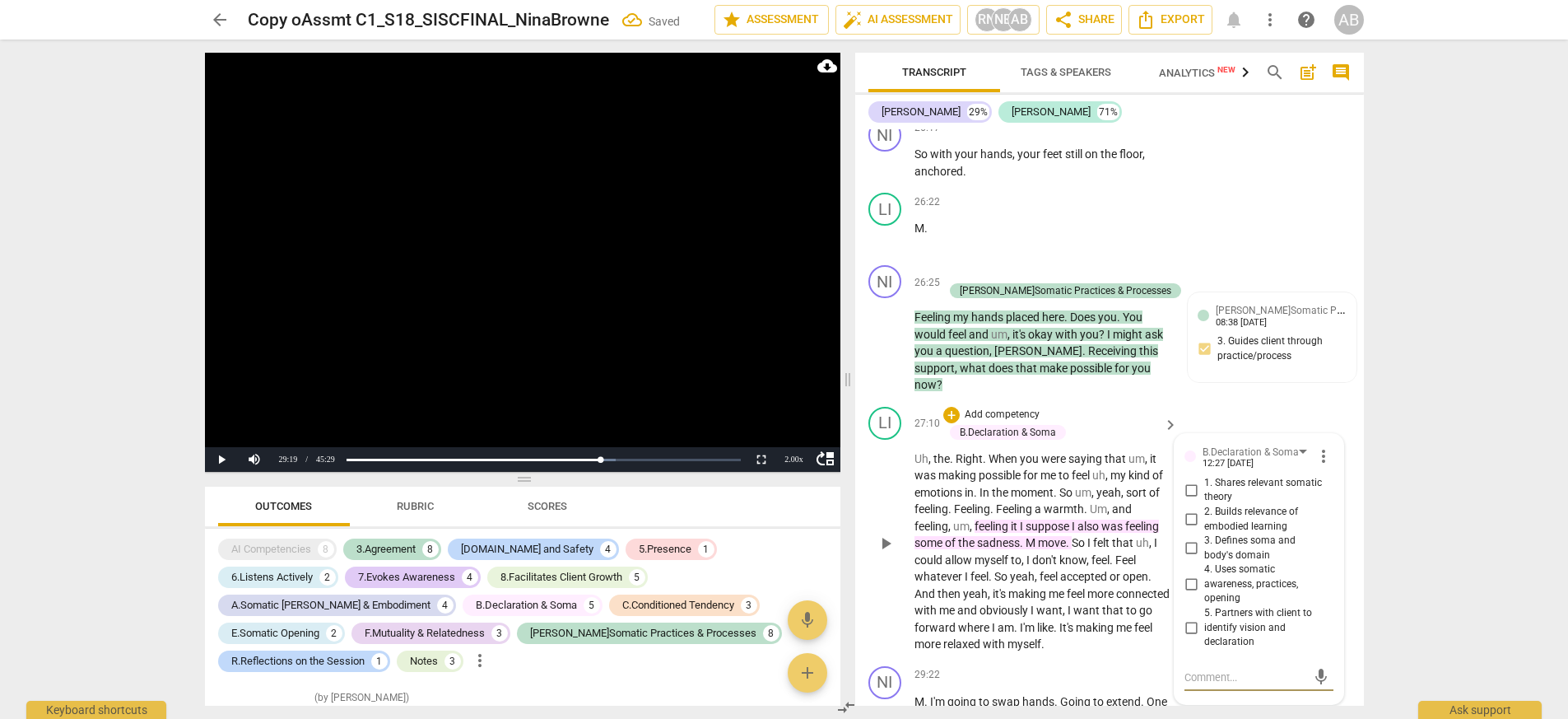
scroll to position [3971, 0]
click at [986, 566] on input "4. Uses somatic awareness, practices, opening" at bounding box center [1191, 585] width 27 height 20
click at [986, 566] on textarea at bounding box center [1245, 677] width 121 height 15
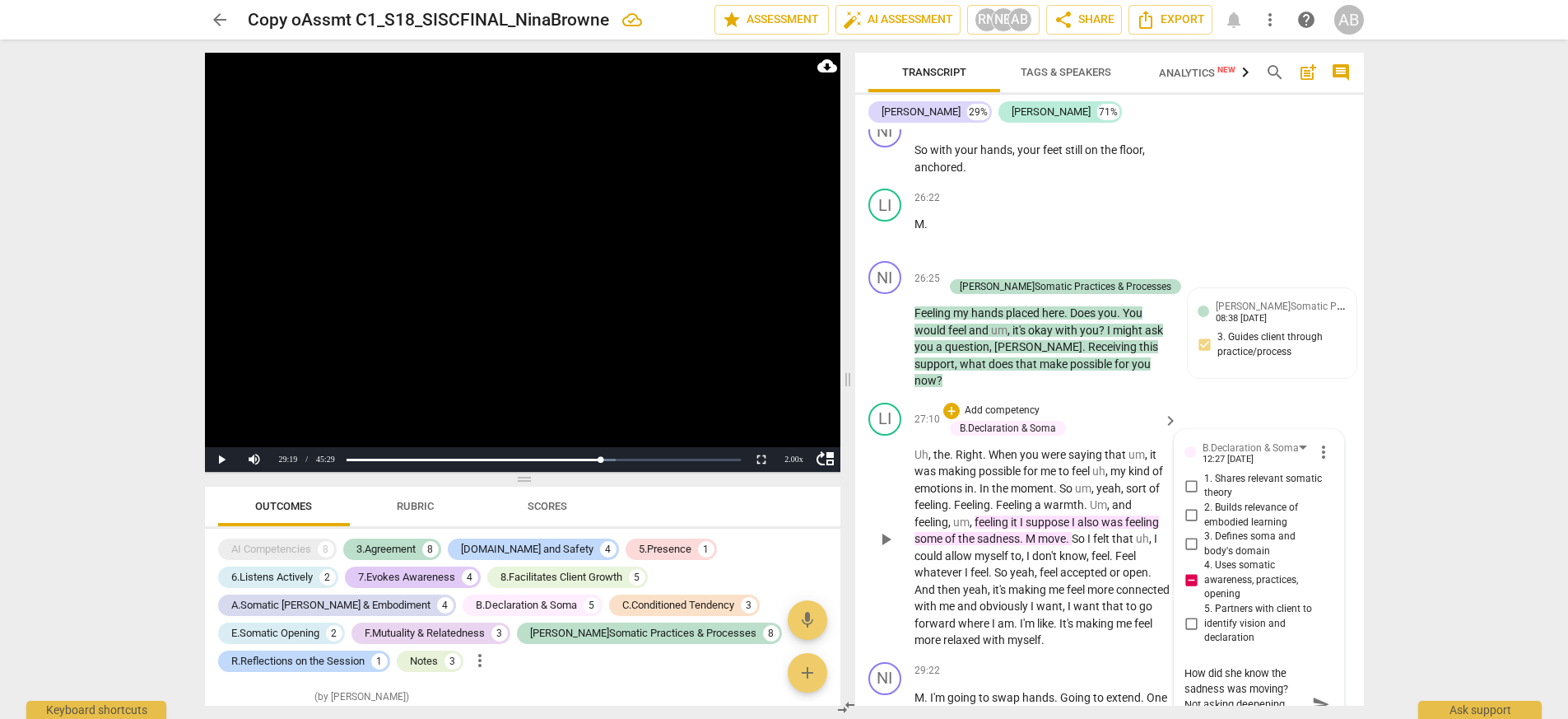
click at [986, 566] on textarea "How did she know the sadness was moving? Not asking deepening questions on conn…" at bounding box center [1245, 704] width 121 height 78
click at [986, 566] on span "send" at bounding box center [1322, 696] width 24 height 20
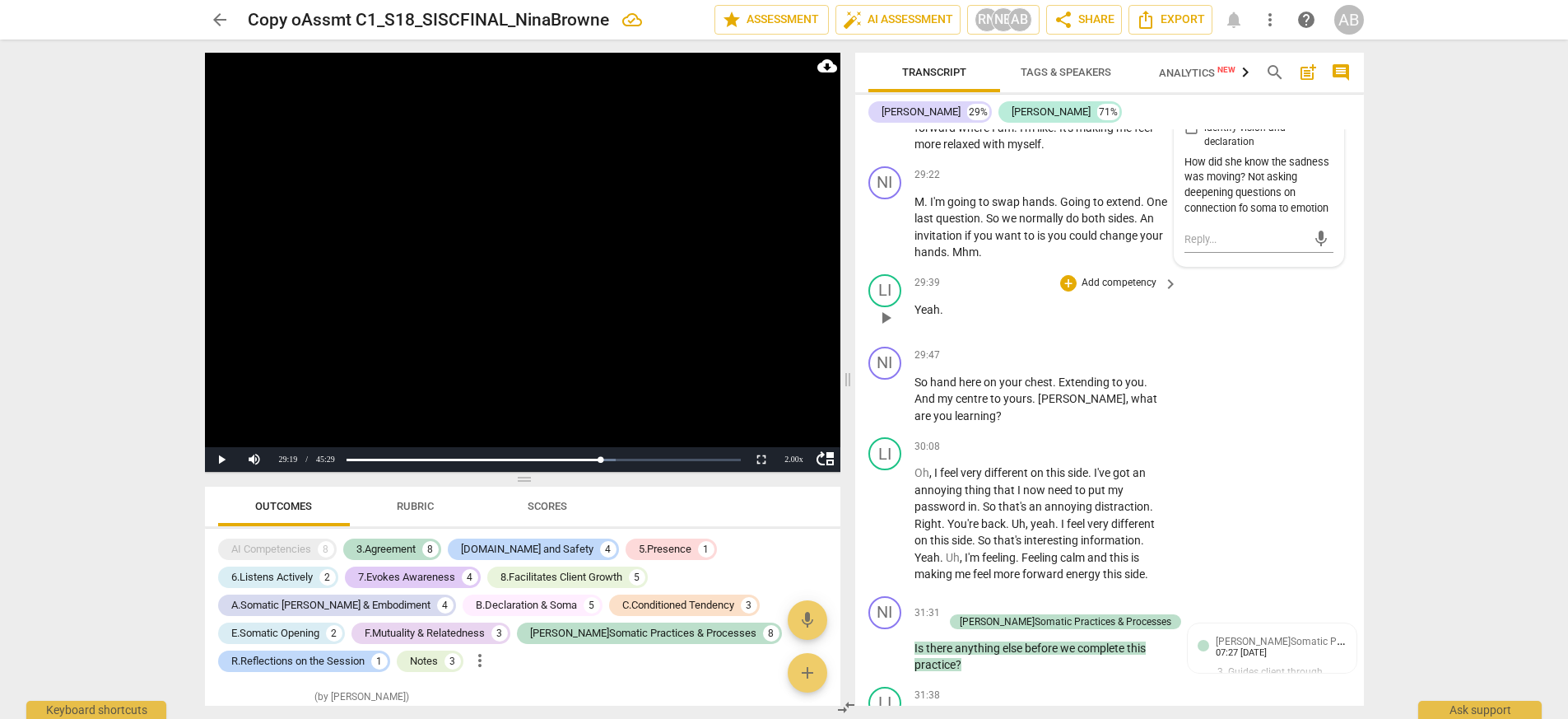
scroll to position [9977, 0]
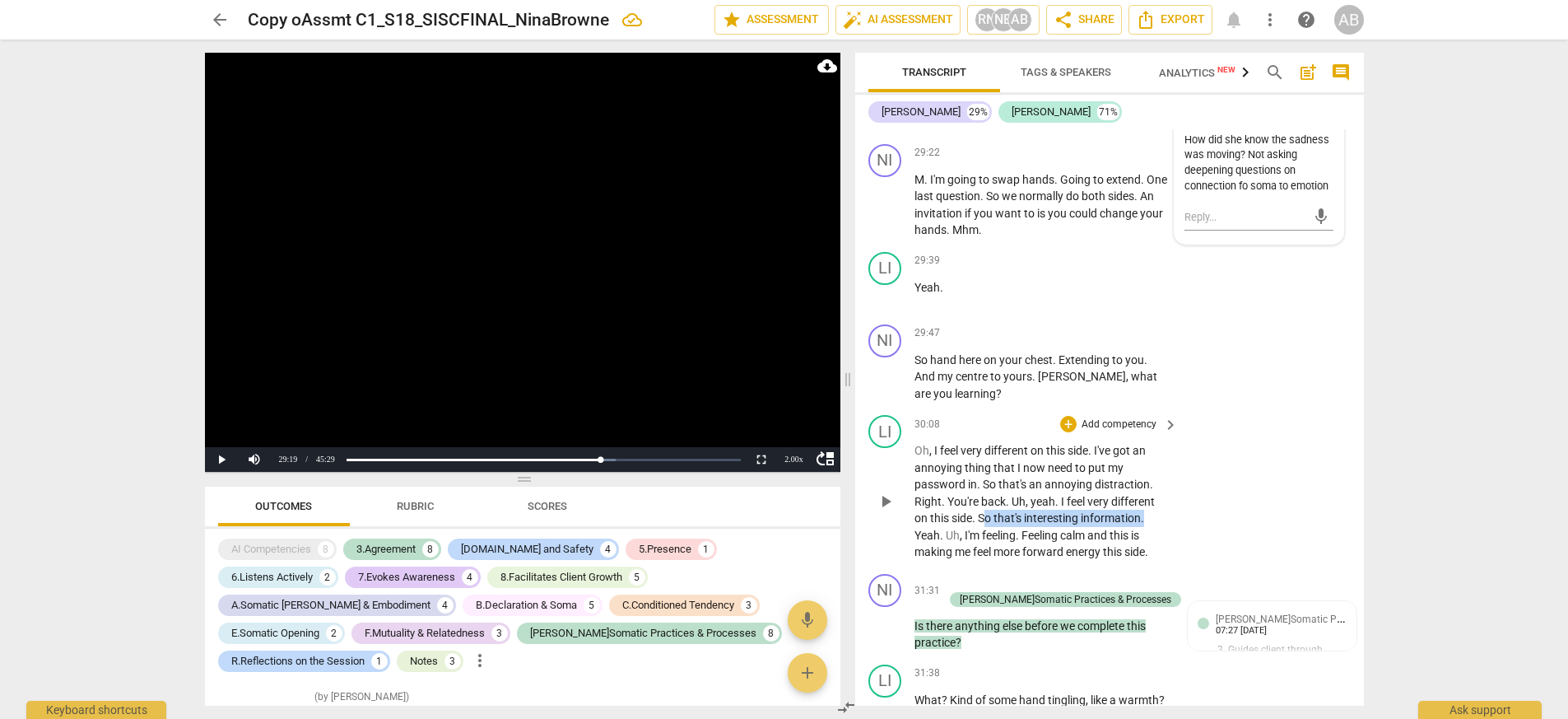
drag, startPoint x: 983, startPoint y: 484, endPoint x: 1152, endPoint y: 480, distance: 169.0
click at [986, 480] on p "Oh , I feel very different on this side . I've got an annoying thing that I now…" at bounding box center [1042, 502] width 255 height 119
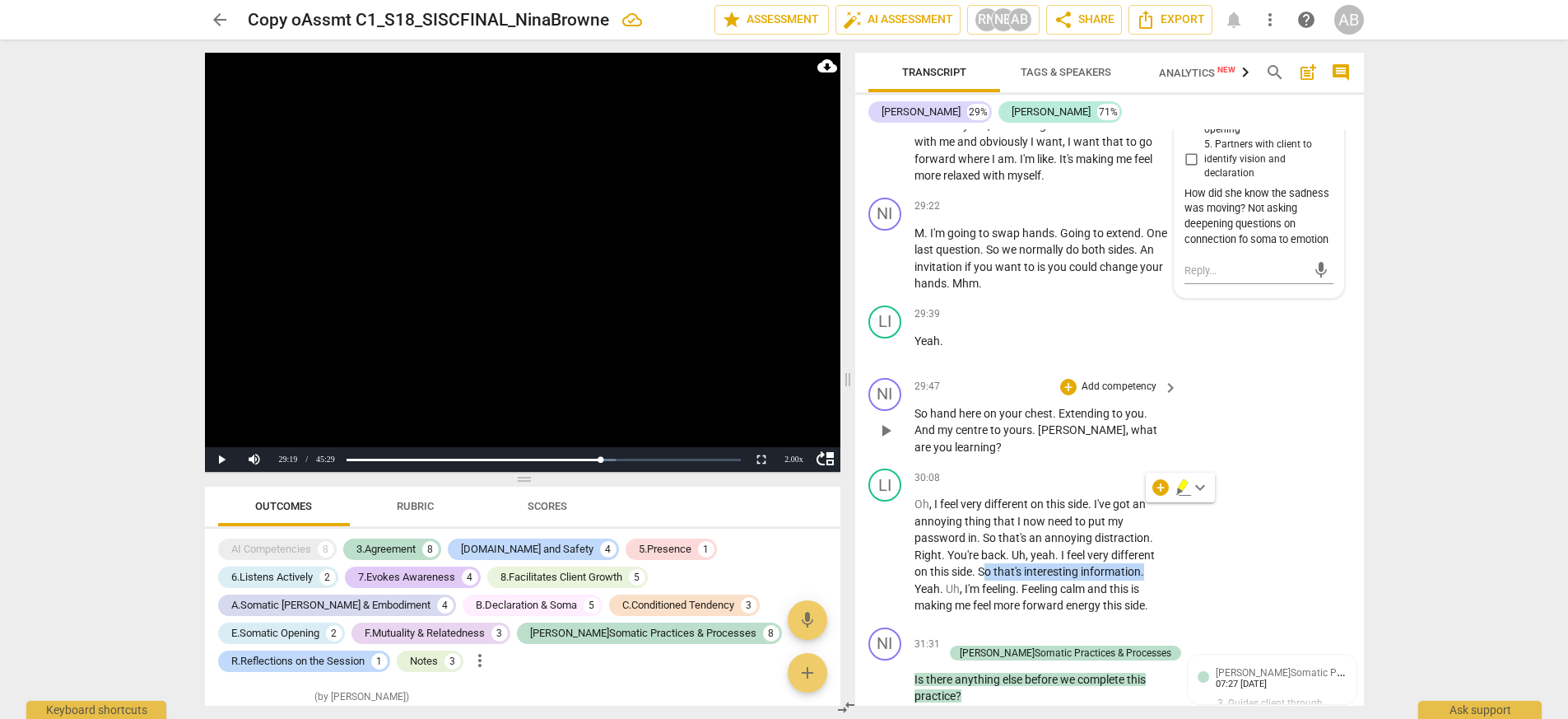
scroll to position [9981, 0]
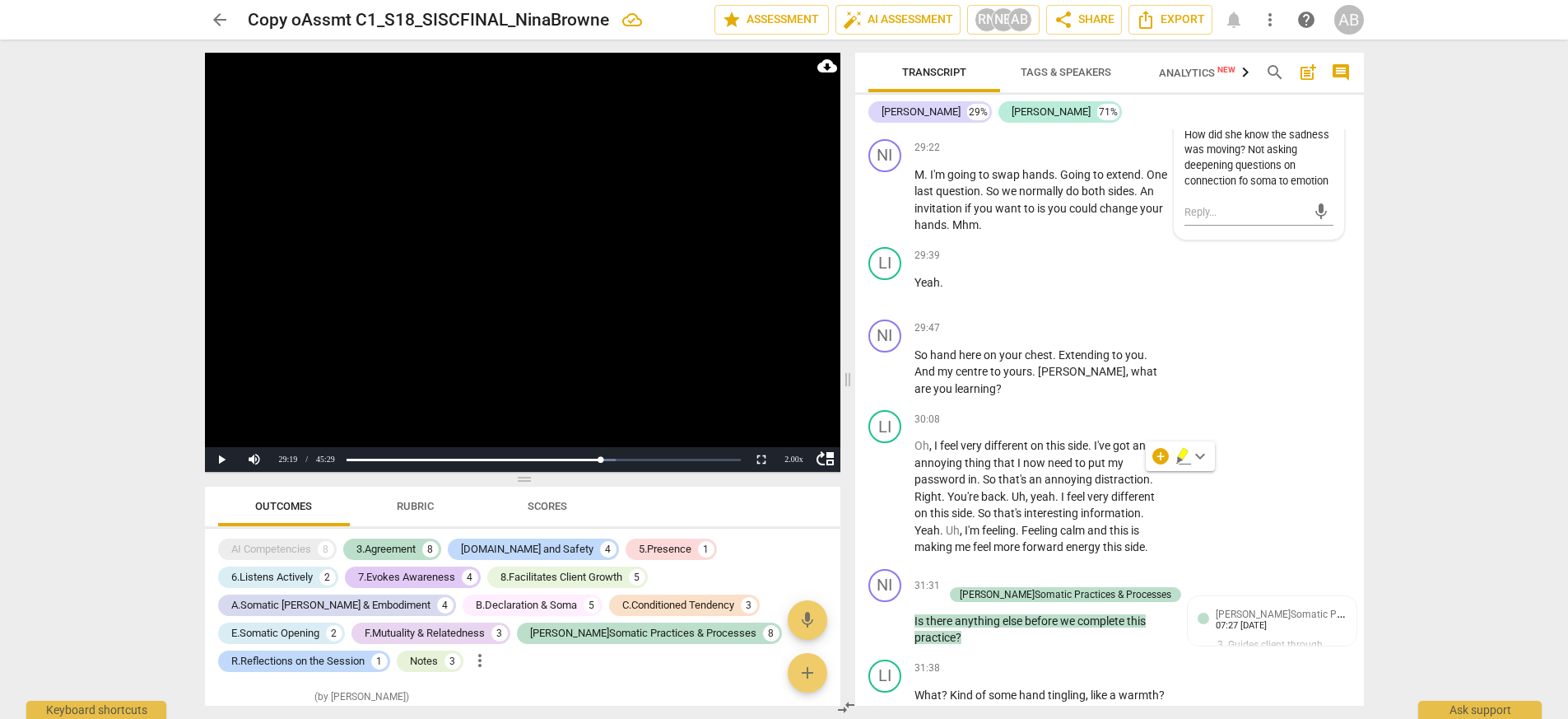
click at [986, 459] on div "+ keyboard_arrow_down" at bounding box center [1180, 456] width 69 height 30
click at [986, 459] on div "+" at bounding box center [1160, 455] width 16 height 16
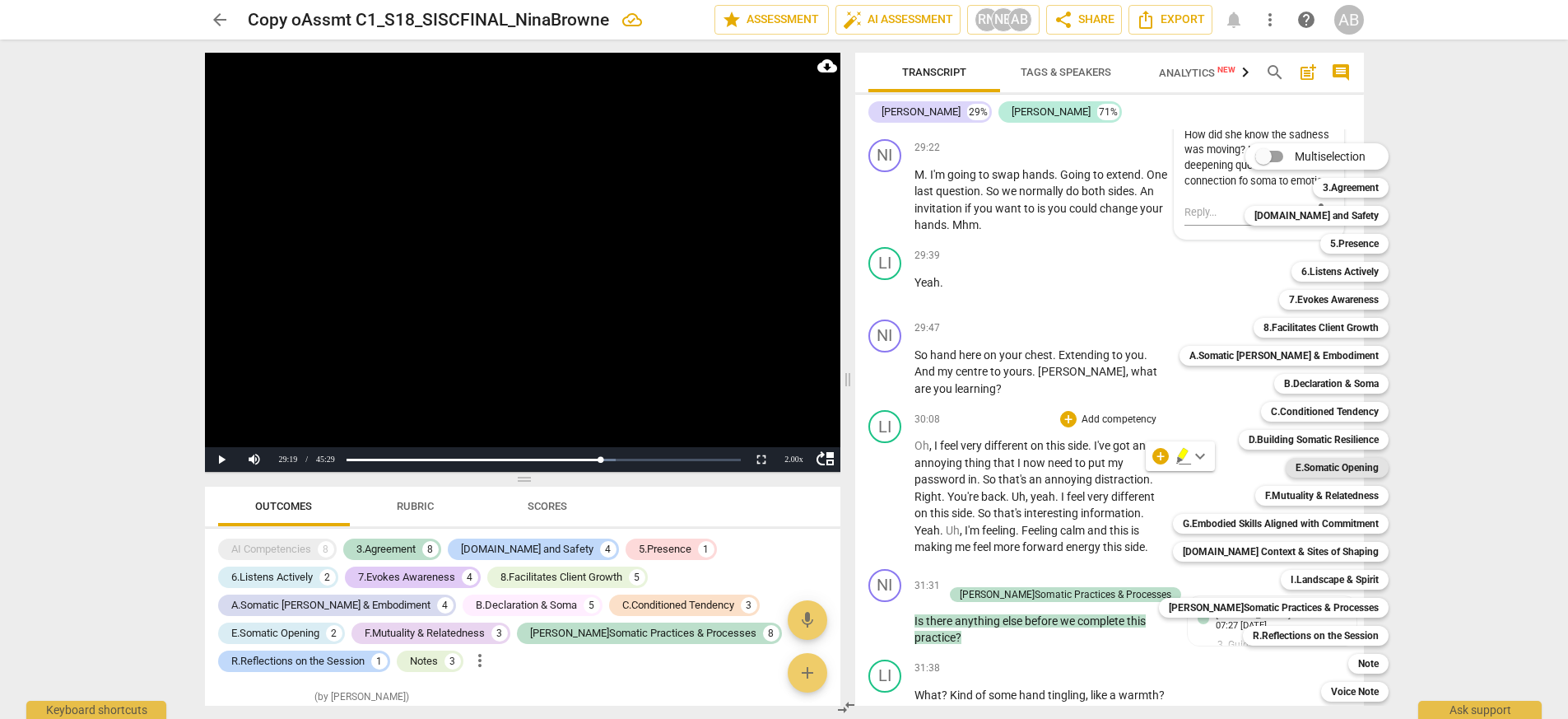
click at [986, 465] on b "E.Somatic Opening" at bounding box center [1336, 467] width 83 height 20
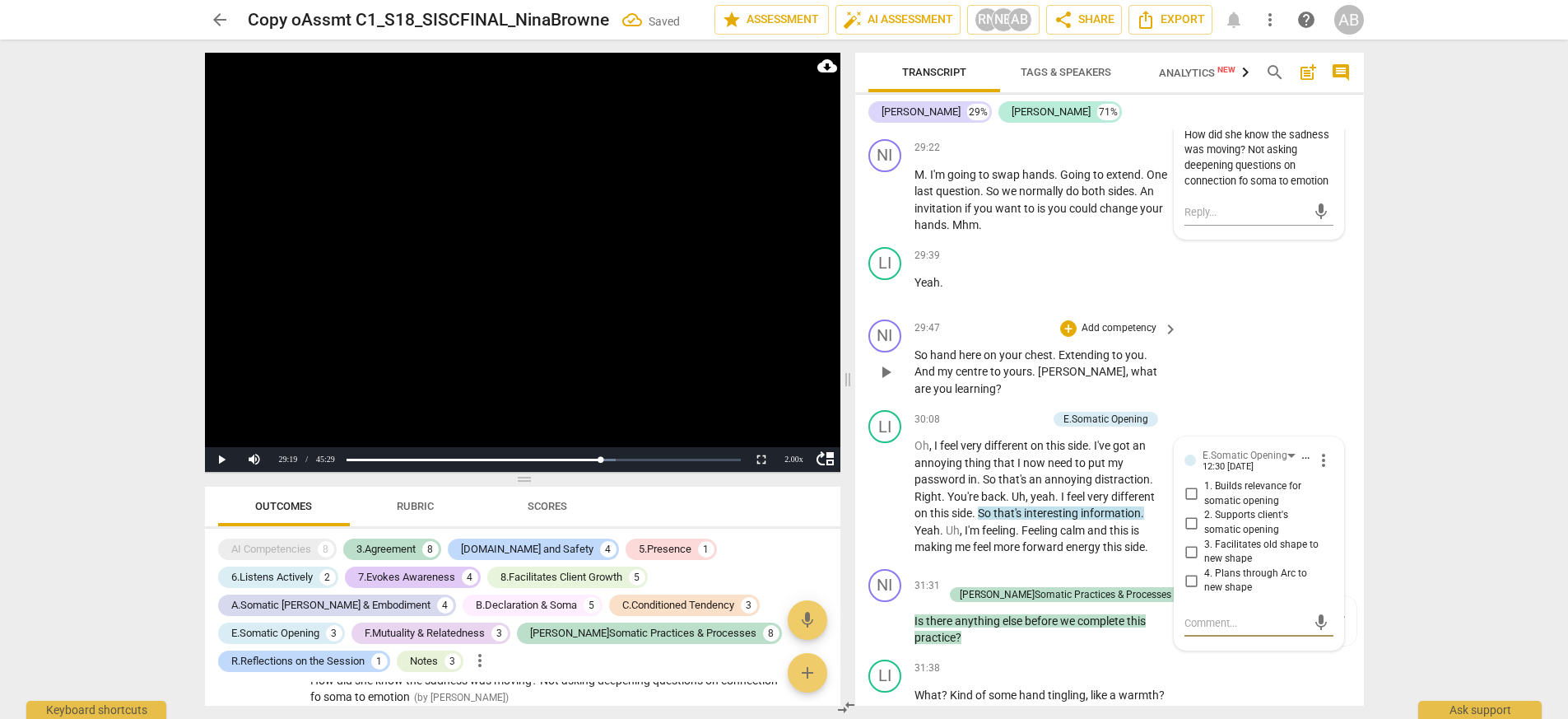
scroll to position [4073, 0]
click at [986, 513] on input "2. Supports client's somatic opening" at bounding box center [1191, 522] width 27 height 20
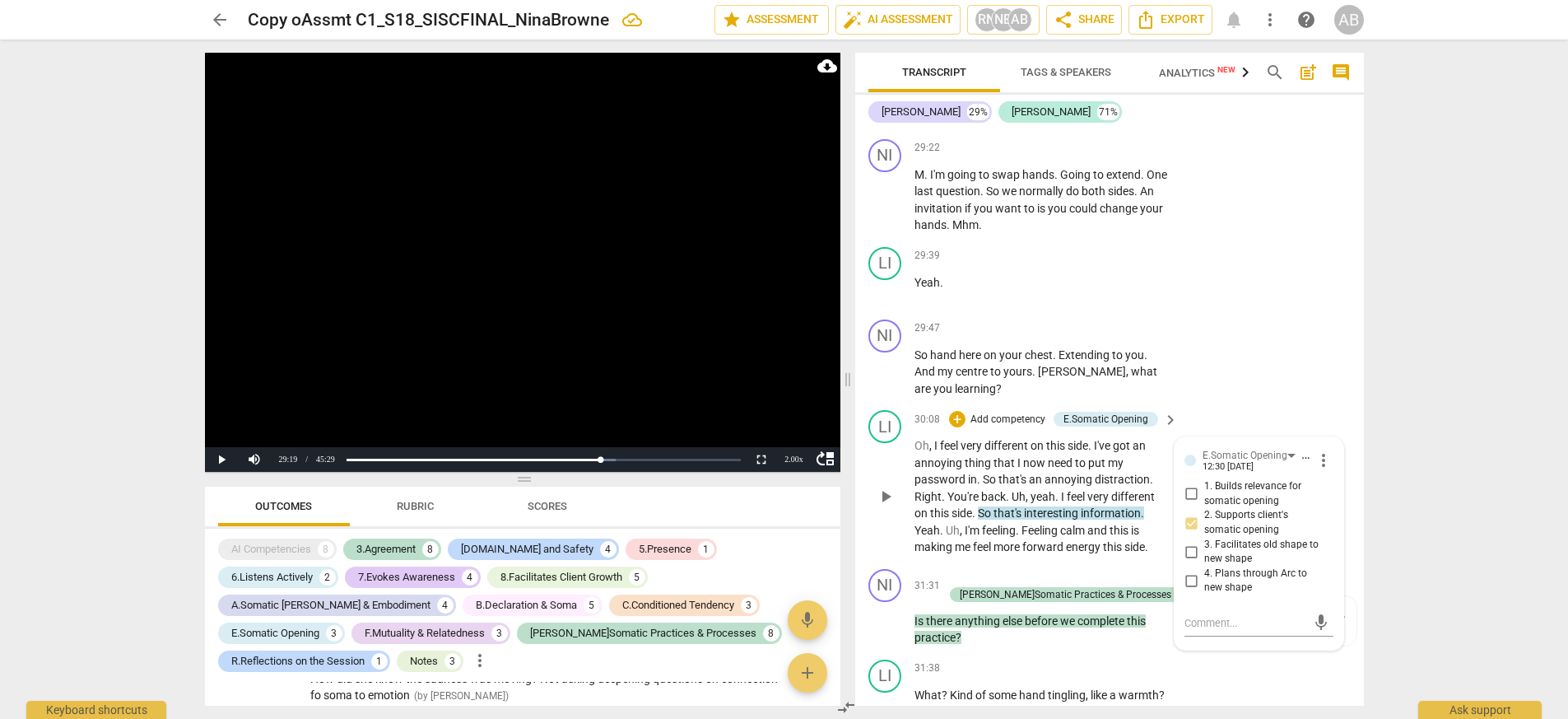
click at [986, 513] on input "2. Supports client's somatic opening" at bounding box center [1191, 522] width 27 height 20
click at [986, 274] on div "Yeah ." at bounding box center [1047, 282] width 265 height 17
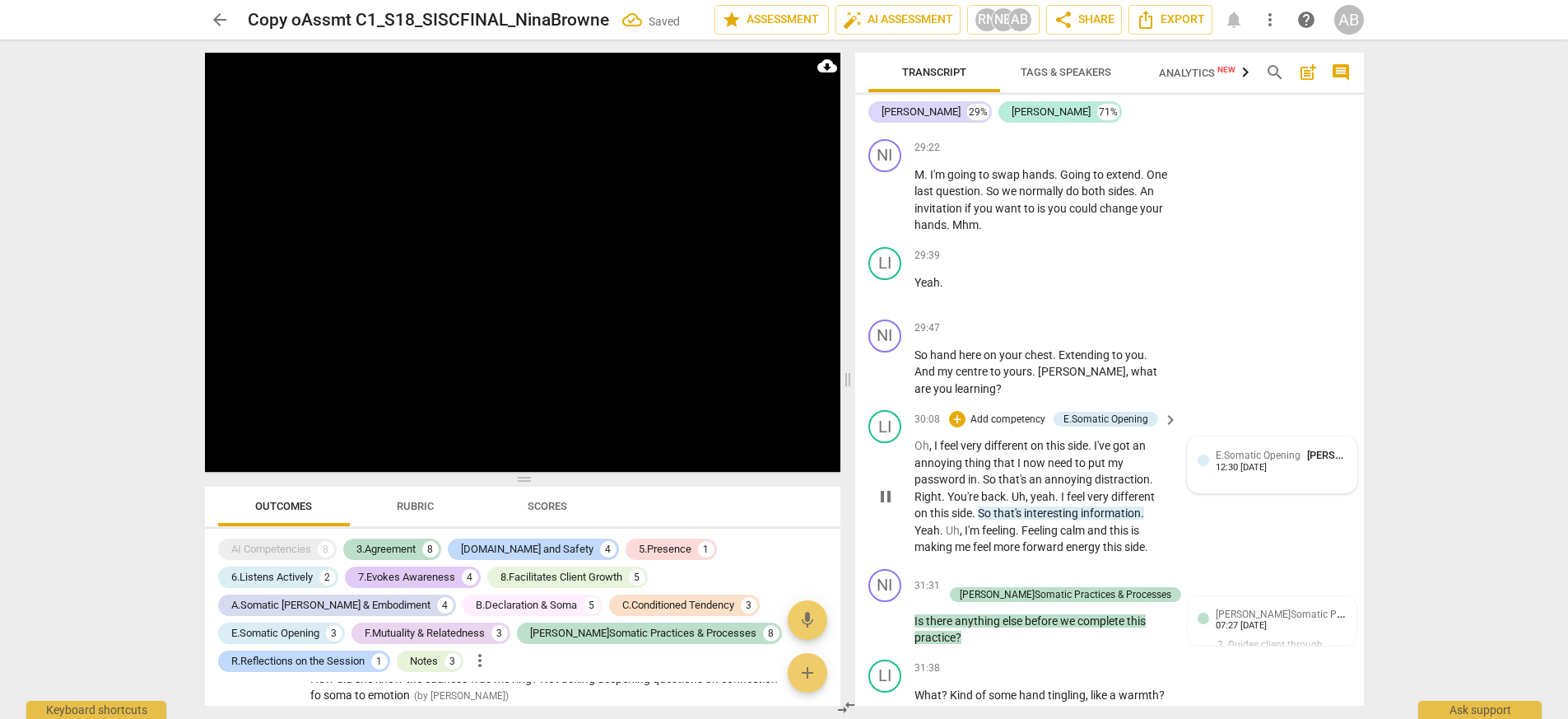
click at [986, 449] on span "[PERSON_NAME]" at bounding box center [1346, 455] width 79 height 12
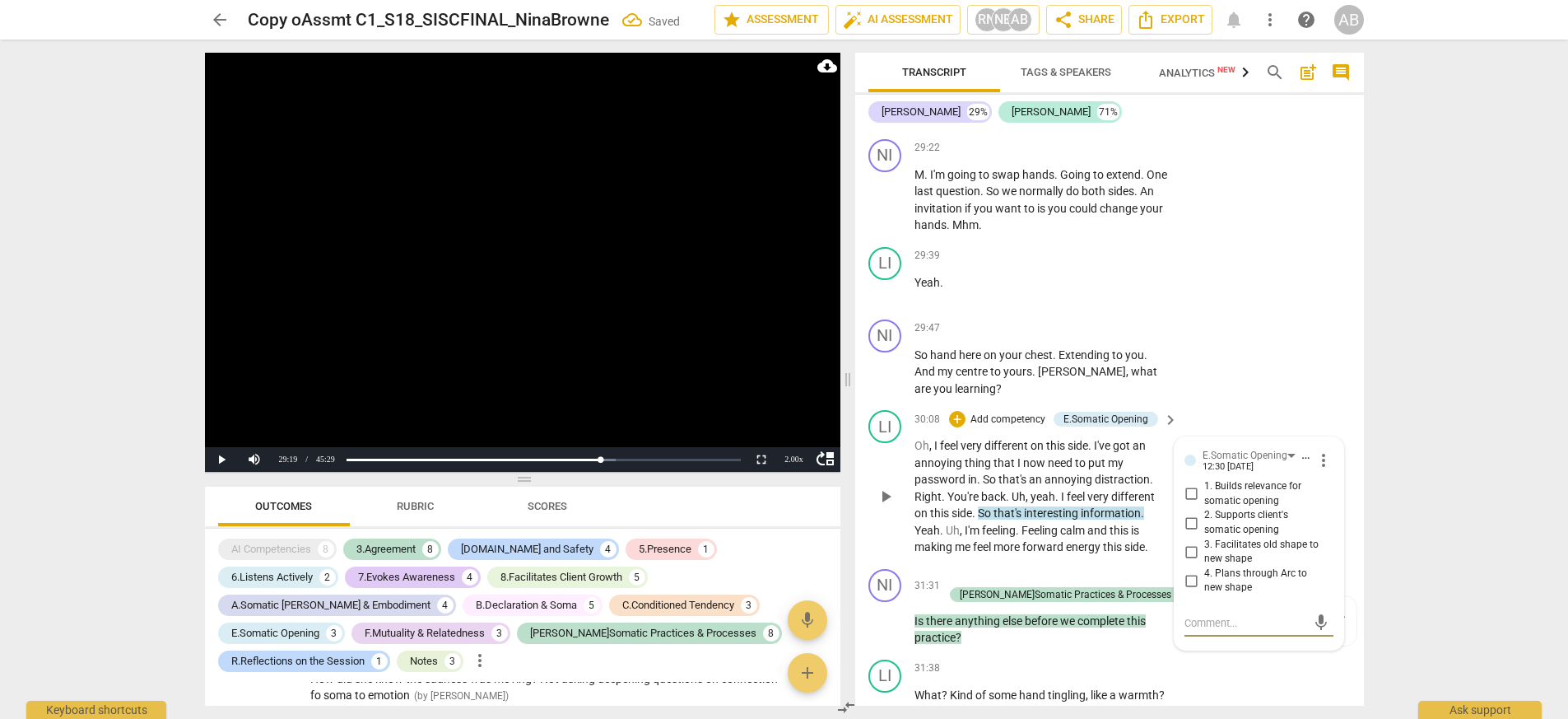
click at [986, 450] on span "more_vert" at bounding box center [1322, 460] width 20 height 20
click at [986, 452] on li "Delete" at bounding box center [1341, 455] width 56 height 32
click at [986, 448] on div "E.Somatic Opening" at bounding box center [1251, 455] width 98 height 14
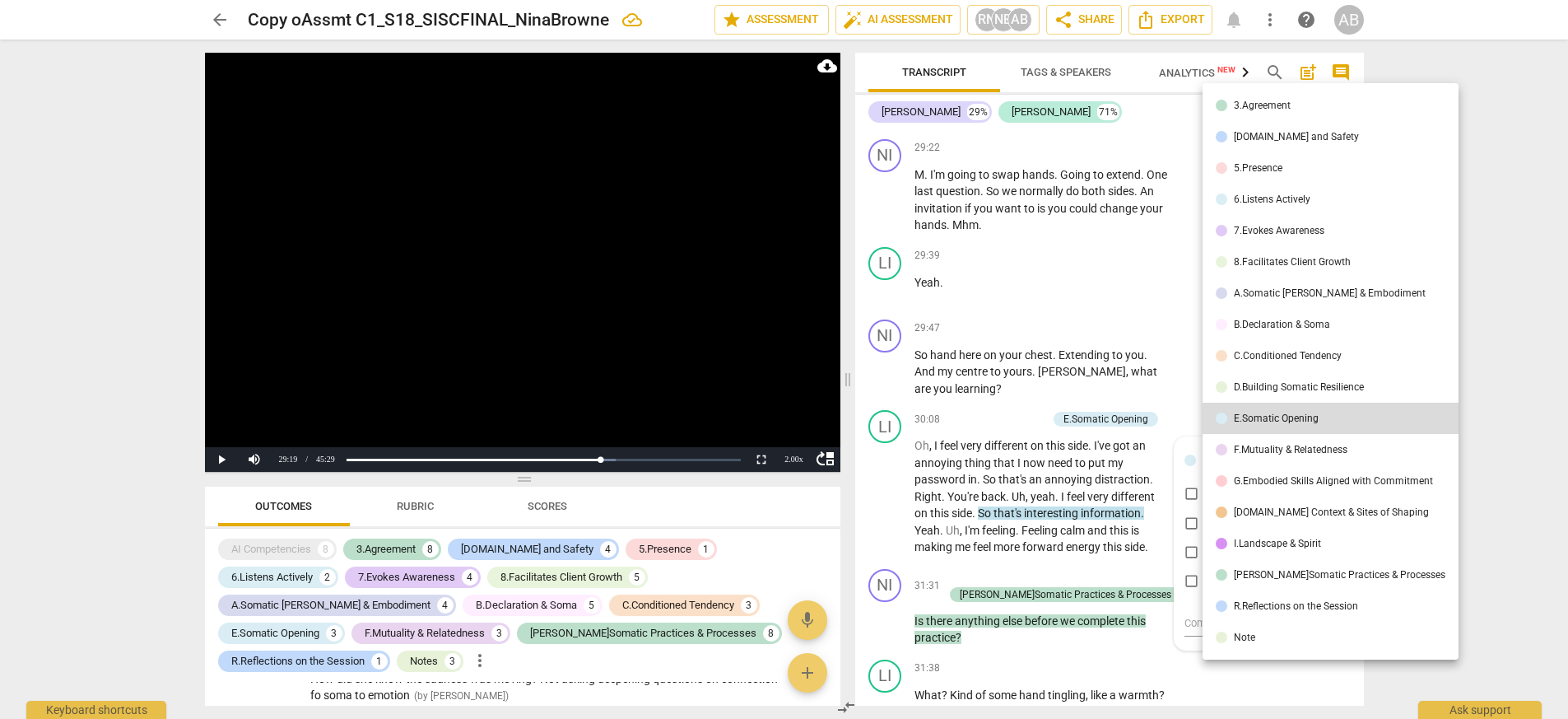
click at [423, 512] on div at bounding box center [784, 360] width 1568 height 719
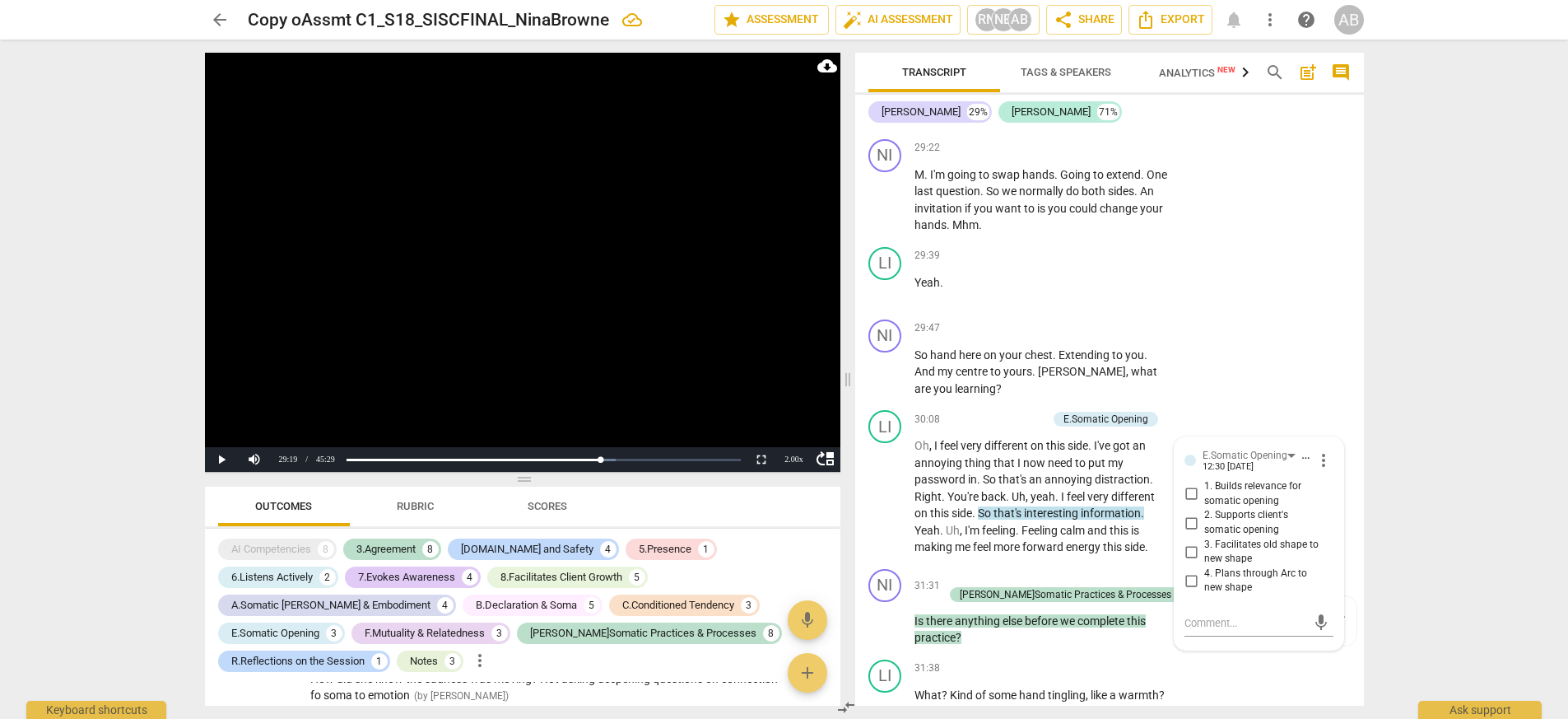
click at [423, 512] on span "Rubric" at bounding box center [415, 506] width 37 height 12
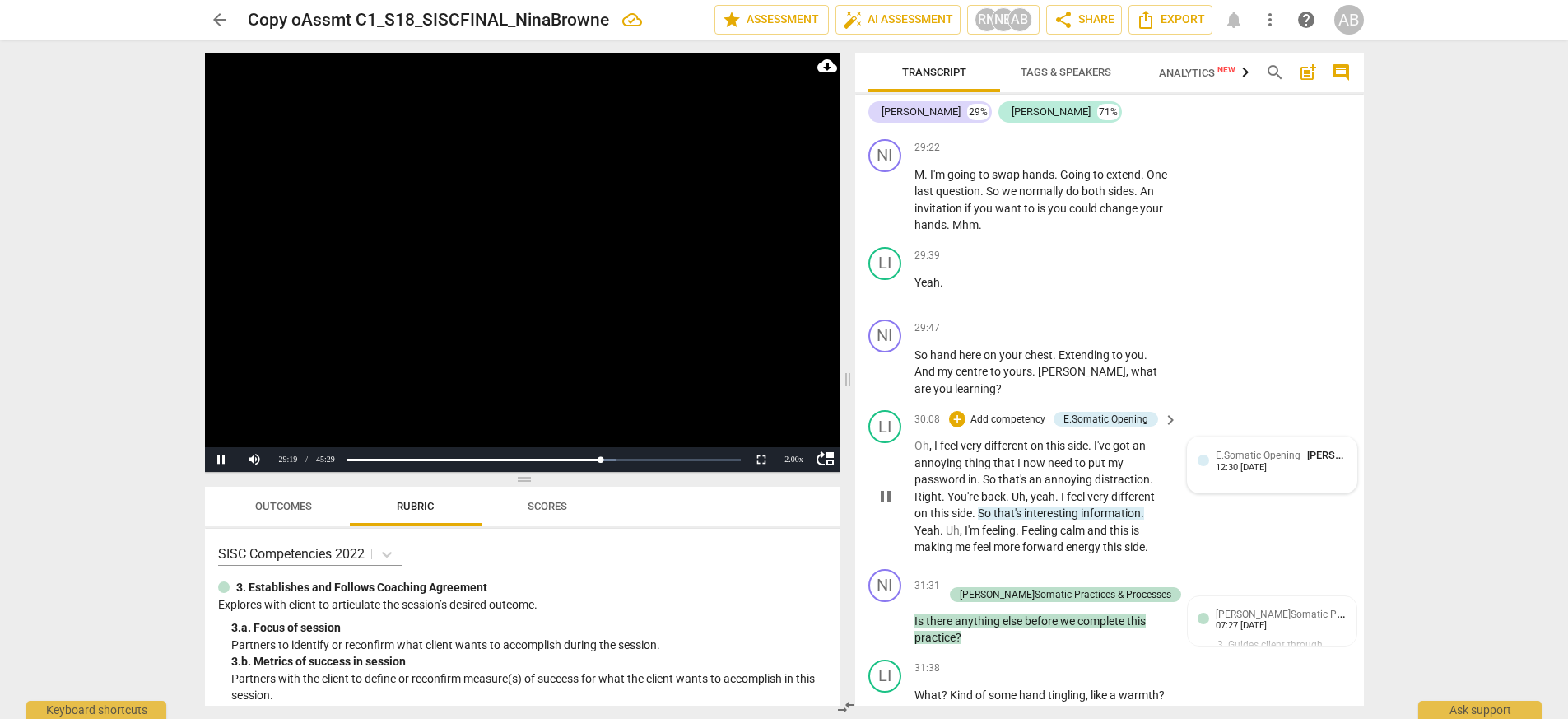
click at [986, 449] on span "E.Somatic Opening" at bounding box center [1257, 455] width 85 height 11
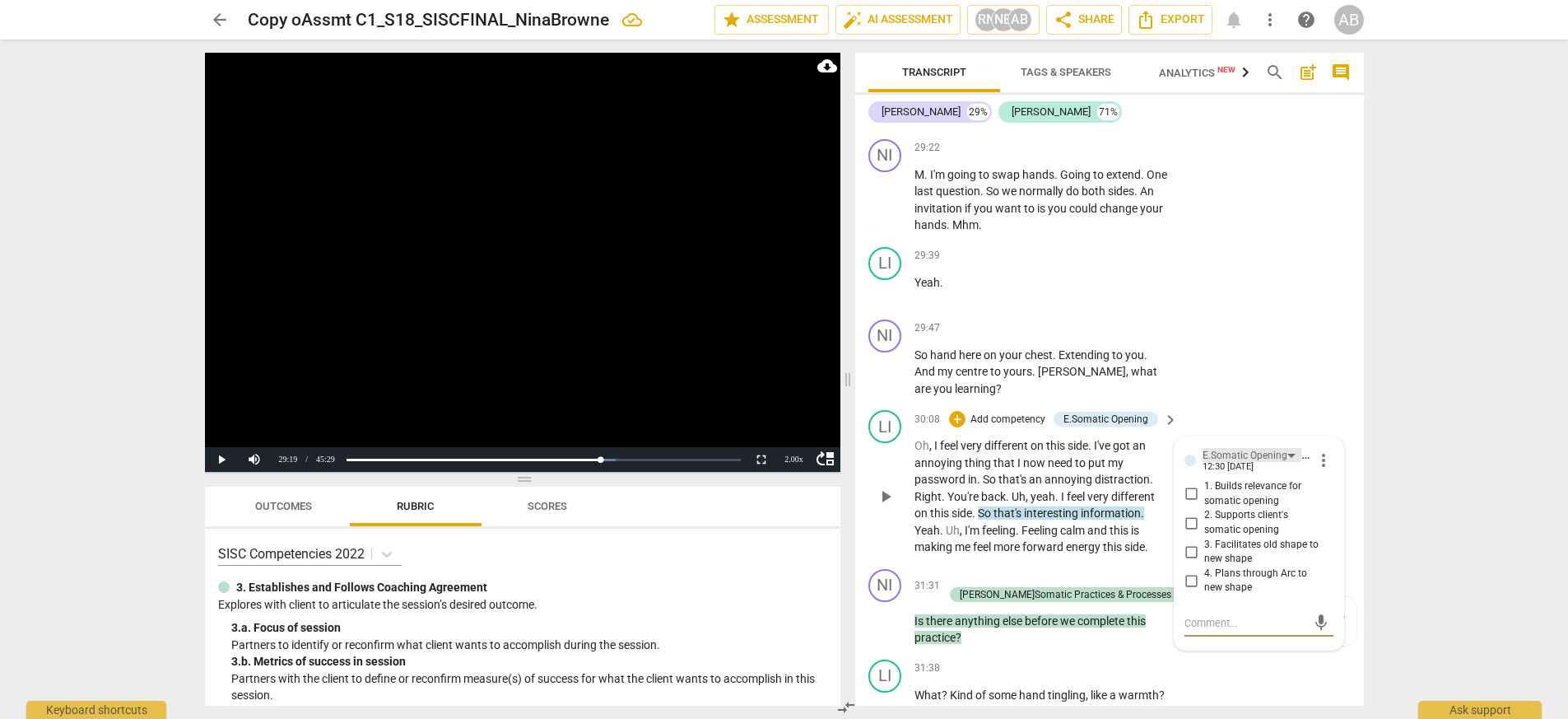
click at [986, 448] on div "E.Somatic Opening" at bounding box center [1251, 455] width 98 height 14
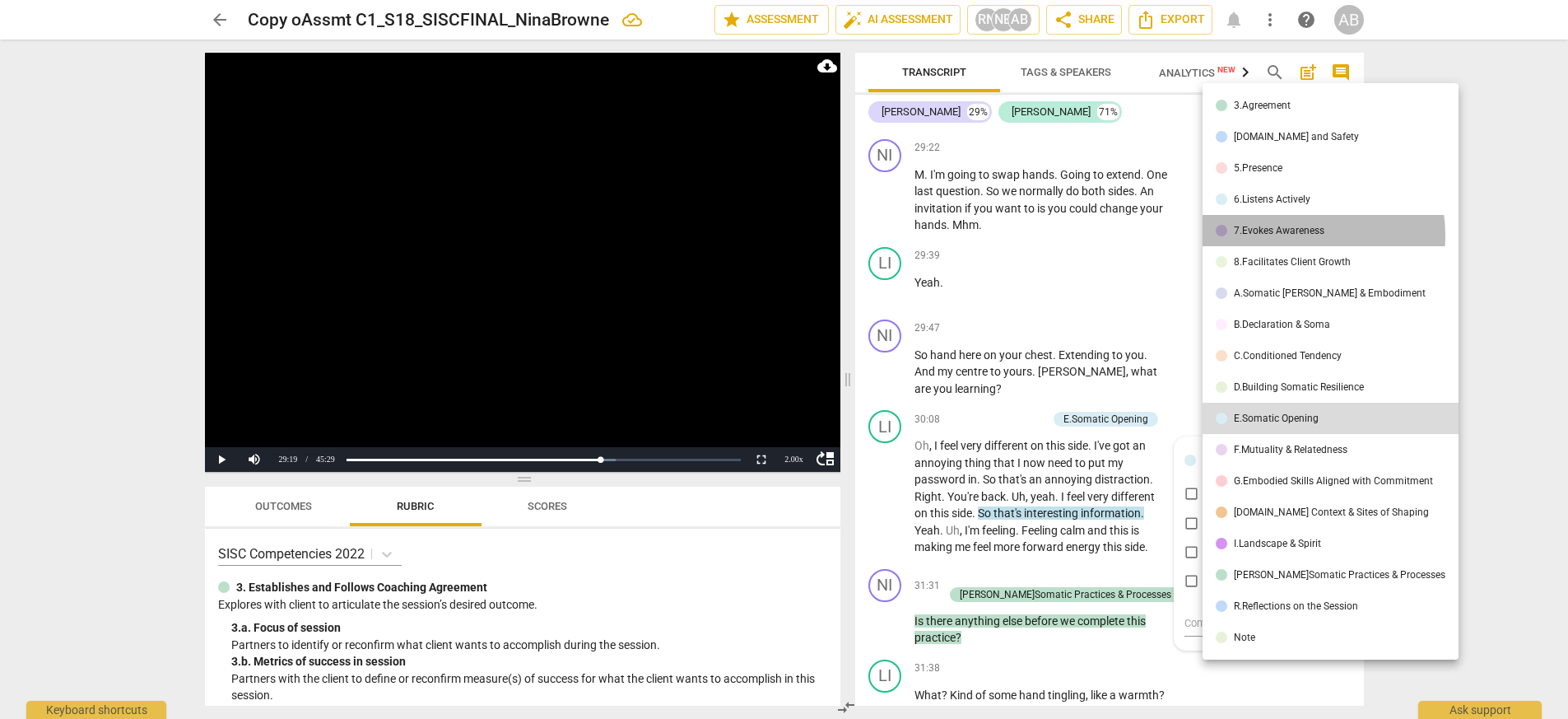
click at [986, 235] on div "7.Evokes Awareness" at bounding box center [1279, 231] width 91 height 10
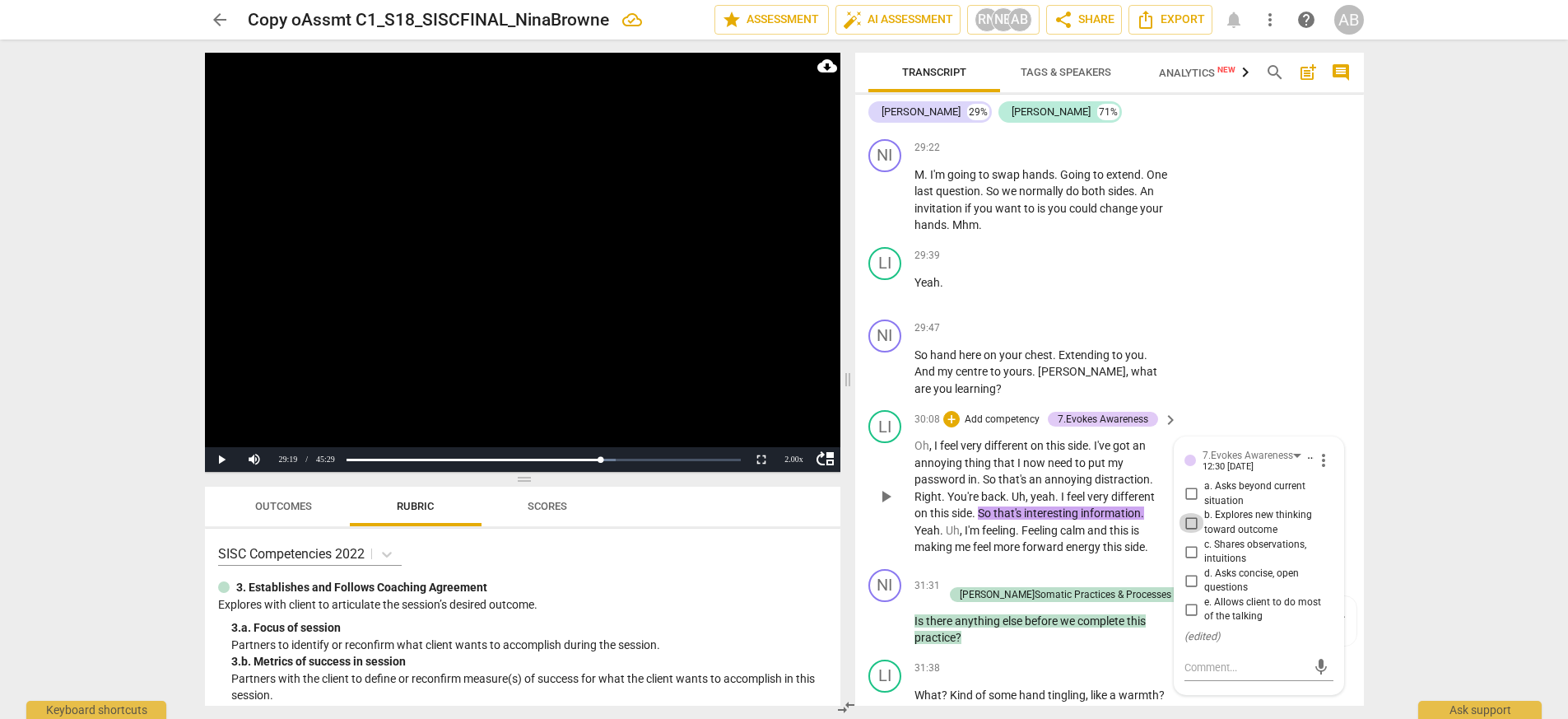
click at [986, 513] on input "b. Explores new thinking toward outcome" at bounding box center [1191, 522] width 27 height 20
click at [986, 566] on textarea at bounding box center [1245, 668] width 121 height 15
click at [986, 448] on div "7.Evokes Awareness" at bounding box center [1255, 455] width 104 height 14
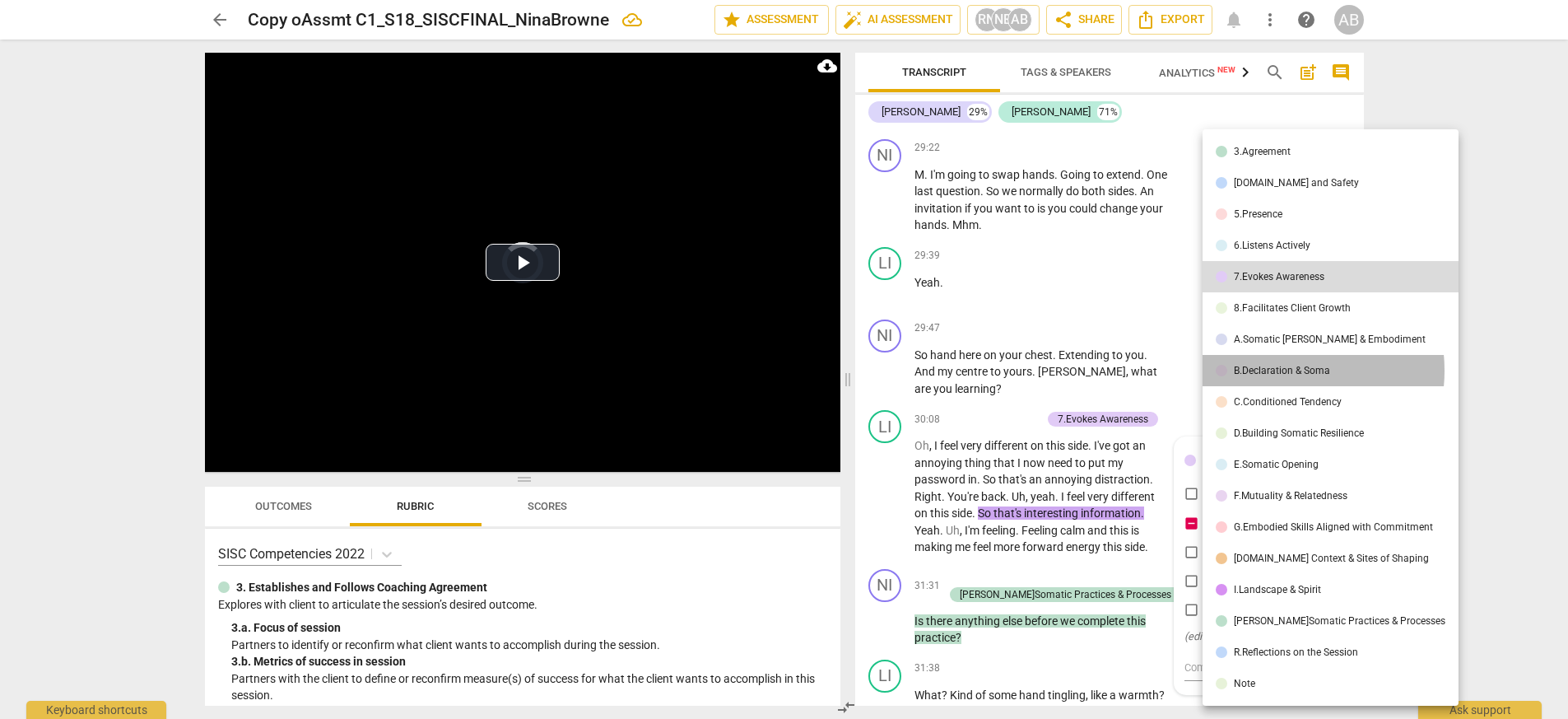
click at [986, 371] on div "B.Declaration & Soma" at bounding box center [1281, 371] width 97 height 10
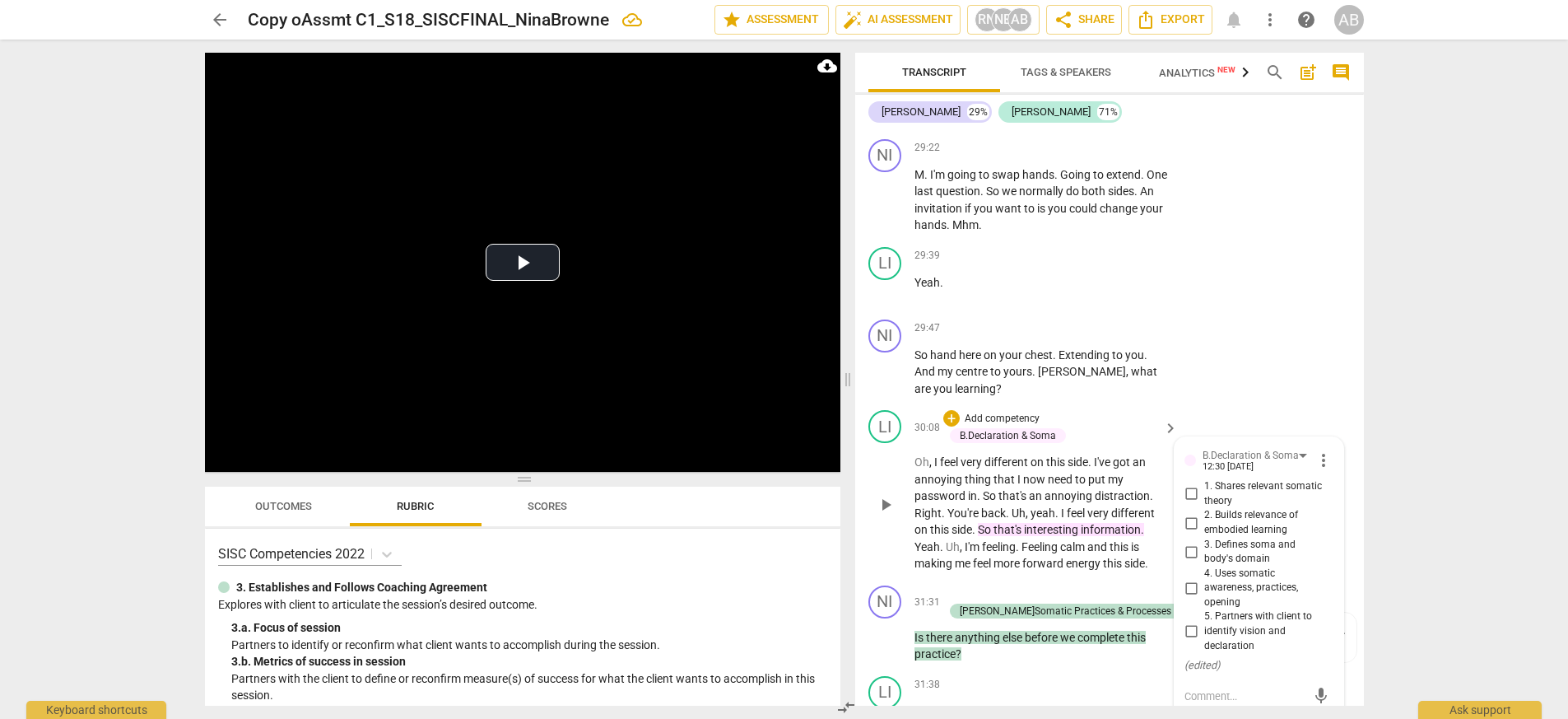
click at [986, 566] on input "4. Uses somatic awareness, practices, opening" at bounding box center [1191, 587] width 27 height 20
click at [986, 566] on textarea at bounding box center [1245, 696] width 121 height 15
click at [986, 566] on div "How is it different? How does she interpret the difference? How is it different…" at bounding box center [1257, 704] width 148 height 32
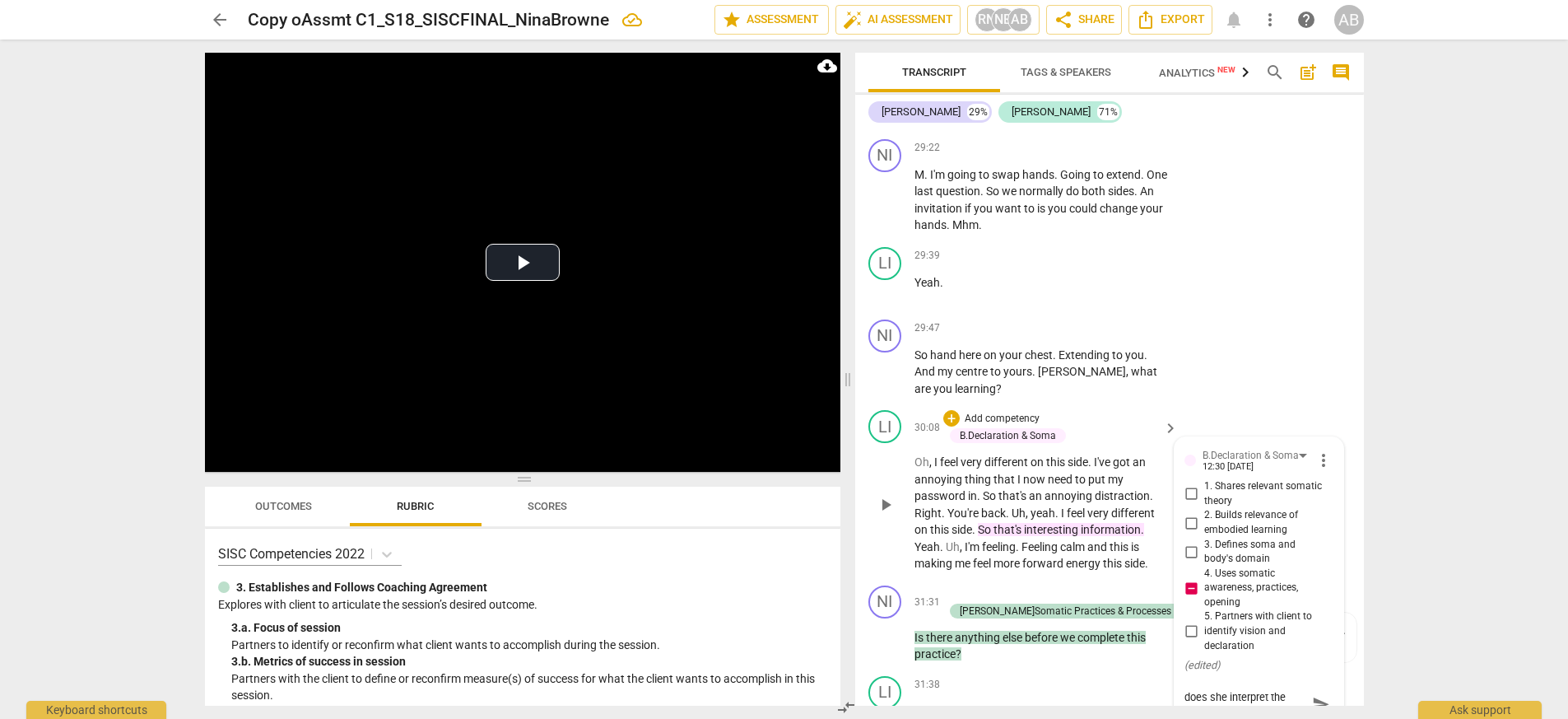
click at [986, 566] on span "send" at bounding box center [1321, 704] width 18 height 18
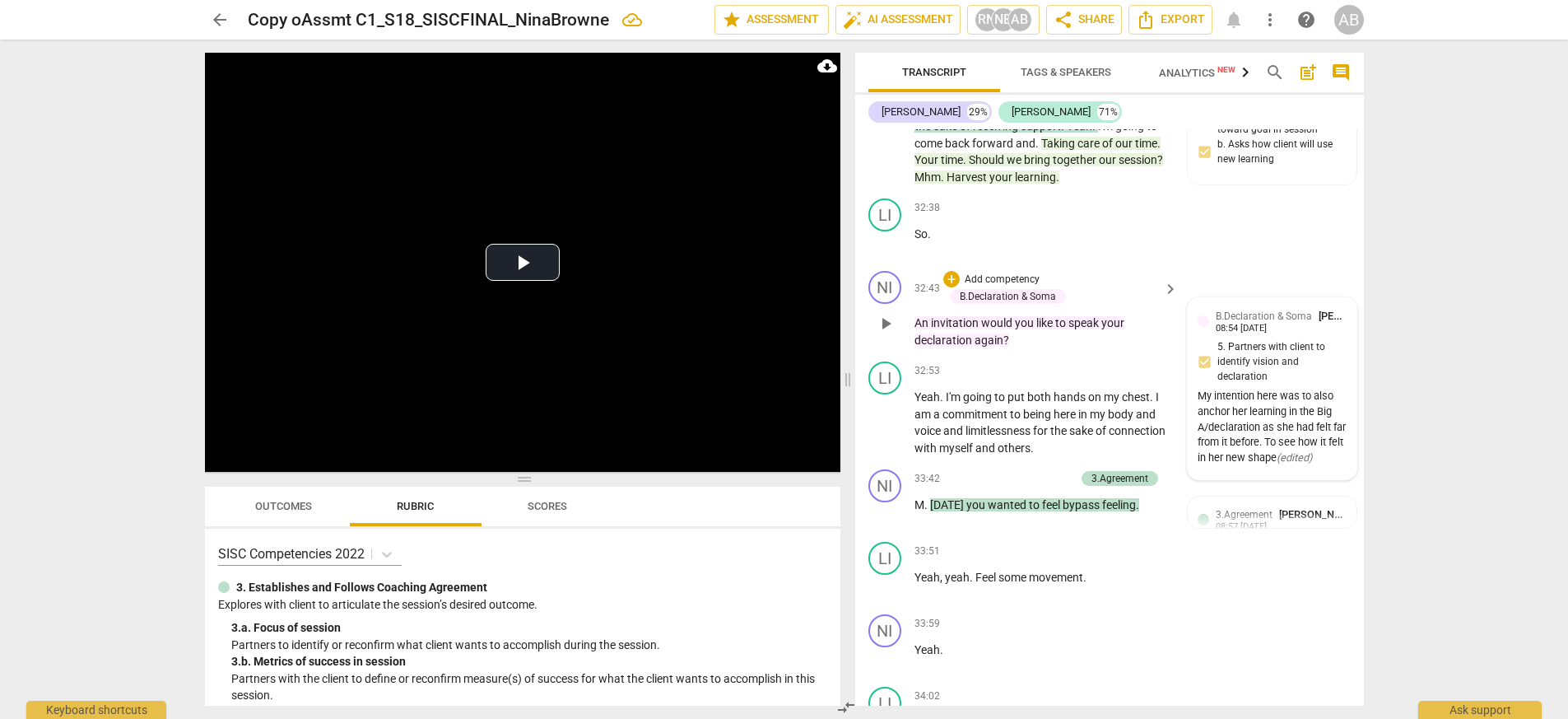
scroll to position [10695, 0]
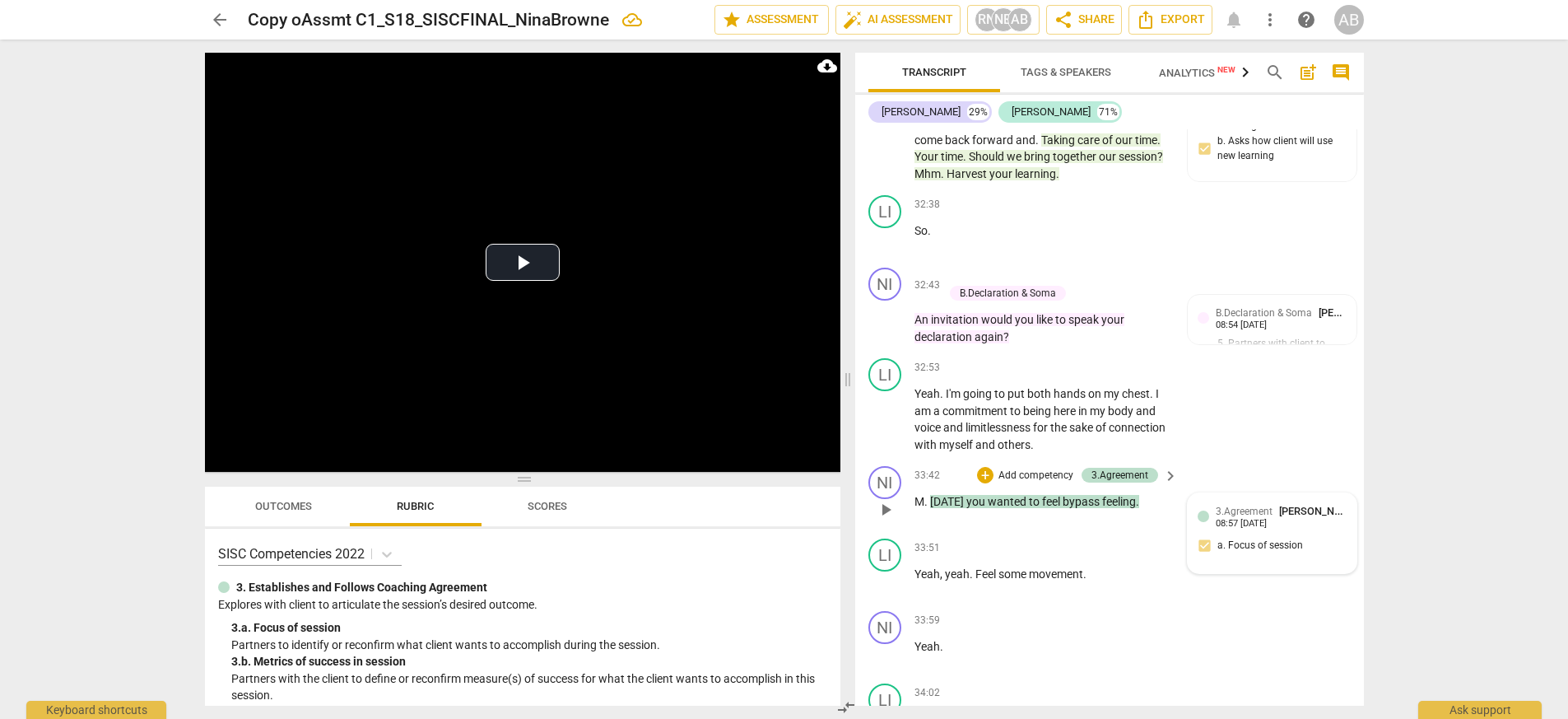
click at [986, 503] on div "3.Agreement [PERSON_NAME] 08:57 [DATE] a. Focus of session" at bounding box center [1271, 533] width 148 height 60
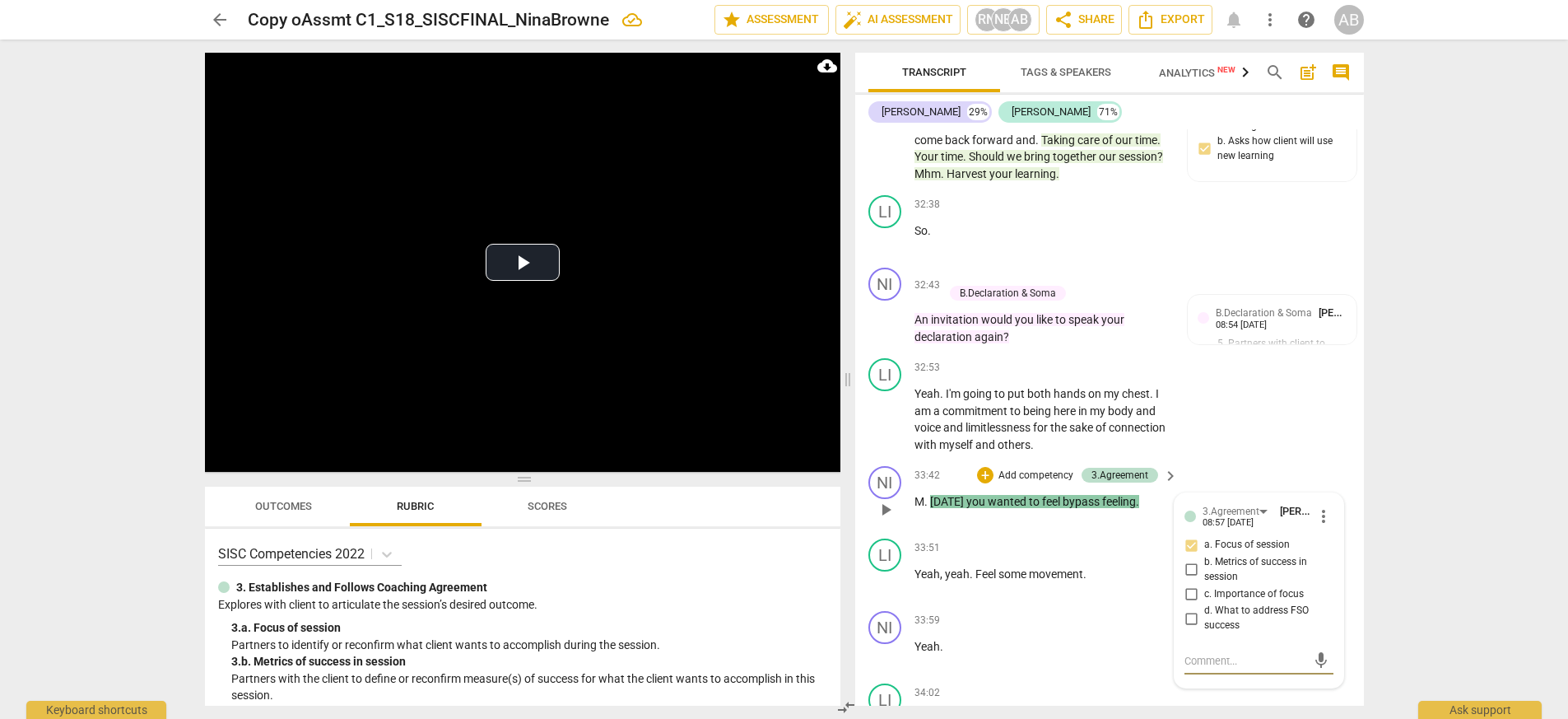
click at [986, 566] on textarea at bounding box center [1245, 661] width 121 height 15
click at [986, 507] on span "more_vert" at bounding box center [1322, 516] width 20 height 20
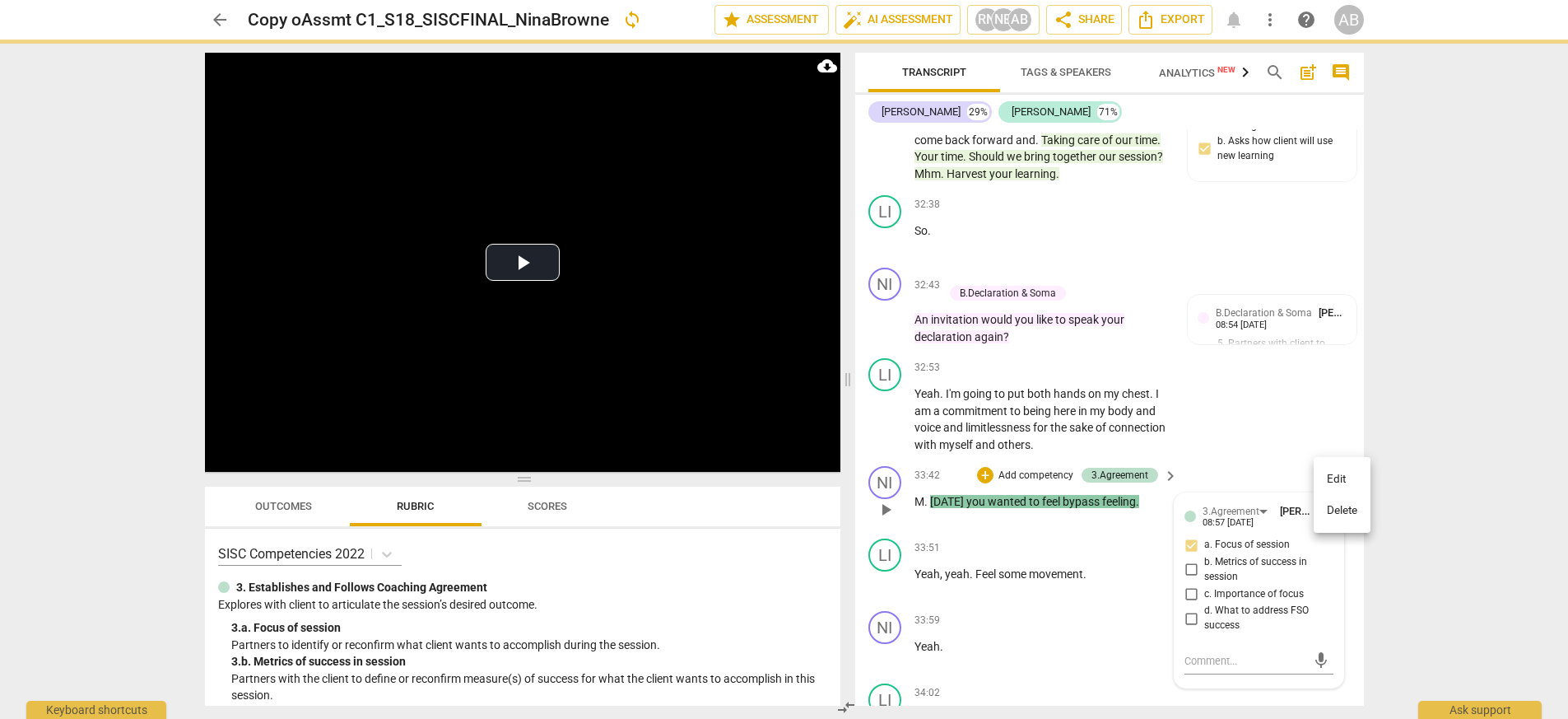
scroll to position [0, 0]
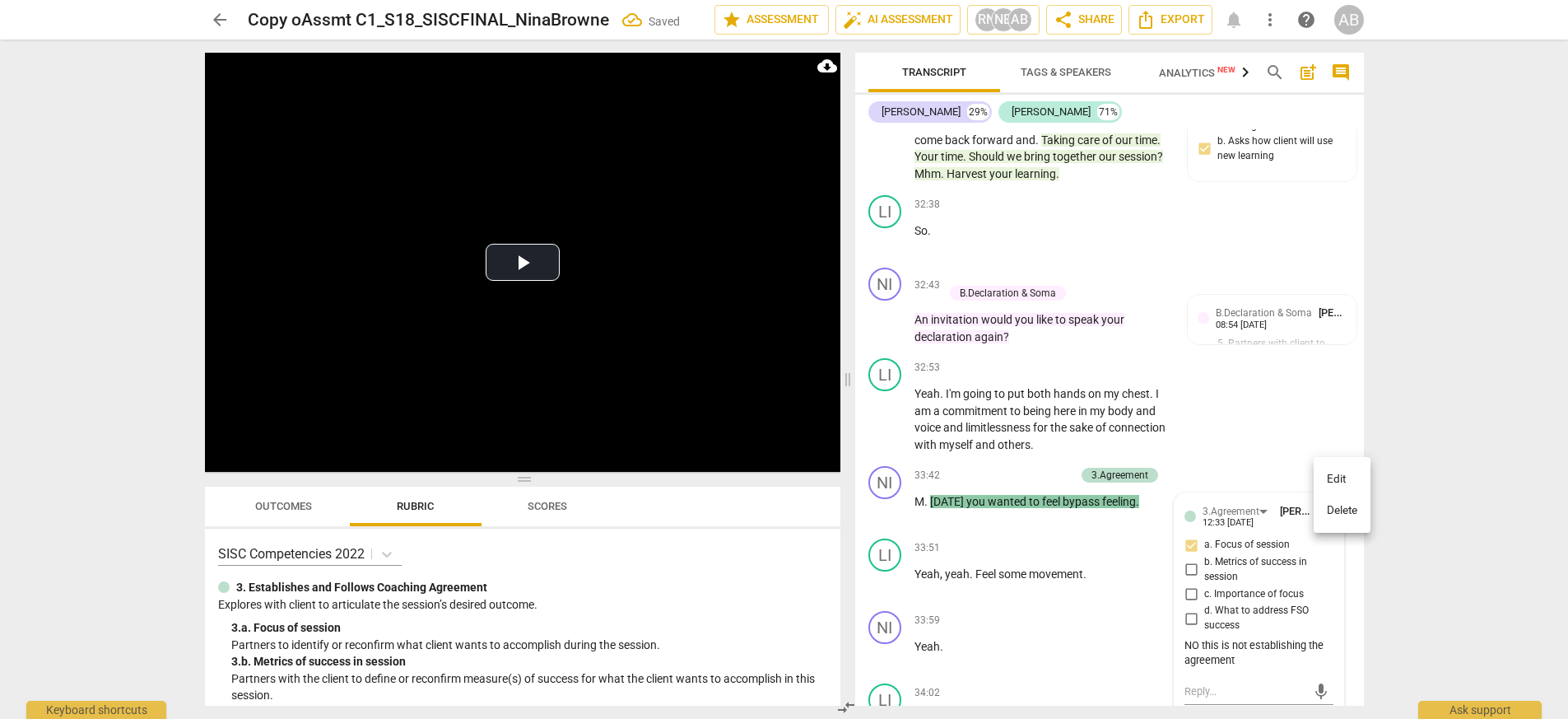
click at [986, 383] on div at bounding box center [784, 360] width 1568 height 719
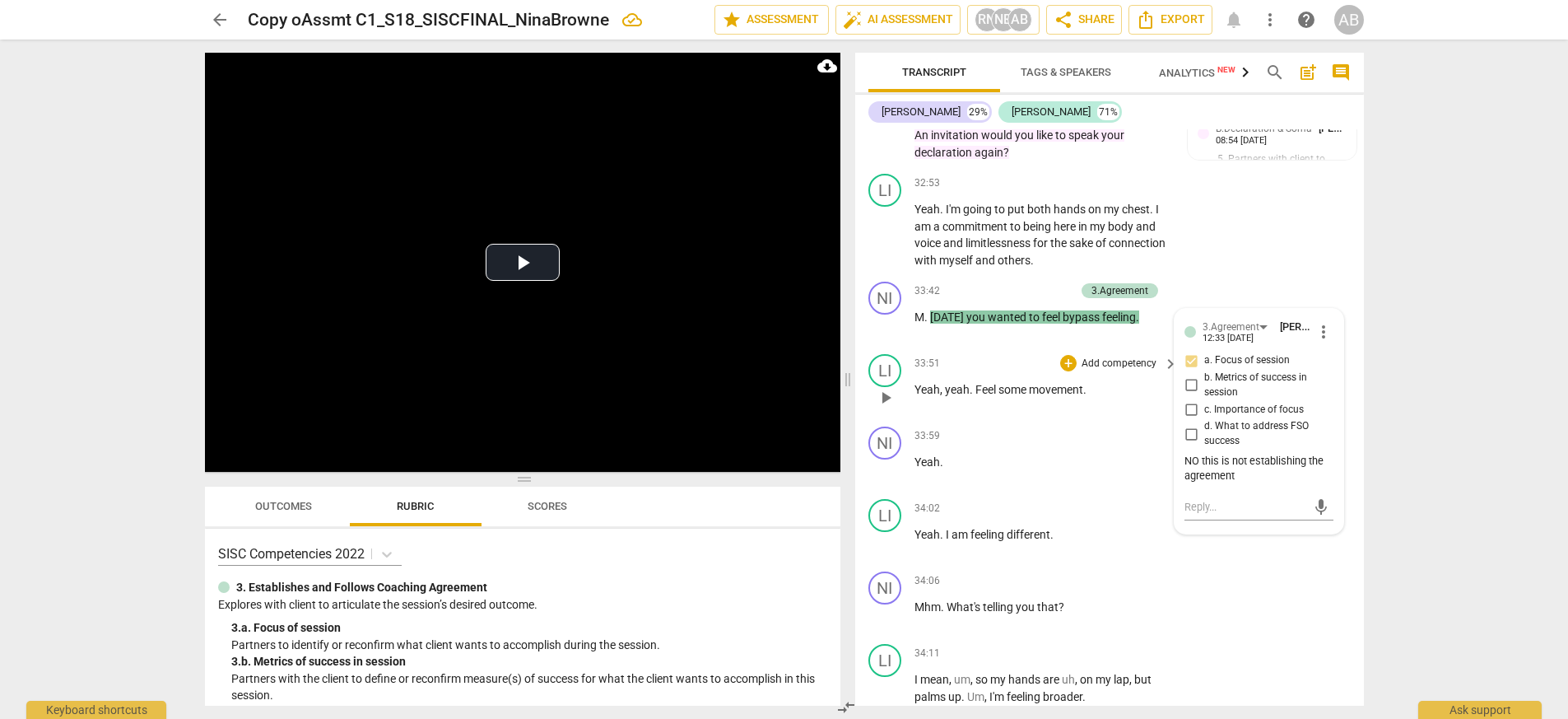
scroll to position [10871, 0]
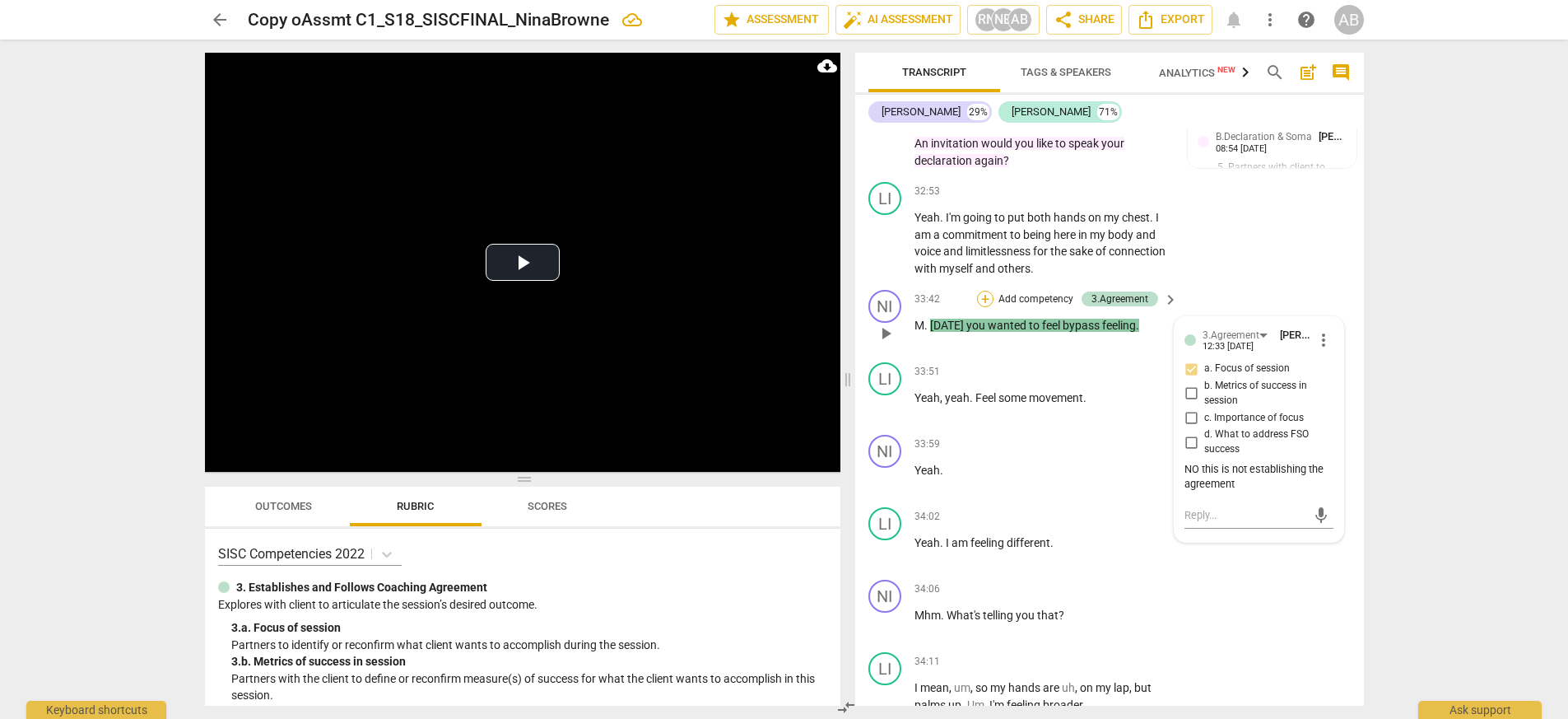
click at [986, 291] on div "+" at bounding box center [985, 299] width 16 height 16
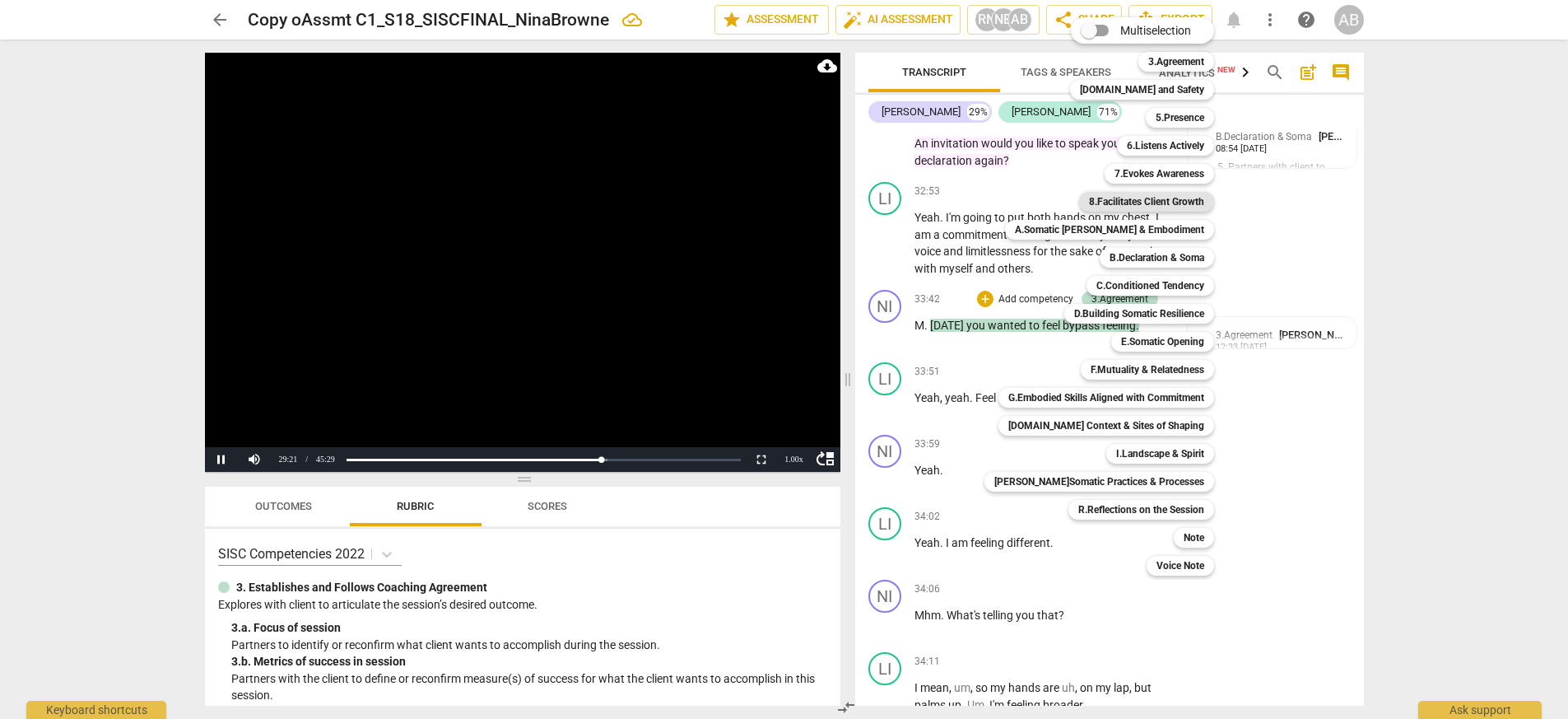
click at [986, 206] on b "8.Facilitates Client Growth" at bounding box center [1146, 201] width 115 height 20
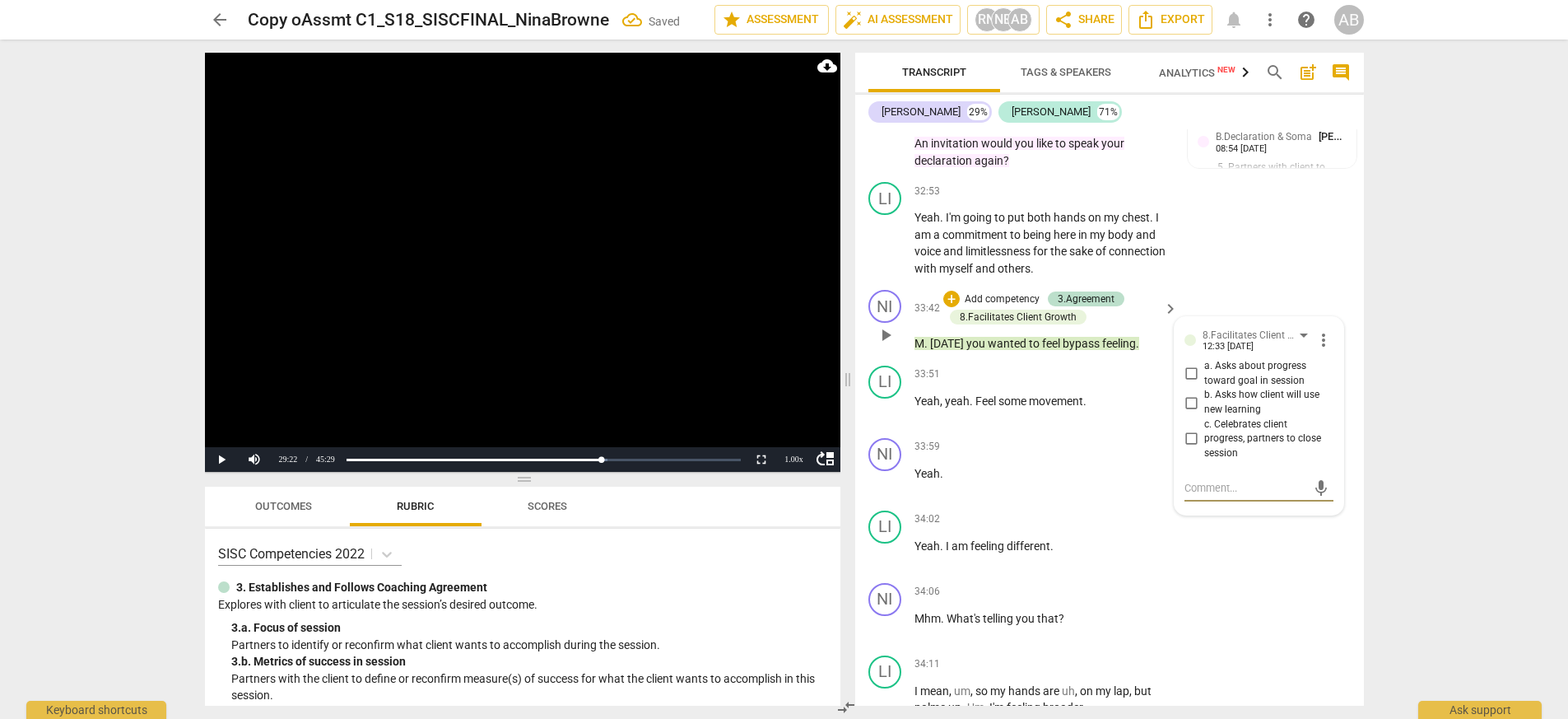
click at [986, 364] on input "a. Asks about progress toward goal in session" at bounding box center [1191, 373] width 27 height 20
click at [986, 194] on div "LI play_arrow pause 32:53 + Add competency keyboard_arrow_right Yeah . I'm goin…" at bounding box center [1109, 229] width 509 height 108
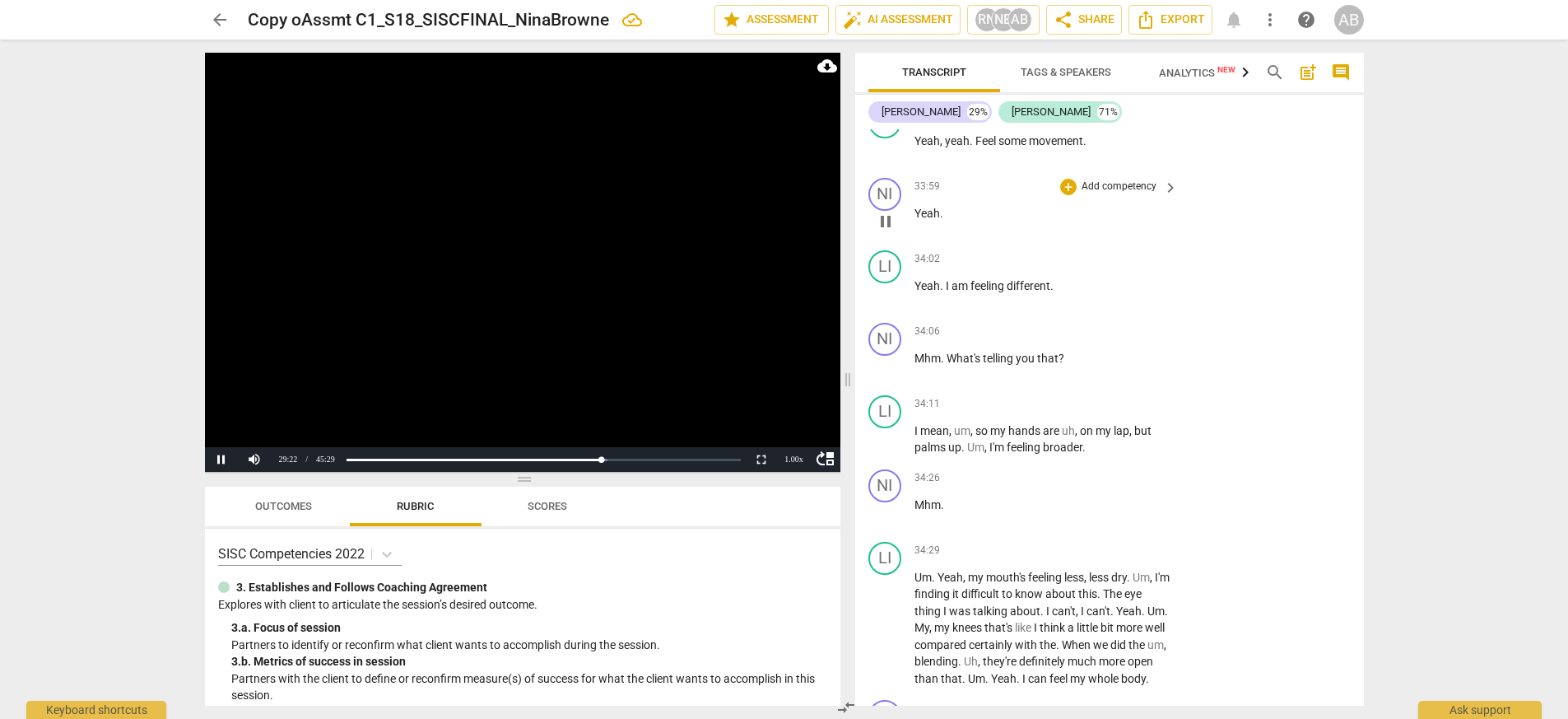
scroll to position [11143, 0]
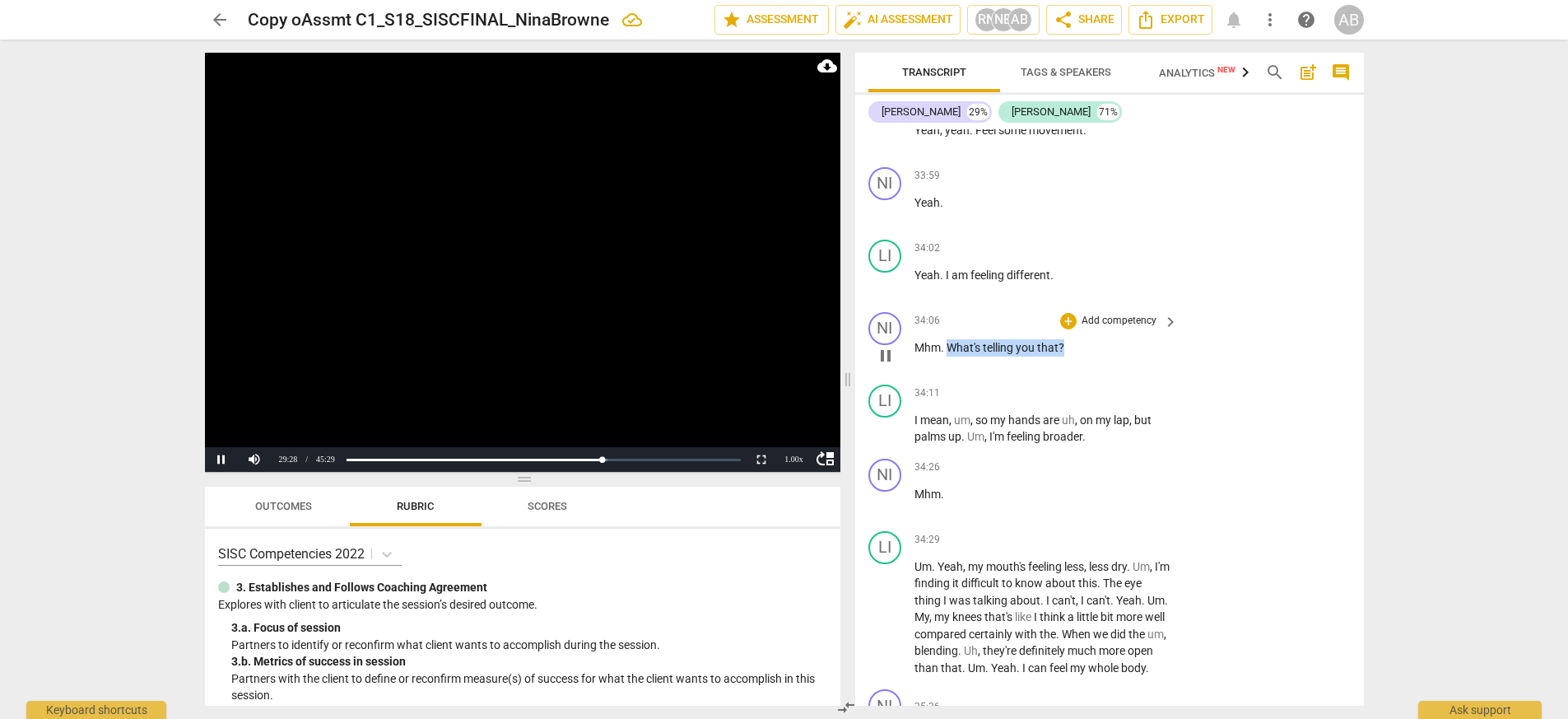
drag, startPoint x: 949, startPoint y: 312, endPoint x: 1072, endPoint y: 316, distance: 123.1
click at [986, 339] on p "Mhm . What's telling you that ?" at bounding box center [1042, 348] width 255 height 17
click at [986, 338] on div "NI play_arrow pause 34:06 + Add competency keyboard_arrow_right Mhm . What's te…" at bounding box center [1109, 342] width 509 height 73
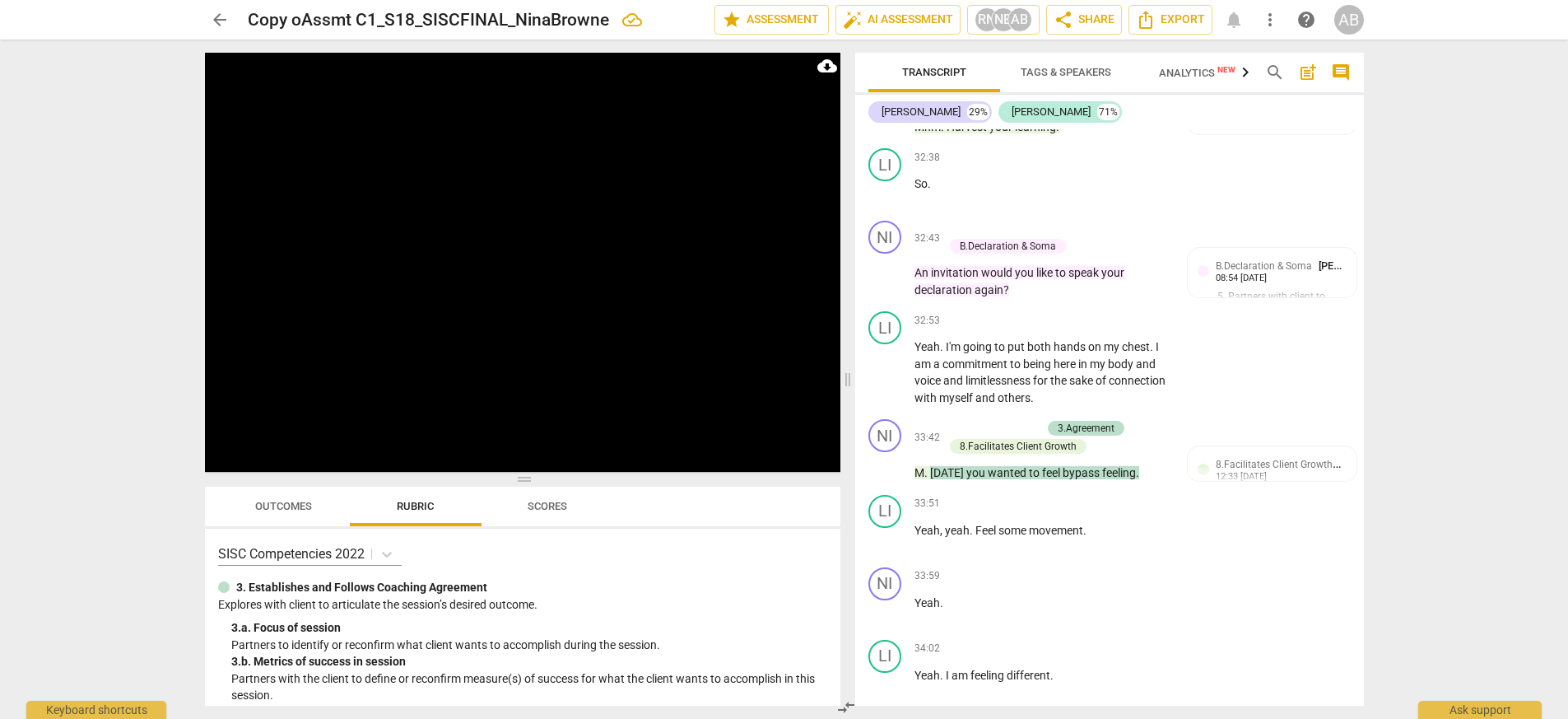
scroll to position [10747, 0]
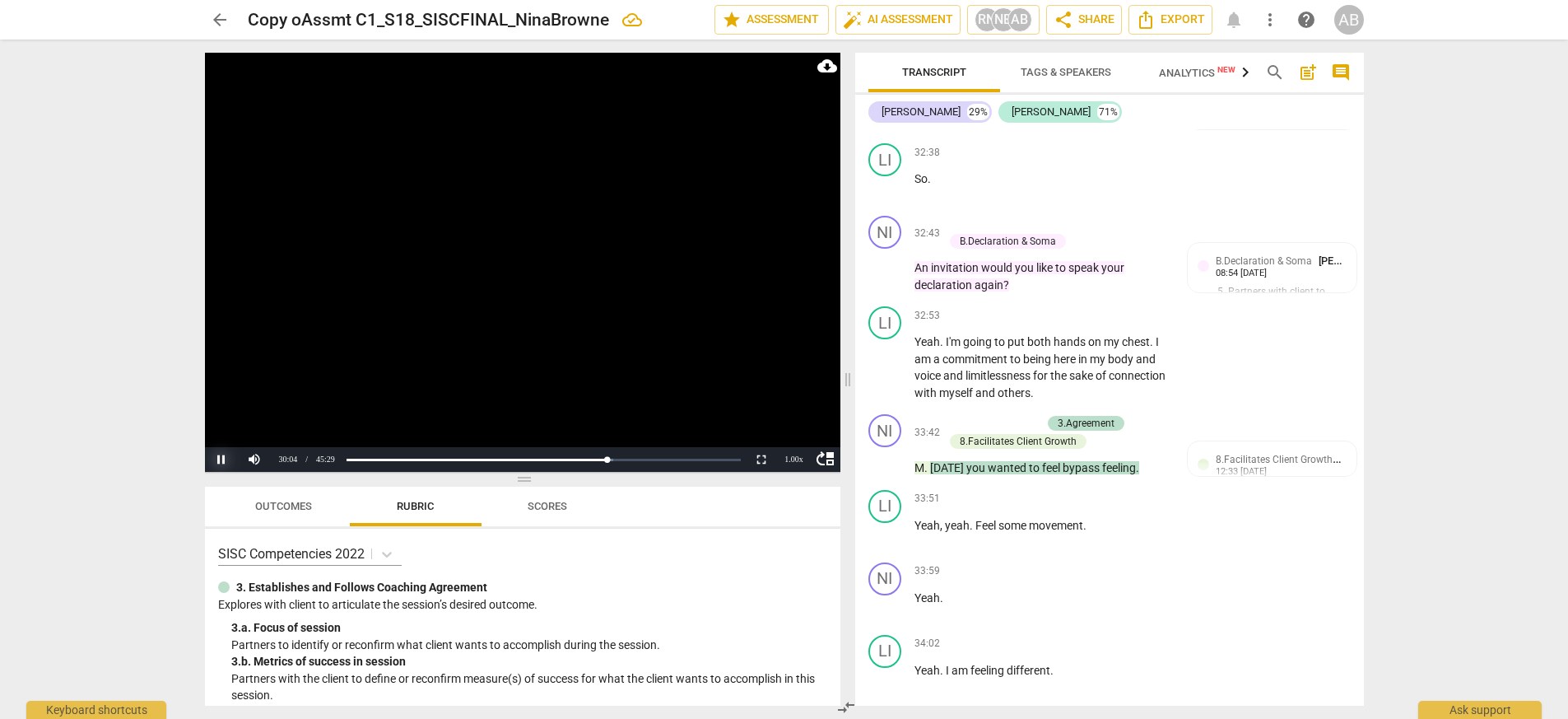
click at [217, 462] on button "Pause" at bounding box center [222, 459] width 33 height 25
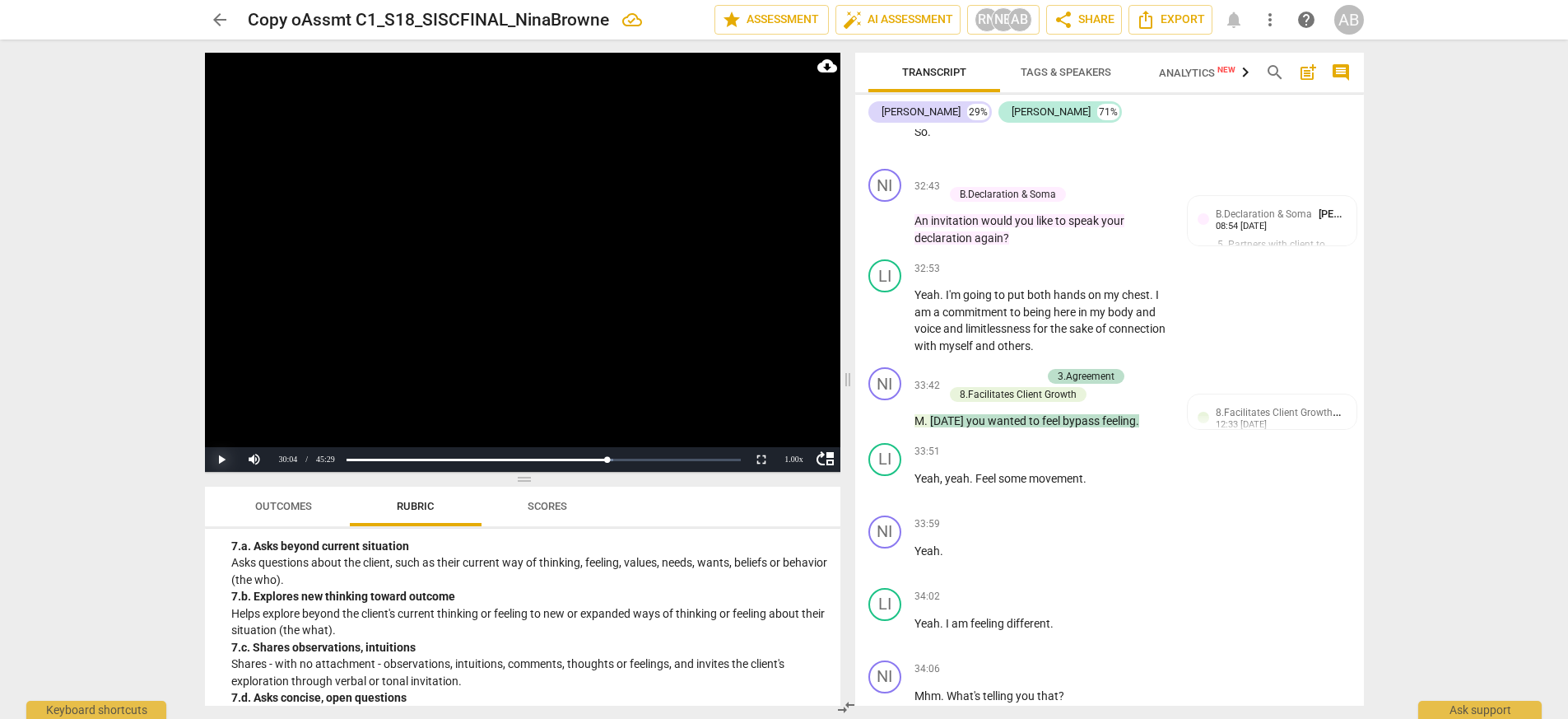
scroll to position [989, 0]
click at [986, 260] on div "+" at bounding box center [1068, 268] width 16 height 16
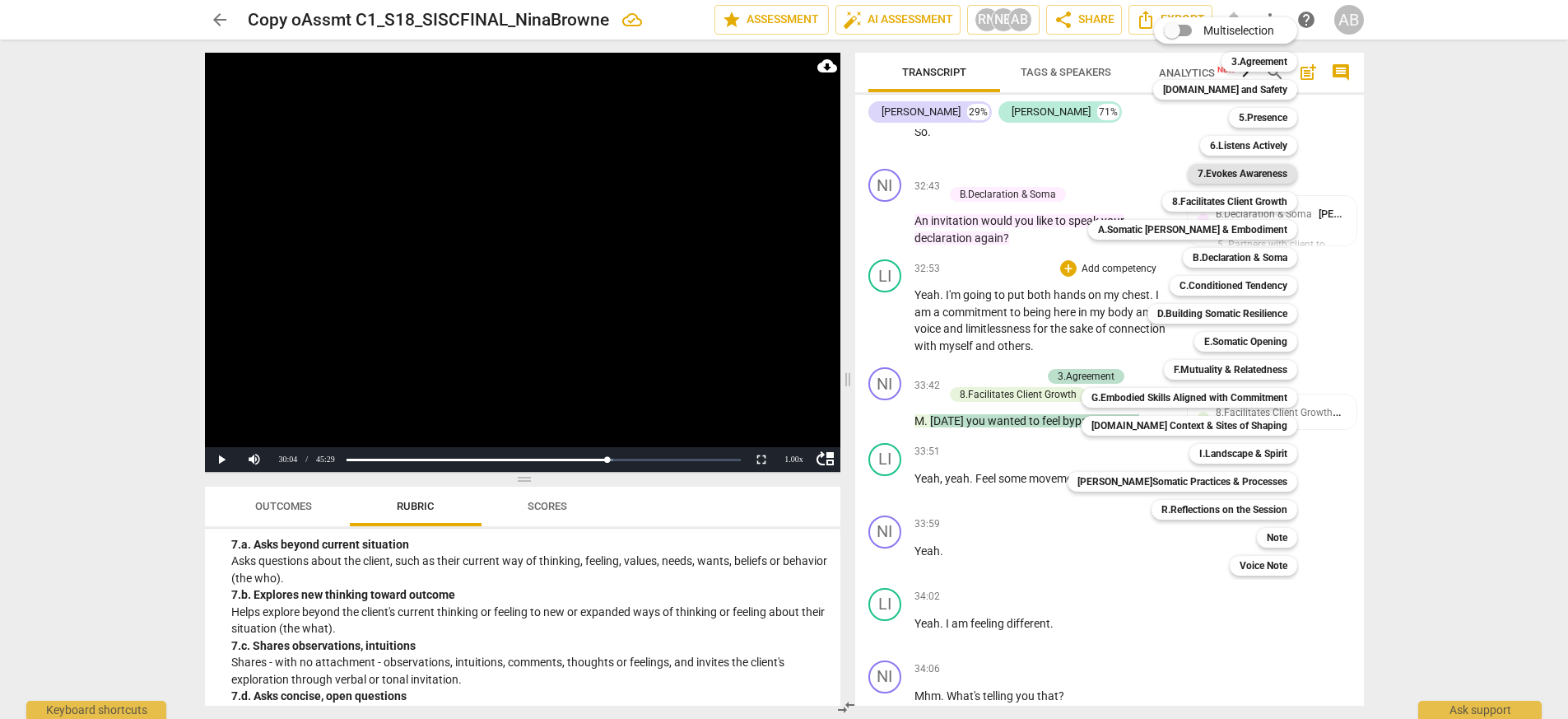
click at [986, 175] on b "7.Evokes Awareness" at bounding box center [1242, 173] width 90 height 20
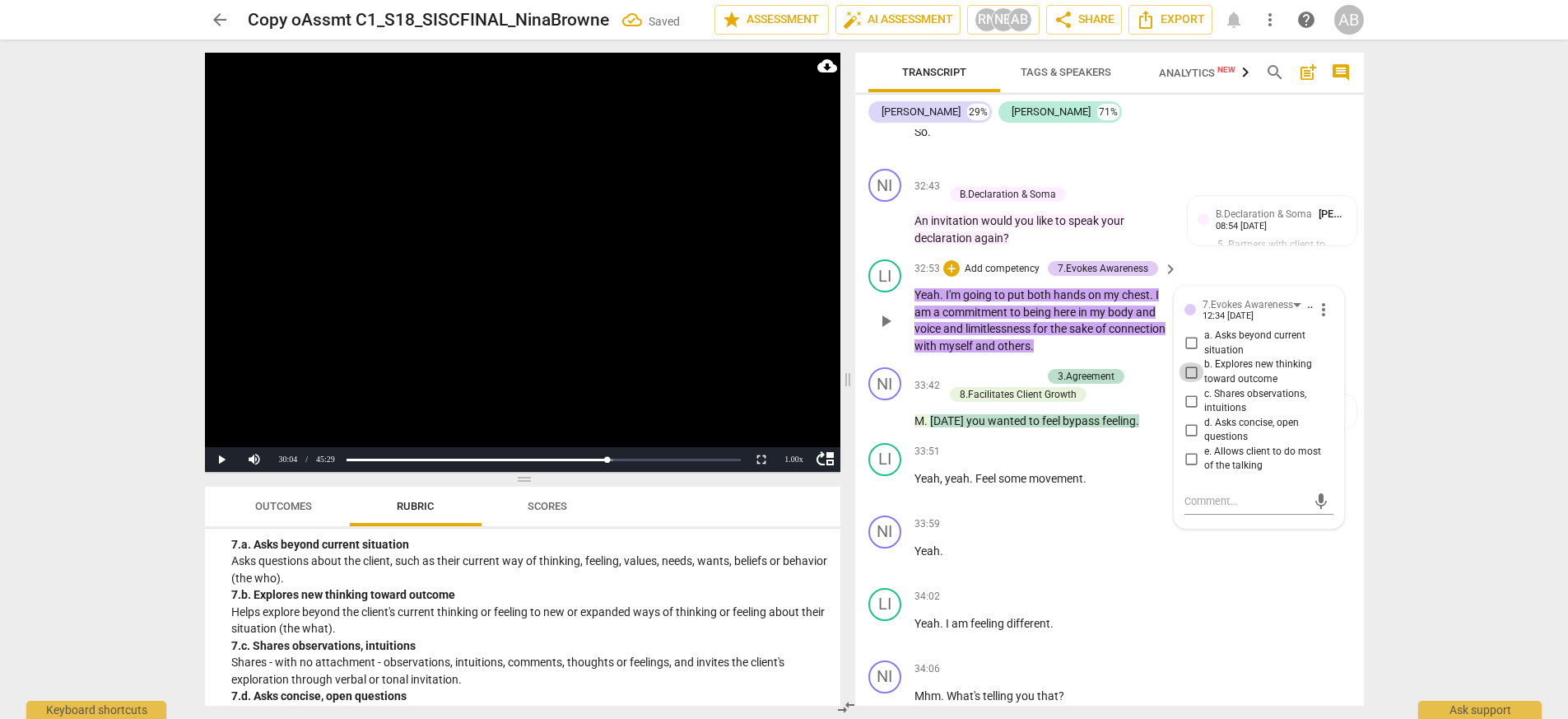
click at [986, 362] on input "b. Explores new thinking toward outcome" at bounding box center [1191, 371] width 27 height 20
click at [986, 493] on textarea at bounding box center [1245, 501] width 121 height 15
click at [986, 362] on input "b. Explores new thinking toward outcome" at bounding box center [1191, 371] width 27 height 20
click at [986, 493] on textarea at bounding box center [1245, 501] width 121 height 15
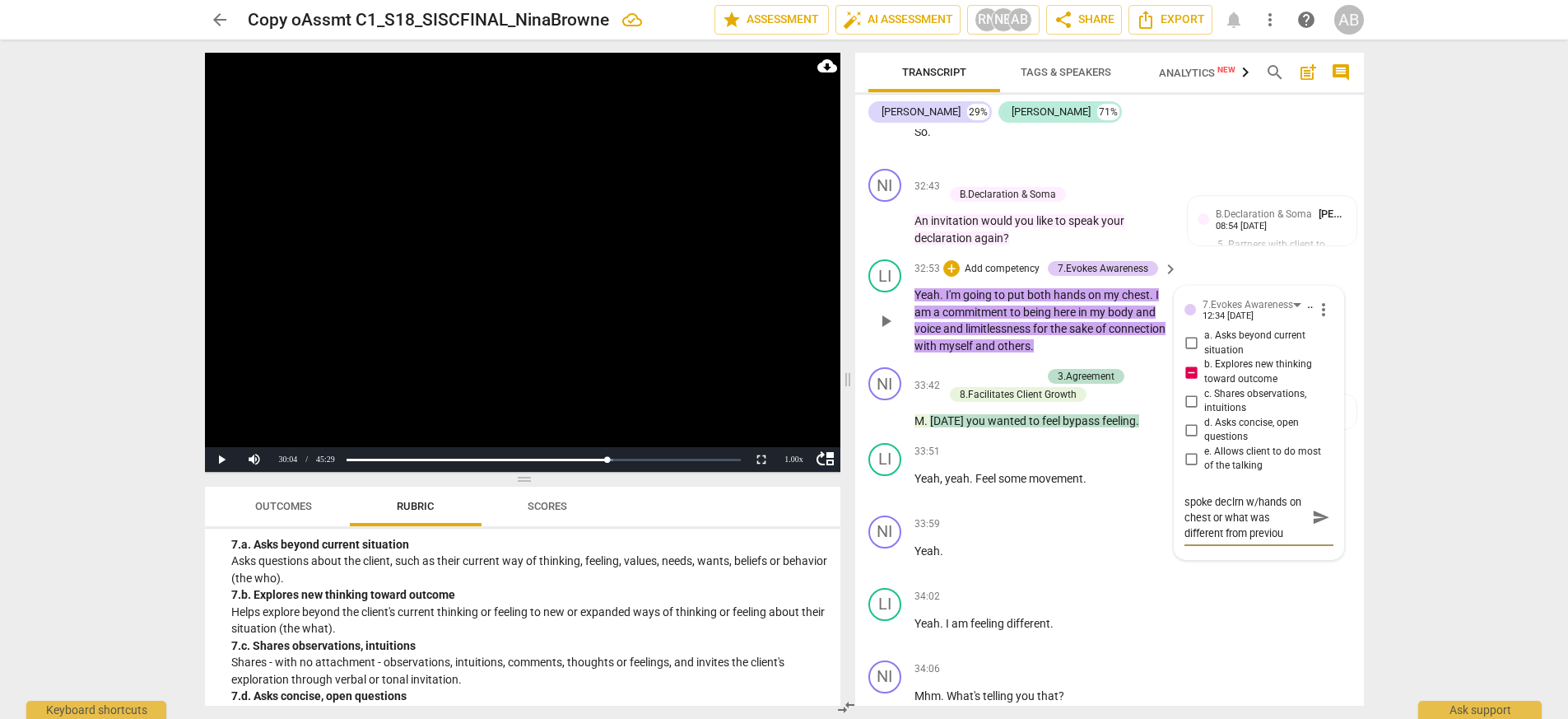
scroll to position [0, 0]
click at [986, 515] on span "send" at bounding box center [1321, 524] width 18 height 18
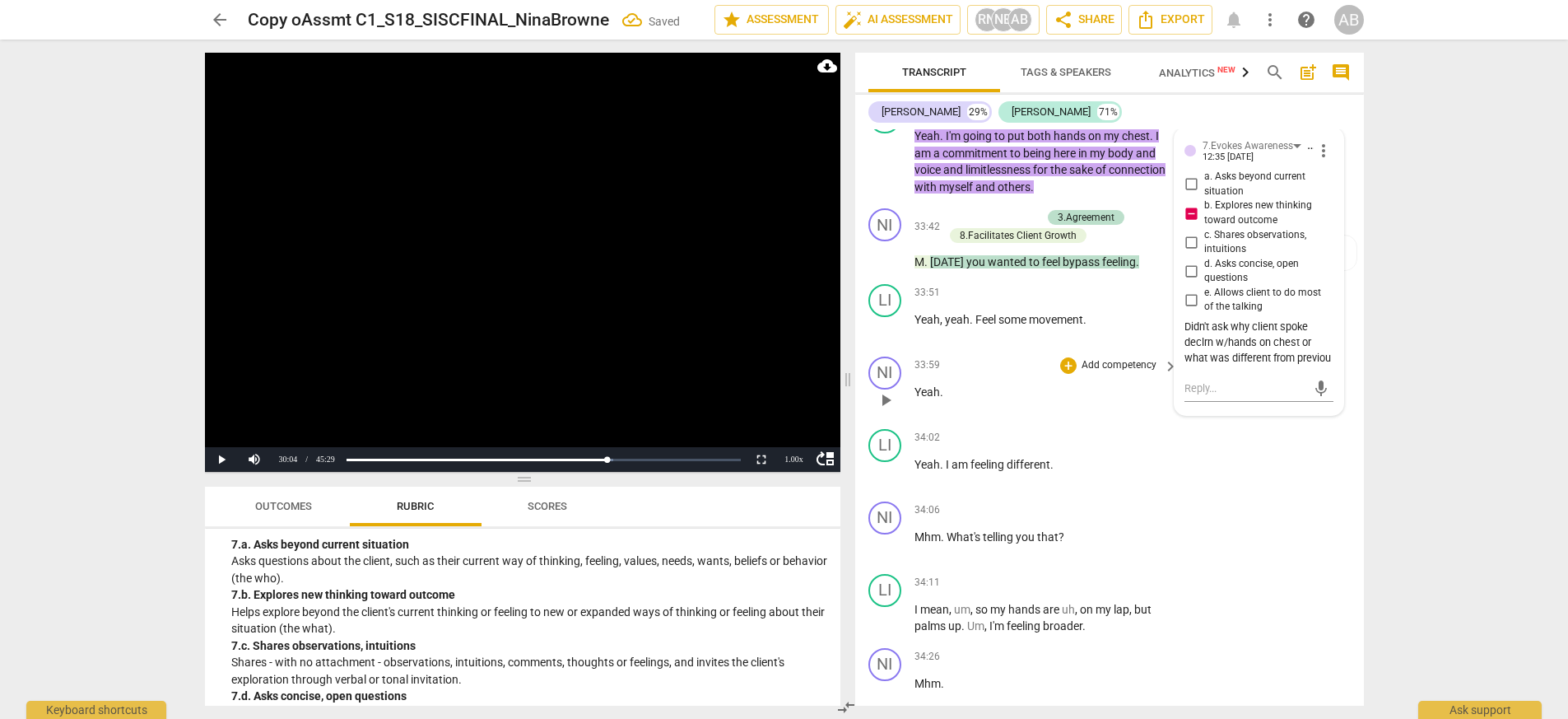
scroll to position [10955, 0]
click at [888, 241] on span "play_arrow" at bounding box center [885, 251] width 20 height 20
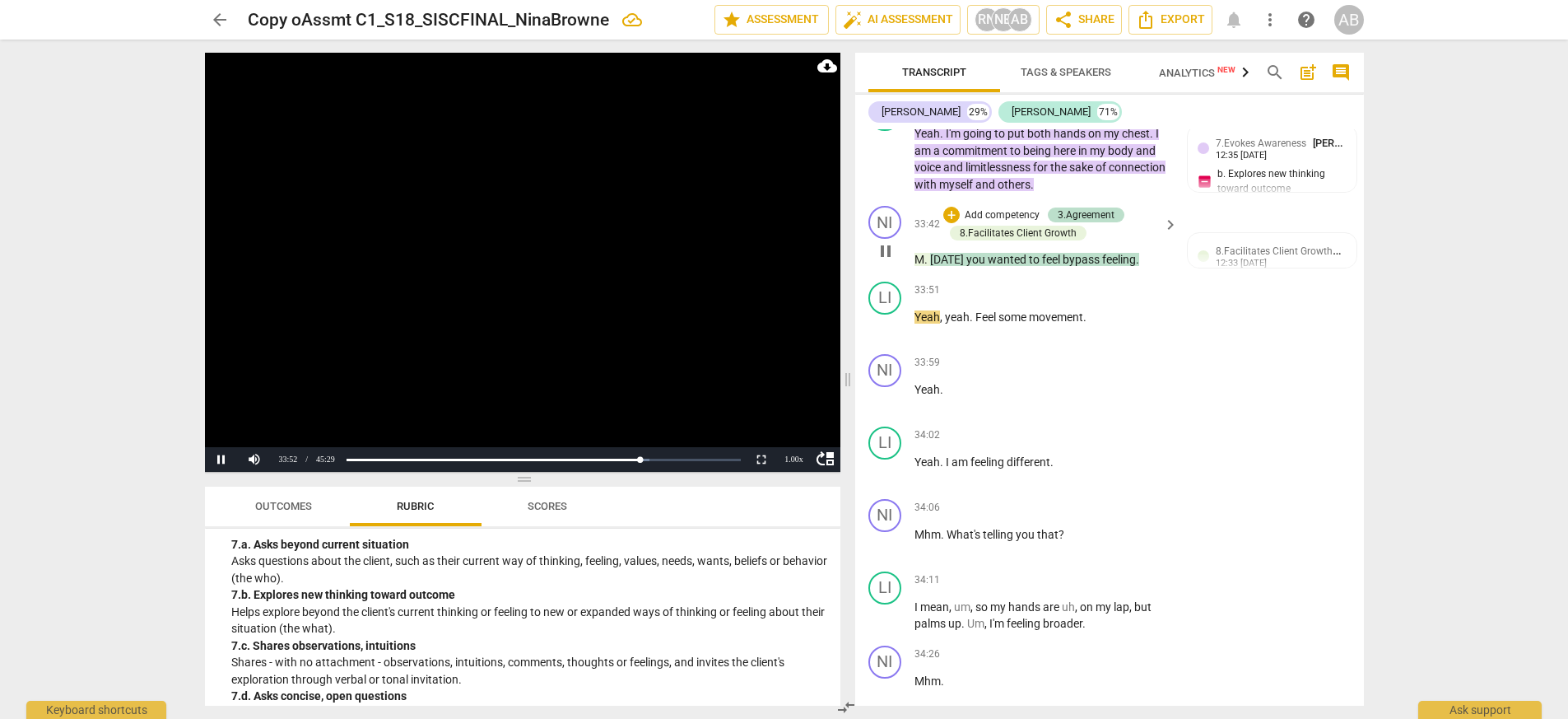
click at [885, 238] on button "pause" at bounding box center [885, 251] width 27 height 27
click at [884, 241] on span "play_arrow" at bounding box center [885, 251] width 20 height 20
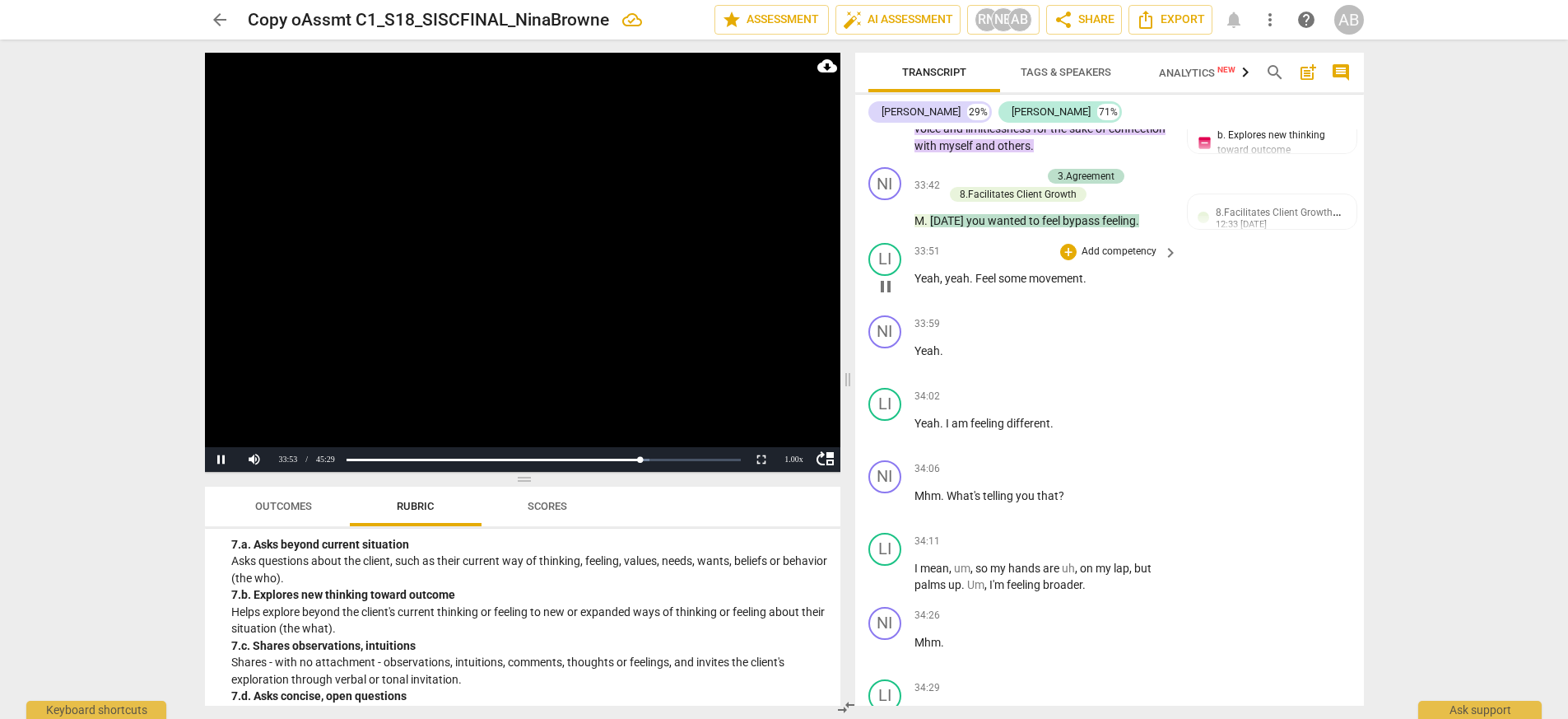
scroll to position [11007, 0]
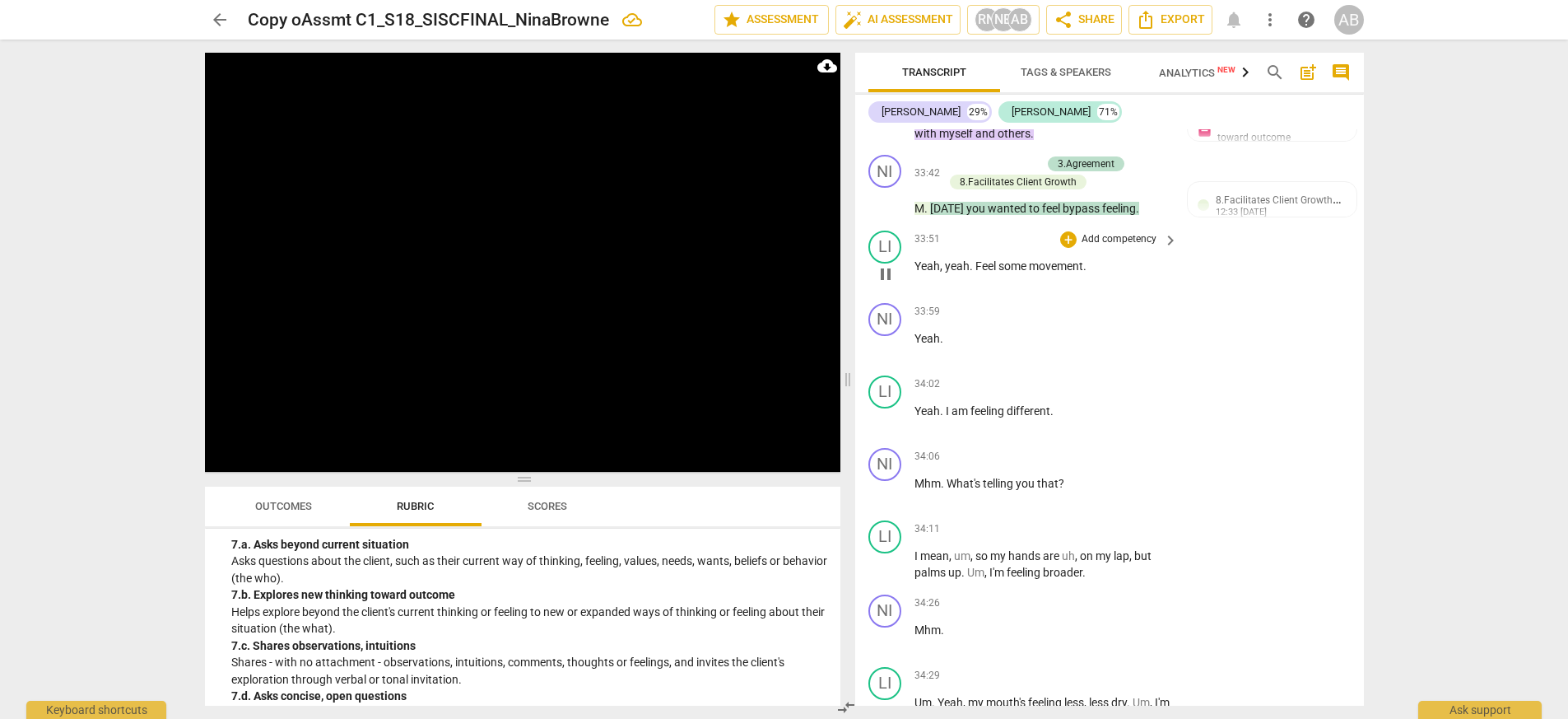
click at [986, 237] on div "LI play_arrow pause 33:51 + Add competency keyboard_arrow_right Yeah , yeah . F…" at bounding box center [1109, 260] width 509 height 73
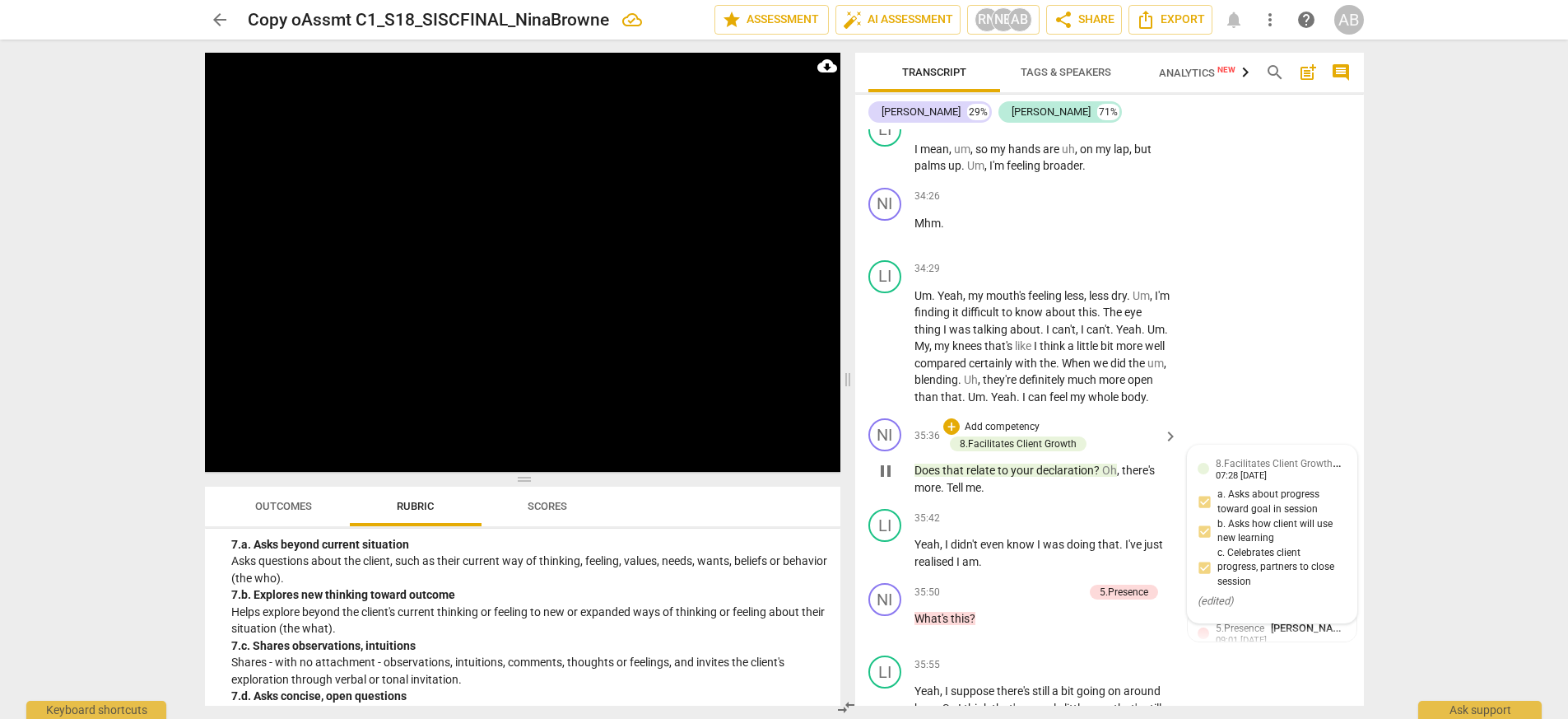
scroll to position [11434, 0]
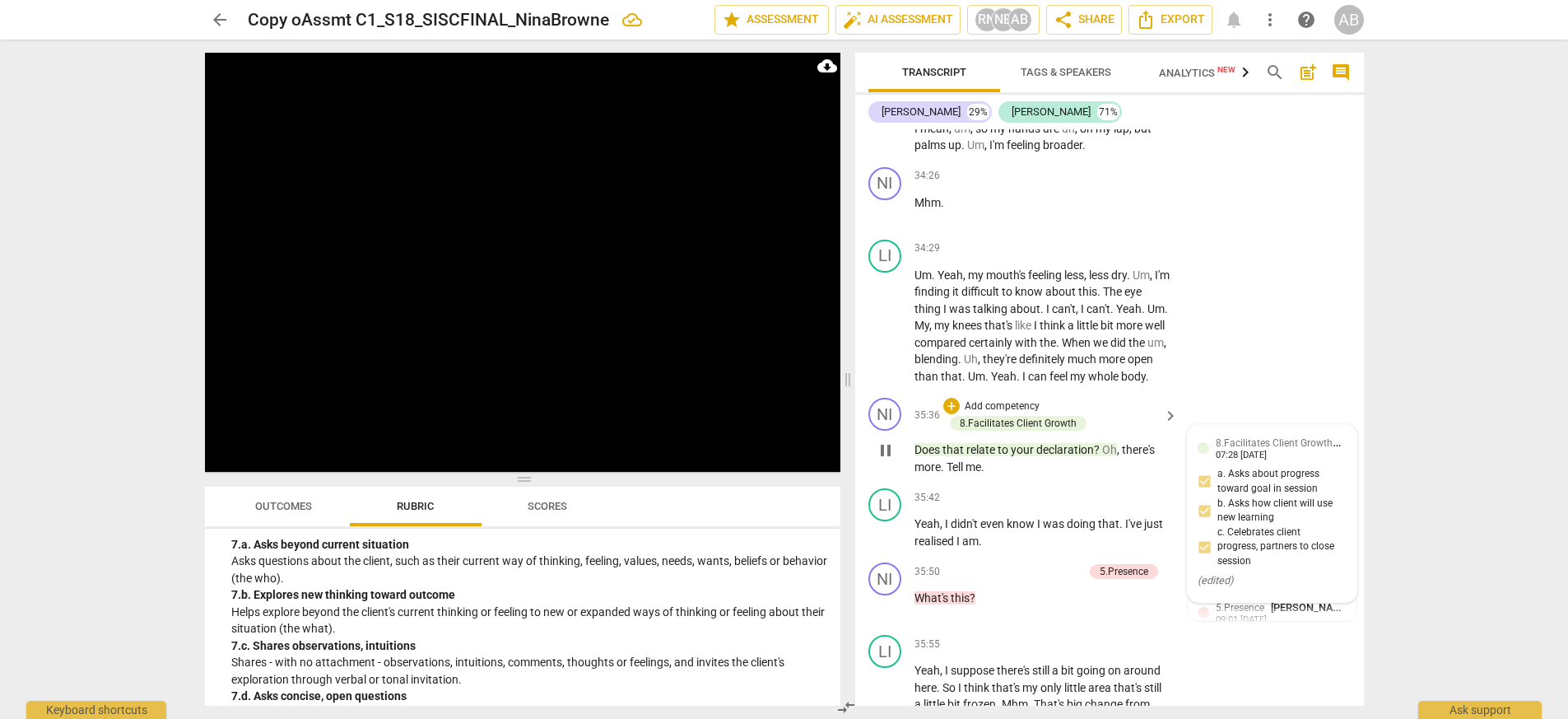
click at [986, 450] on div "07:28 [DATE]" at bounding box center [1241, 455] width 51 height 11
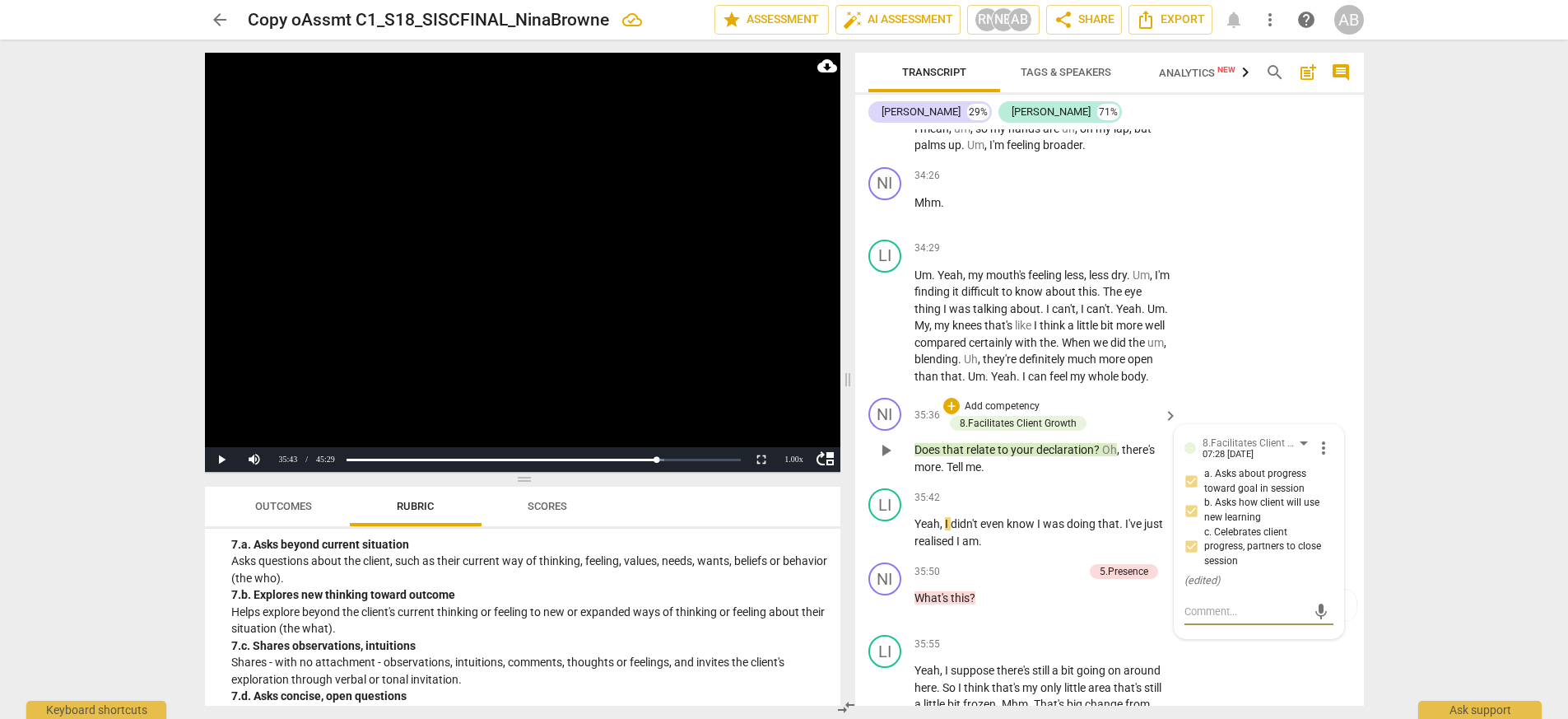
scroll to position [11442, 0]
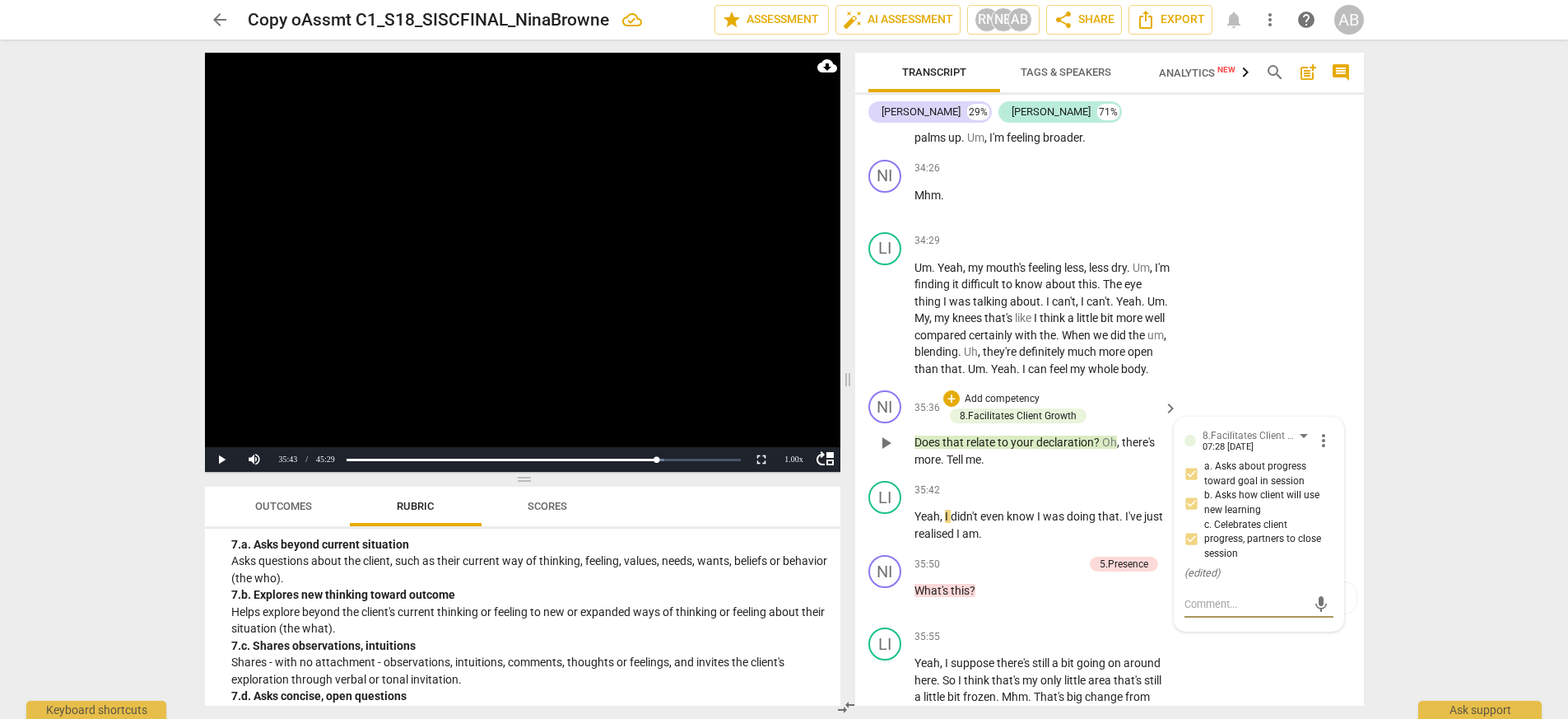
click at [986, 566] on textarea at bounding box center [1245, 604] width 121 height 15
click at [986, 566] on span "send" at bounding box center [1321, 604] width 18 height 18
click at [986, 431] on span "more_vert" at bounding box center [1322, 440] width 20 height 20
click at [986, 409] on li "Edit" at bounding box center [1341, 420] width 56 height 32
click at [986, 566] on textarea "Not all those things" at bounding box center [1257, 583] width 148 height 15
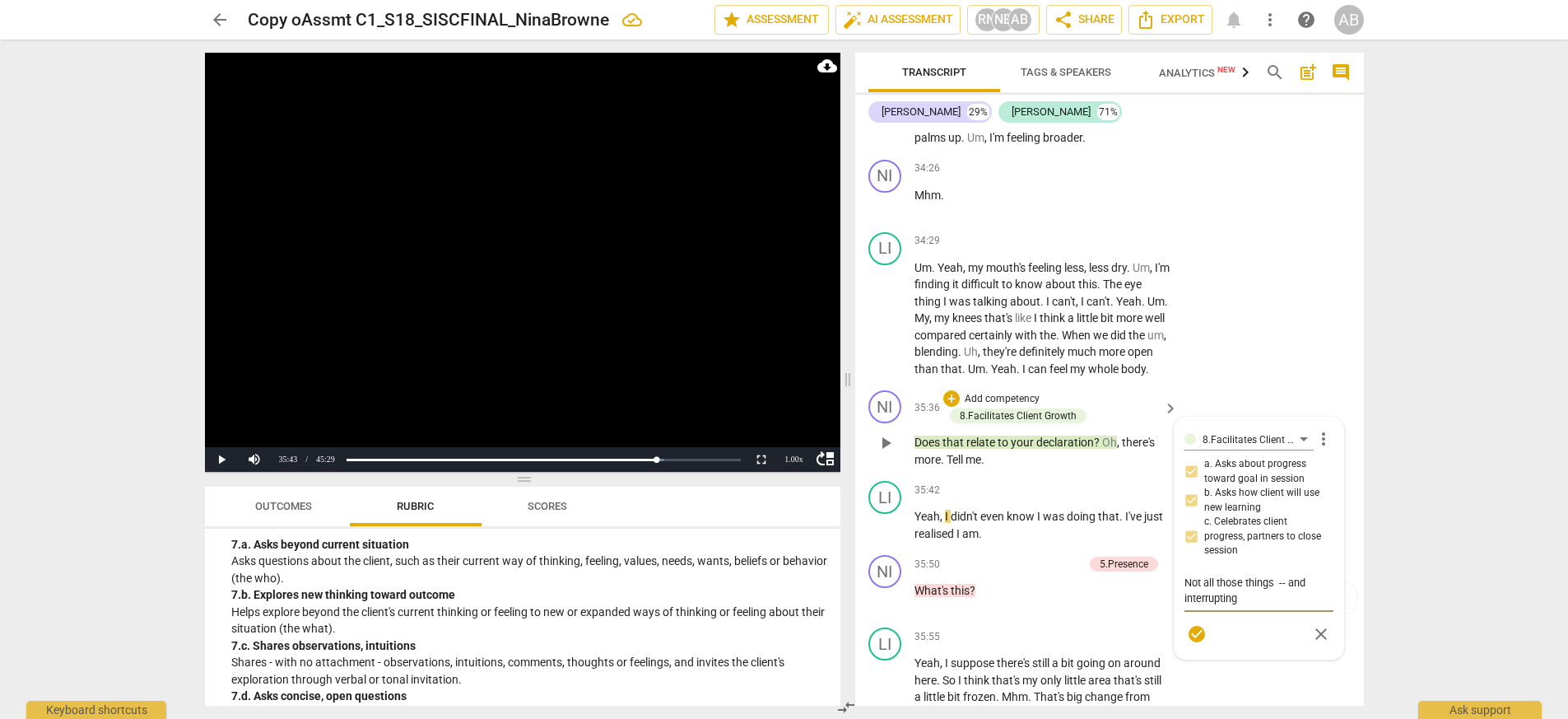
click at [986, 566] on span "check_circle" at bounding box center [1196, 633] width 20 height 20
click at [886, 566] on span "play_arrow" at bounding box center [885, 598] width 20 height 20
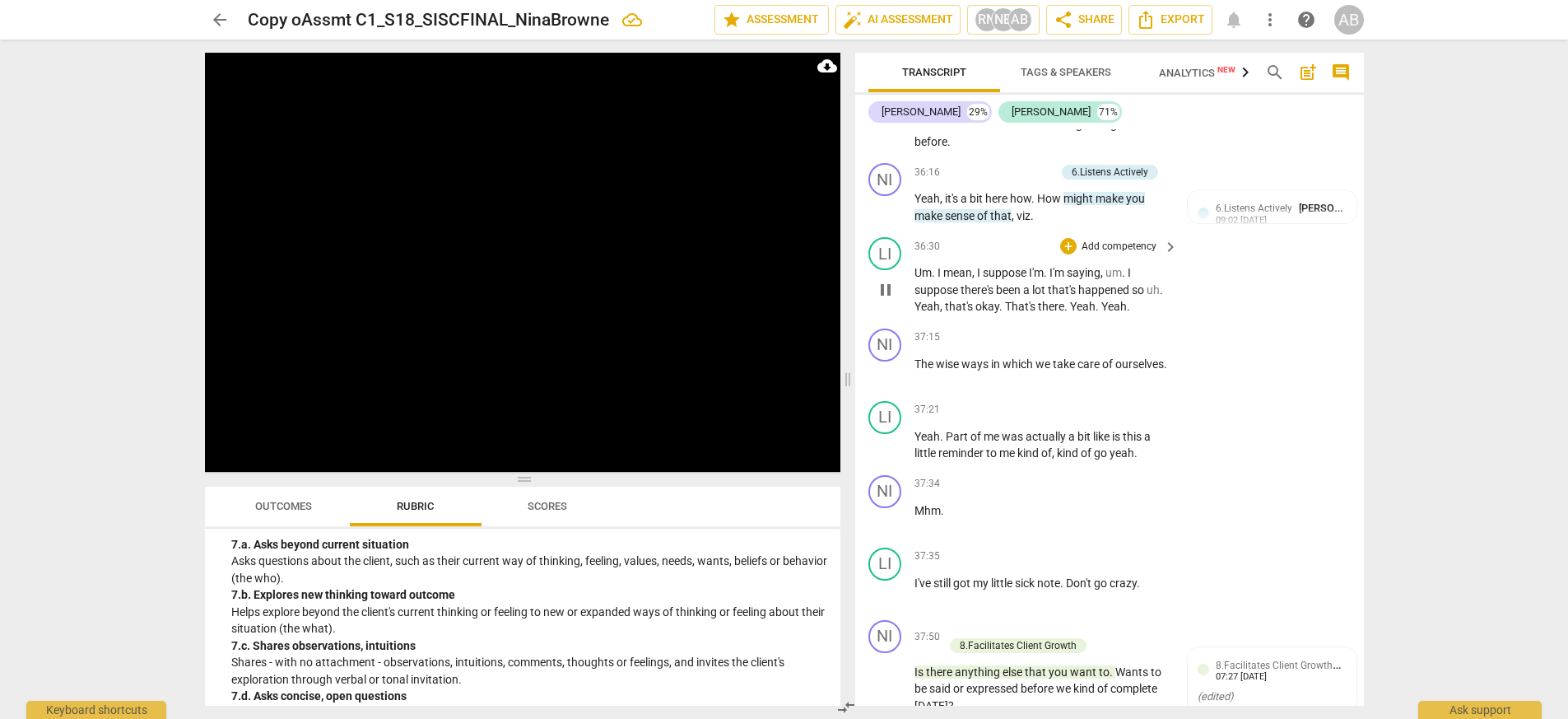
scroll to position [12016, 0]
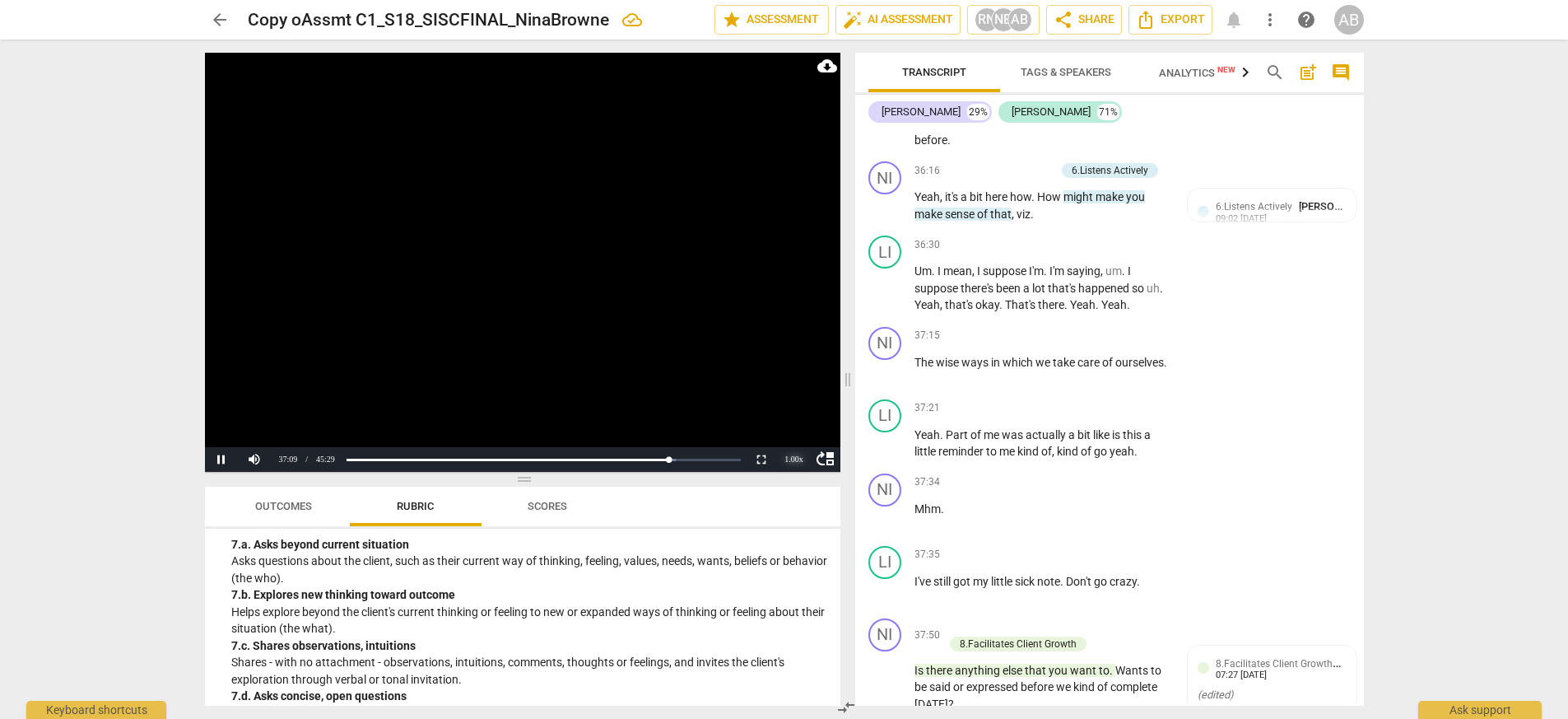
click at [792, 459] on div "1.00 x" at bounding box center [794, 459] width 33 height 25
click at [792, 436] on li "2x" at bounding box center [794, 438] width 33 height 18
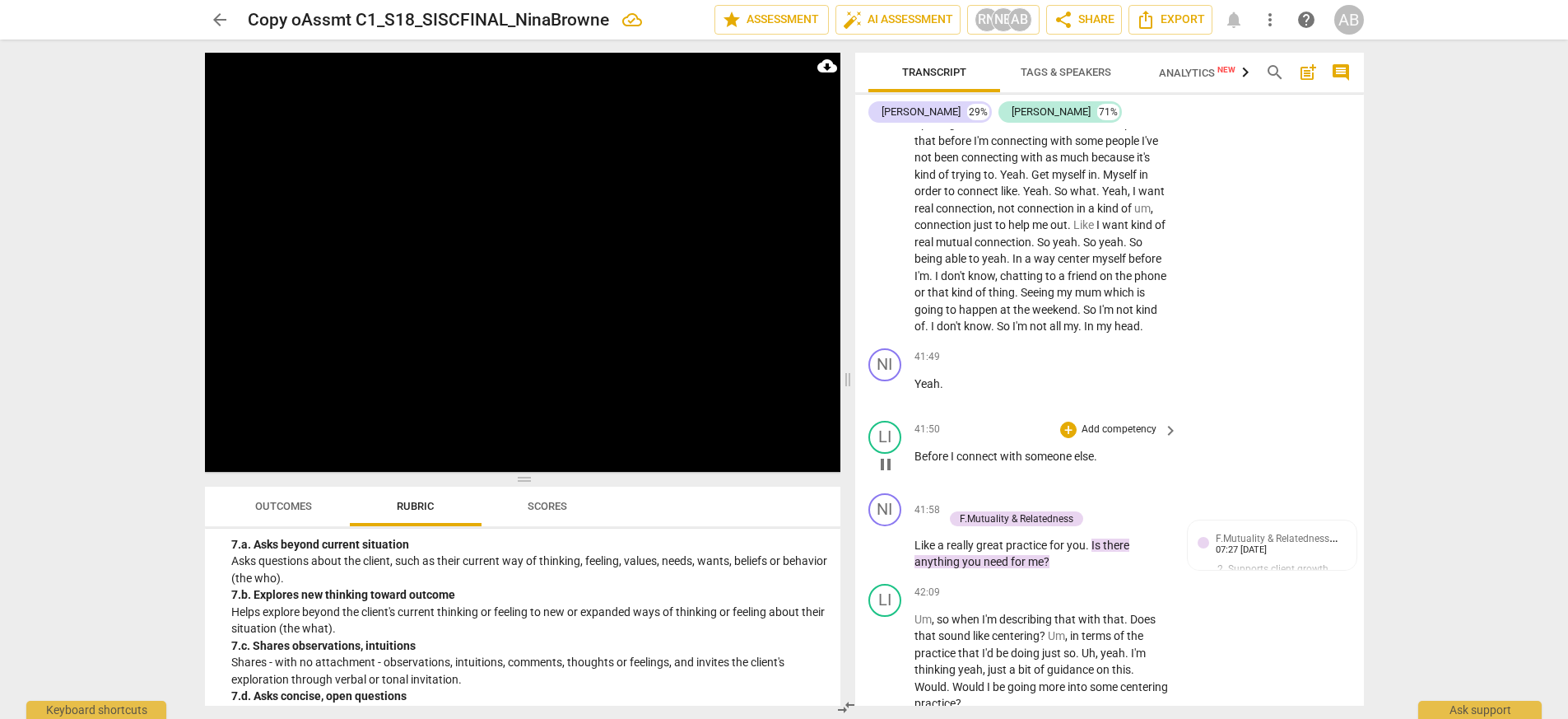
scroll to position [13212, 0]
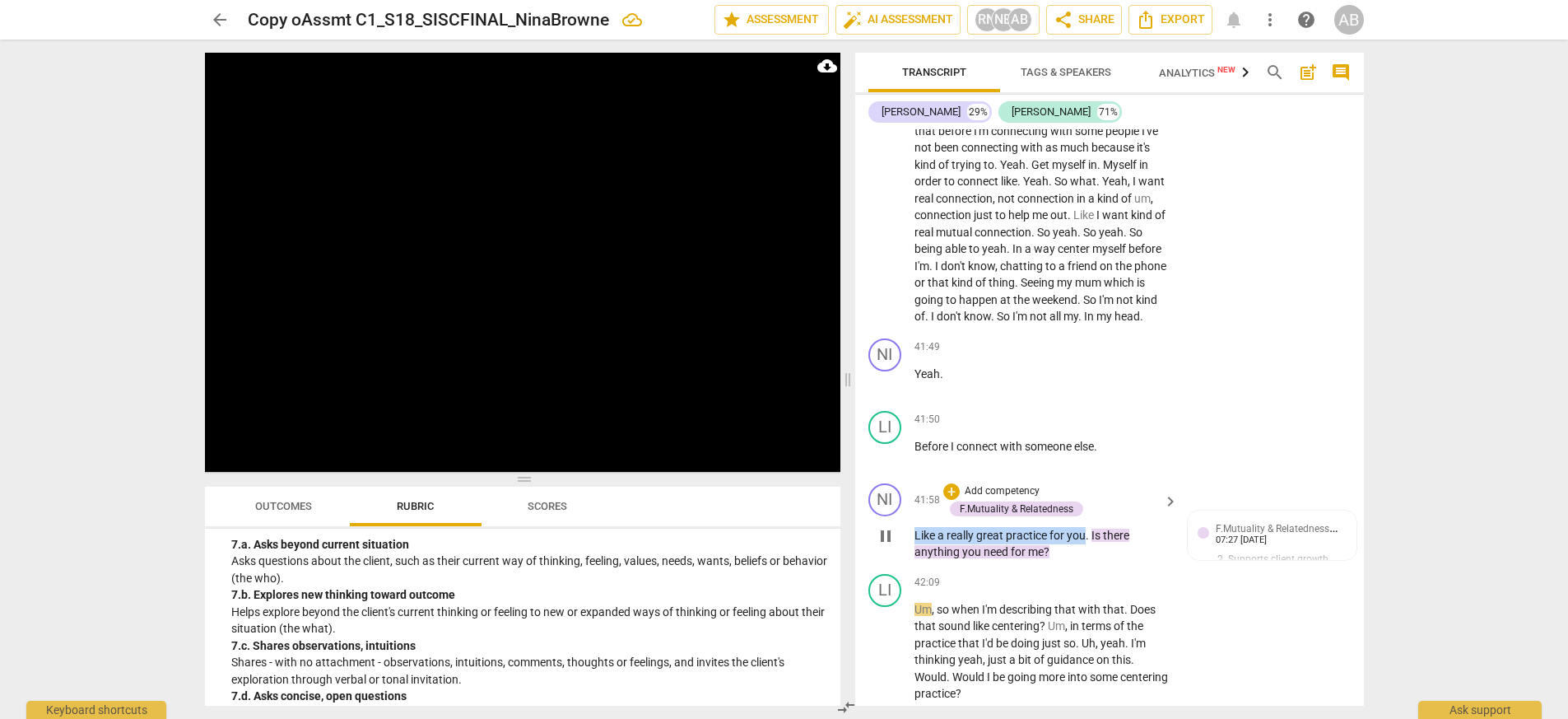
drag, startPoint x: 915, startPoint y: 533, endPoint x: 1086, endPoint y: 529, distance: 171.0
click at [986, 531] on p "Like a really great practice for you . Is there anything you need for me ?" at bounding box center [1042, 544] width 255 height 33
click at [986, 516] on div "+" at bounding box center [1100, 513] width 16 height 16
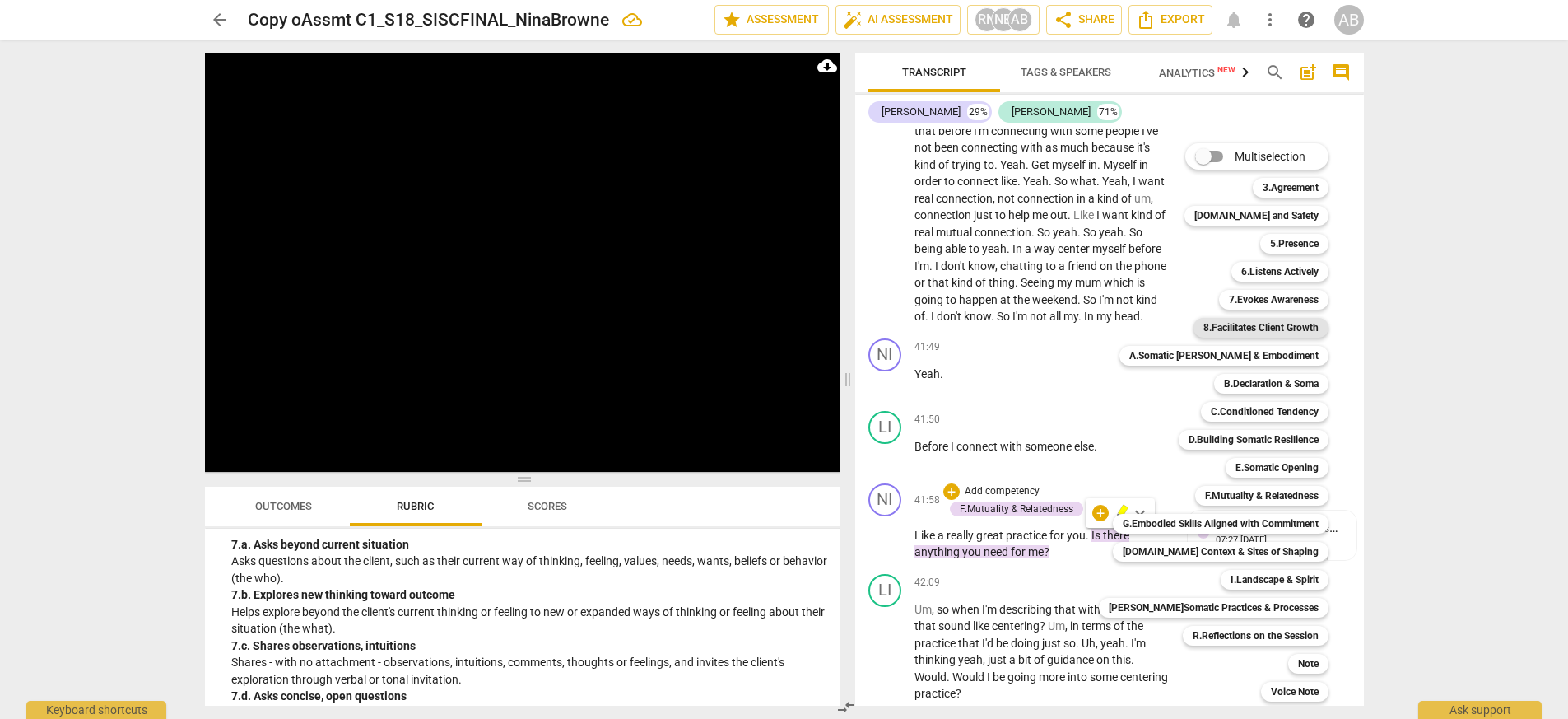
click at [986, 331] on b "8.Facilitates Client Growth" at bounding box center [1261, 327] width 115 height 20
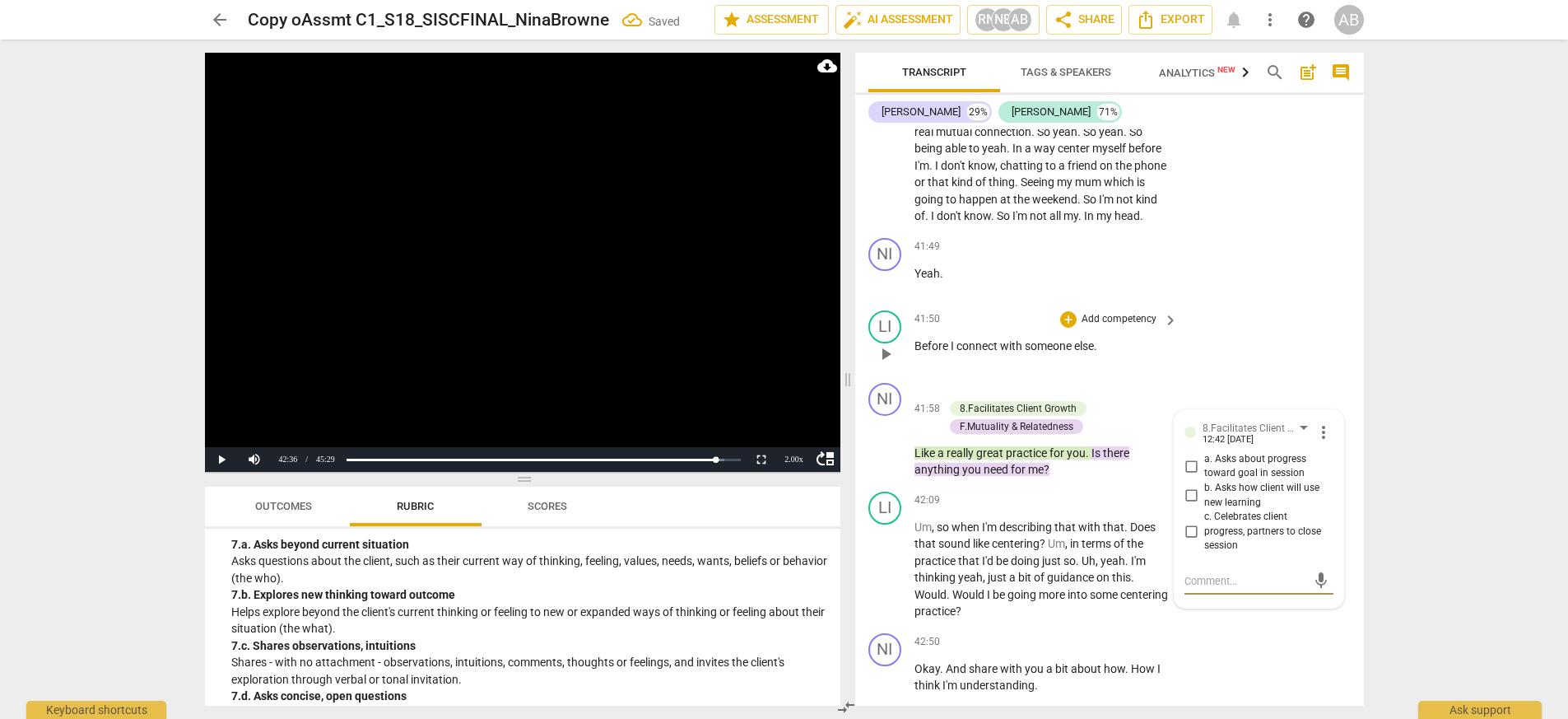
scroll to position [13313, 0]
click at [986, 332] on div "LI play_arrow pause 41:50 + Add competency keyboard_arrow_right Before I connec…" at bounding box center [1109, 339] width 509 height 73
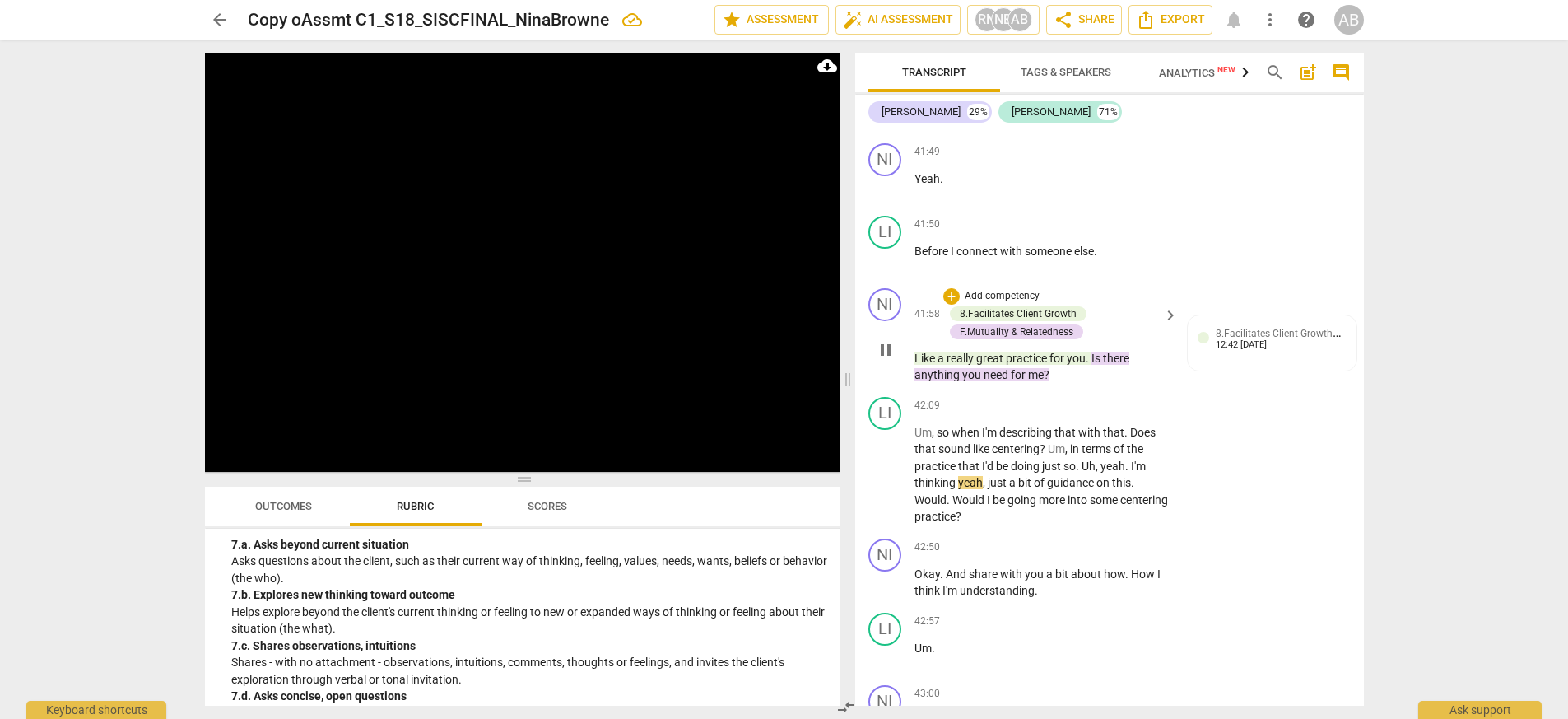
scroll to position [13408, 0]
click at [986, 329] on span "8.Facilitates Client Growth" at bounding box center [1278, 331] width 126 height 15
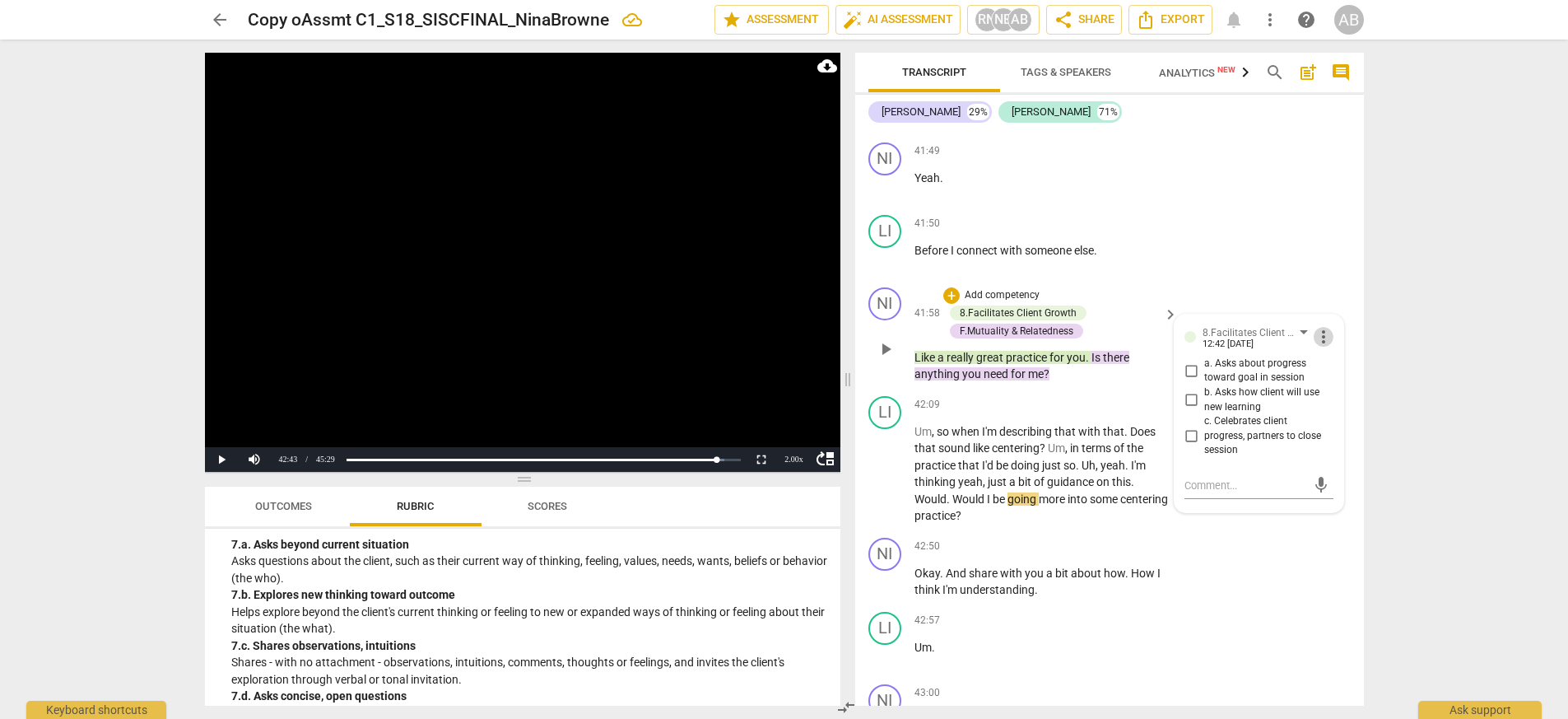
click at [986, 336] on span "more_vert" at bounding box center [1322, 336] width 20 height 20
click at [986, 376] on li "Delete" at bounding box center [1341, 366] width 56 height 32
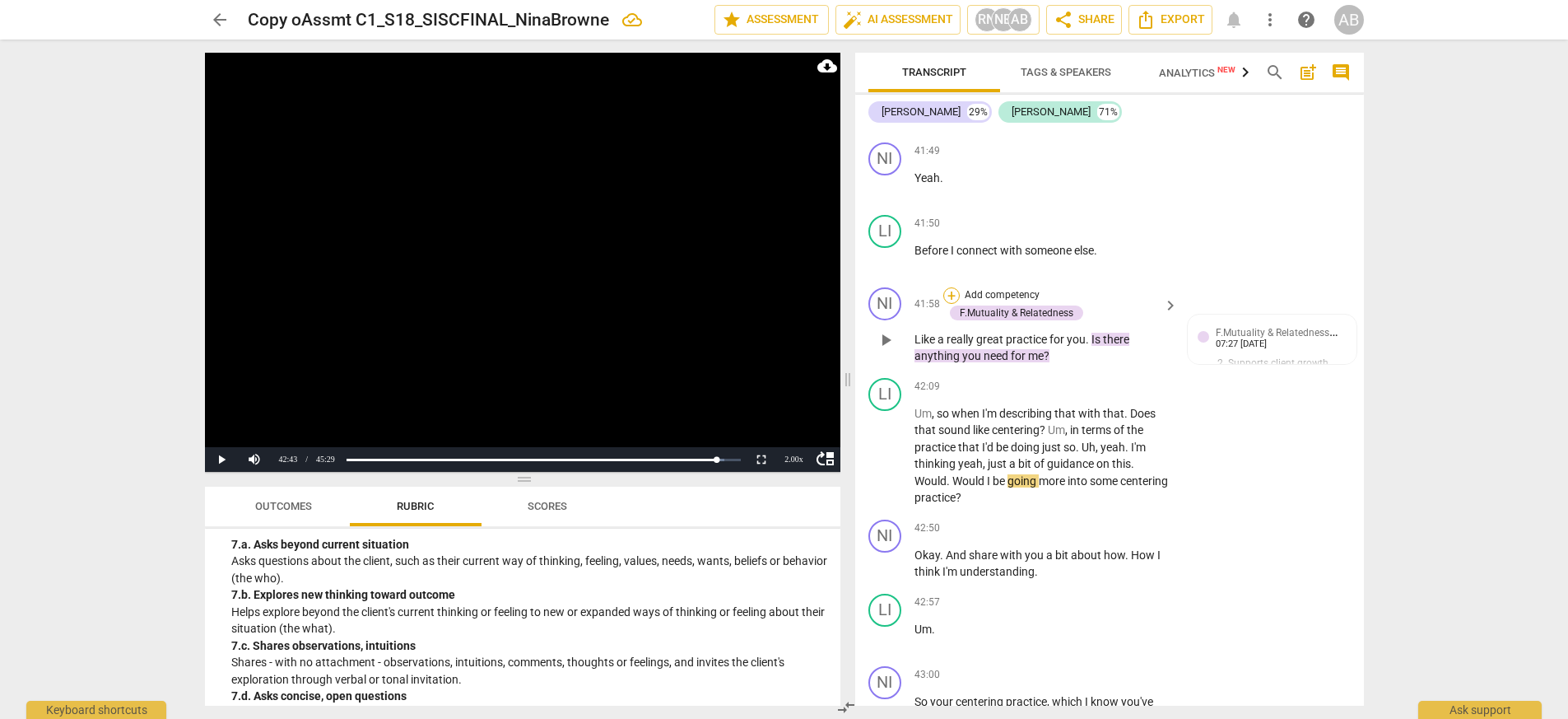
click at [950, 296] on div "+" at bounding box center [951, 295] width 16 height 16
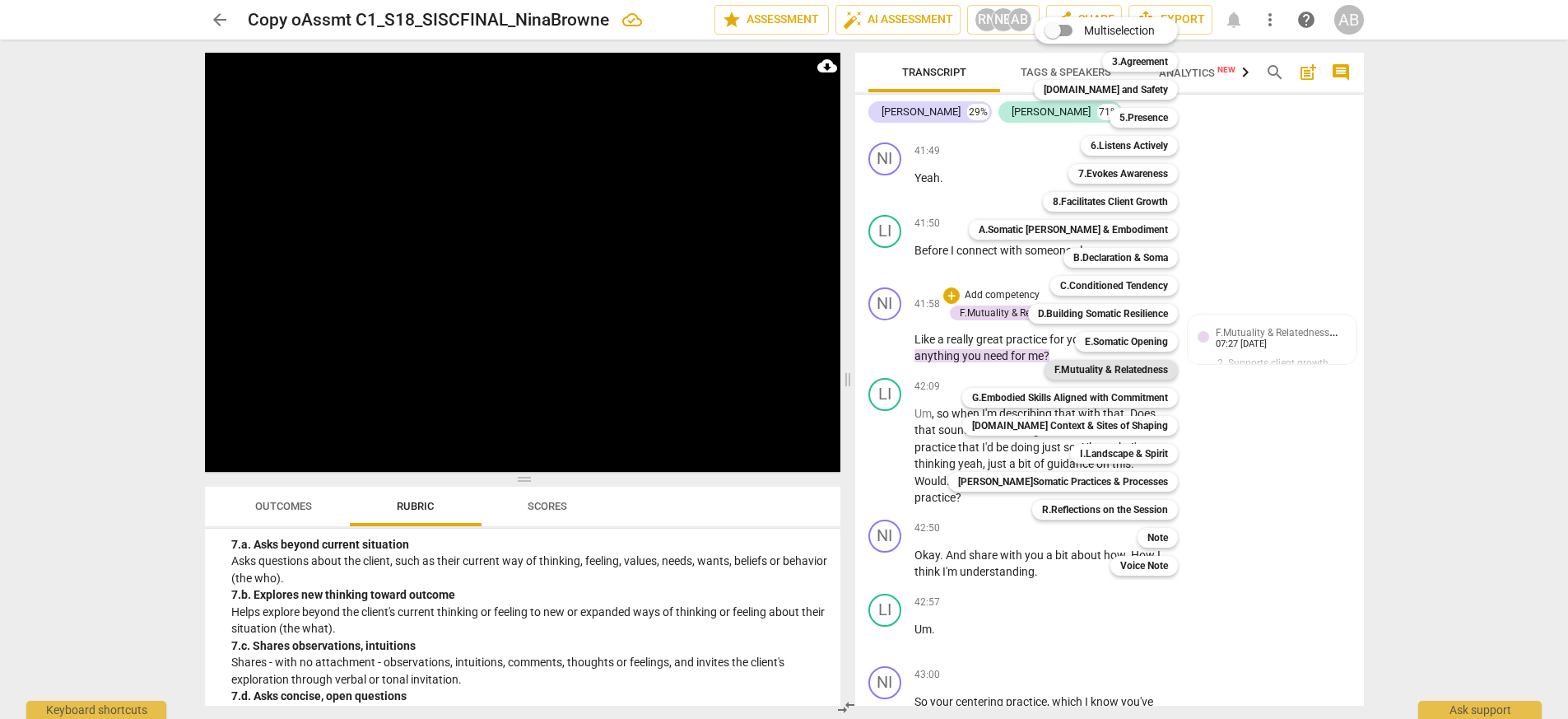
click at [986, 376] on b "F.Mutuality & Relatedness" at bounding box center [1110, 369] width 114 height 20
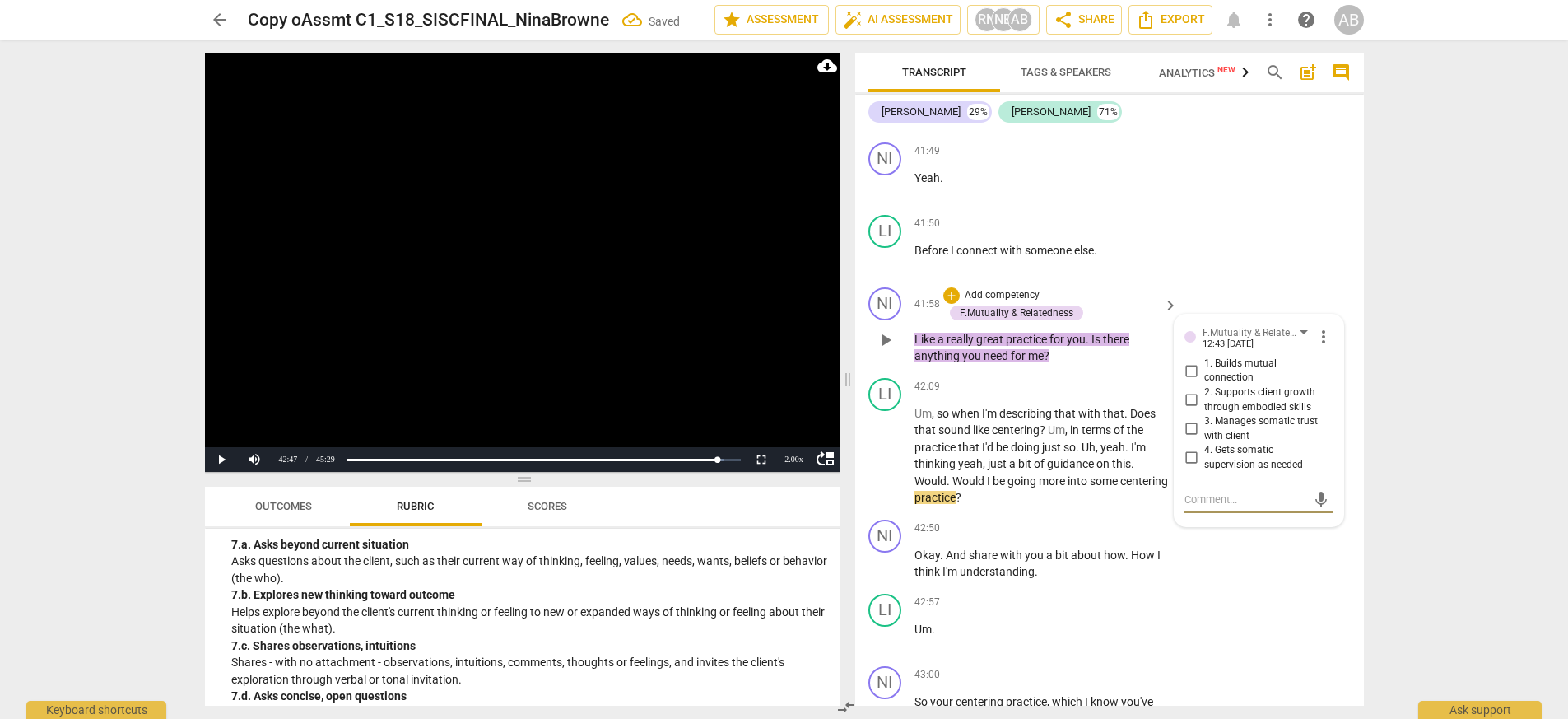
click at [986, 494] on textarea at bounding box center [1245, 499] width 121 height 15
click at [986, 511] on span "send" at bounding box center [1321, 515] width 18 height 18
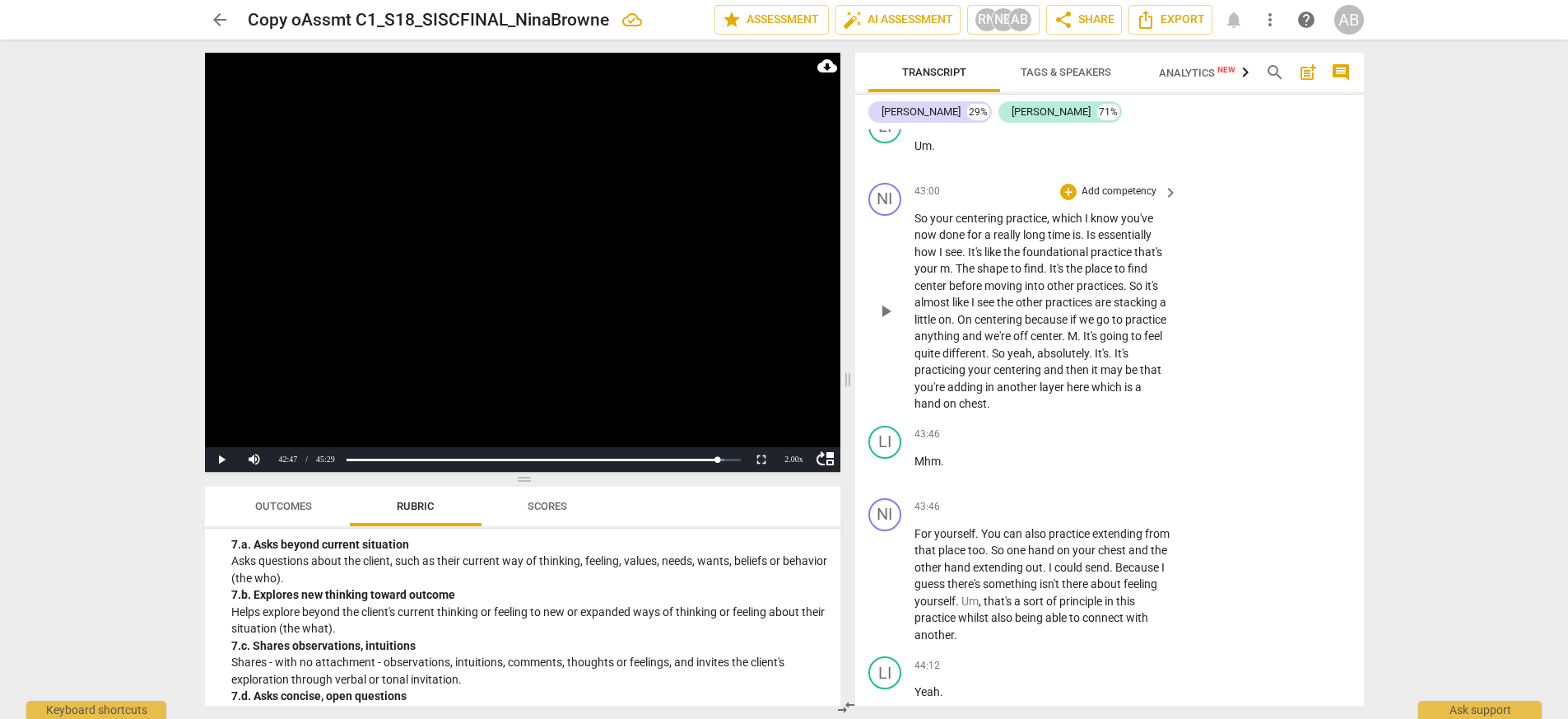
scroll to position [13894, 0]
drag, startPoint x: 917, startPoint y: 216, endPoint x: 1048, endPoint y: 217, distance: 131.0
click at [986, 217] on p "So your centering practice , which I know you've now done for a really long tim…" at bounding box center [1042, 307] width 255 height 203
click at [986, 199] on icon "button" at bounding box center [1090, 193] width 16 height 20
click at [986, 193] on p "Add competency" at bounding box center [1118, 188] width 78 height 15
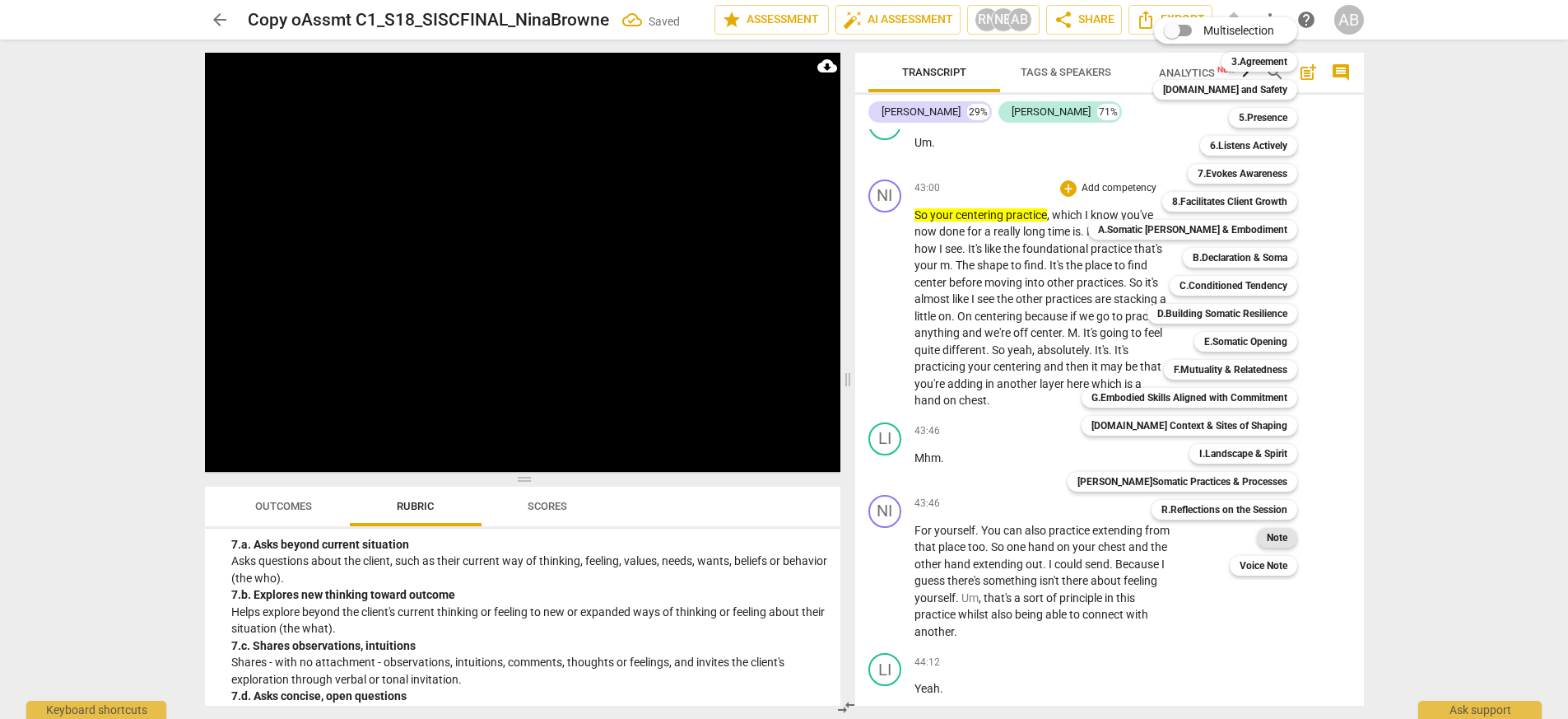
click at [986, 535] on div "Note" at bounding box center [1276, 538] width 40 height 20
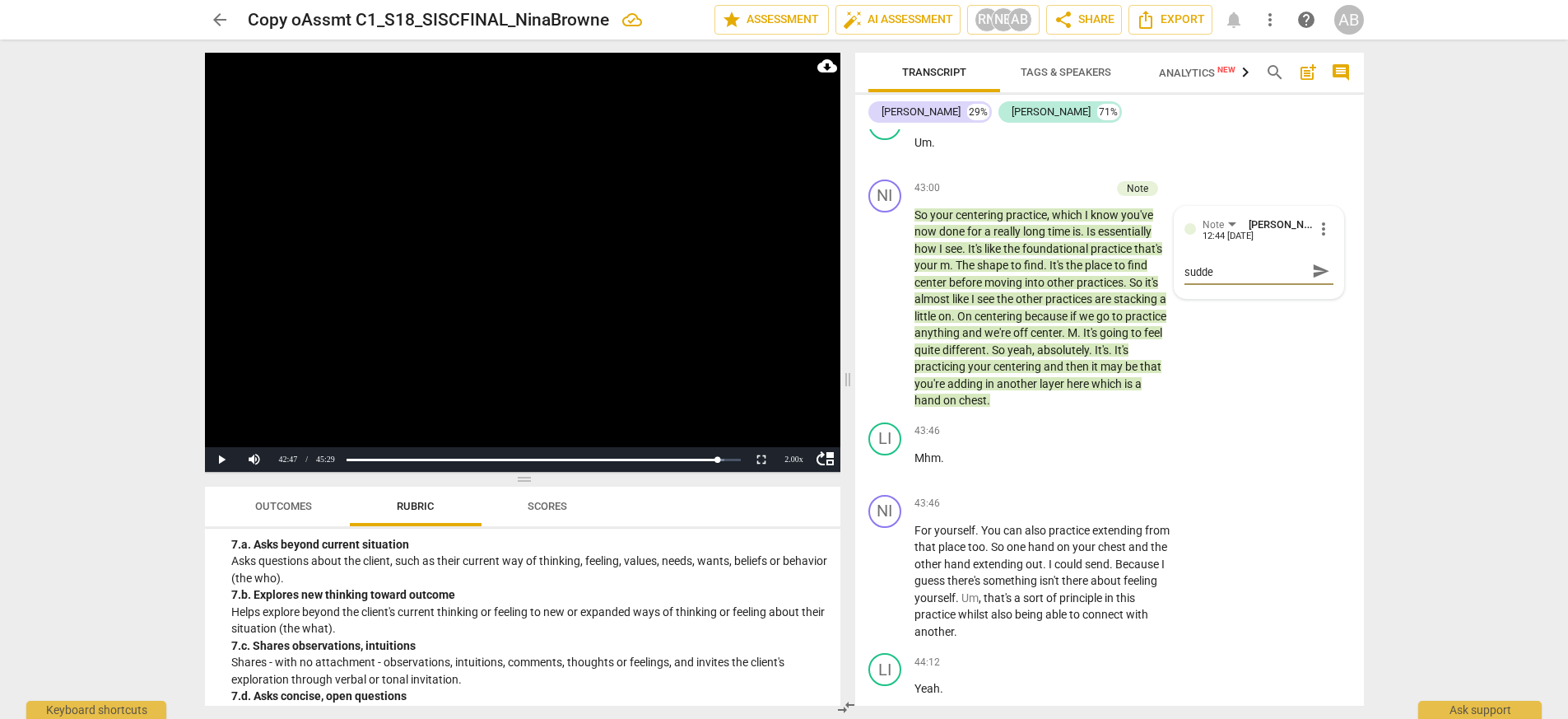
scroll to position [0, 0]
click at [986, 271] on span "send" at bounding box center [1321, 279] width 18 height 18
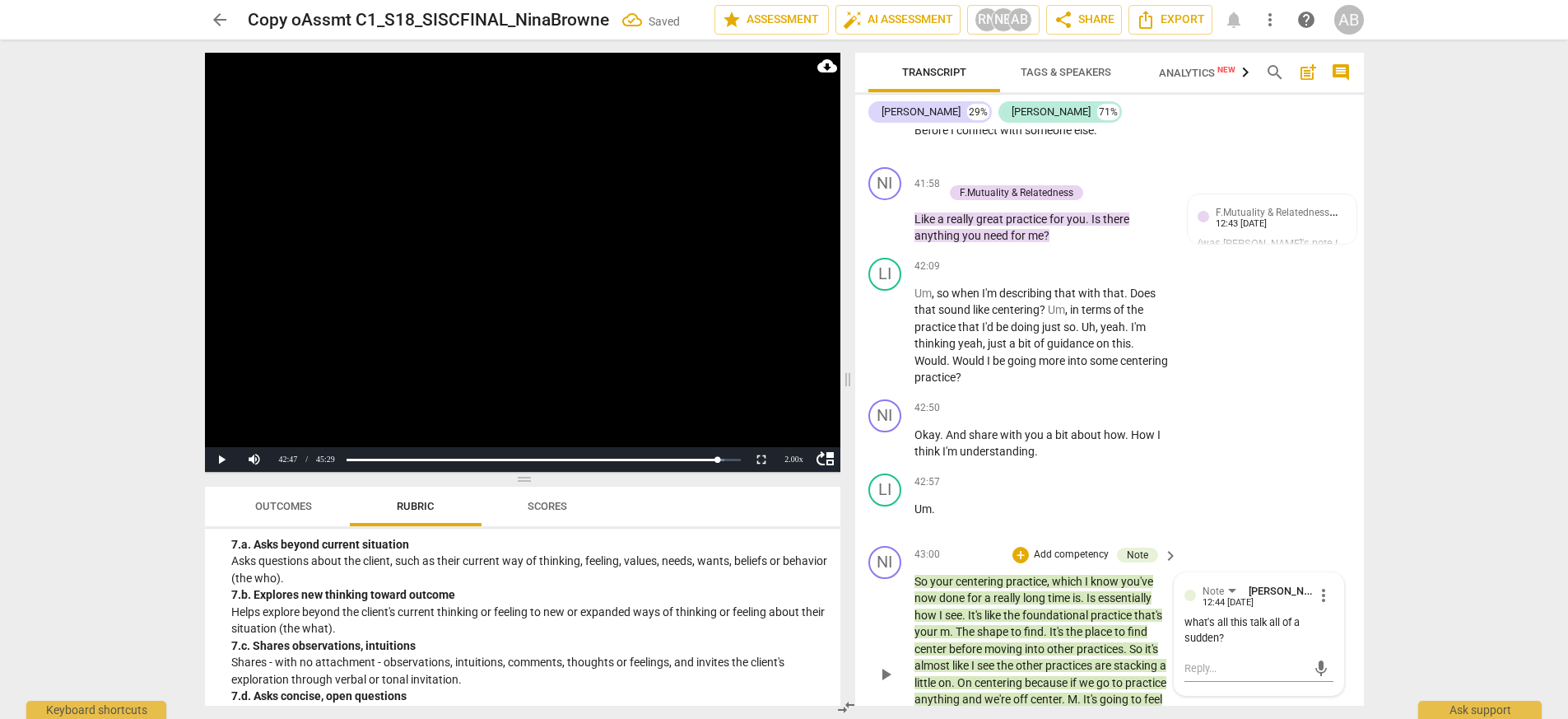
scroll to position [13524, 0]
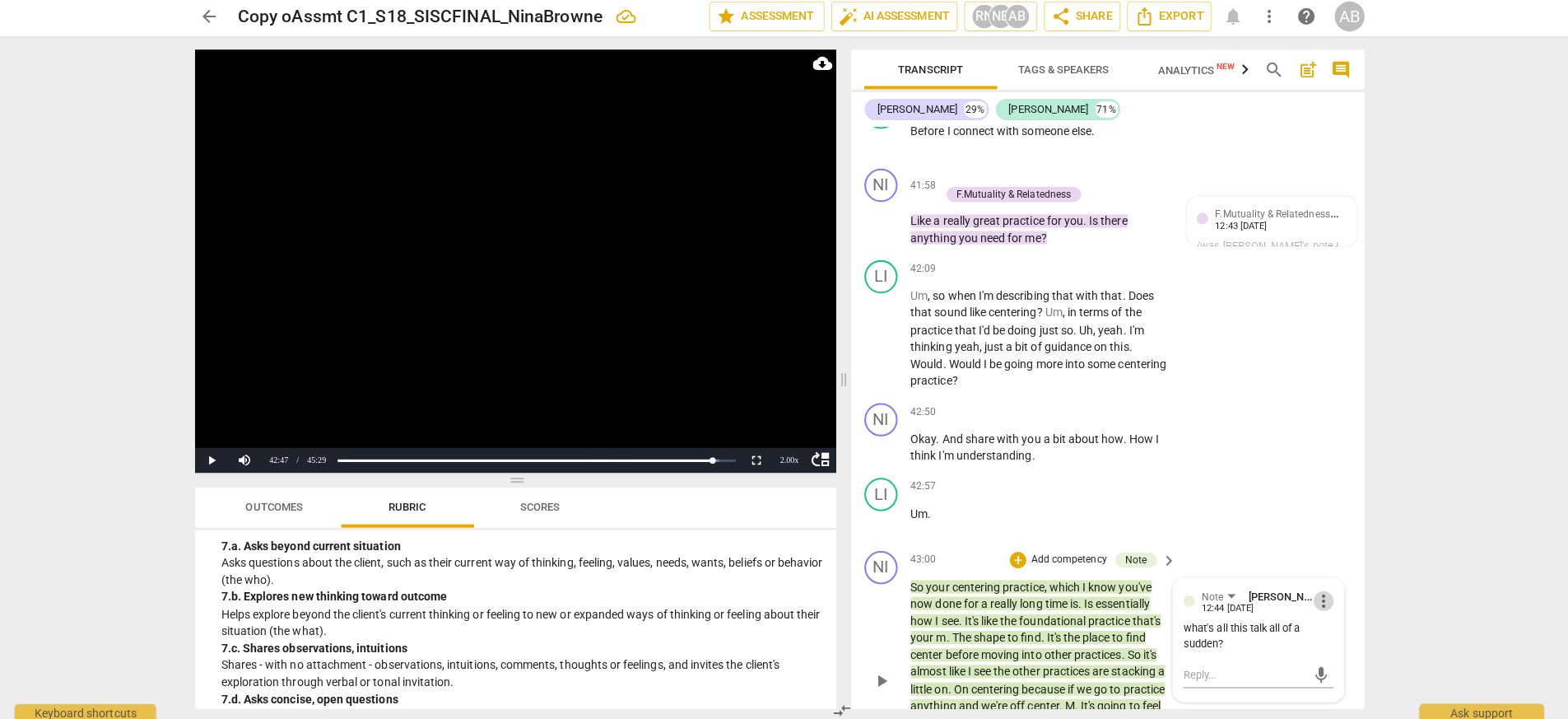
click at [986, 566] on span "more_vert" at bounding box center [1322, 598] width 20 height 20
click at [986, 566] on li "Delete" at bounding box center [1341, 628] width 56 height 32
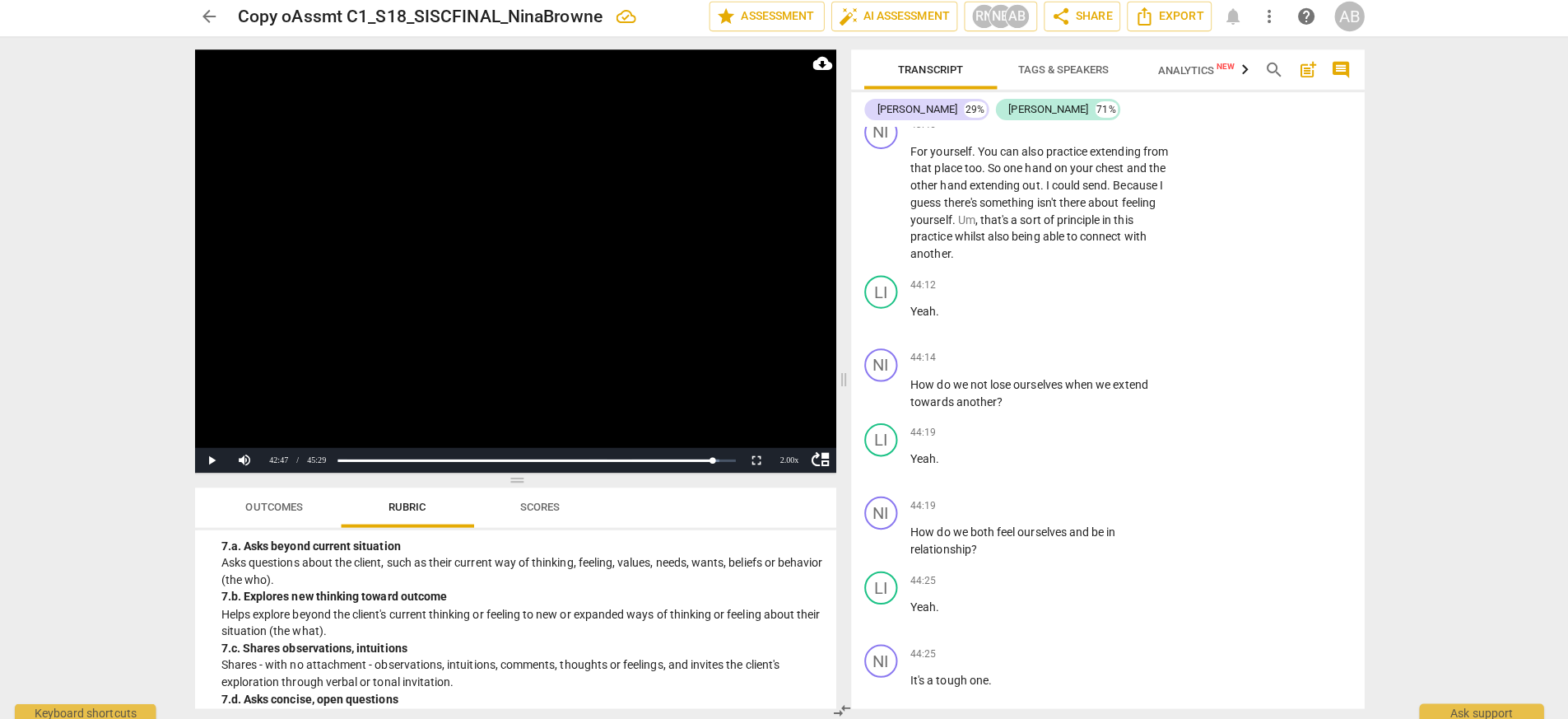
scroll to position [14267, 0]
drag, startPoint x: 1088, startPoint y: 188, endPoint x: 1154, endPoint y: 188, distance: 66.0
click at [986, 188] on p "For yourself . You can also practice extending from that place too . So one han…" at bounding box center [1042, 208] width 255 height 119
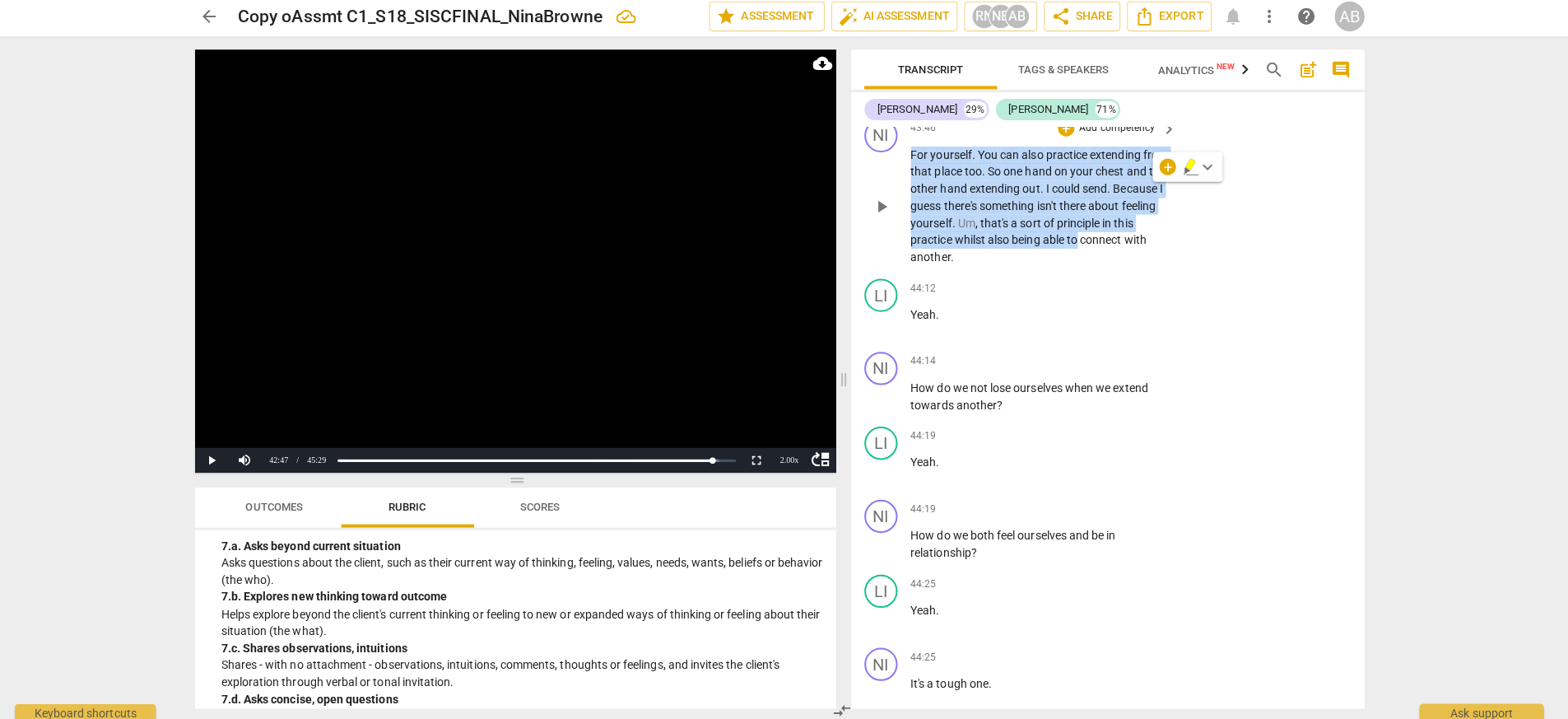
click at [986, 249] on div "NI play_arrow pause 43:46 + Add competency keyboard_arrow_right For yourself . …" at bounding box center [1109, 195] width 509 height 159
click at [878, 203] on span "play_arrow" at bounding box center [885, 208] width 20 height 20
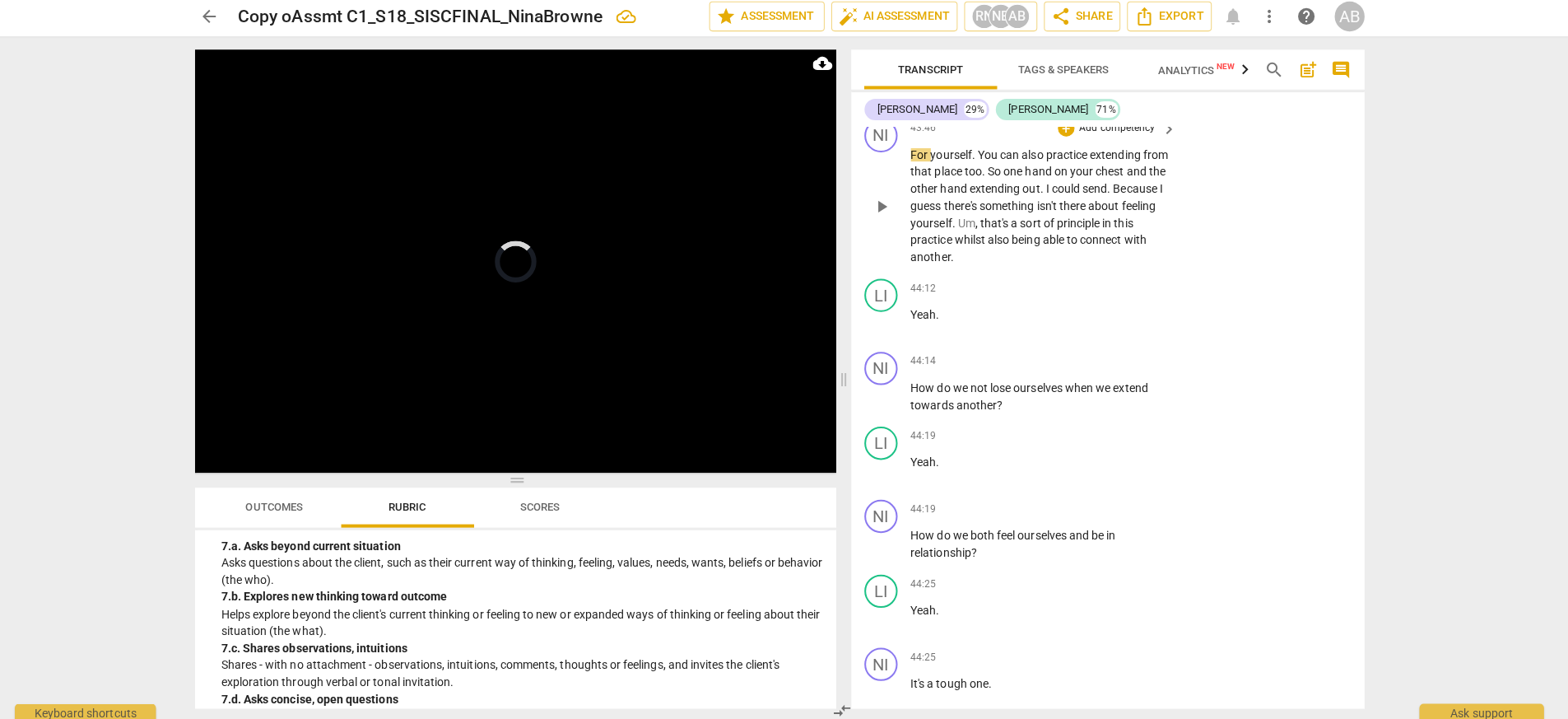
click at [911, 147] on div "NI play_arrow pause" at bounding box center [891, 194] width 46 height 146
click at [885, 213] on span "pause" at bounding box center [885, 208] width 20 height 20
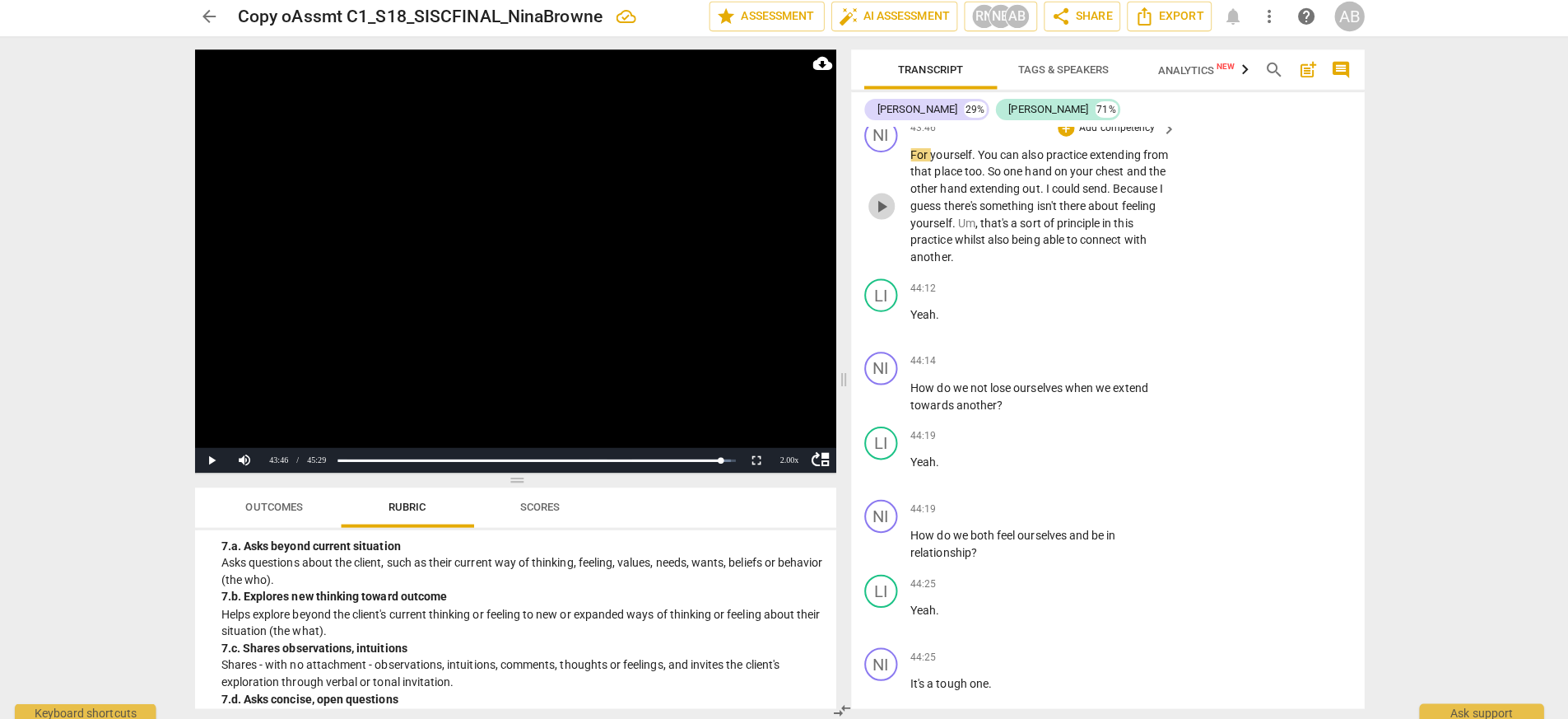
click at [896, 205] on span "play_arrow" at bounding box center [885, 208] width 27 height 20
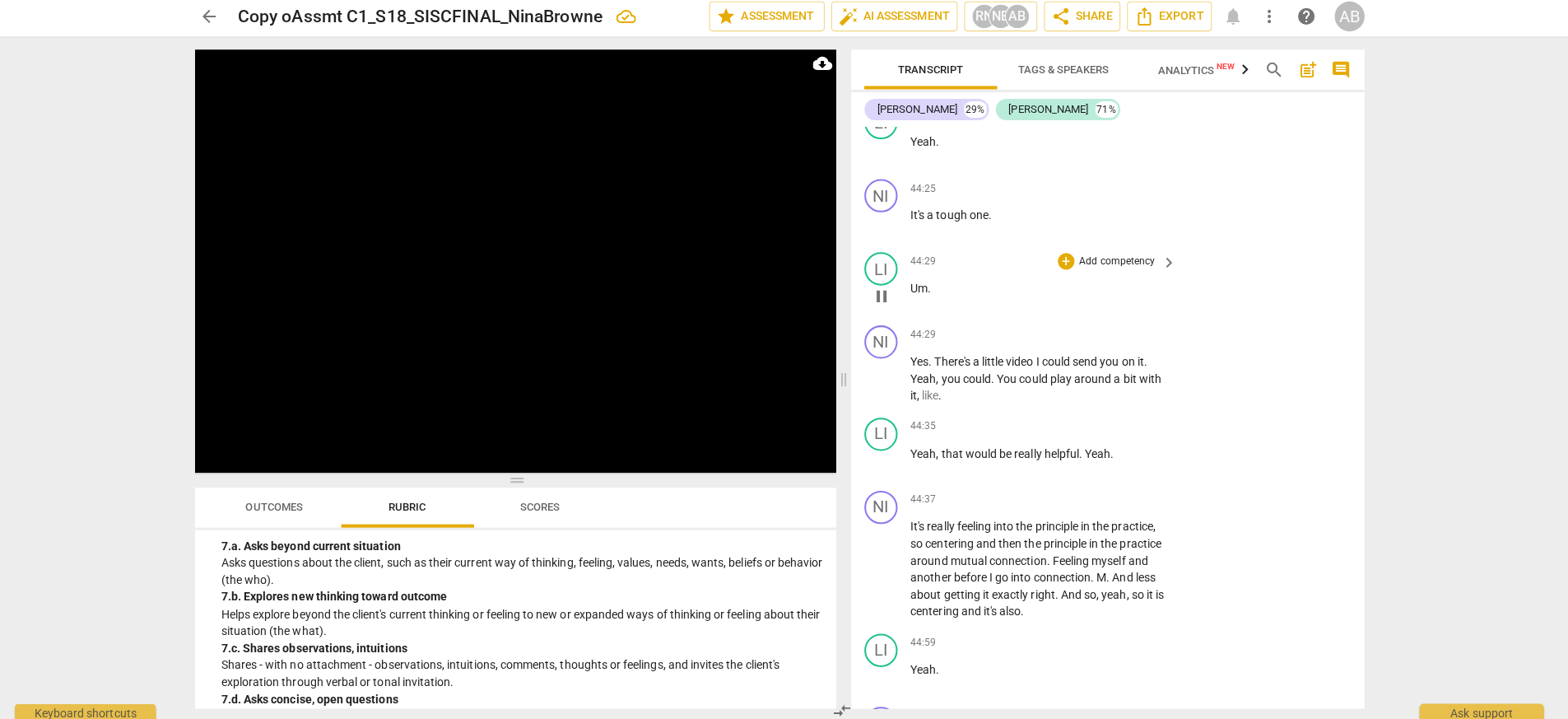
scroll to position [14734, 0]
drag, startPoint x: 940, startPoint y: 359, endPoint x: 1163, endPoint y: 350, distance: 223.2
click at [986, 351] on div "44:29 + Add competency keyboard_arrow_right Yes . There's a little video I coul…" at bounding box center [1047, 363] width 265 height 78
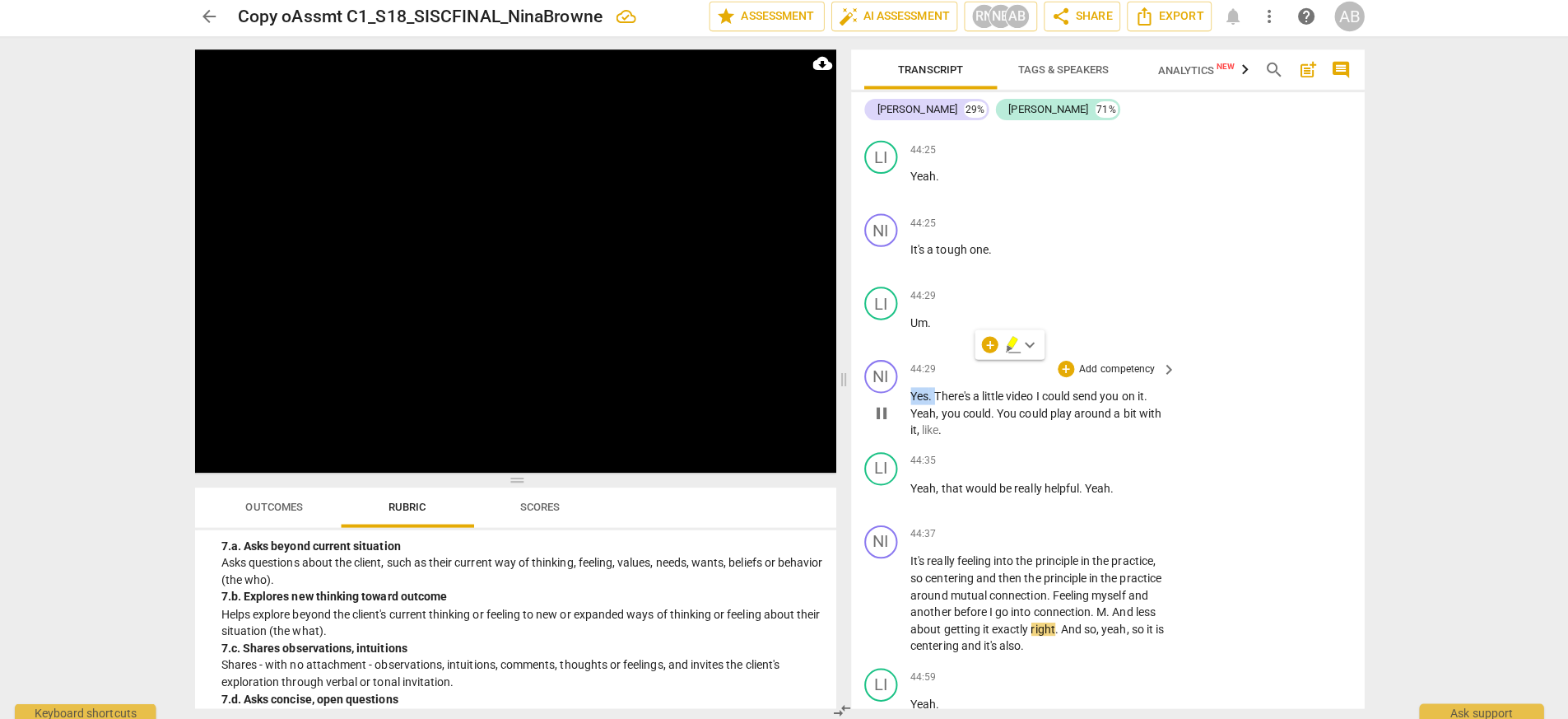
scroll to position [14667, 0]
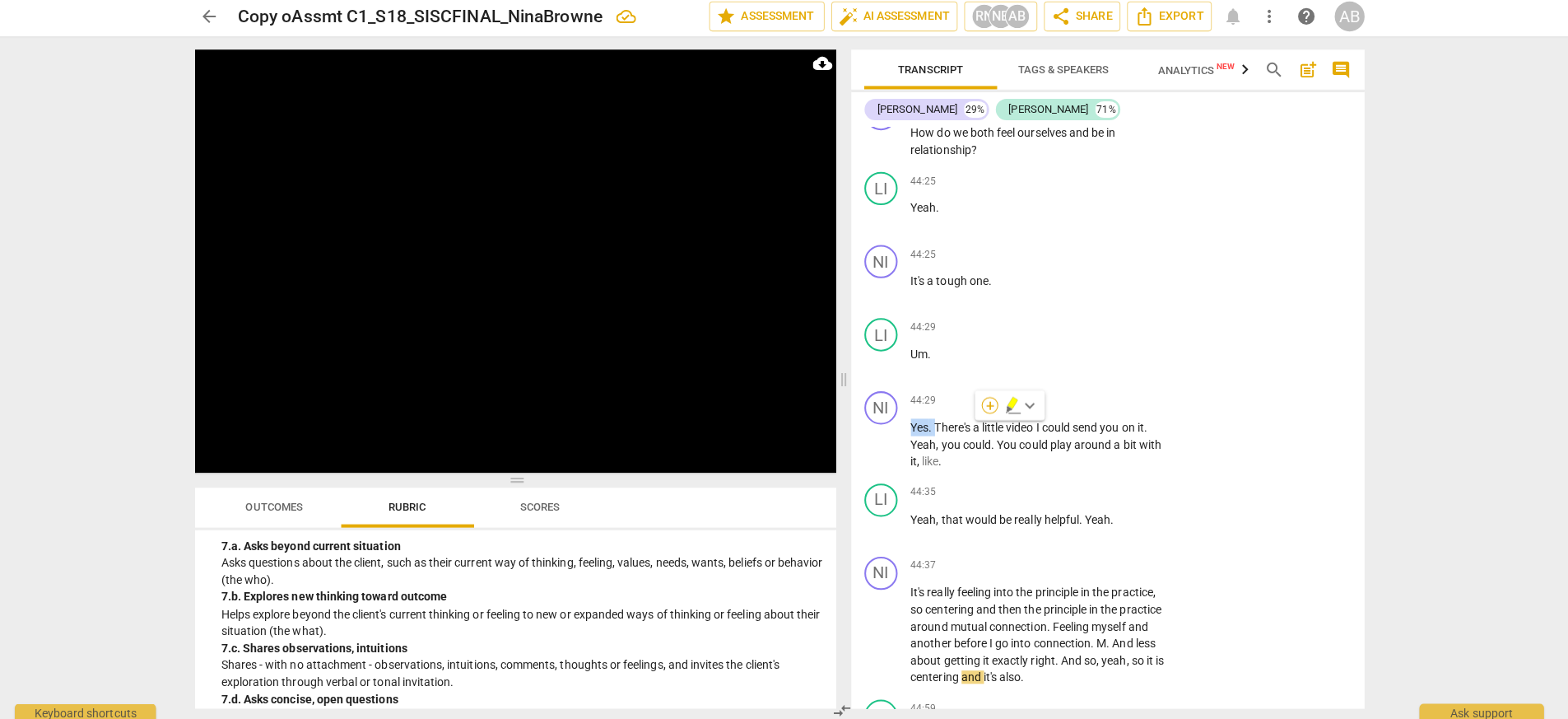
click at [986, 406] on div "+" at bounding box center [992, 405] width 16 height 16
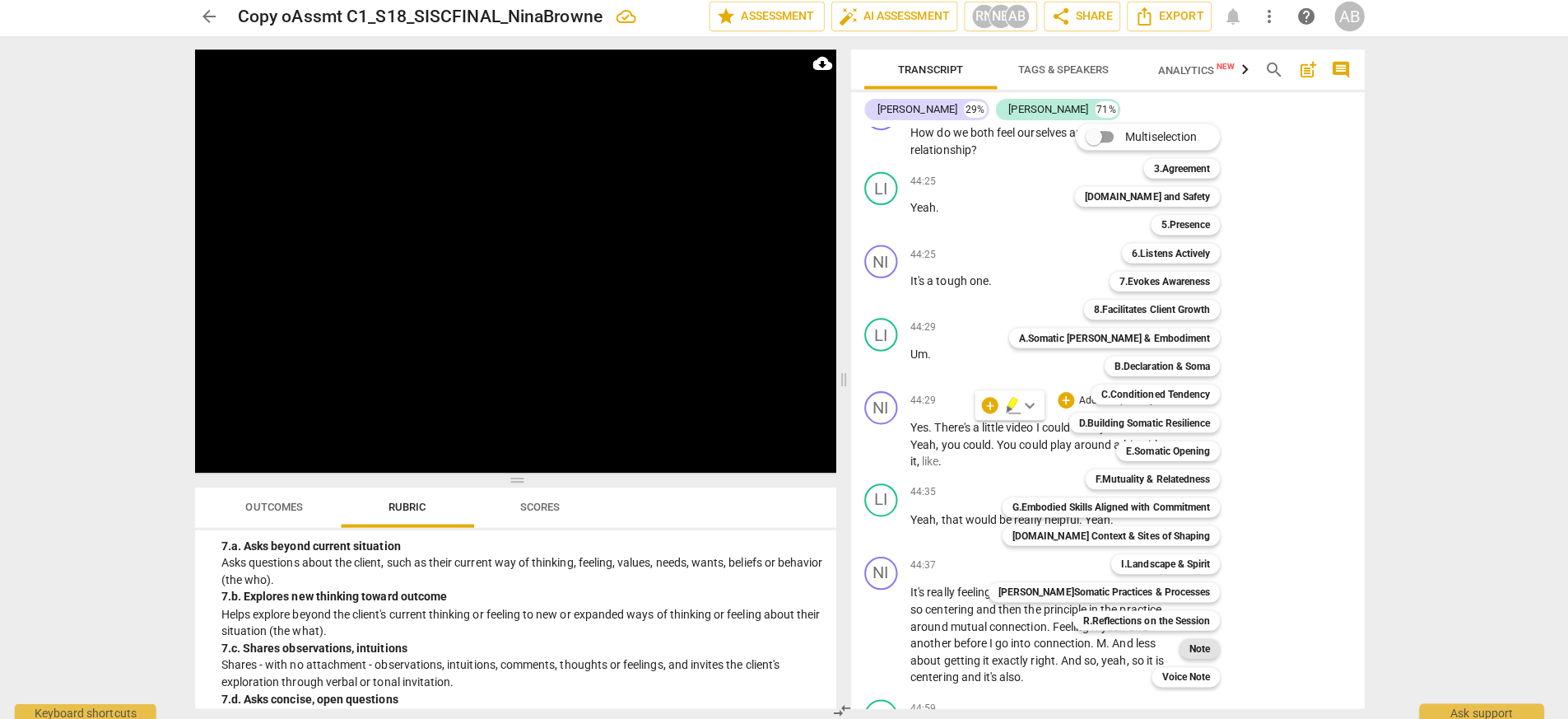
click at [986, 566] on div "Note" at bounding box center [1200, 646] width 40 height 20
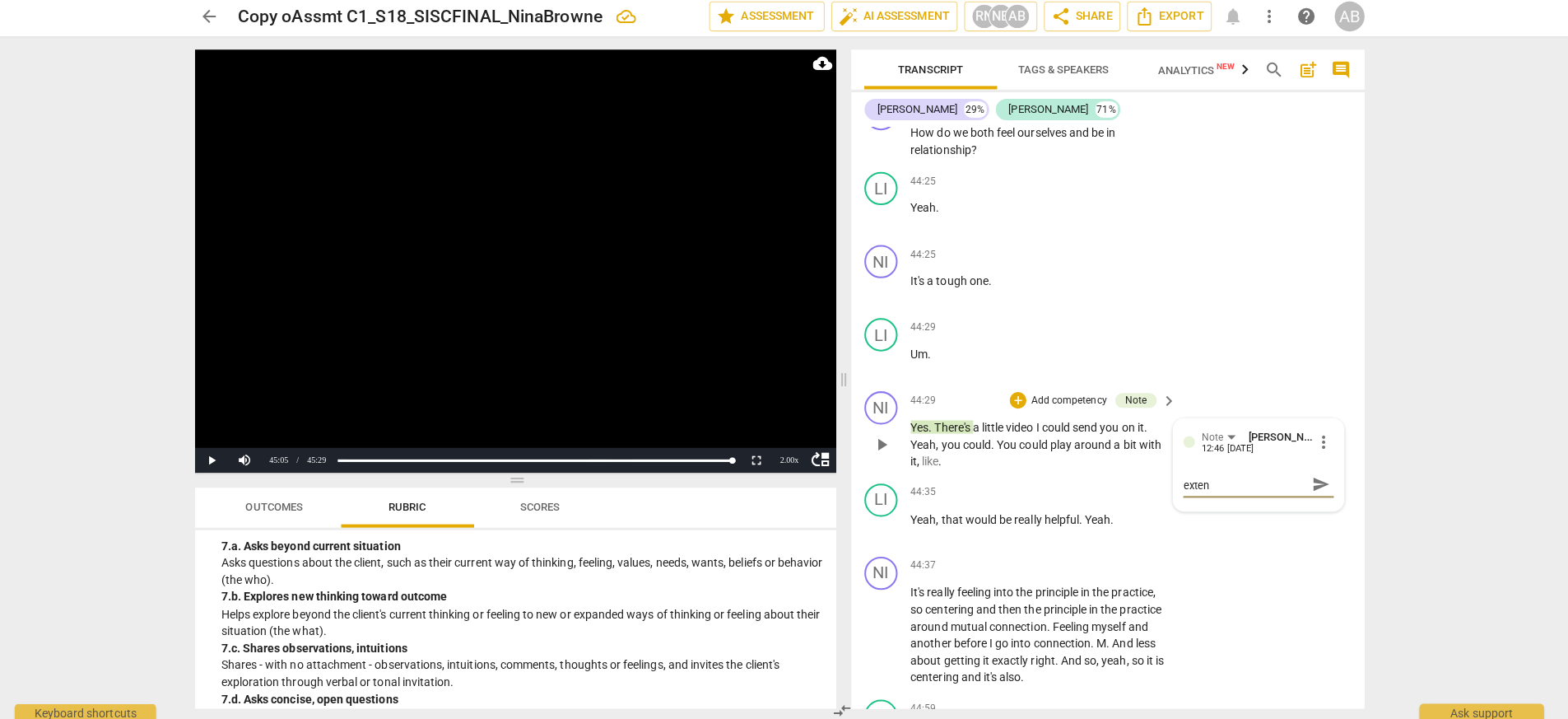
scroll to position [0, 0]
drag, startPoint x: 1197, startPoint y: 502, endPoint x: 1183, endPoint y: 501, distance: 14.0
click at [986, 501] on textarea "Offering to send a video fo extension practice?" at bounding box center [1245, 490] width 121 height 32
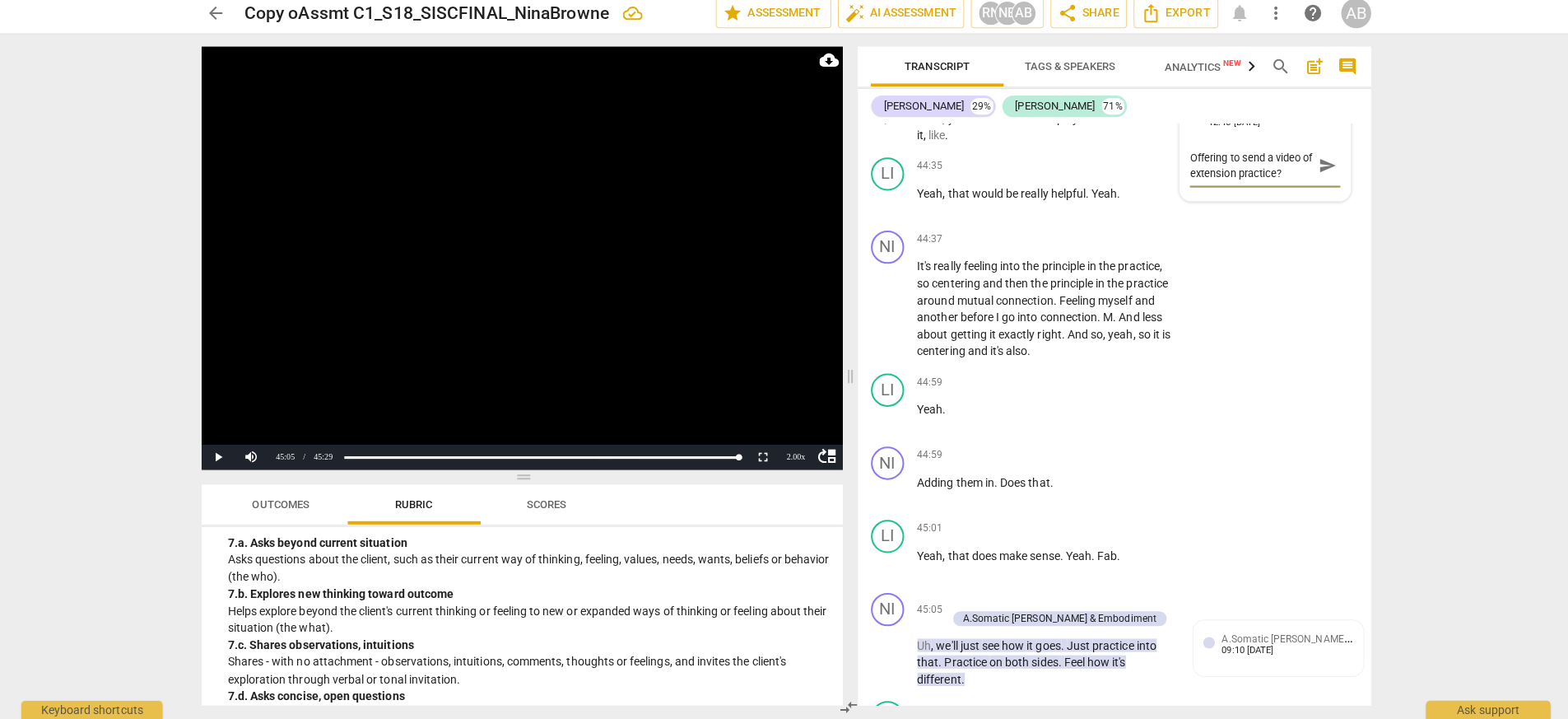
scroll to position [14989, 0]
click at [986, 175] on textarea "Offering to send a video of extension practice?" at bounding box center [1245, 169] width 121 height 32
click at [986, 171] on textarea "Offering to send a video of extension practice? Have tehy done it together B4?" at bounding box center [1245, 184] width 121 height 62
click at [986, 190] on span "send" at bounding box center [1321, 184] width 18 height 18
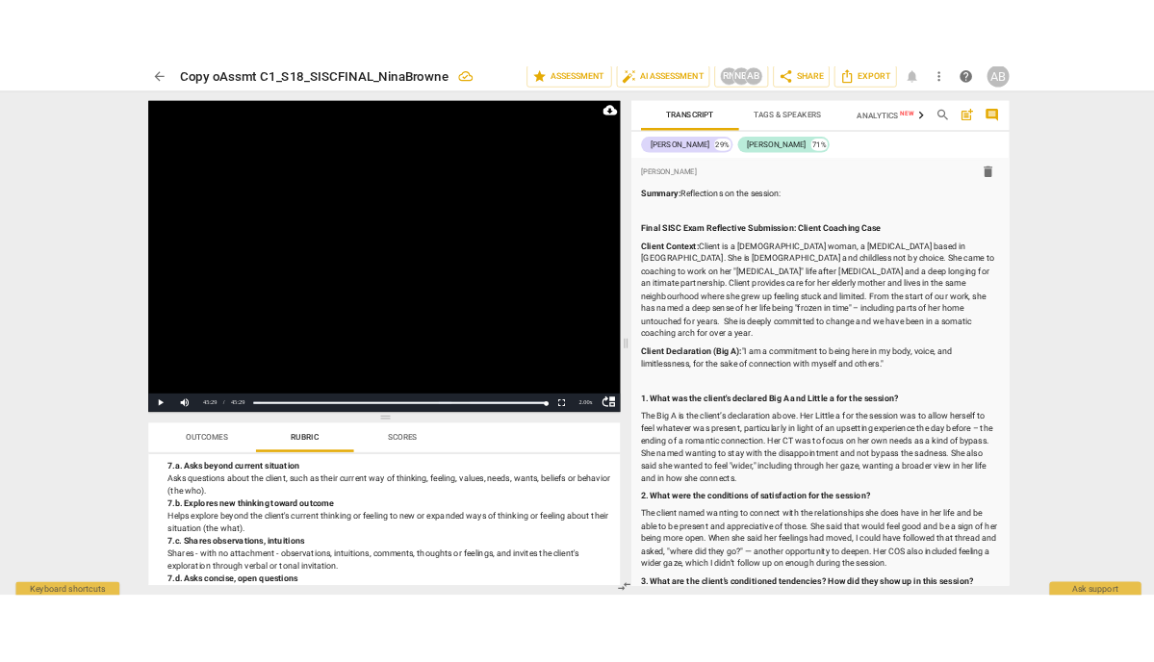
scroll to position [24508, 0]
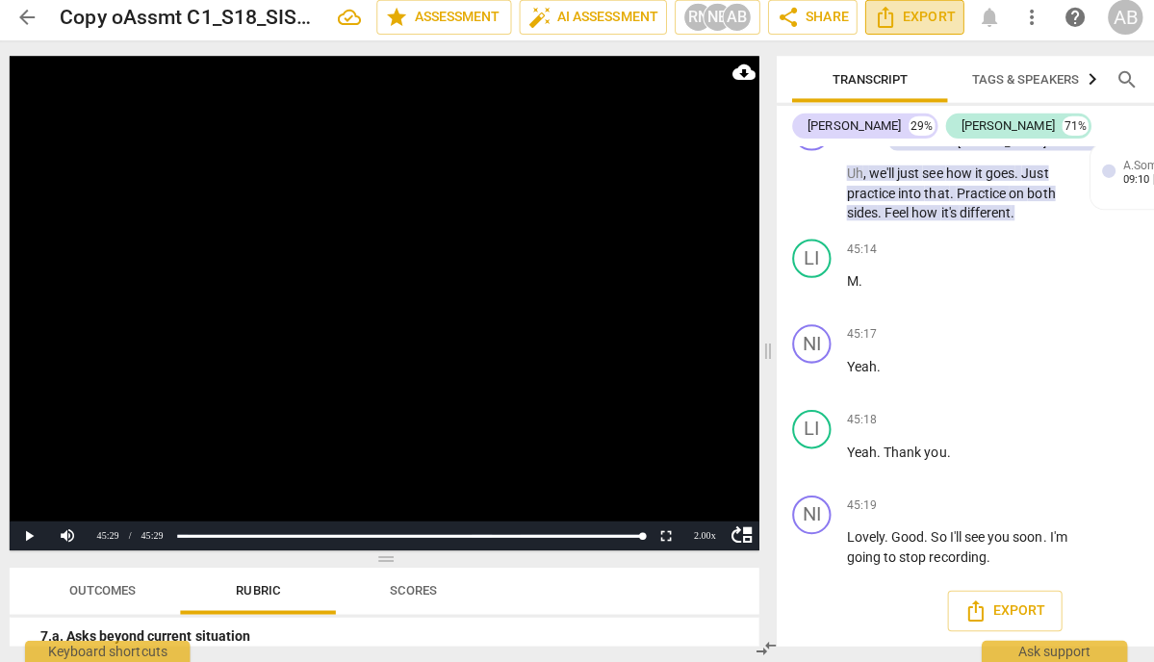
click at [924, 26] on span "Export" at bounding box center [912, 23] width 81 height 23
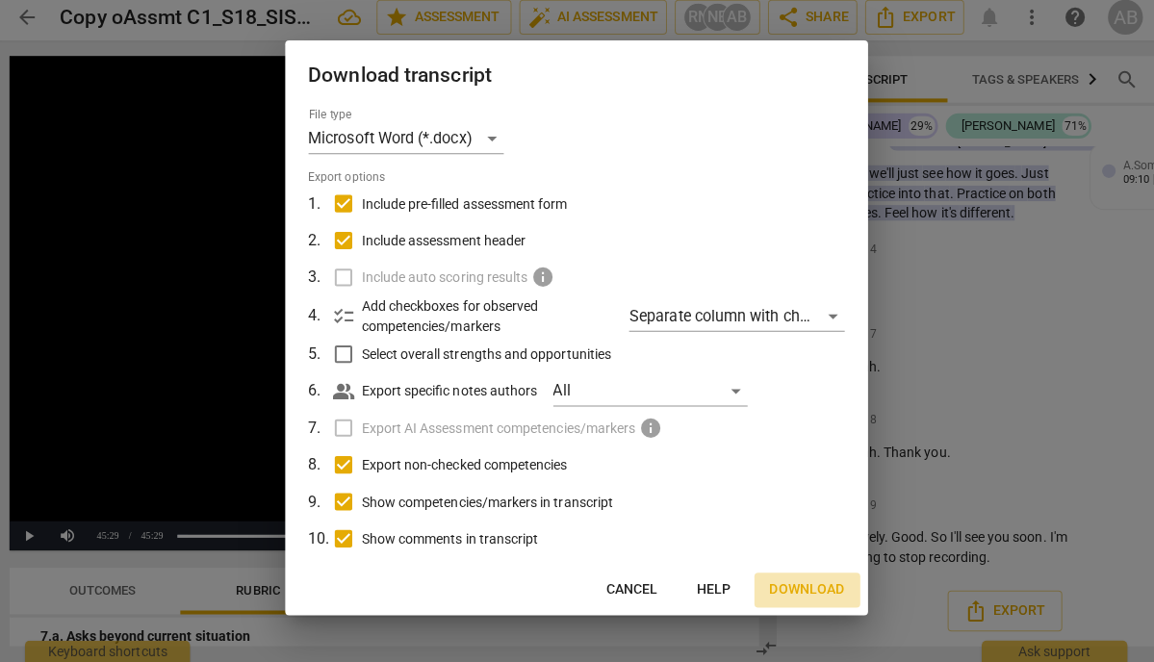
click at [791, 596] on span "Download" at bounding box center [806, 590] width 74 height 19
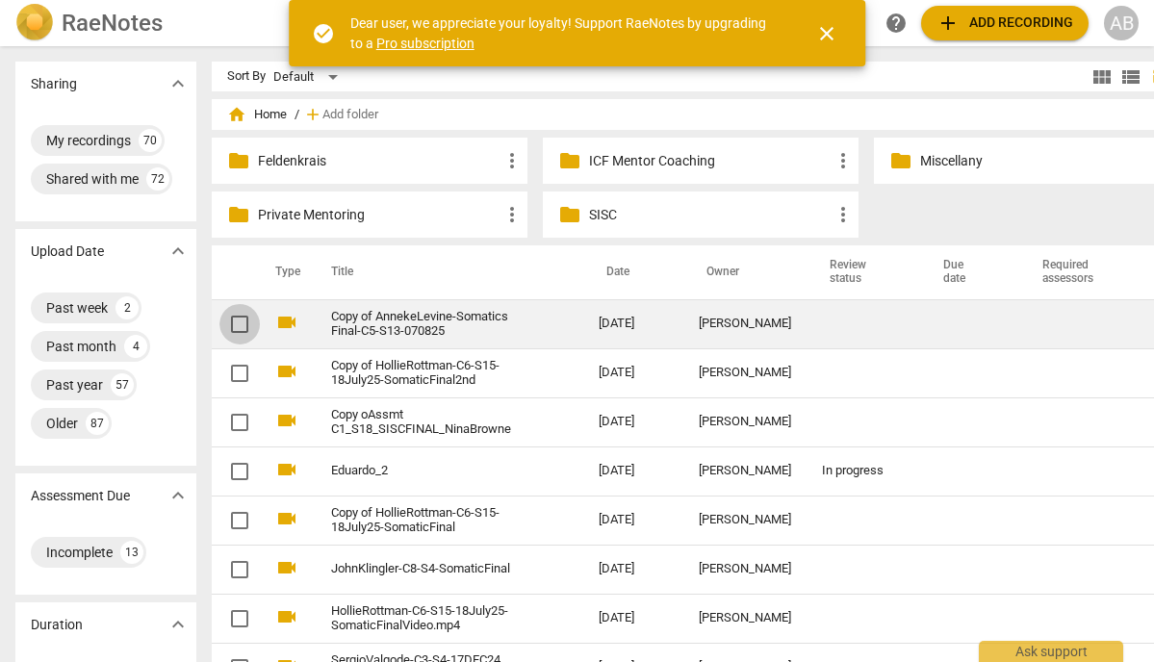
click at [219, 323] on input "checkbox" at bounding box center [239, 324] width 40 height 23
checkbox input "false"
click at [1153, 323] on span "more_vert" at bounding box center [1173, 324] width 23 height 23
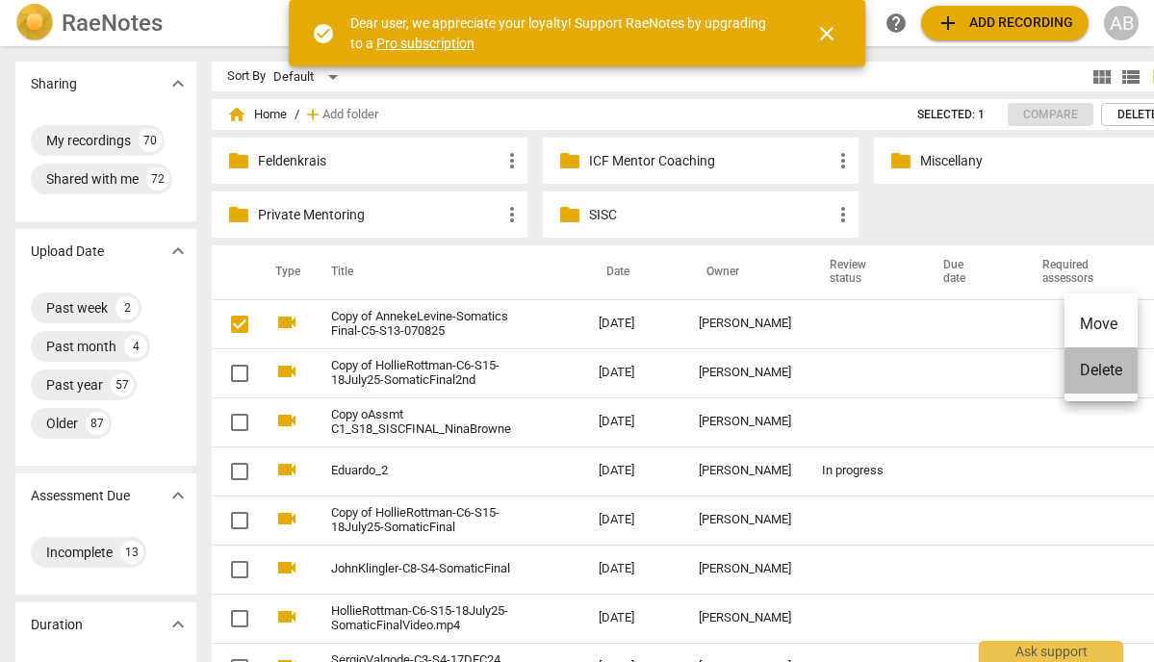
click at [1109, 379] on li "Delete" at bounding box center [1100, 370] width 73 height 46
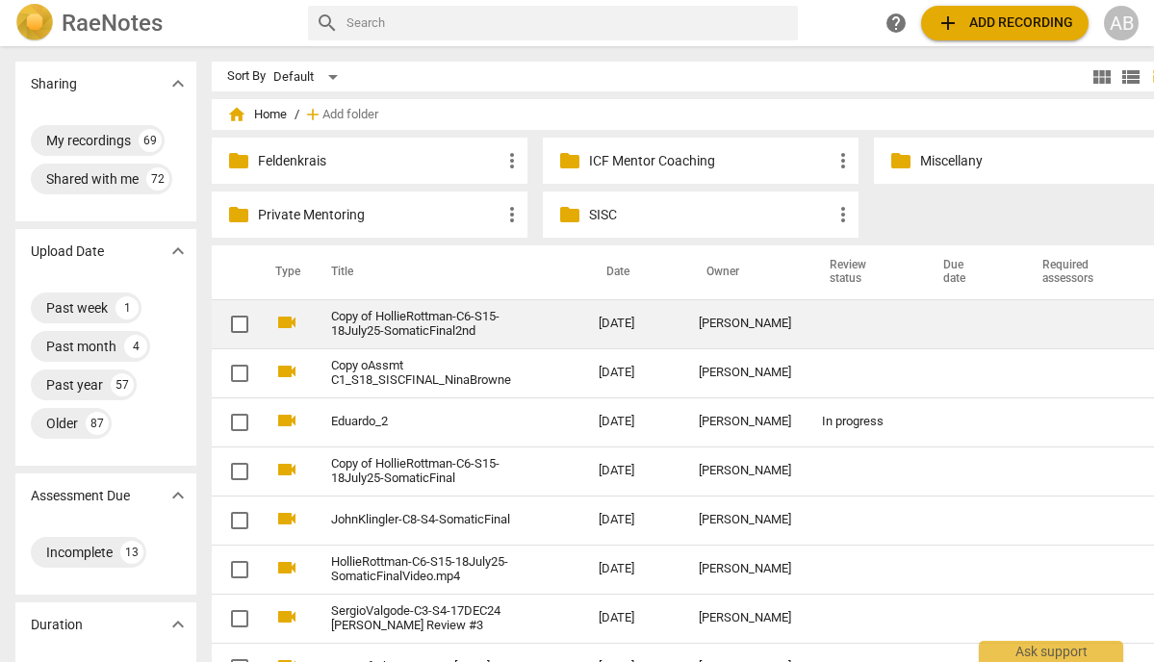
click at [1153, 326] on span "more_vert" at bounding box center [1173, 324] width 23 height 23
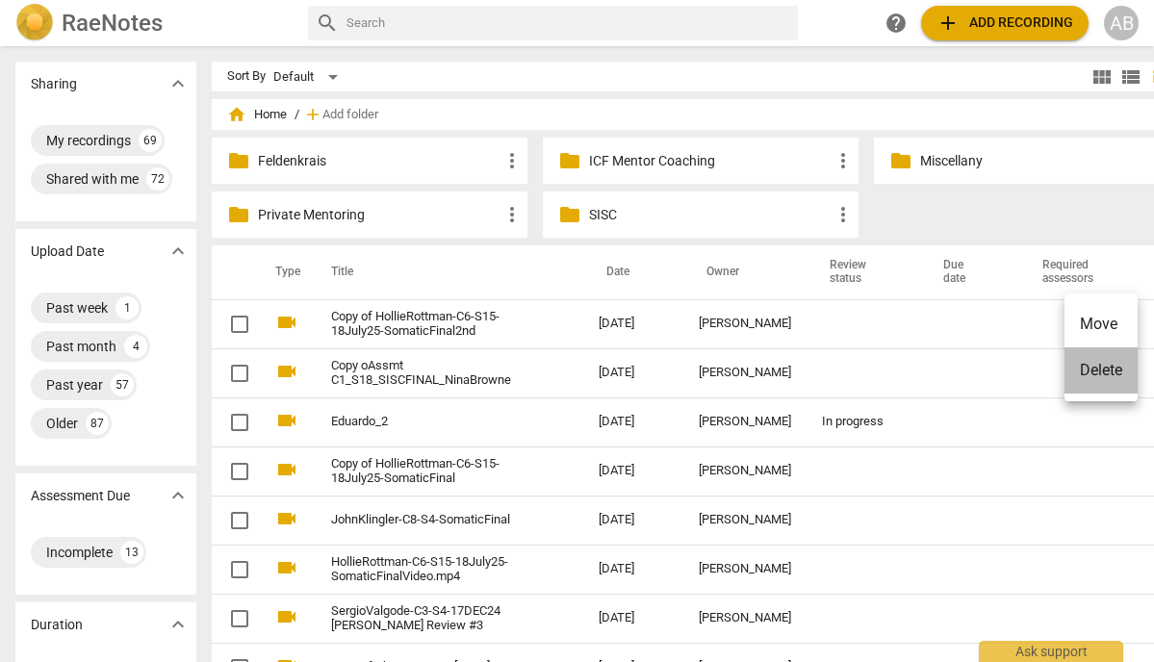
click at [1117, 362] on li "Delete" at bounding box center [1100, 370] width 73 height 46
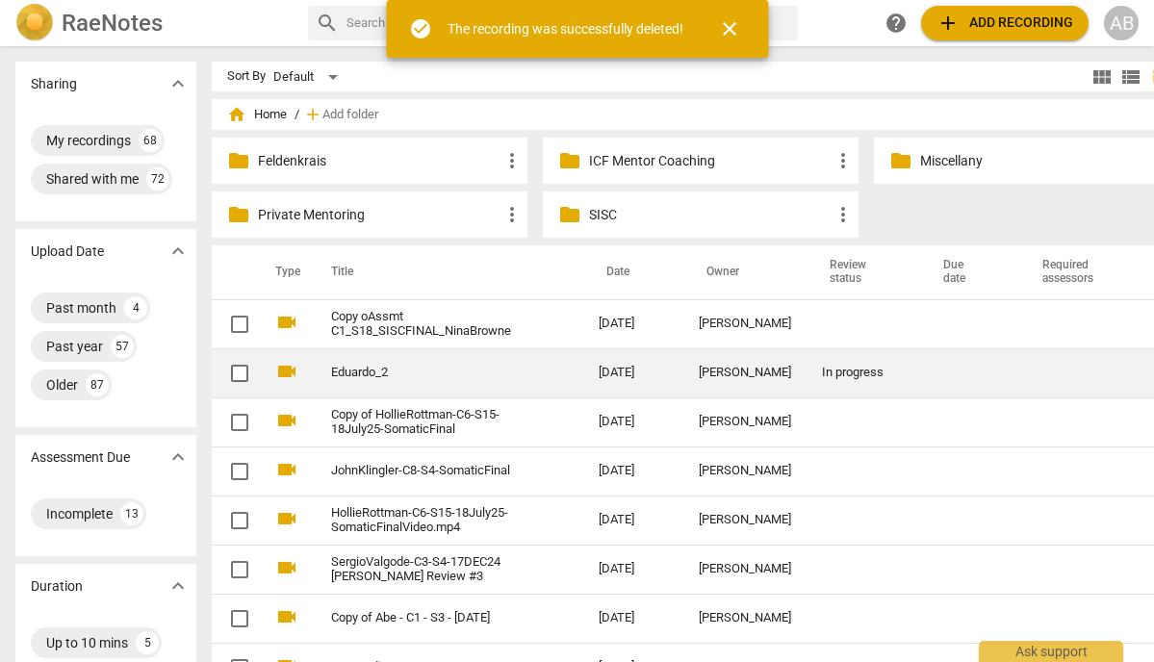
click at [1153, 372] on span "more_vert" at bounding box center [1173, 373] width 23 height 23
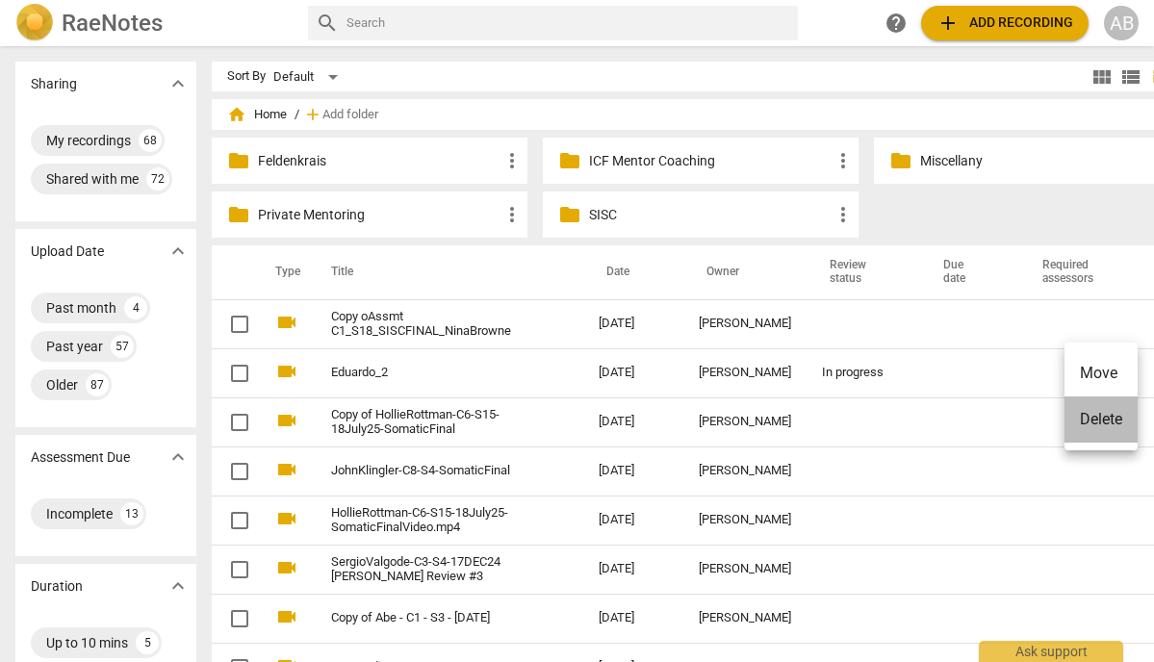
click at [1120, 416] on li "Delete" at bounding box center [1100, 419] width 73 height 46
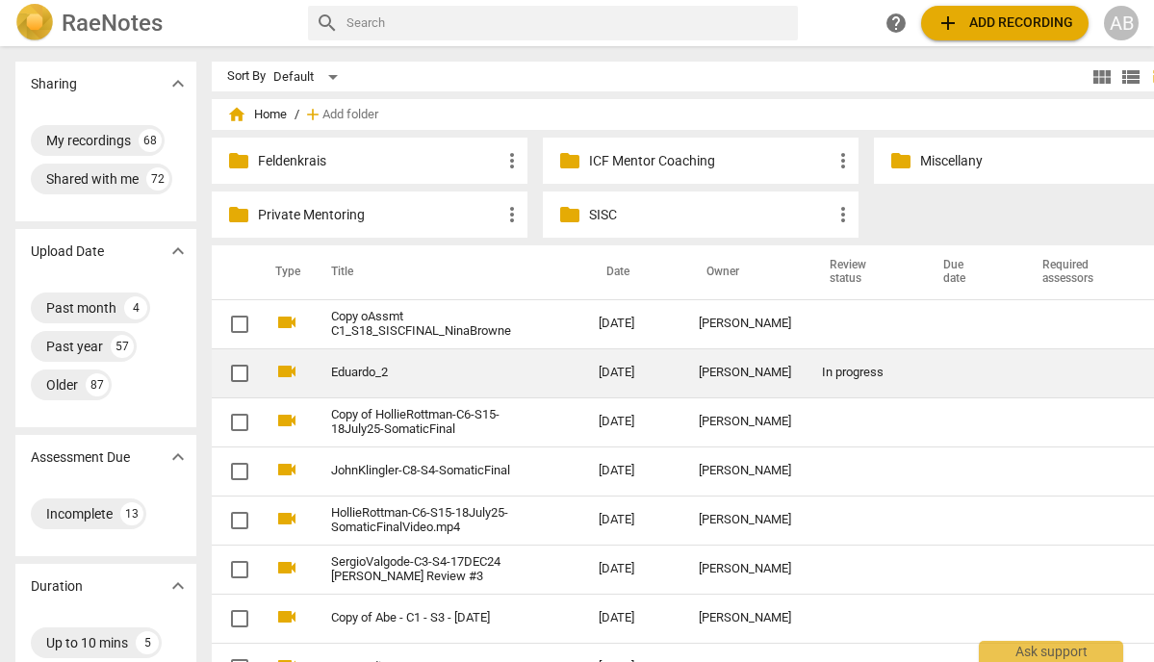
click at [338, 371] on link "Eduardo_2" at bounding box center [430, 373] width 198 height 14
